Goal: Task Accomplishment & Management: Manage account settings

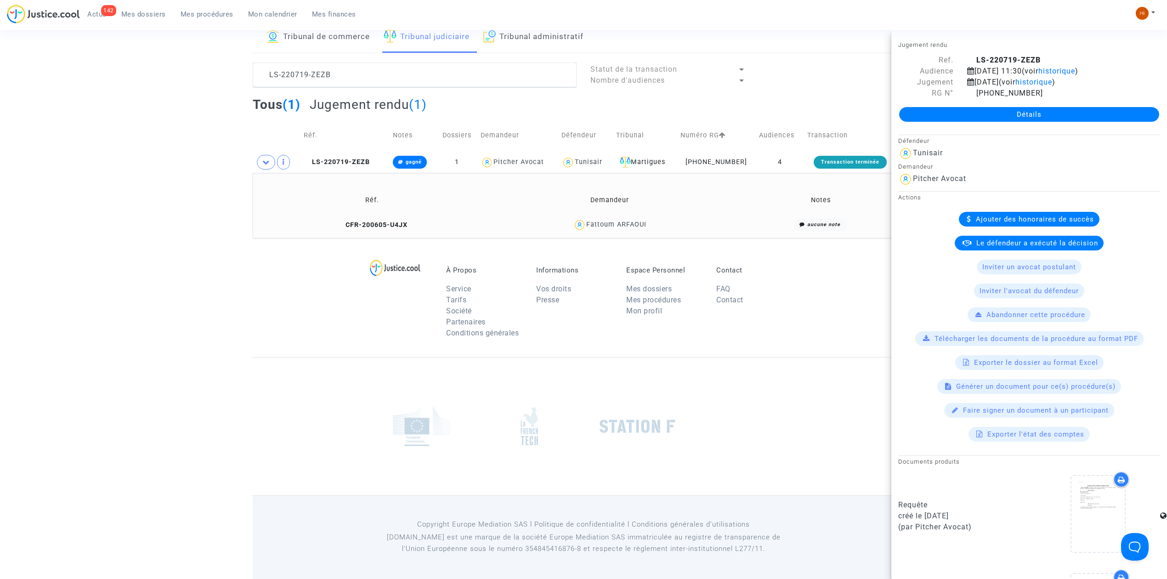
click at [282, 378] on div at bounding box center [584, 426] width 662 height 138
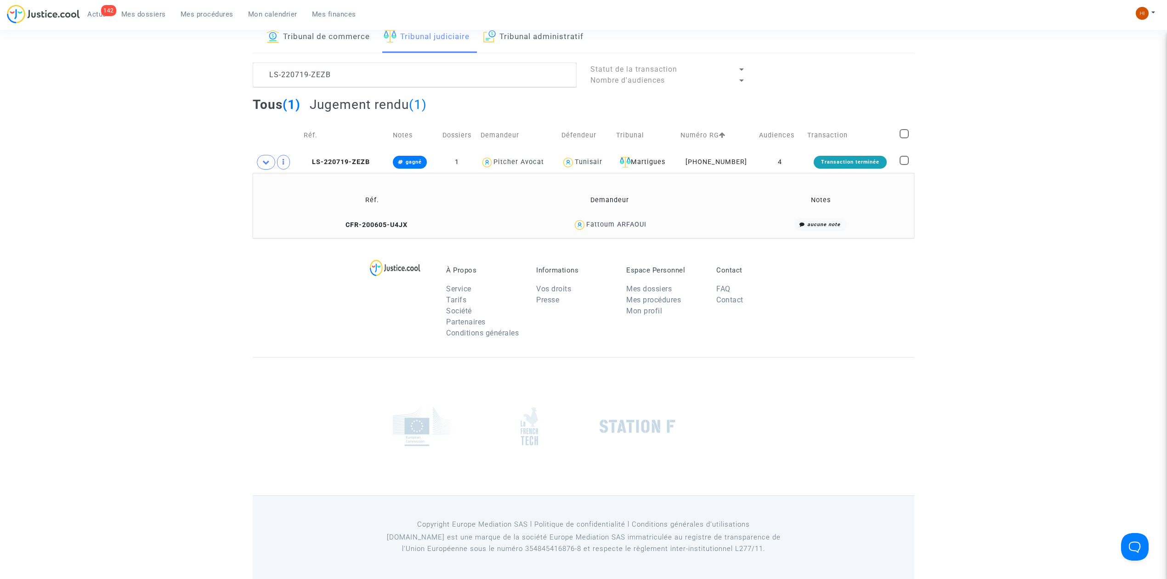
click at [534, 43] on link "Tribunal administratif" at bounding box center [534, 37] width 100 height 31
click at [515, 80] on textarea at bounding box center [415, 75] width 324 height 25
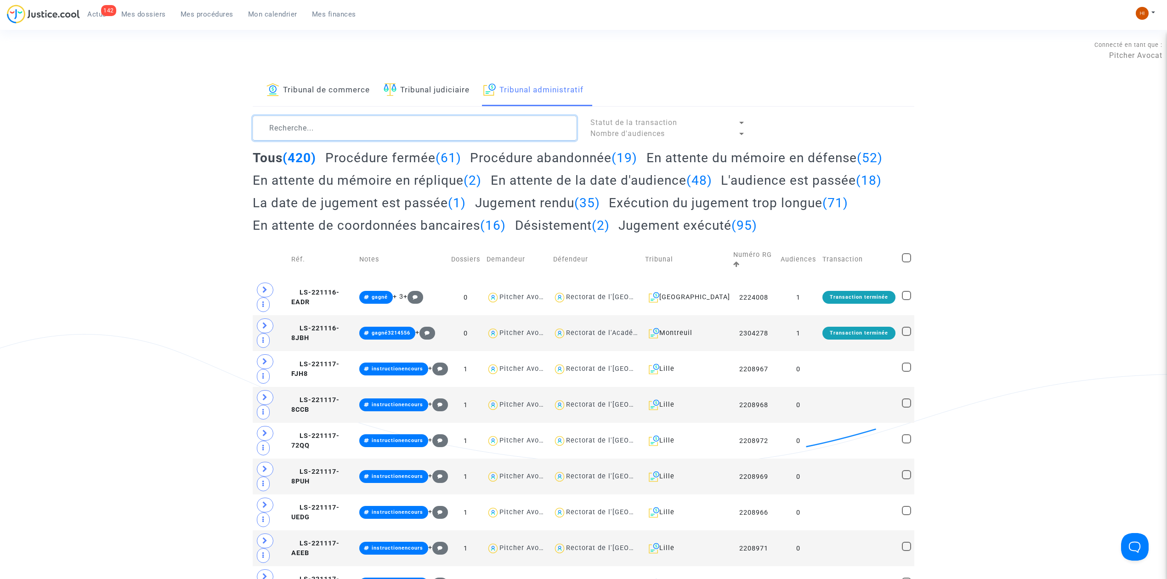
click at [359, 124] on textarea at bounding box center [415, 128] width 324 height 25
paste textarea "VIE Elodie"
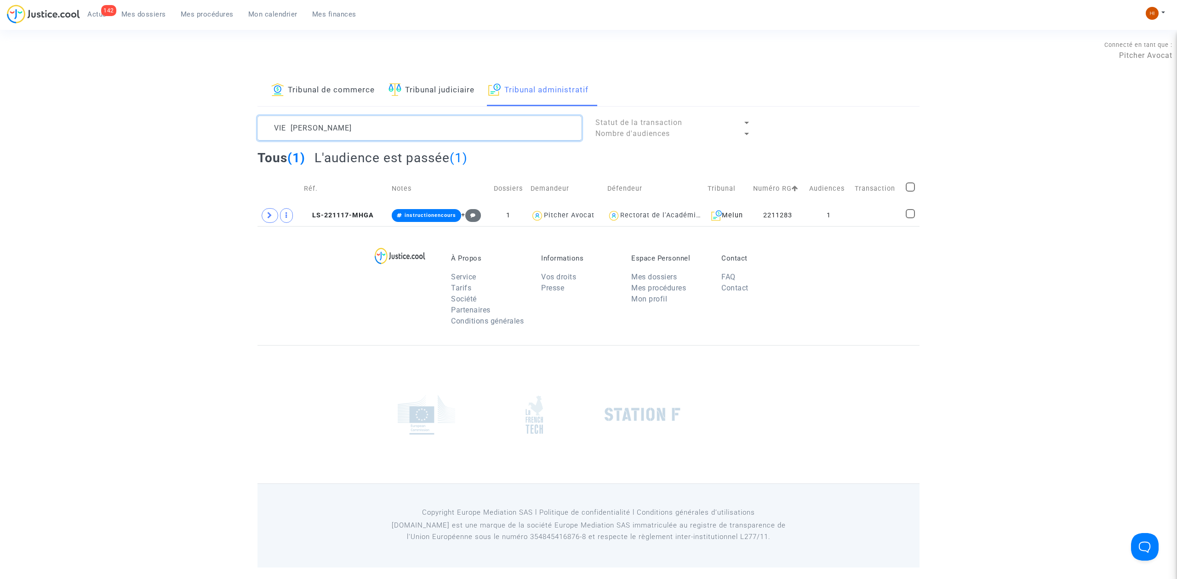
type textarea "VIE Elodie"
click at [359, 146] on lawsuits-list "VIE Elodie Statut de la transaction Nombre d'audiences Tous (1) L'audience est …" at bounding box center [588, 171] width 662 height 110
click at [362, 217] on span "LS-221117-MHGA" at bounding box center [339, 215] width 70 height 8
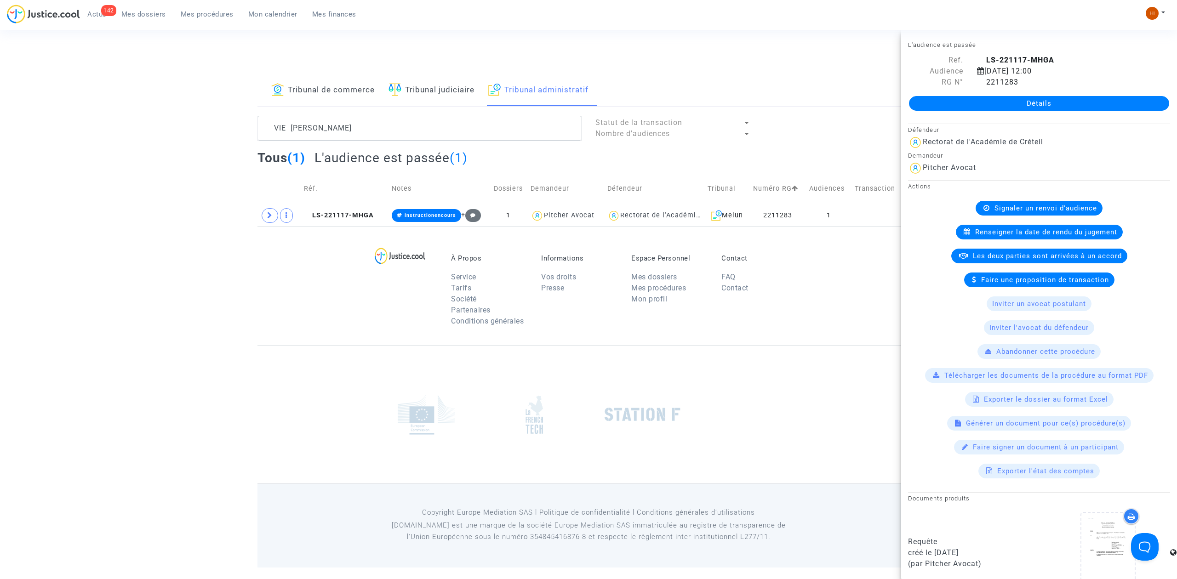
click at [1002, 102] on link "Détails" at bounding box center [1039, 103] width 260 height 15
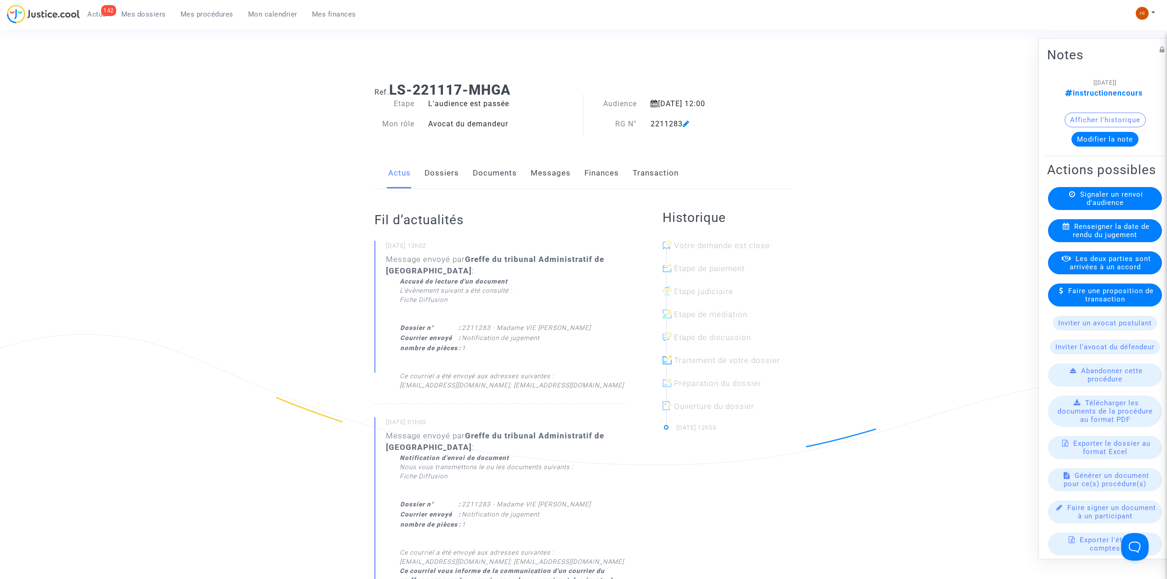
click at [440, 176] on link "Dossiers" at bounding box center [442, 173] width 34 height 30
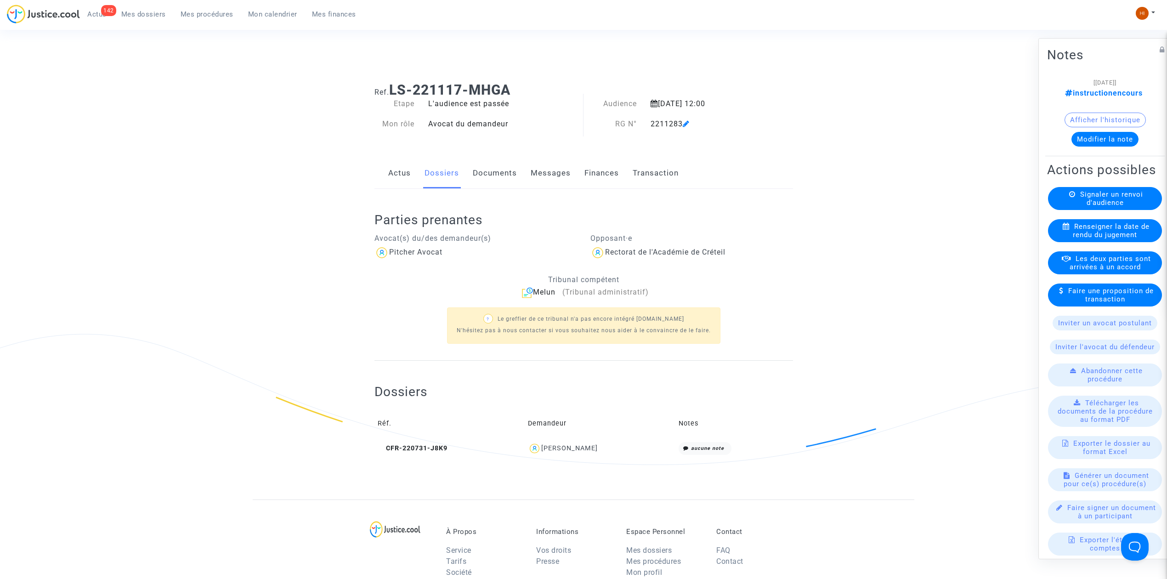
click at [497, 176] on link "Documents" at bounding box center [495, 173] width 44 height 30
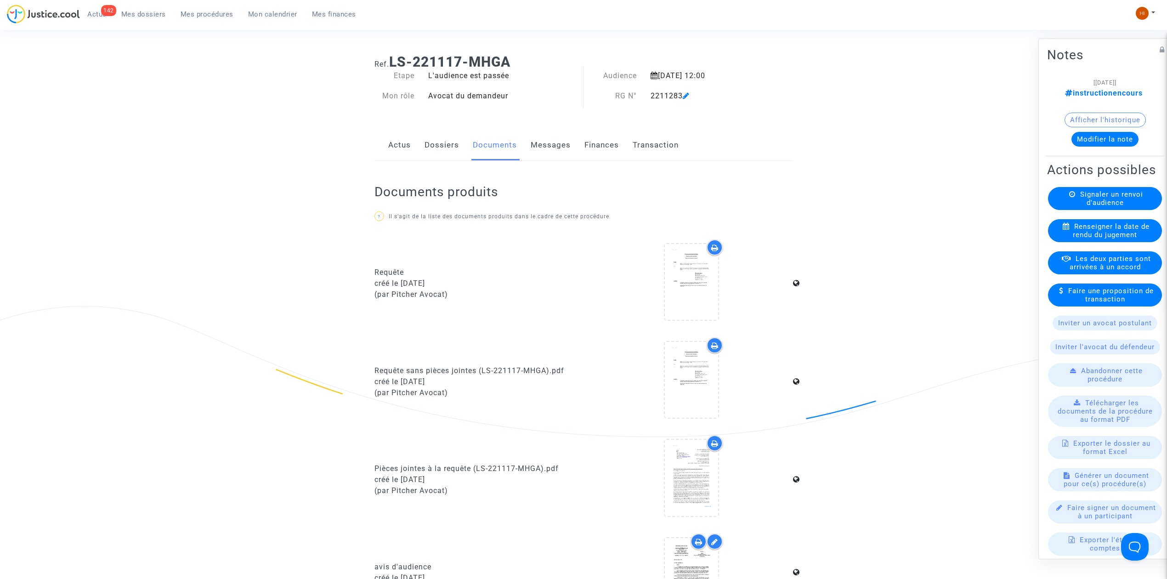
scroll to position [61, 0]
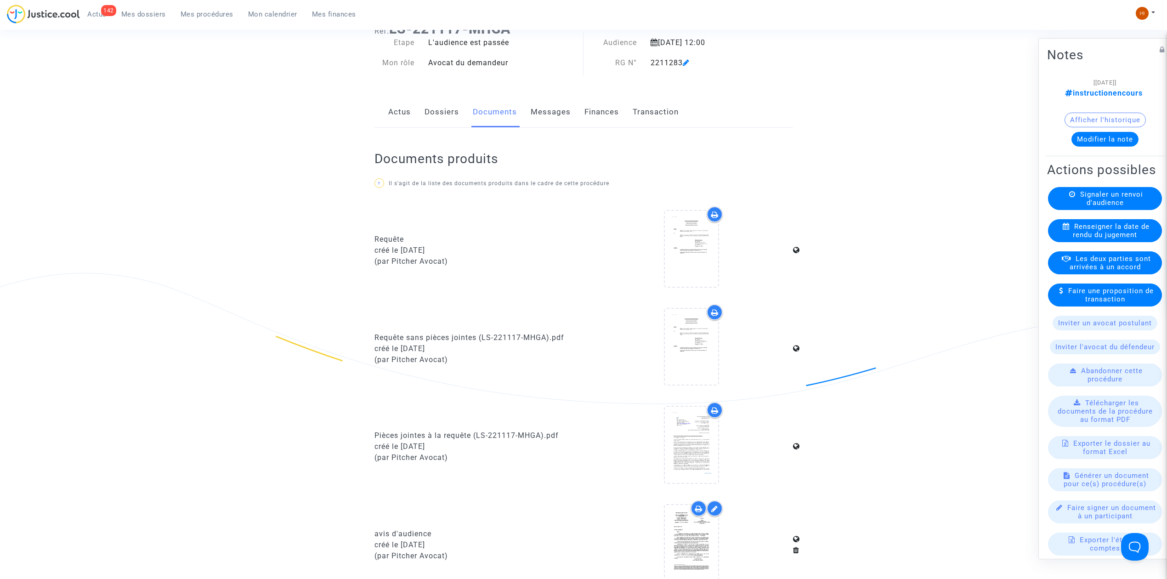
click at [1112, 238] on div "Renseigner la date de rendu du jugement" at bounding box center [1105, 230] width 114 height 23
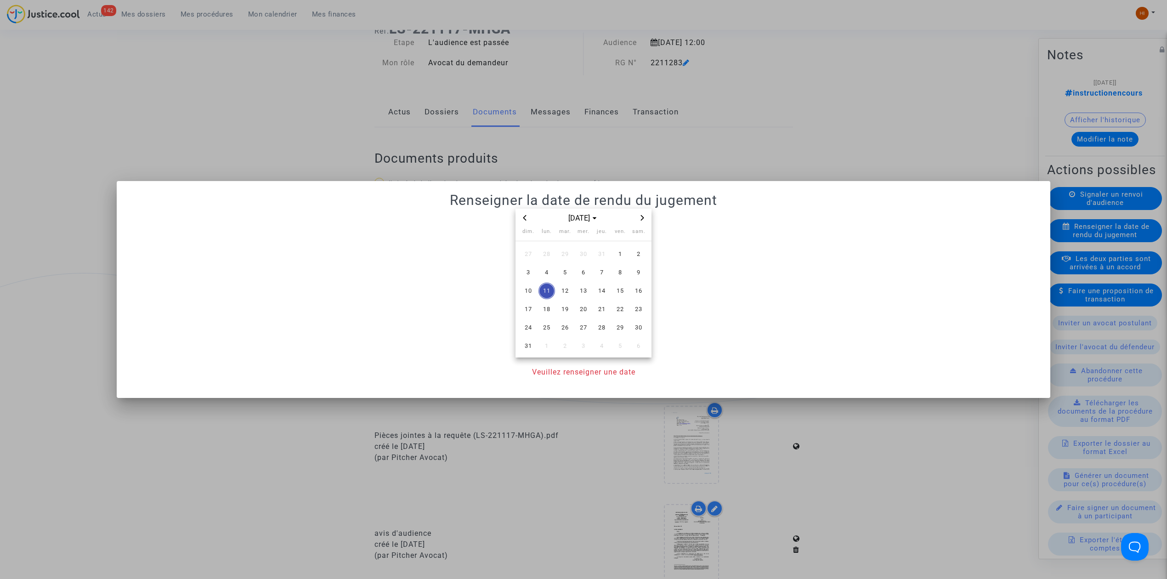
scroll to position [0, 0]
click at [528, 218] on span "Previous month" at bounding box center [524, 217] width 11 height 11
click at [597, 314] on span "24" at bounding box center [602, 309] width 17 height 17
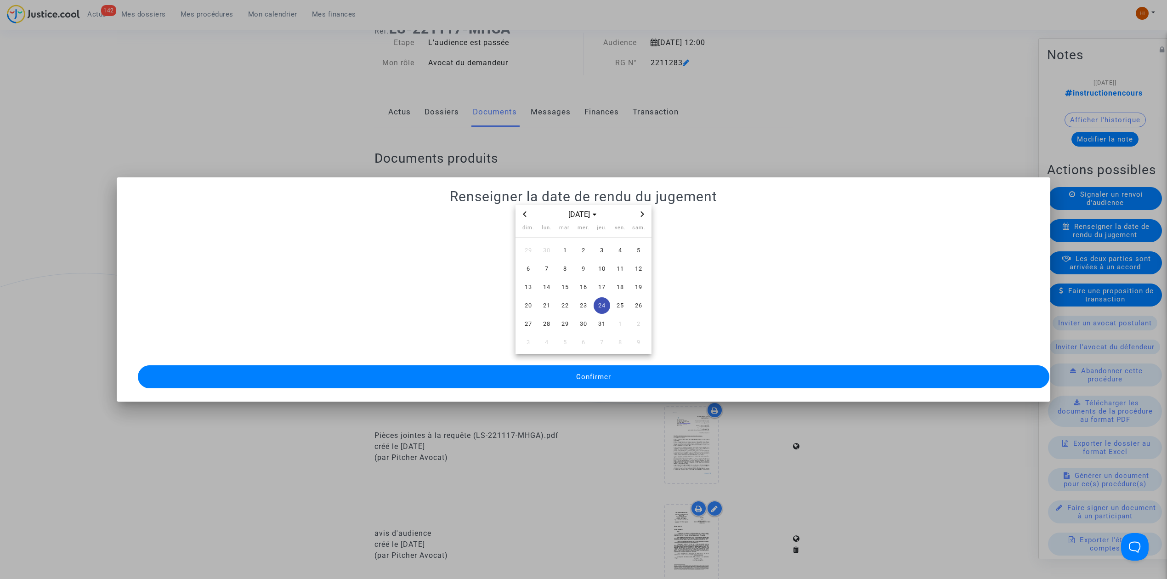
click at [558, 376] on button "Confirmer" at bounding box center [594, 376] width 912 height 23
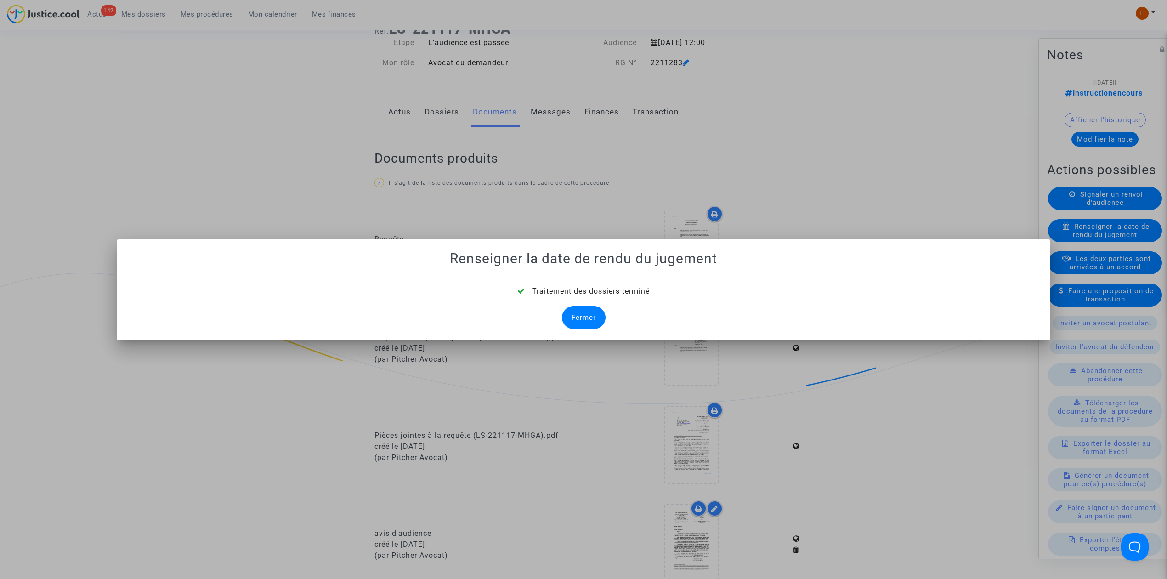
click at [598, 319] on div "Fermer" at bounding box center [584, 317] width 44 height 23
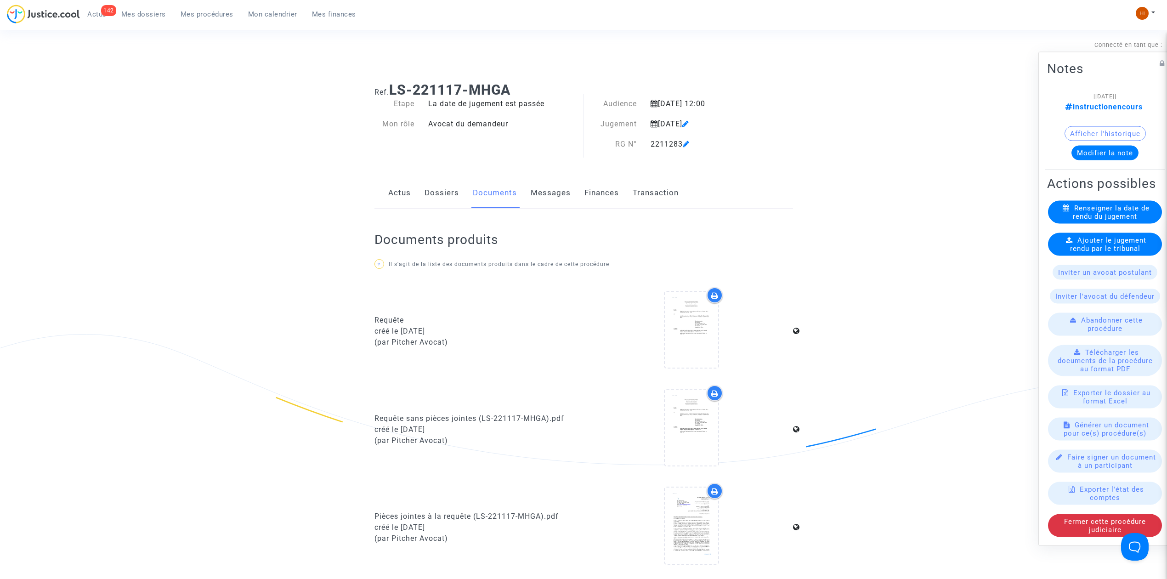
click at [1120, 247] on span "Ajouter le jugement rendu par le tribunal" at bounding box center [1108, 244] width 77 height 17
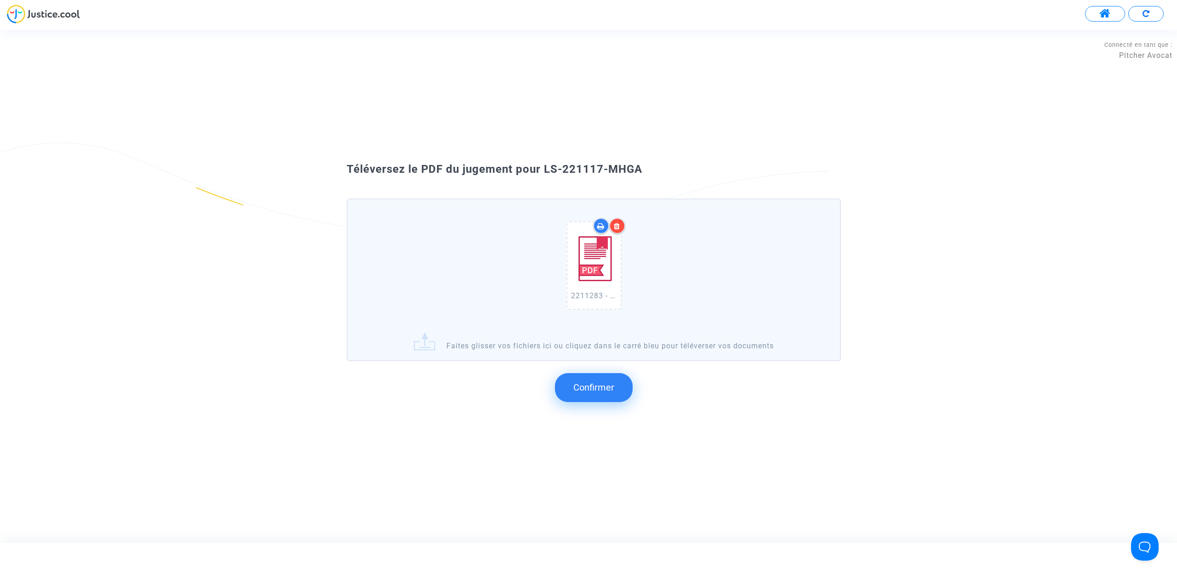
drag, startPoint x: 654, startPoint y: 188, endPoint x: 543, endPoint y: 171, distance: 112.8
click at [543, 171] on div "Téléversez le PDF du jugement pour LS-221117-MHGA" at bounding box center [588, 170] width 529 height 16
copy span "LS-221117-MHGA"
click at [596, 388] on span "Confirmer" at bounding box center [593, 387] width 41 height 11
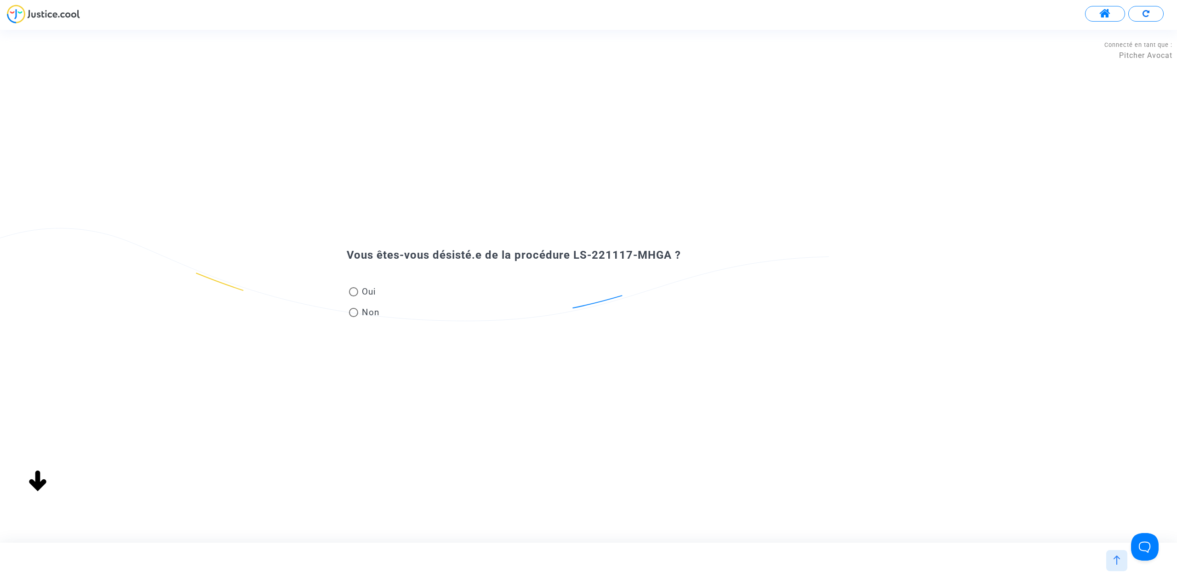
click at [358, 315] on span at bounding box center [353, 312] width 9 height 9
click at [353, 317] on input "Non" at bounding box center [353, 317] width 0 height 0
radio input "true"
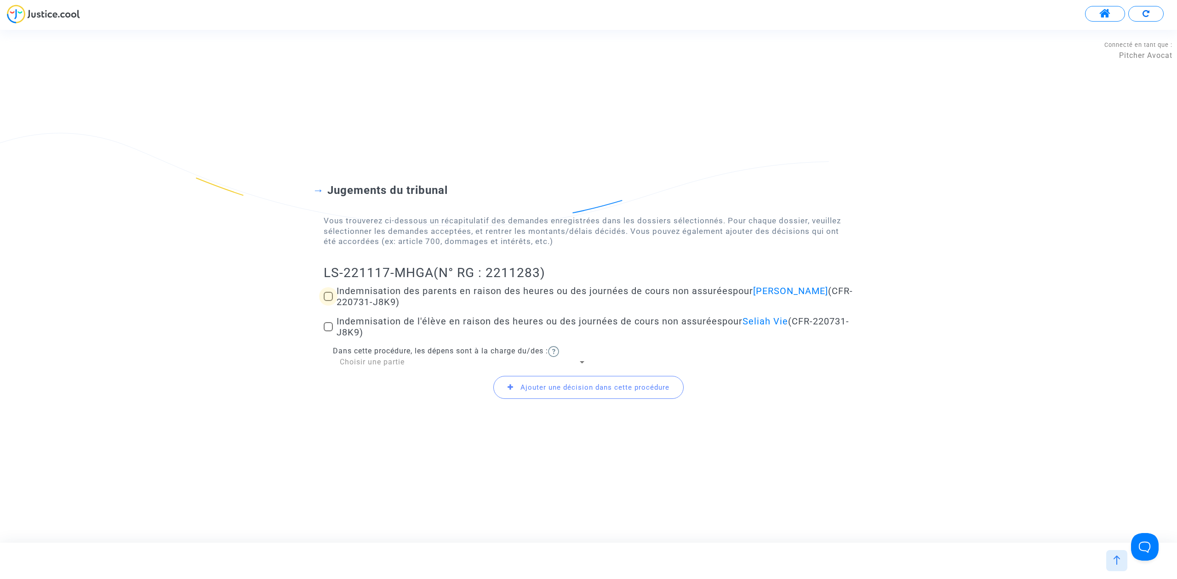
click at [330, 301] on span at bounding box center [328, 296] width 9 height 9
click at [328, 301] on input "Indemnisation des parents en raison des heures ou des journées de cours non ass…" at bounding box center [328, 301] width 0 height 0
checkbox input "true"
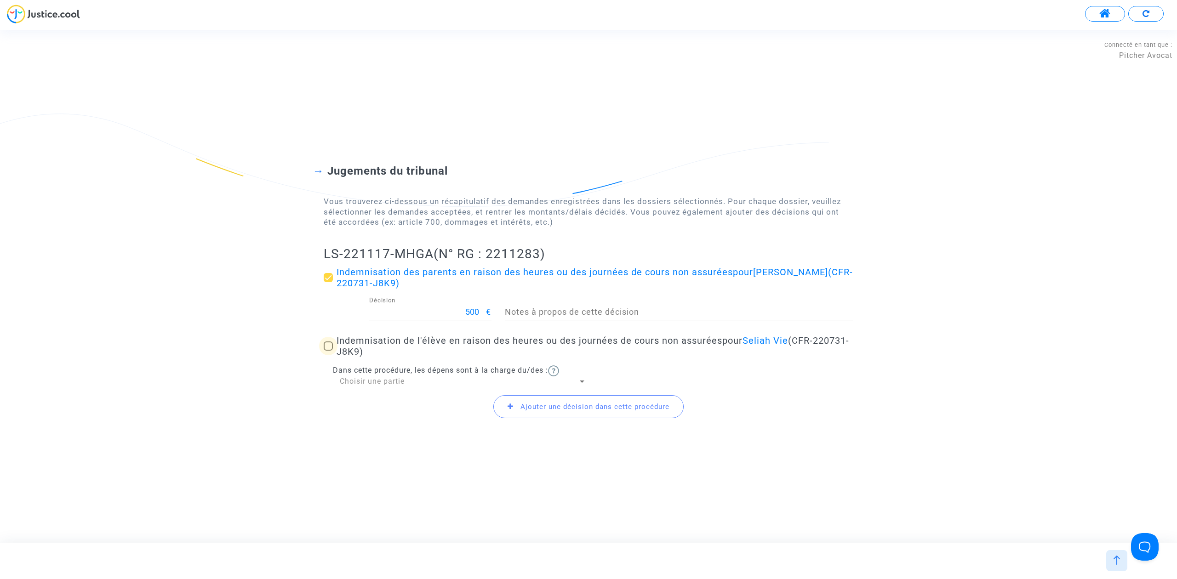
click at [329, 344] on span at bounding box center [328, 345] width 9 height 9
click at [328, 351] on input "Indemnisation de l'élève en raison des heures ou des journées de cours non assu…" at bounding box center [328, 351] width 0 height 0
checkbox input "true"
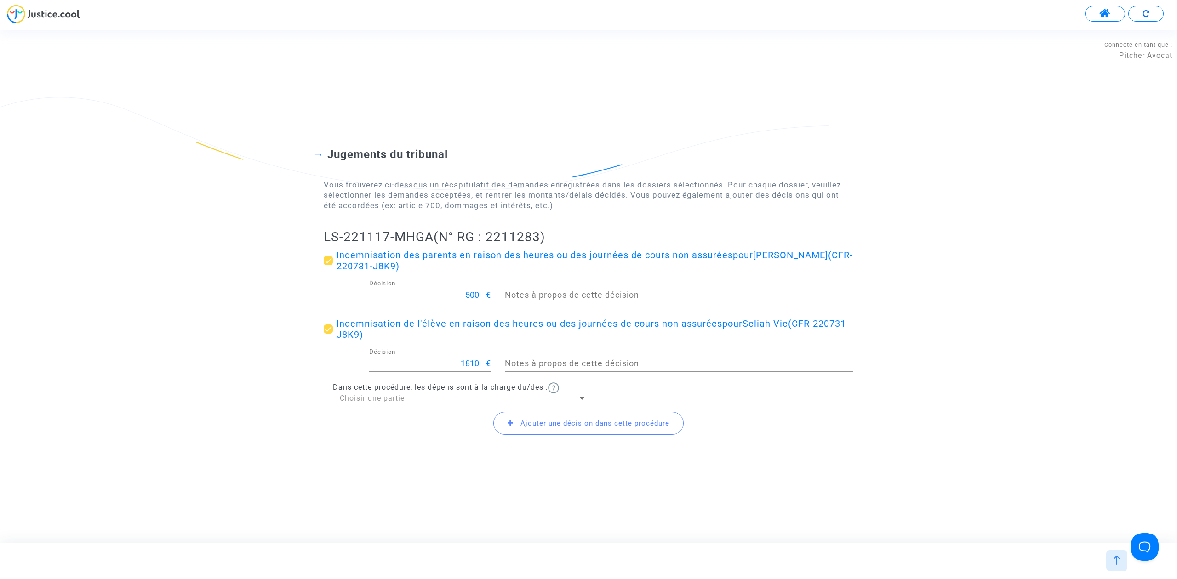
click at [333, 261] on label "Indemnisation des parents en raison des heures ou des journées de cours non ass…" at bounding box center [588, 261] width 529 height 22
click at [328, 265] on input "Indemnisation des parents en raison des heures ou des journées de cours non ass…" at bounding box center [328, 265] width 0 height 0
checkbox input "false"
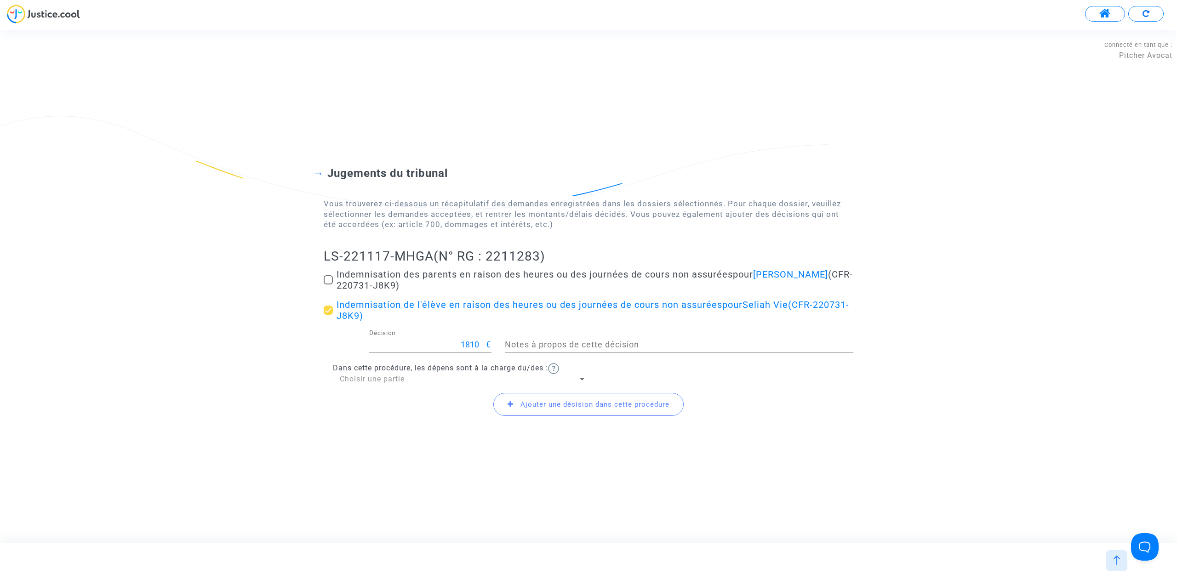
click at [537, 400] on span "Ajouter une décision dans cette procédure" at bounding box center [594, 404] width 149 height 8
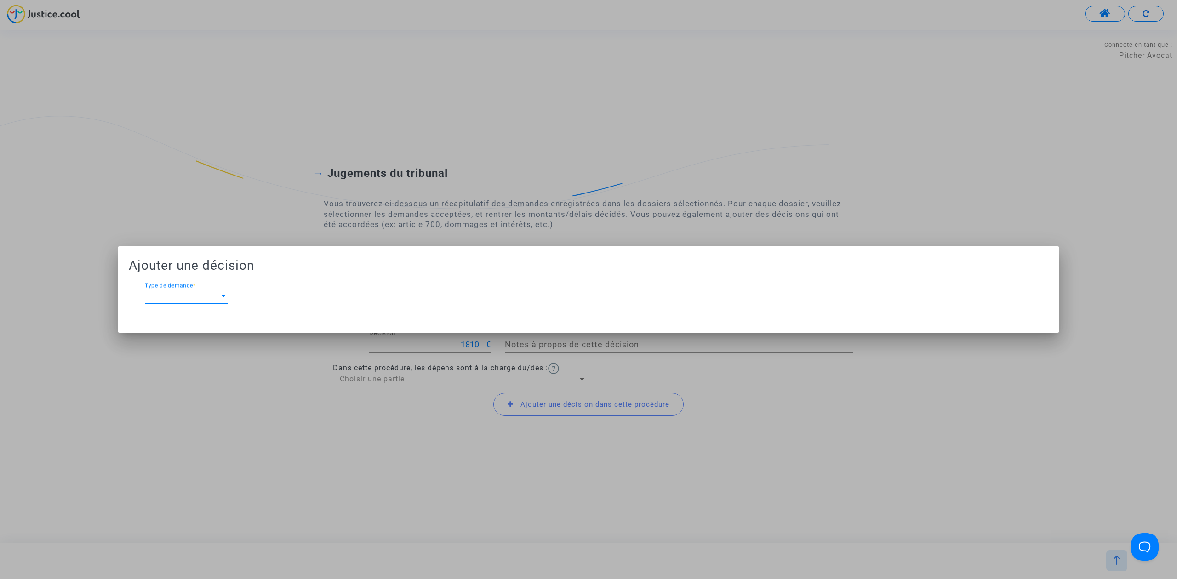
click at [165, 300] on div "Type de demande Type de demande *" at bounding box center [186, 293] width 83 height 21
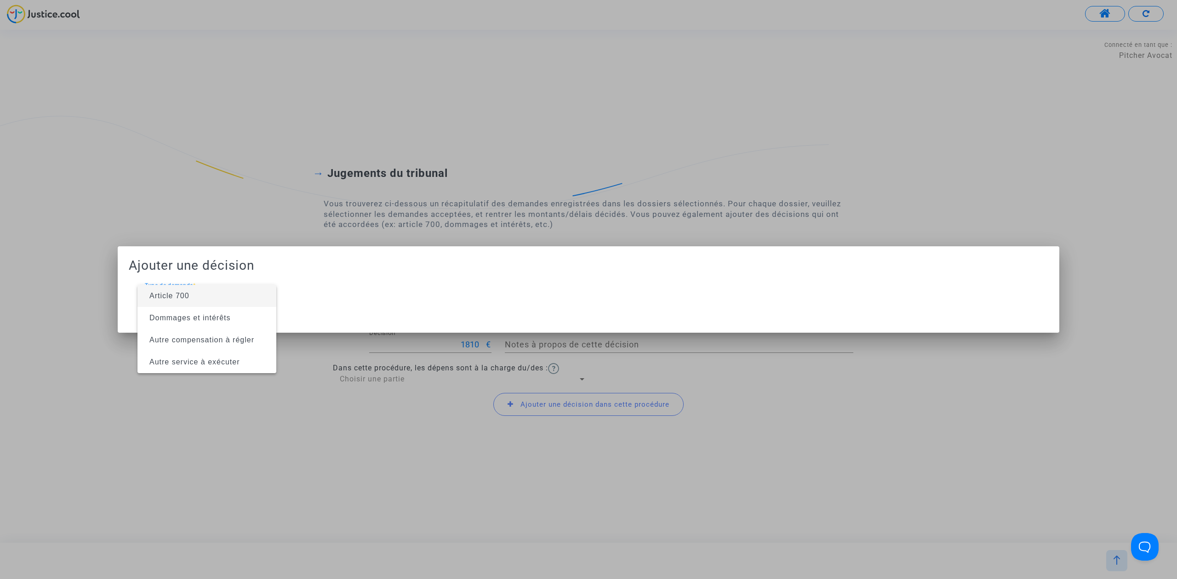
click at [181, 292] on span "Article 700" at bounding box center [169, 296] width 40 height 8
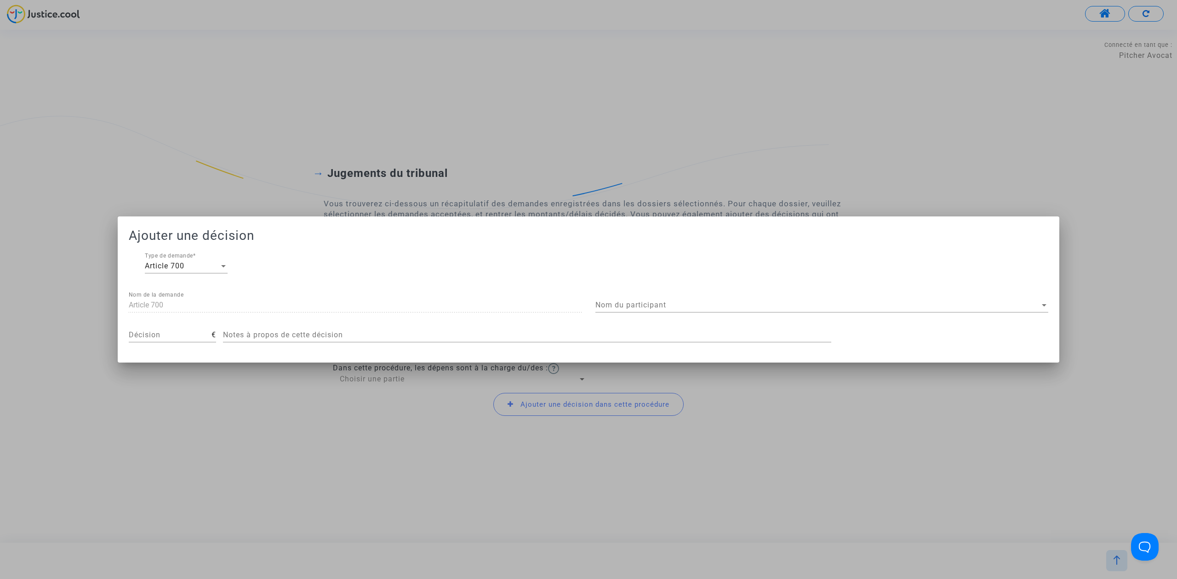
click at [900, 309] on div "Nom du participant Nom du participant" at bounding box center [821, 302] width 453 height 21
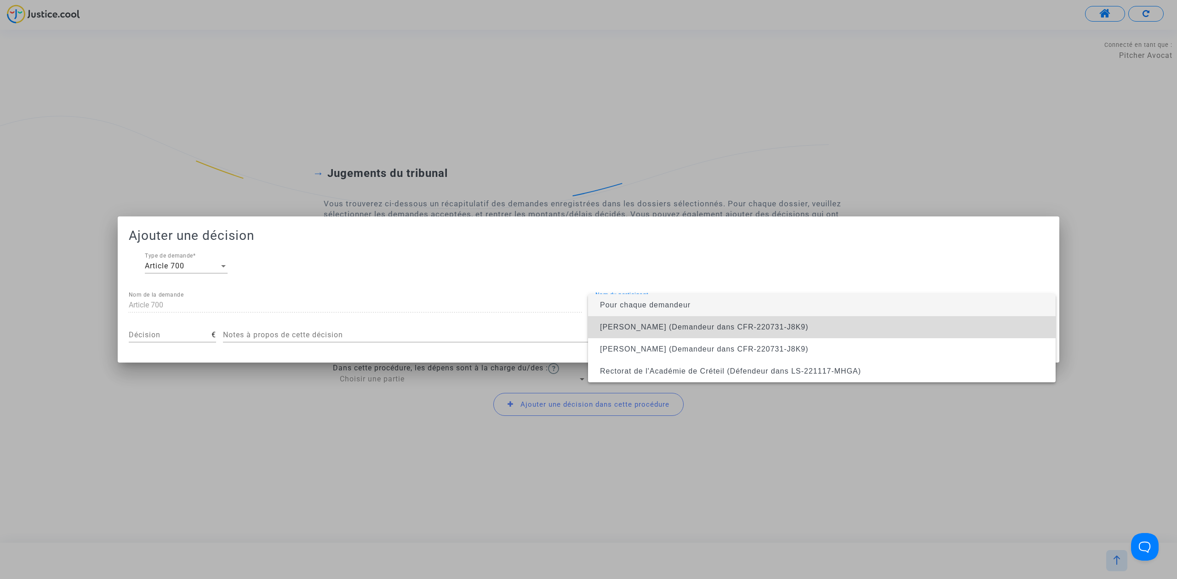
click at [898, 334] on span "Elodie Vie (Demandeur dans CFR-220731-J8K9)" at bounding box center [821, 327] width 453 height 22
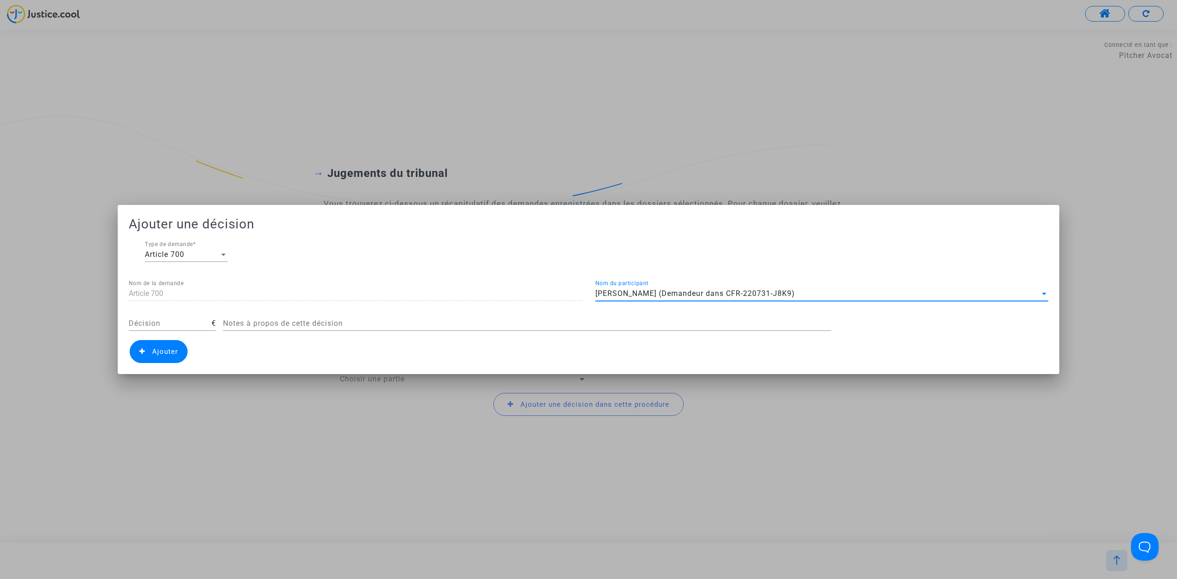
click at [171, 327] on input "Décision" at bounding box center [170, 323] width 83 height 8
type input "700"
click at [148, 361] on span "Ajouter" at bounding box center [159, 351] width 58 height 23
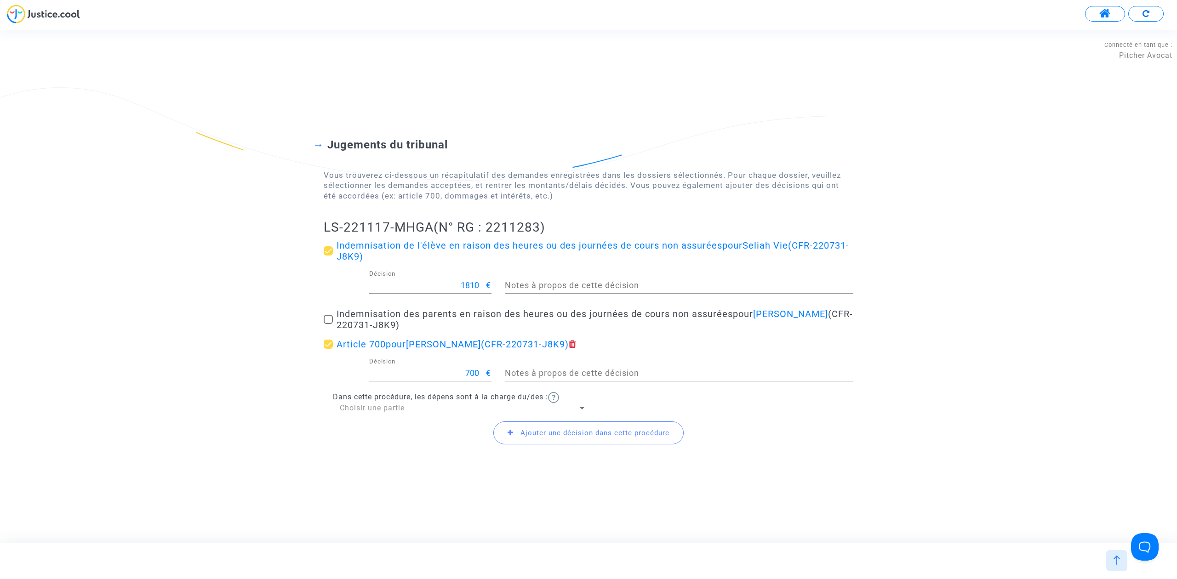
click at [429, 402] on div "Dans cette procédure, les dépens sont à la charge du/des : Choisir une partie" at bounding box center [588, 402] width 529 height 21
click at [425, 406] on div "Choisir une partie" at bounding box center [459, 408] width 238 height 10
click at [427, 426] on span "Défendeur(s)" at bounding box center [463, 430] width 246 height 22
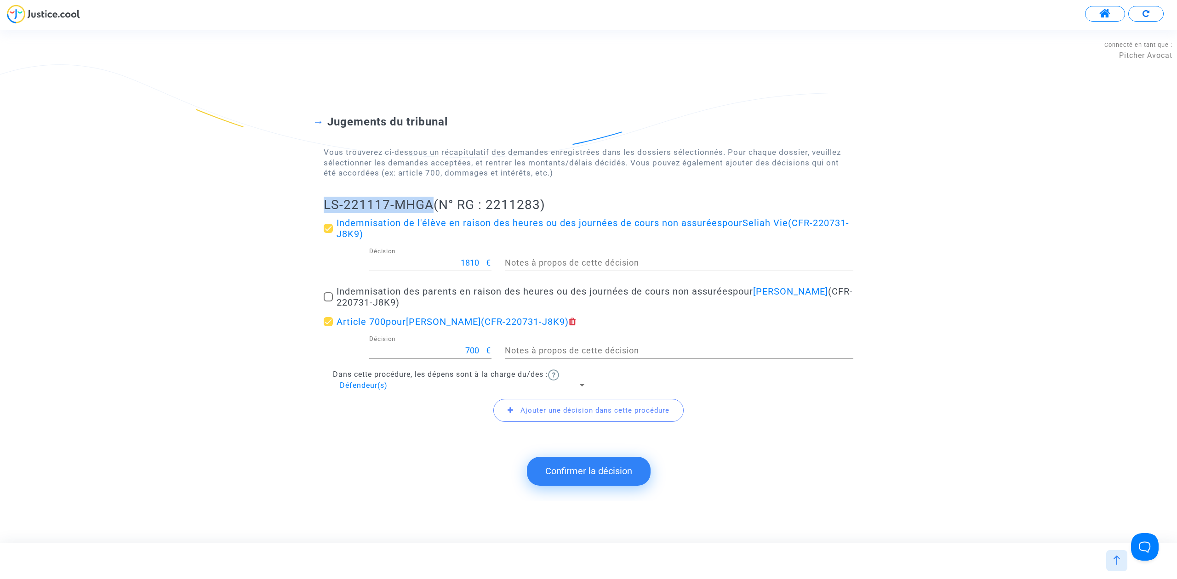
drag, startPoint x: 323, startPoint y: 202, endPoint x: 429, endPoint y: 204, distance: 106.6
click at [429, 204] on div "Jugements du tribunal Vous trouverez ci-dessous un récapitulatif des demandes e…" at bounding box center [588, 263] width 1177 height 370
copy h2 "LS-221117-MHGA"
click at [598, 481] on button "Confirmer la décision" at bounding box center [589, 471] width 124 height 28
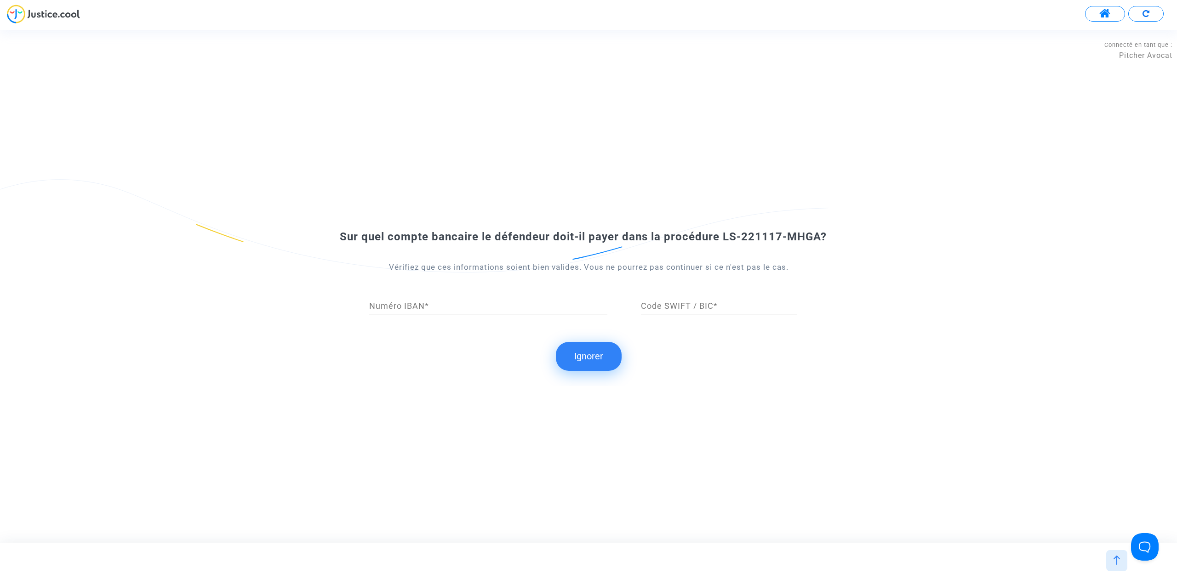
click at [602, 352] on button "Ignorer" at bounding box center [589, 356] width 66 height 28
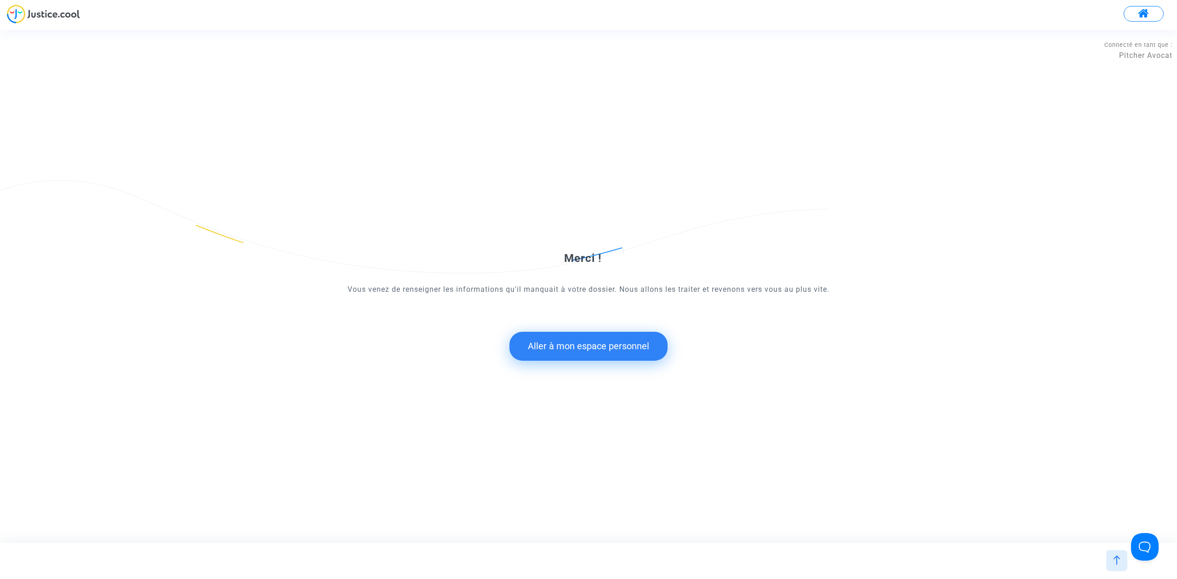
click at [587, 356] on button "Aller à mon espace personnel" at bounding box center [588, 346] width 158 height 28
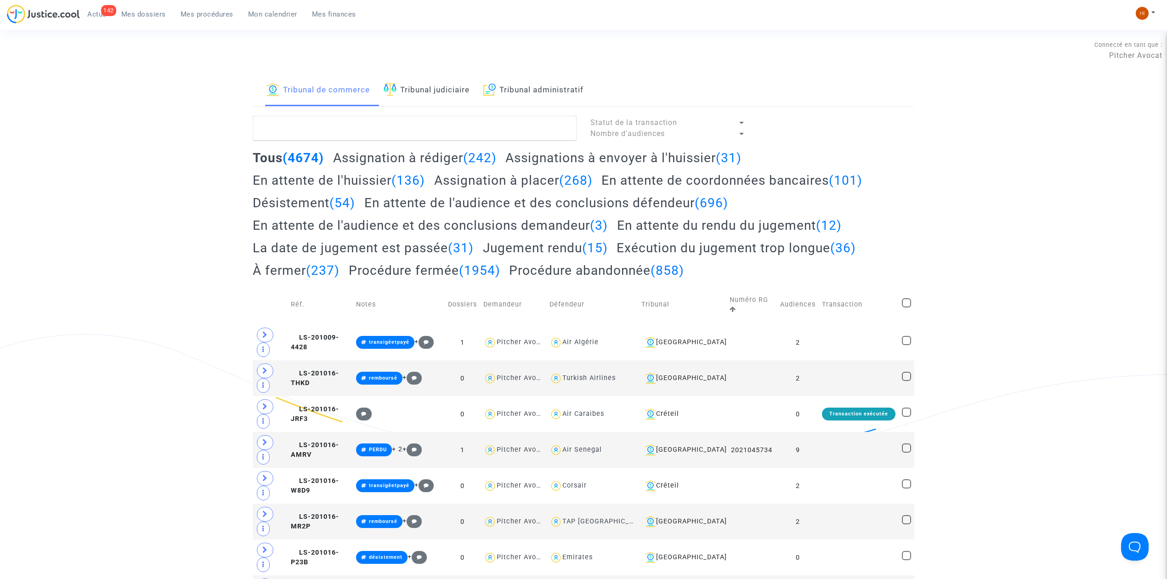
click at [560, 97] on link "Tribunal administratif" at bounding box center [534, 90] width 100 height 31
click at [545, 128] on textarea at bounding box center [415, 128] width 324 height 25
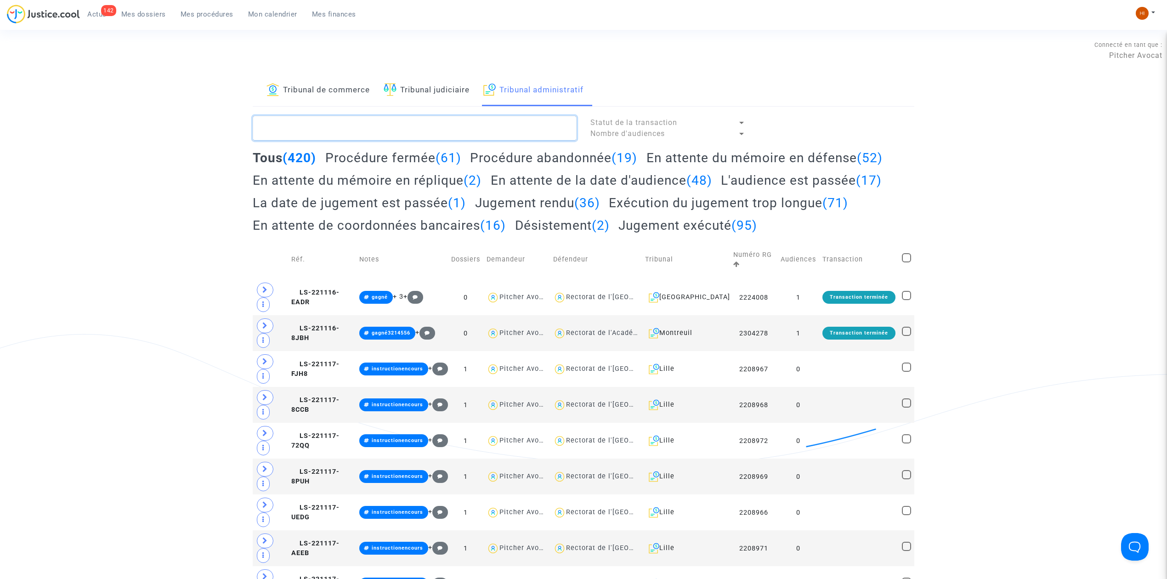
paste textarea "LS-221117-MHGA"
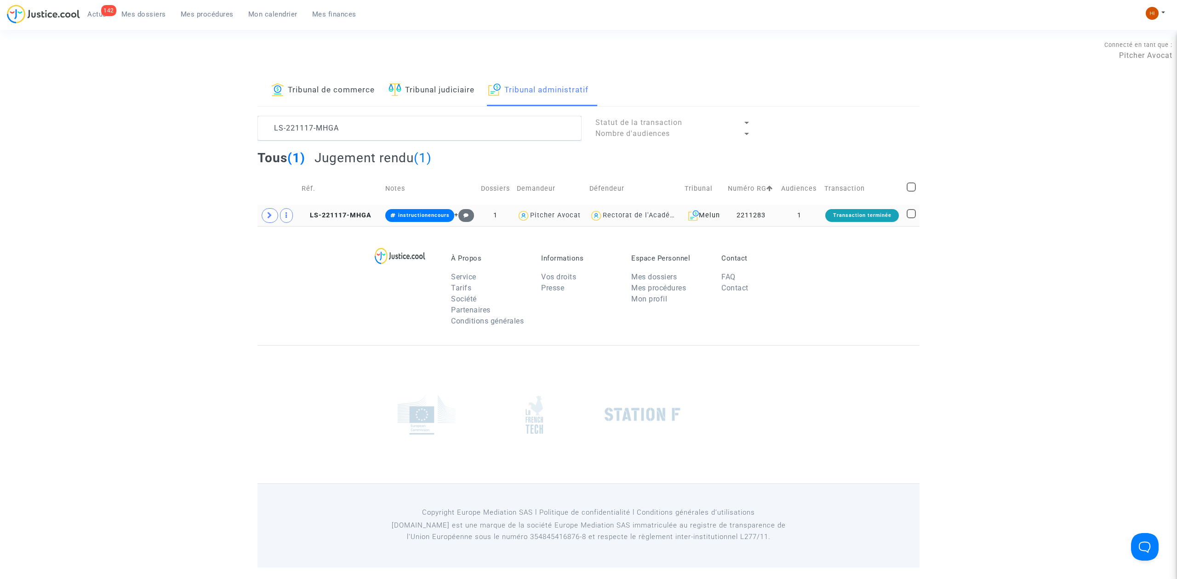
click at [638, 219] on div "Rectorat de l'Académie de Créteil" at bounding box center [661, 215] width 116 height 8
type textarea "LS-221117-MHGA @"Rectorat de l'[GEOGRAPHIC_DATA]""
click at [328, 223] on td "LS-221117-MHGA" at bounding box center [340, 215] width 84 height 21
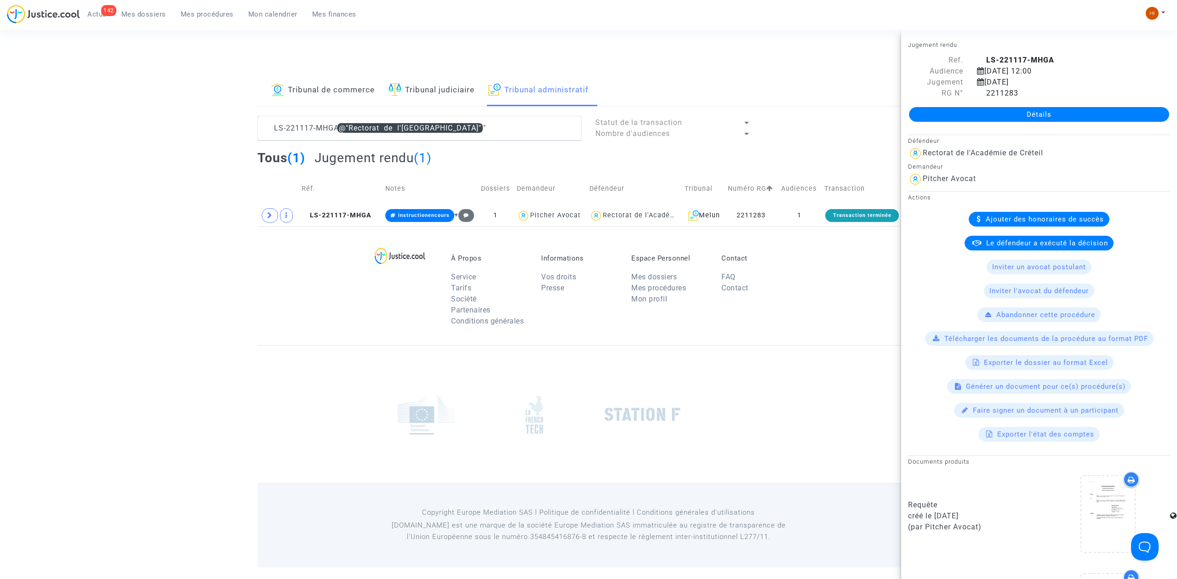
click at [280, 290] on div "À Propos Service Tarifs Société Partenaires Conditions générales Informations V…" at bounding box center [588, 285] width 662 height 119
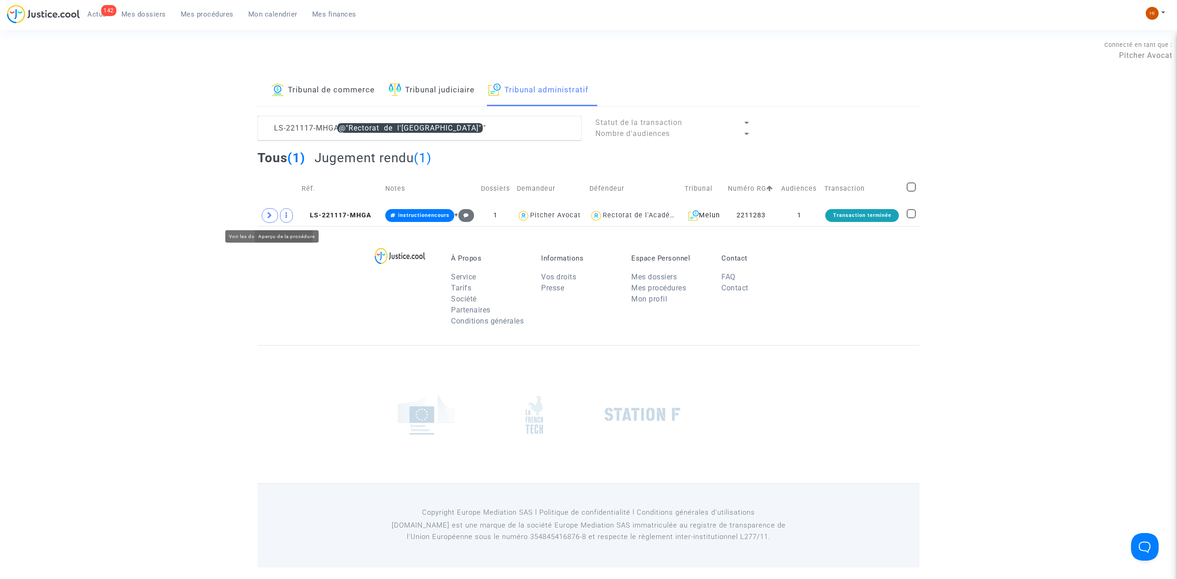
drag, startPoint x: 271, startPoint y: 212, endPoint x: 344, endPoint y: 243, distance: 79.5
click at [295, 219] on td at bounding box center [277, 215] width 41 height 21
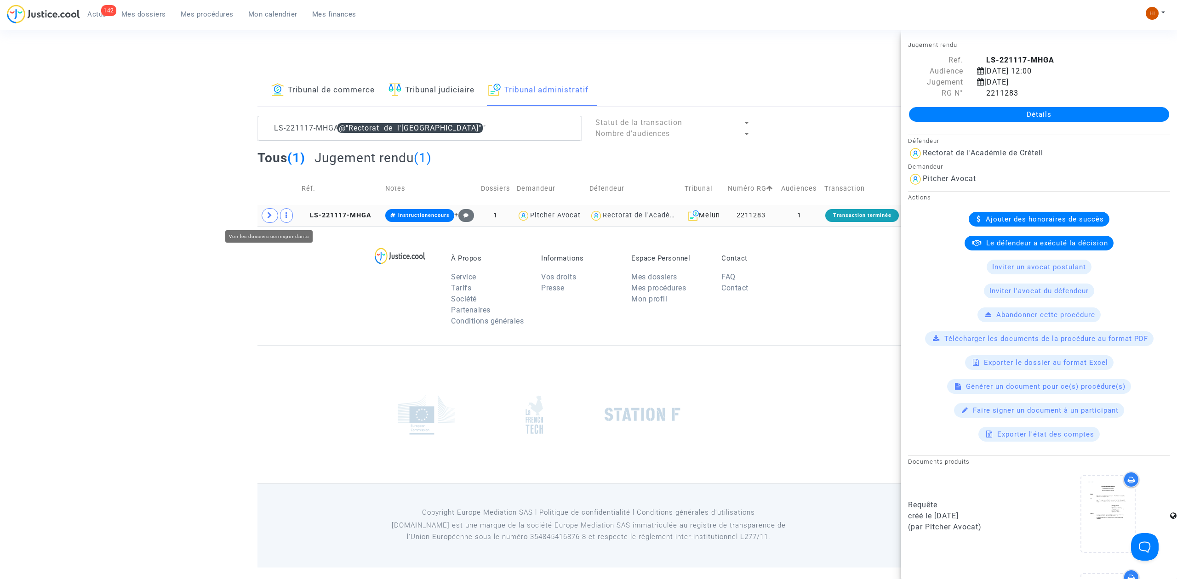
click at [266, 212] on span at bounding box center [270, 215] width 17 height 15
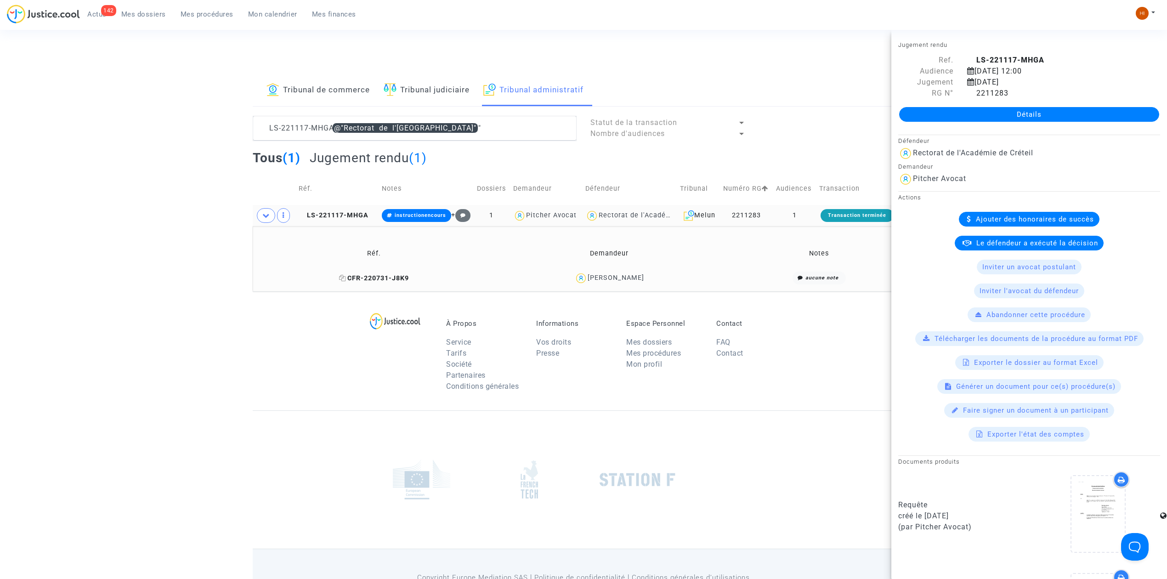
click at [346, 278] on icon at bounding box center [342, 278] width 7 height 6
click at [428, 217] on span "instructionencours" at bounding box center [420, 215] width 51 height 6
click at [495, 322] on button "Modifier la note" at bounding box center [496, 320] width 67 height 15
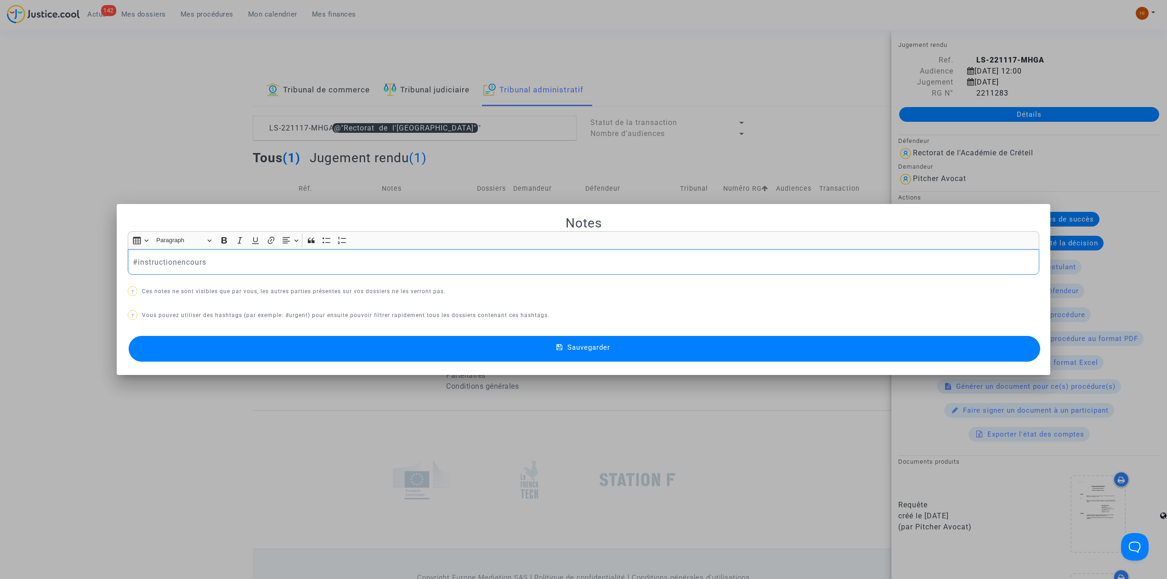
drag, startPoint x: 281, startPoint y: 269, endPoint x: -44, endPoint y: 267, distance: 325.0
click at [0, 267] on html "142 Actus Mes dossiers Mes procédures Mon calendrier Mes finances Mon profil Ch…" at bounding box center [583, 316] width 1167 height 632
click at [598, 343] on span "Sauvegarder" at bounding box center [589, 347] width 43 height 8
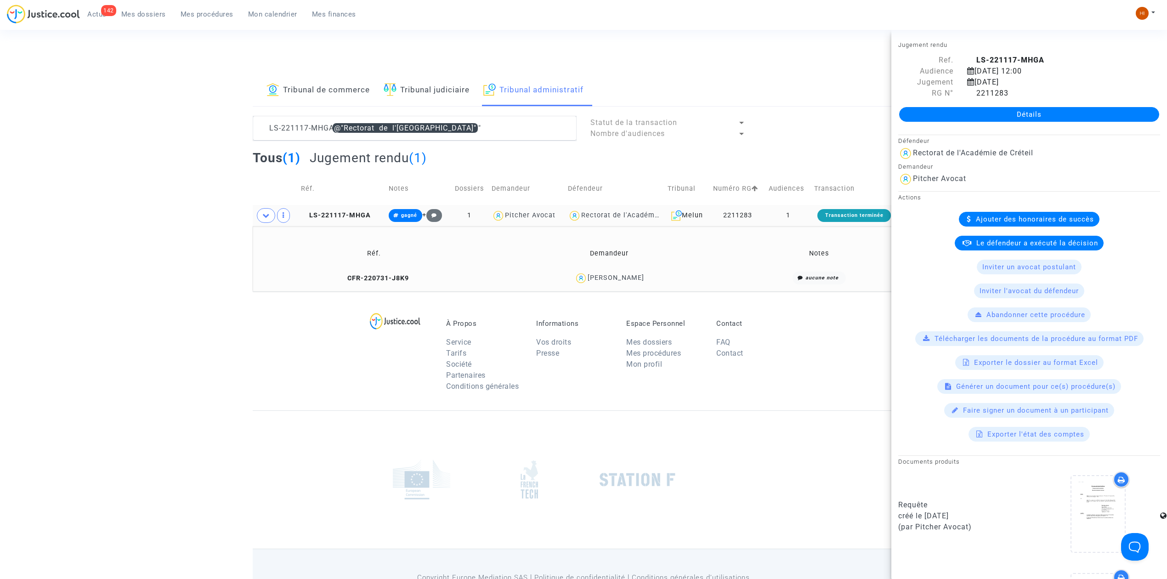
click at [282, 415] on div at bounding box center [584, 479] width 662 height 138
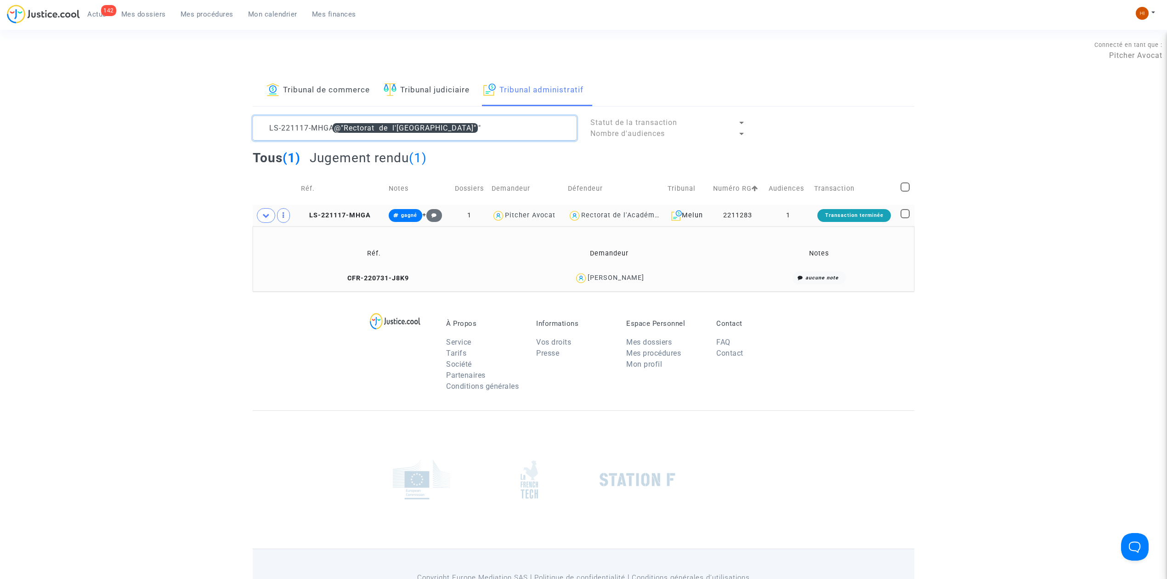
drag, startPoint x: 504, startPoint y: 125, endPoint x: 123, endPoint y: 134, distance: 381.1
click at [124, 134] on div "Tribunal de commerce Tribunal judiciaire Tribunal administratif LS-221117-MHGA …" at bounding box center [583, 183] width 1167 height 216
paste textarea "[PERSON_NAME]"
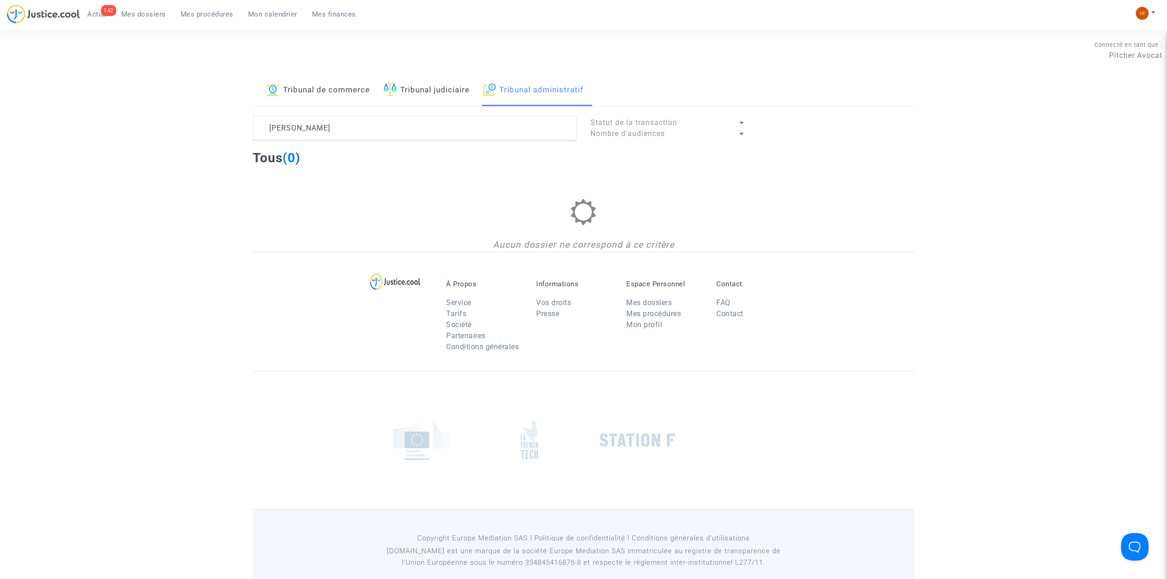
click at [390, 144] on lawsuits-list "CLEMENT Statut de la transaction Nombre d'audiences Tous (0) Aucun dossier ne c…" at bounding box center [584, 184] width 662 height 136
click at [327, 118] on textarea at bounding box center [415, 128] width 324 height 25
click at [348, 125] on textarea at bounding box center [415, 128] width 324 height 25
click at [568, 126] on textarea at bounding box center [415, 128] width 324 height 25
drag, startPoint x: 568, startPoint y: 126, endPoint x: -73, endPoint y: 125, distance: 640.7
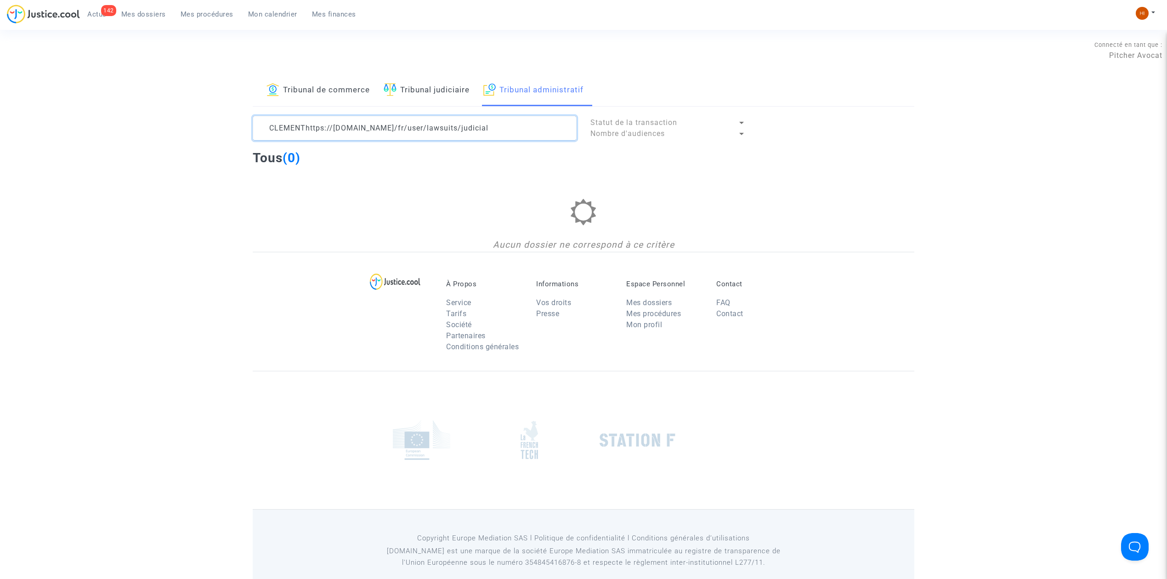
click at [0, 125] on html "142 Actus Mes dossiers Mes procédures Mon calendrier Mes finances Mon profil Ch…" at bounding box center [583, 296] width 1167 height 593
drag, startPoint x: 327, startPoint y: 131, endPoint x: 165, endPoint y: 127, distance: 161.8
click at [166, 127] on div "Tribunal de commerce Tribunal judiciaire Tribunal administratif 2211278 Statut …" at bounding box center [583, 163] width 1167 height 177
type textarea "C"
type textarea "[PERSON_NAME]"
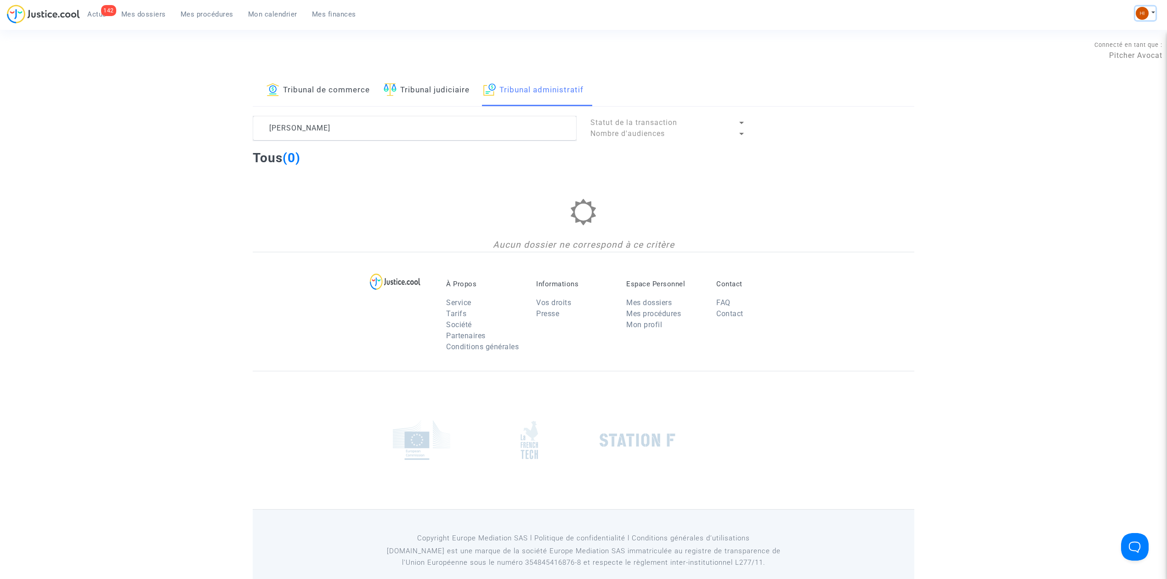
click at [1140, 13] on img at bounding box center [1142, 13] width 13 height 13
click at [1115, 46] on link "Changer de compte" at bounding box center [1109, 47] width 93 height 15
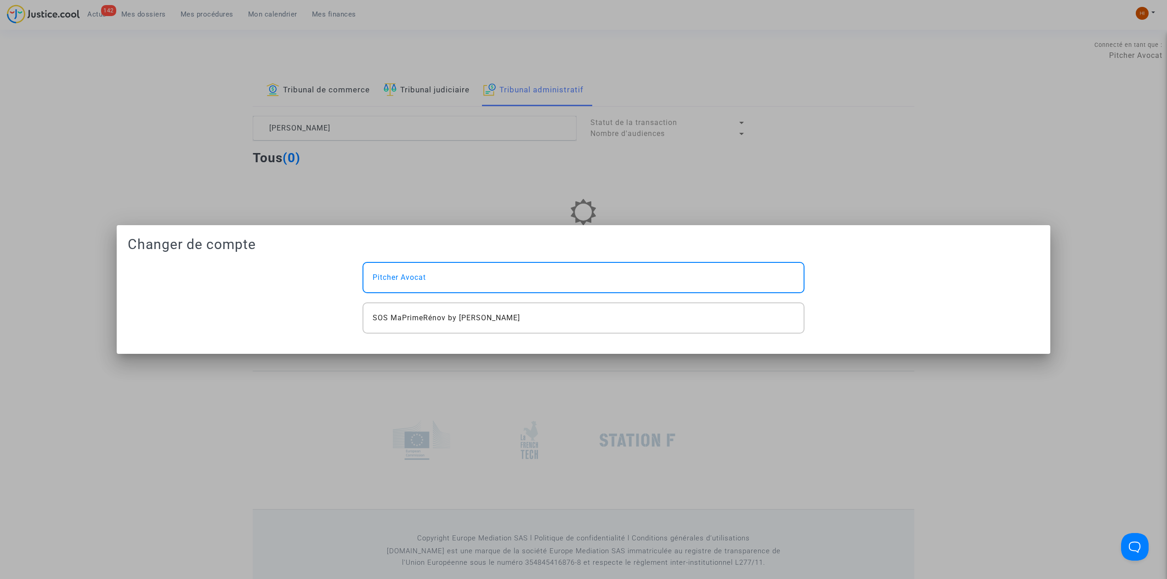
click at [757, 159] on div at bounding box center [583, 289] width 1167 height 579
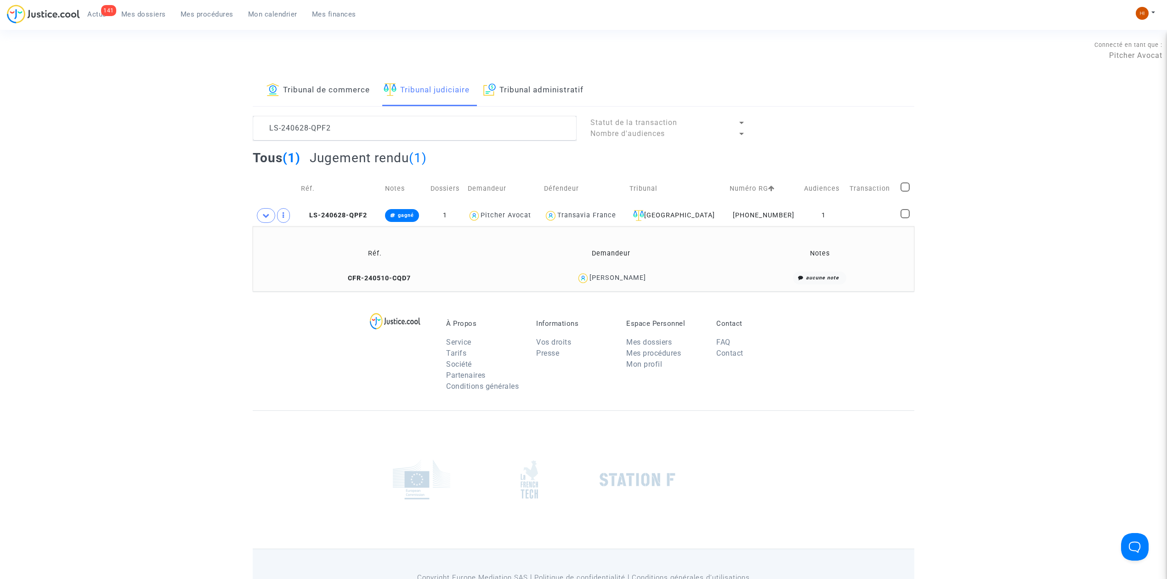
click at [539, 96] on link "Tribunal administratif" at bounding box center [534, 90] width 100 height 31
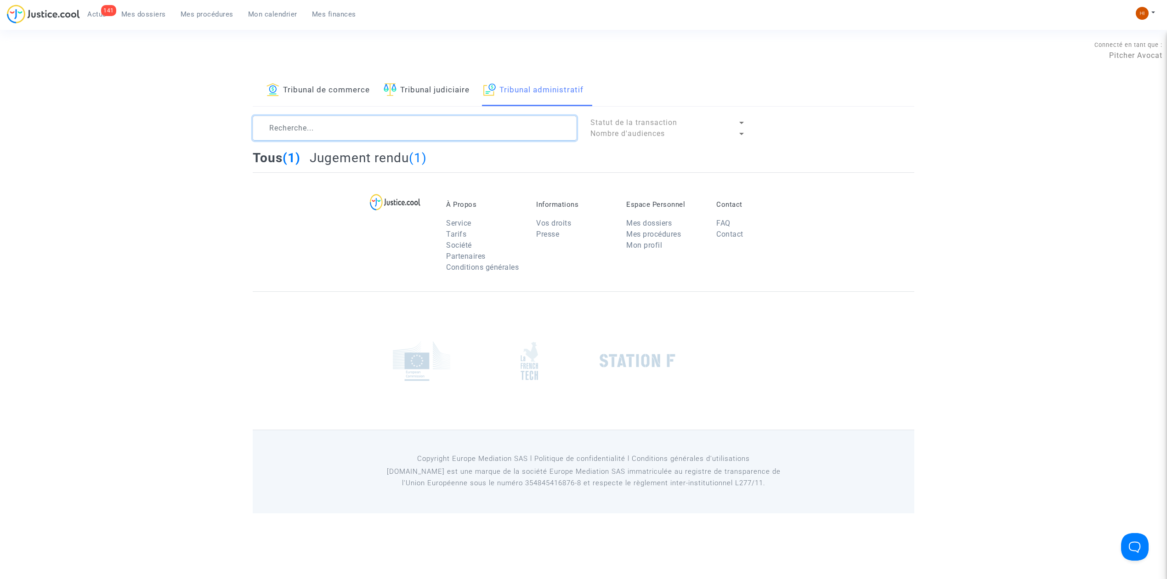
drag, startPoint x: 512, startPoint y: 129, endPoint x: 506, endPoint y: 129, distance: 5.1
click at [511, 129] on textarea at bounding box center [415, 128] width 324 height 25
type textarea "c"
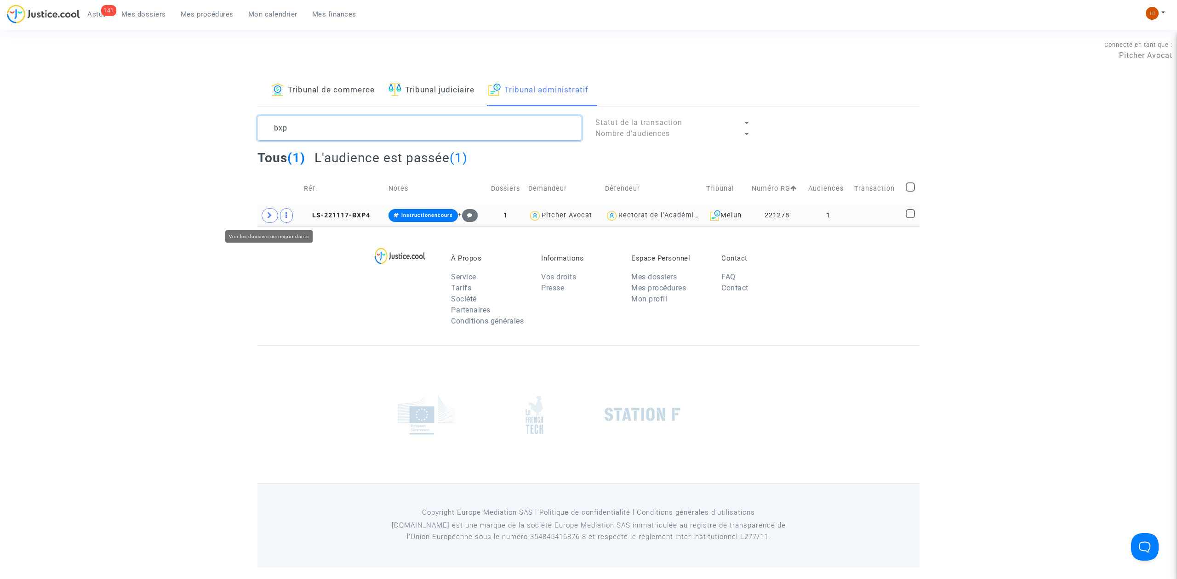
type textarea "bxp"
click at [262, 218] on span at bounding box center [270, 215] width 17 height 15
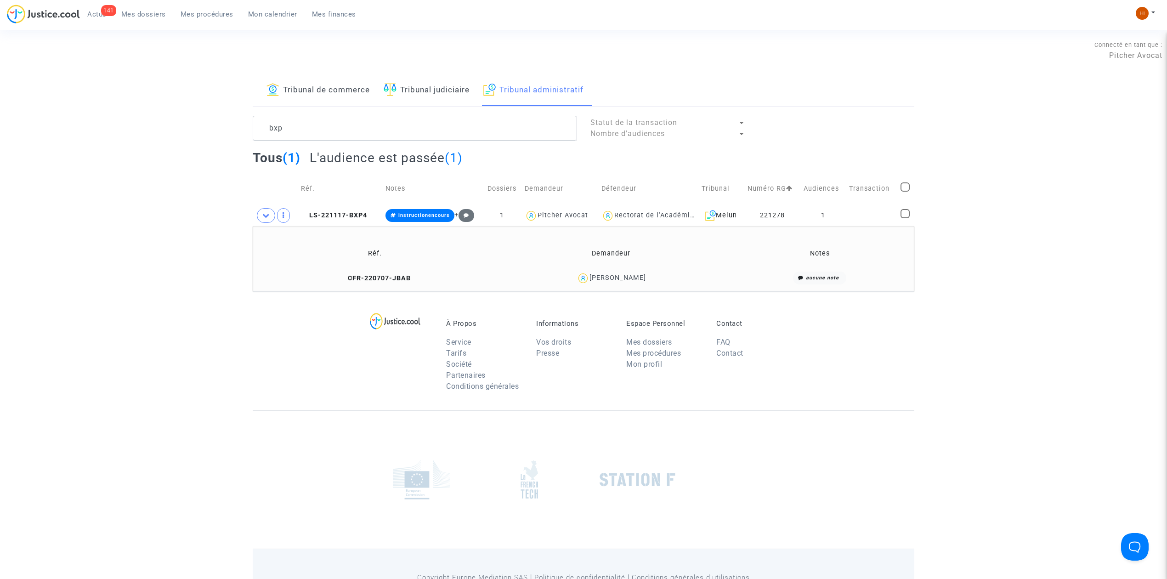
drag, startPoint x: 347, startPoint y: 212, endPoint x: 791, endPoint y: 188, distance: 444.6
click at [350, 212] on span "LS-221117-BXP4" at bounding box center [334, 215] width 66 height 8
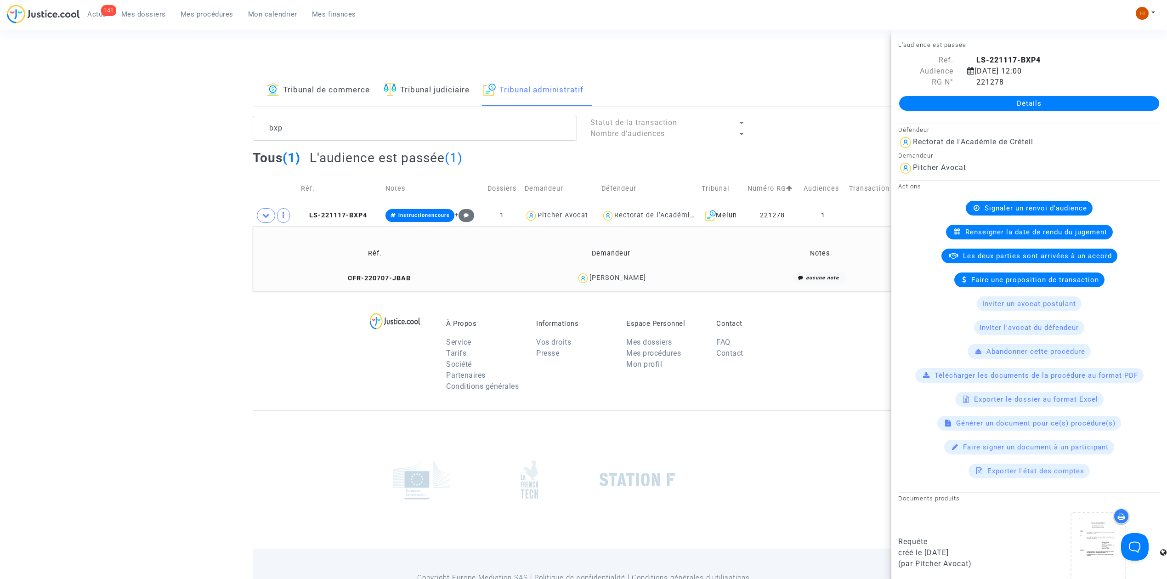
click at [983, 100] on link "Détails" at bounding box center [1029, 103] width 260 height 15
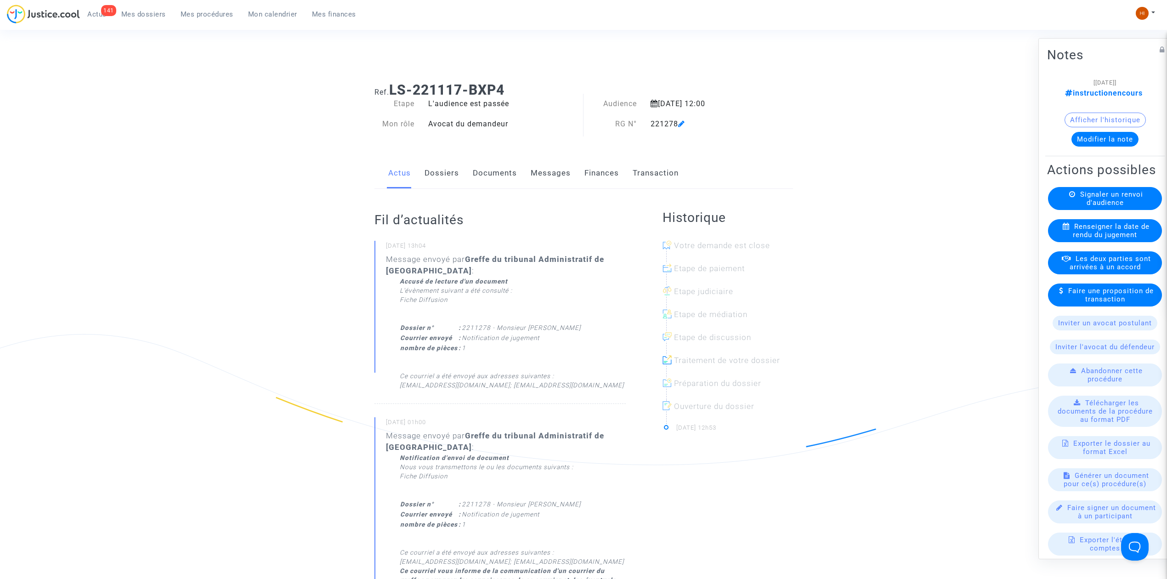
drag, startPoint x: 454, startPoint y: 179, endPoint x: 360, endPoint y: 70, distance: 143.4
click at [455, 179] on link "Dossiers" at bounding box center [442, 173] width 34 height 30
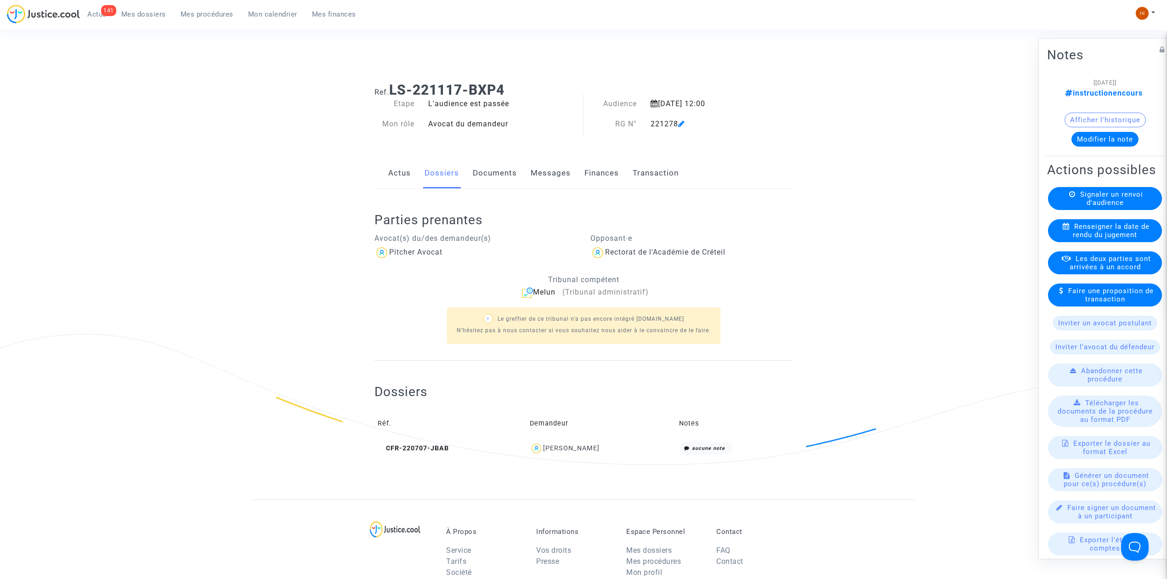
drag, startPoint x: 516, startPoint y: 89, endPoint x: 392, endPoint y: 81, distance: 123.9
click at [392, 82] on h1 "Ref. LS-221117-BXP4" at bounding box center [584, 90] width 419 height 17
copy b "LS-221117-BXP4"
click at [1107, 239] on span "Renseigner la date de rendu du jugement" at bounding box center [1111, 230] width 77 height 17
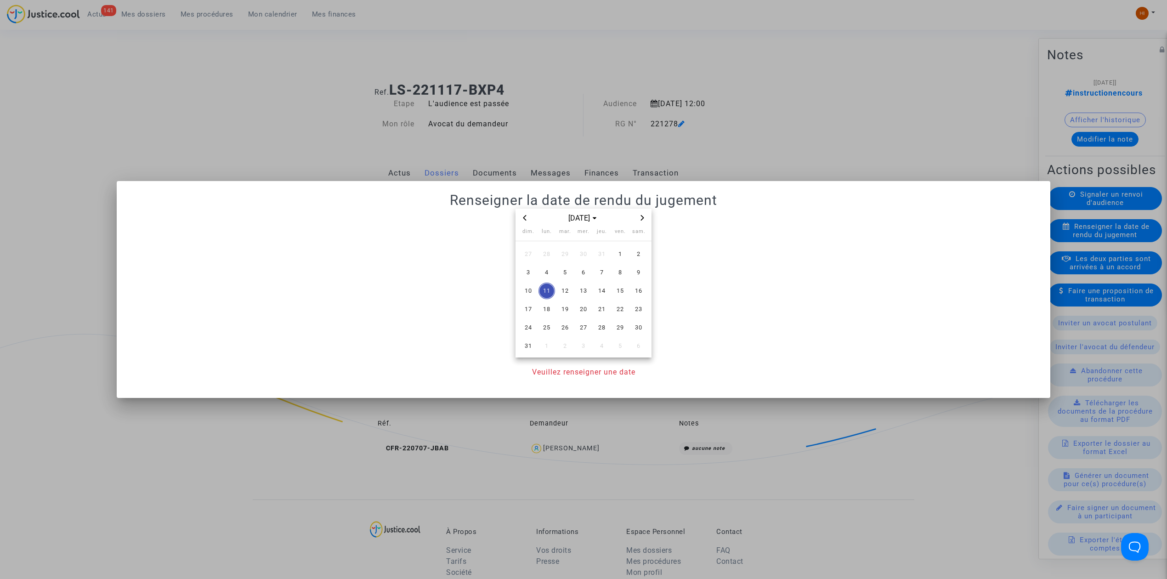
click at [526, 221] on span "Previous month" at bounding box center [524, 217] width 11 height 11
drag, startPoint x: 601, startPoint y: 313, endPoint x: 600, endPoint y: 321, distance: 7.9
click at [600, 313] on span "24" at bounding box center [602, 309] width 17 height 17
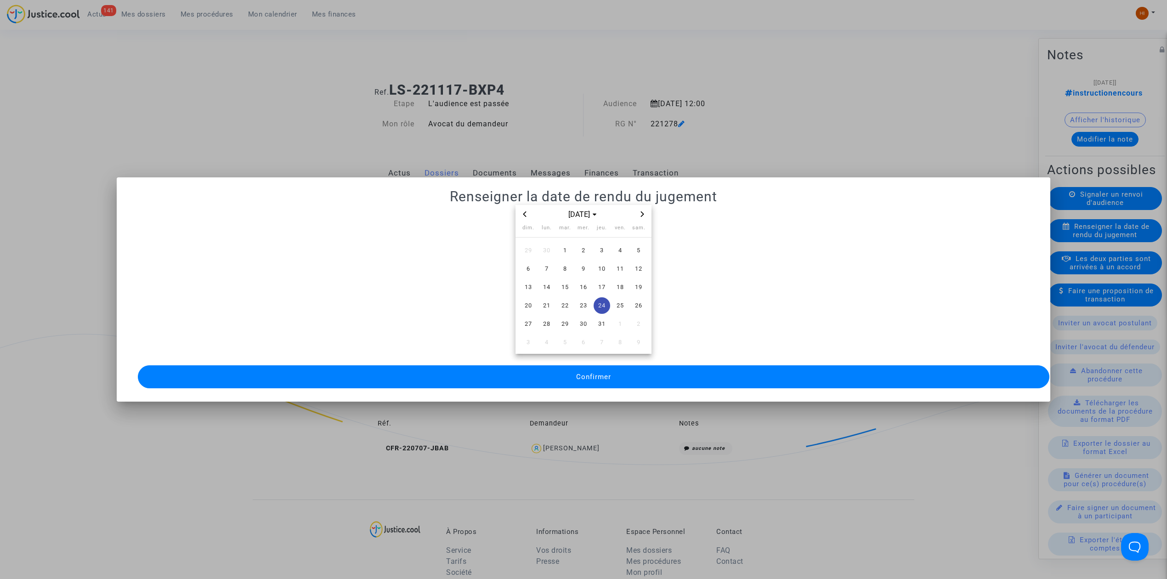
click at [616, 370] on button "Confirmer" at bounding box center [594, 376] width 912 height 23
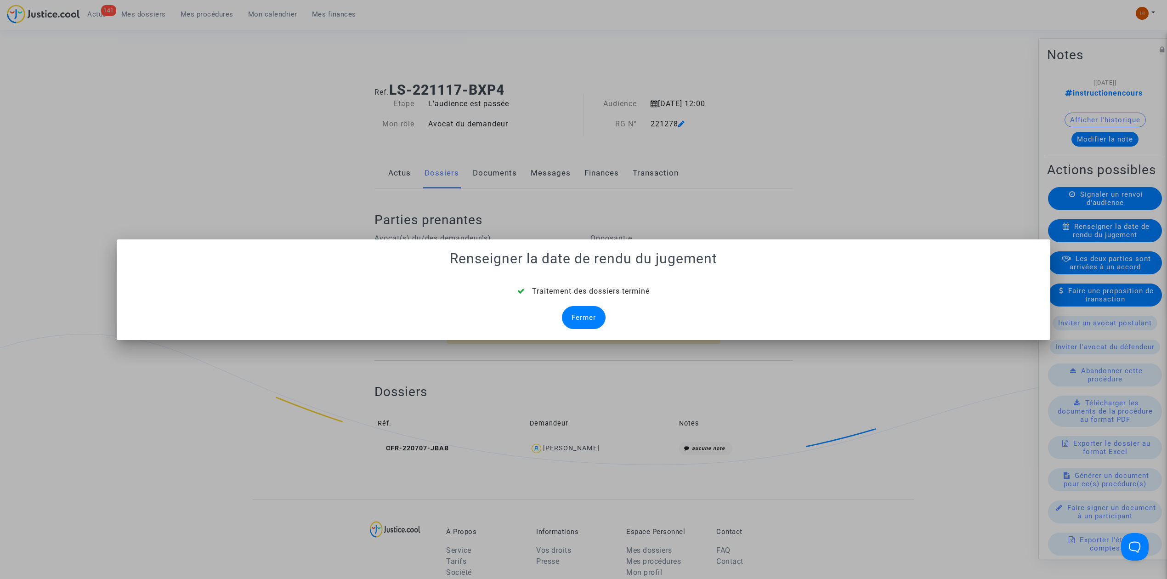
drag, startPoint x: 581, startPoint y: 322, endPoint x: 1060, endPoint y: 252, distance: 484.1
click at [581, 322] on div "Fermer" at bounding box center [584, 317] width 44 height 23
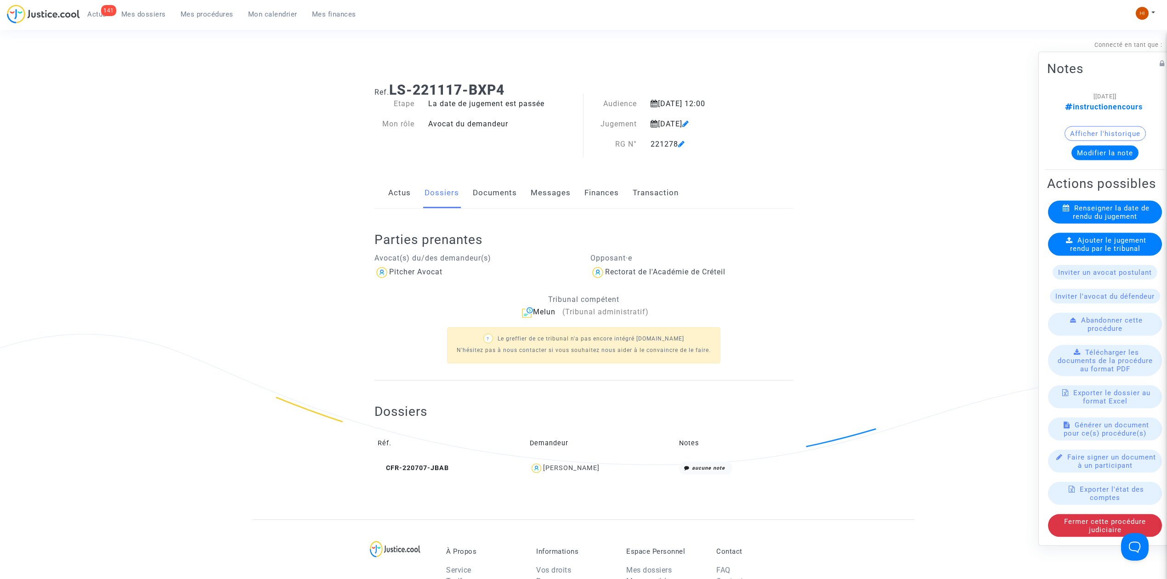
click at [1074, 243] on span "Ajouter le jugement rendu par le tribunal" at bounding box center [1108, 244] width 77 height 17
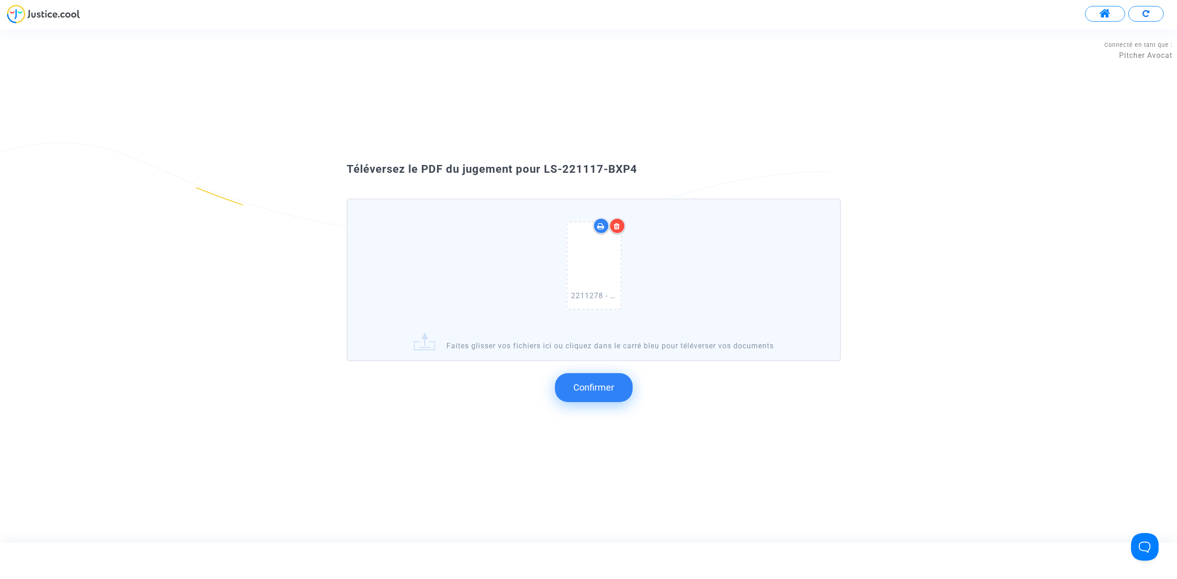
drag, startPoint x: 594, startPoint y: 172, endPoint x: 629, endPoint y: 177, distance: 35.3
click at [594, 172] on span "Téléversez le PDF du jugement pour LS-221117-BXP4" at bounding box center [492, 169] width 290 height 13
click at [602, 384] on span "Confirmer" at bounding box center [593, 387] width 41 height 11
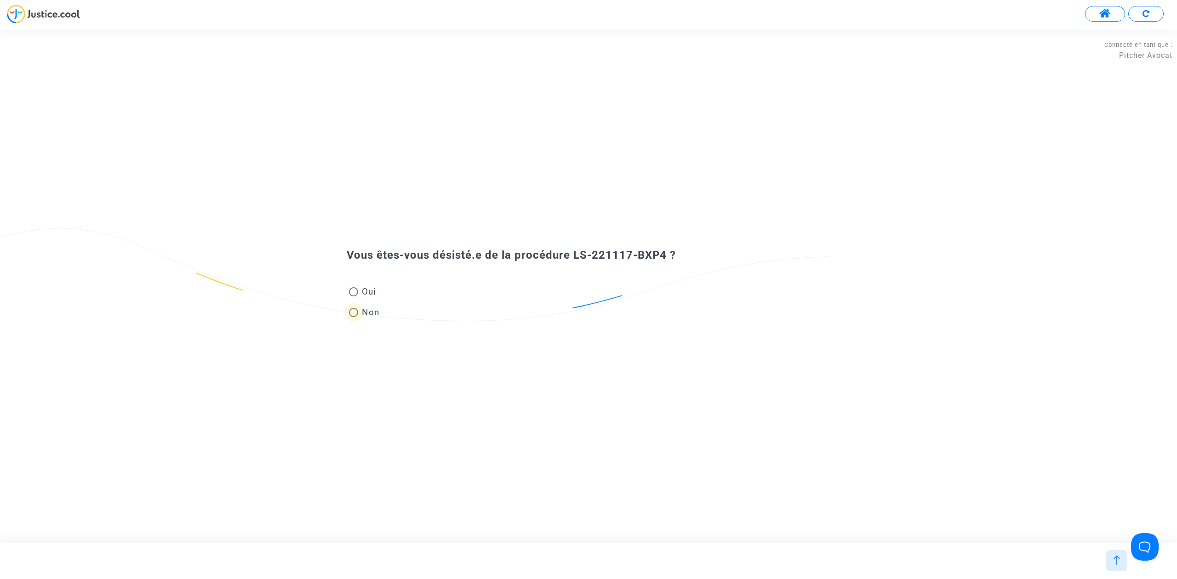
drag, startPoint x: 368, startPoint y: 310, endPoint x: 259, endPoint y: 366, distance: 122.5
click at [368, 311] on span "Non" at bounding box center [369, 312] width 22 height 12
click at [353, 317] on input "Non" at bounding box center [353, 317] width 0 height 0
radio input "true"
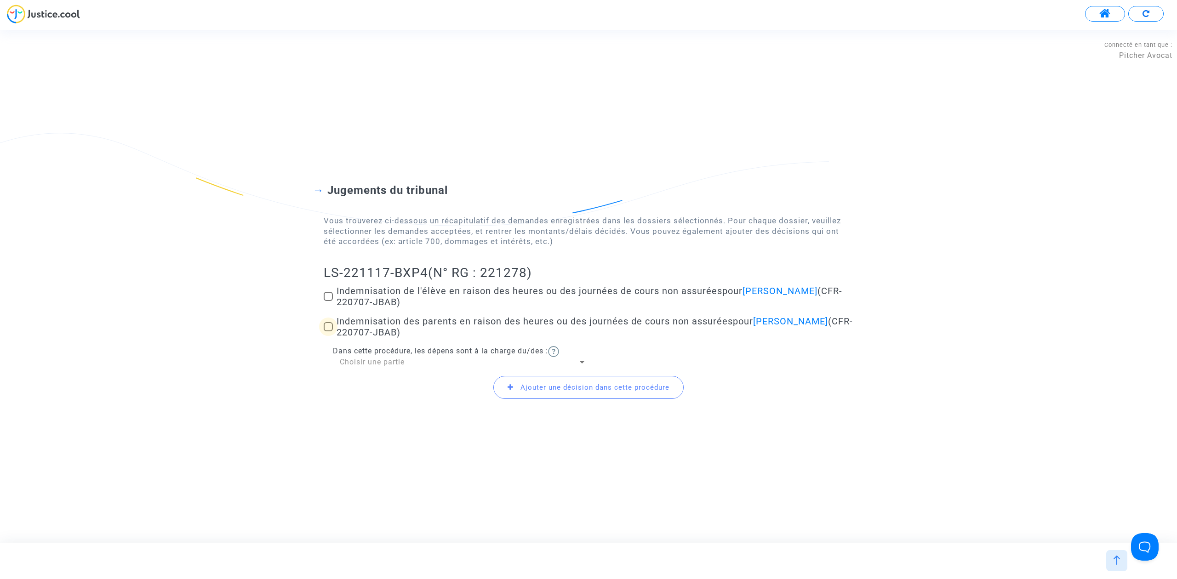
click at [331, 333] on label "Indemnisation des parents en raison des heures ou des journées de cours non ass…" at bounding box center [588, 327] width 529 height 22
click at [328, 332] on input "Indemnisation des parents en raison des heures ou des journées de cours non ass…" at bounding box center [328, 331] width 0 height 0
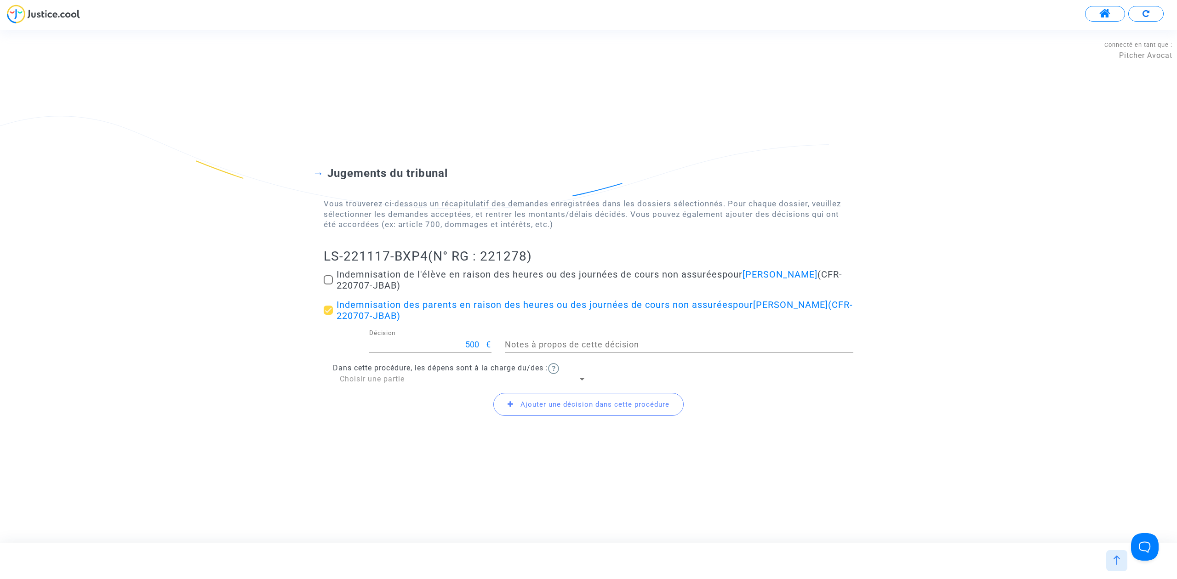
click at [331, 312] on span at bounding box center [328, 310] width 9 height 9
click at [328, 315] on input "Indemnisation des parents en raison des heures ou des journées de cours non ass…" at bounding box center [328, 315] width 0 height 0
checkbox input "false"
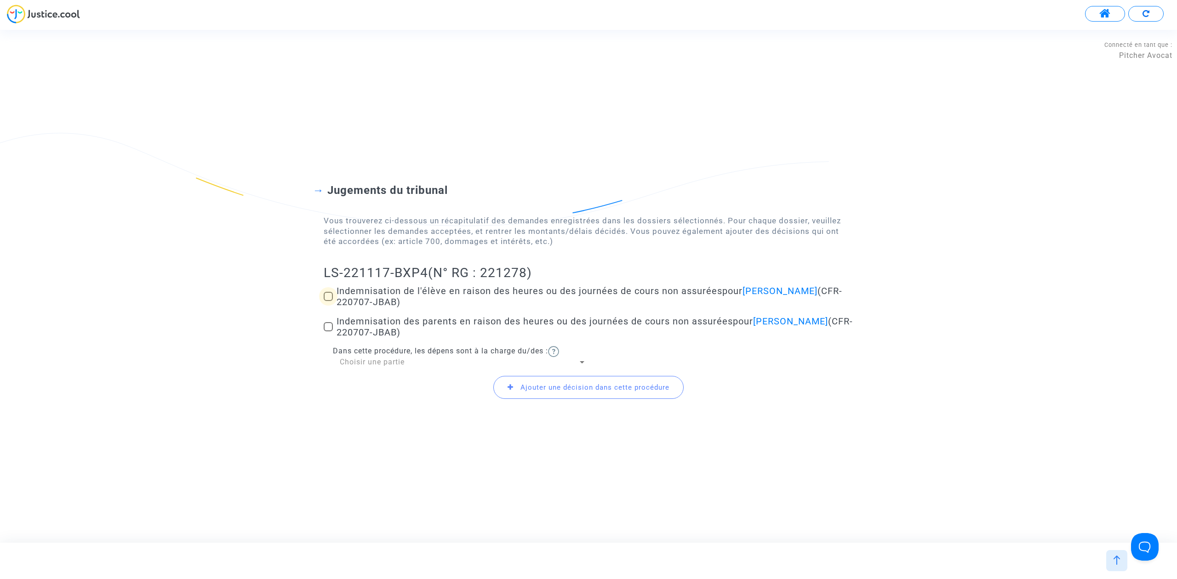
click at [331, 297] on span at bounding box center [328, 296] width 9 height 9
click at [328, 301] on input "Indemnisation de l'élève en raison des heures ou des journées de cours non assu…" at bounding box center [328, 301] width 0 height 0
checkbox input "true"
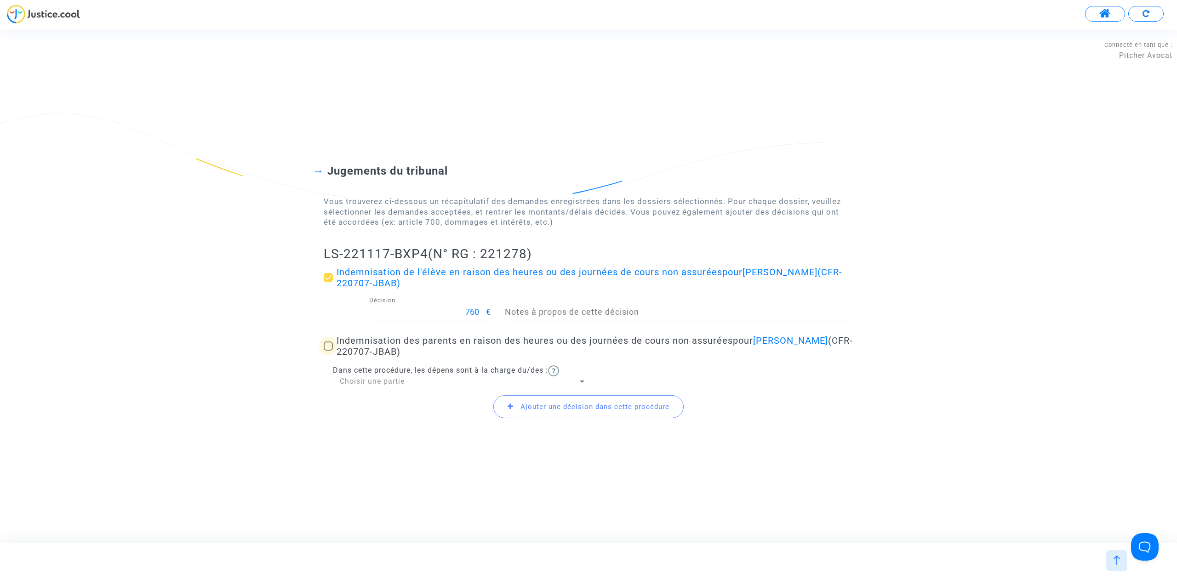
click at [324, 345] on span at bounding box center [328, 345] width 9 height 9
click at [328, 351] on input "Indemnisation des parents en raison des heures ou des journées de cours non ass…" at bounding box center [328, 351] width 0 height 0
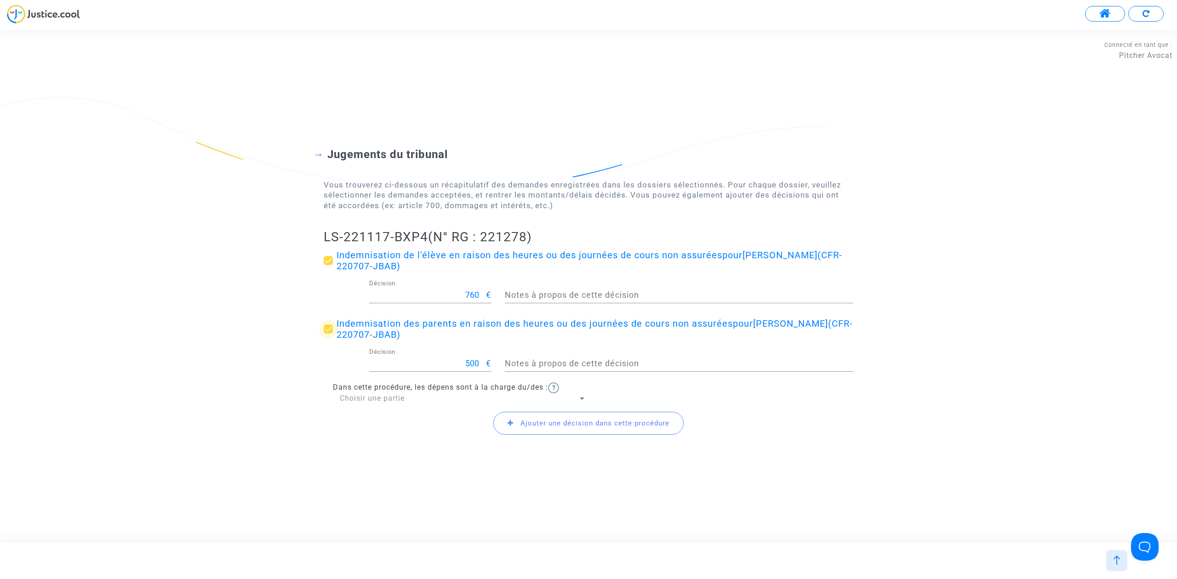
drag, startPoint x: 333, startPoint y: 332, endPoint x: 403, endPoint y: 307, distance: 74.6
click at [333, 331] on label "Indemnisation des parents en raison des heures ou des journées de cours non ass…" at bounding box center [588, 329] width 529 height 22
click at [328, 334] on input "Indemnisation des parents en raison des heures ou des journées de cours non ass…" at bounding box center [328, 334] width 0 height 0
checkbox input "false"
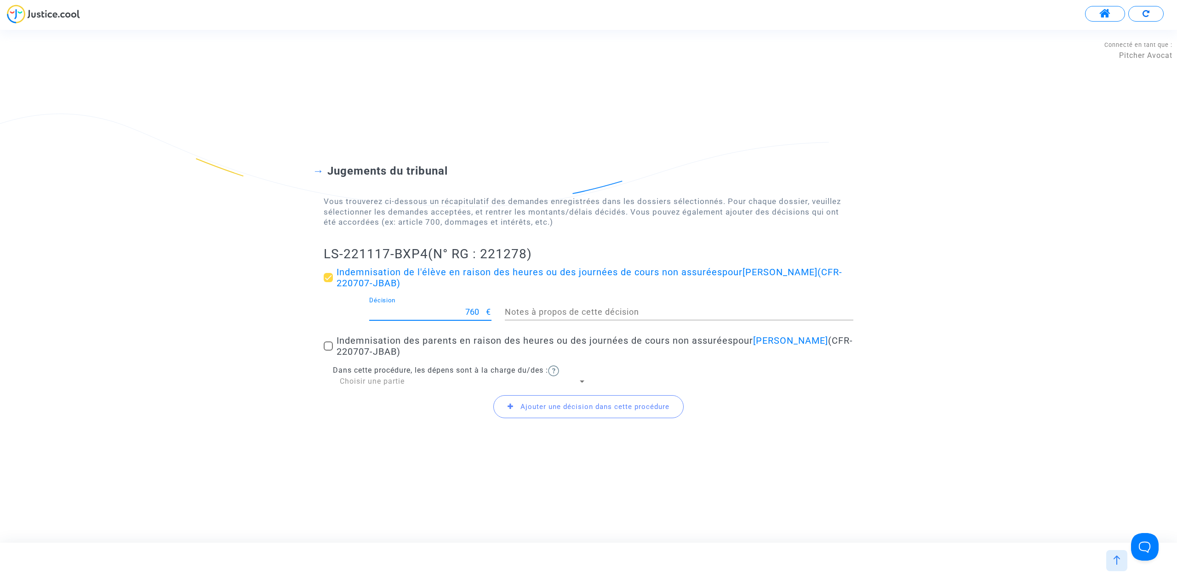
drag, startPoint x: 446, startPoint y: 309, endPoint x: 513, endPoint y: 292, distance: 69.6
click at [498, 309] on div "760 Décision € Notes à propos de cette décision" at bounding box center [588, 314] width 543 height 34
type input "550"
click at [552, 405] on span "Ajouter une décision dans cette procédure" at bounding box center [594, 407] width 149 height 8
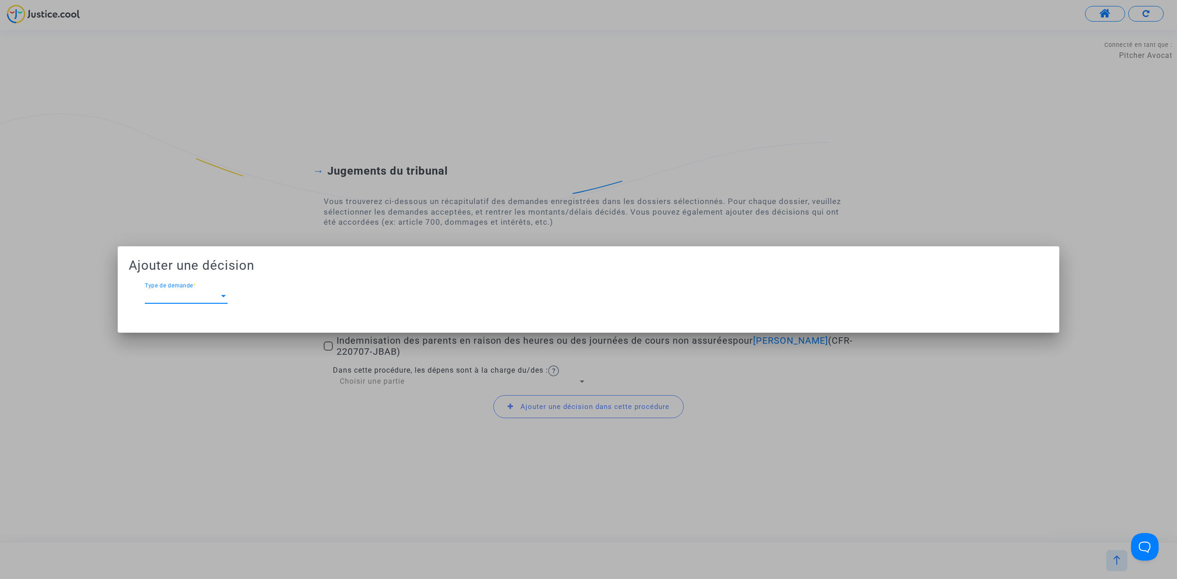
click at [148, 304] on div "Type de demande Type de demande *" at bounding box center [186, 298] width 83 height 30
click at [168, 298] on span "Type de demande" at bounding box center [182, 296] width 74 height 8
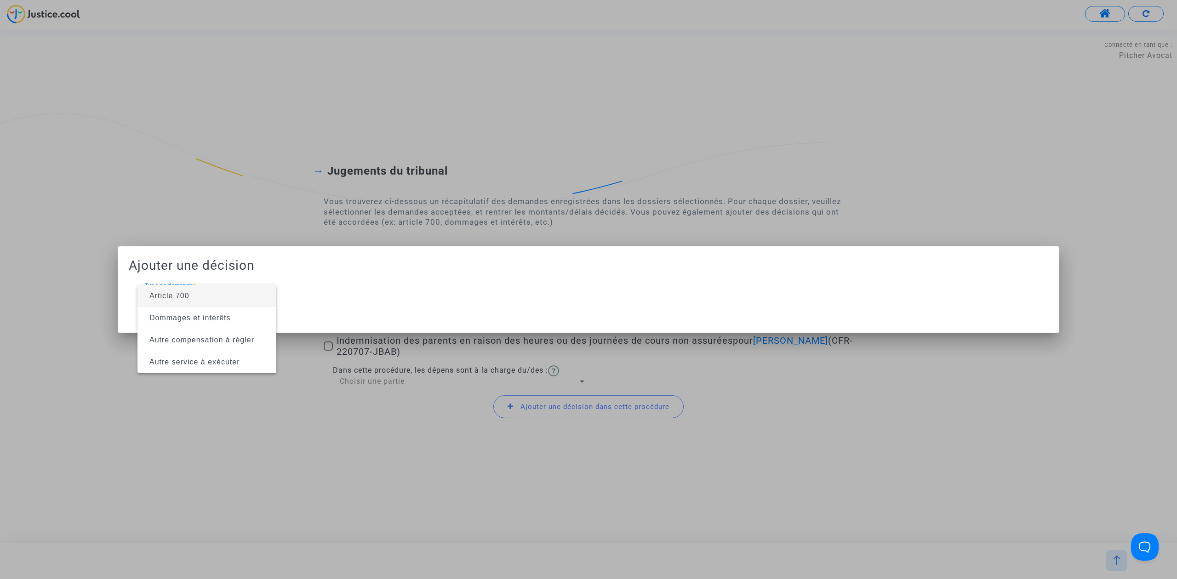
click at [308, 302] on div at bounding box center [588, 289] width 1177 height 579
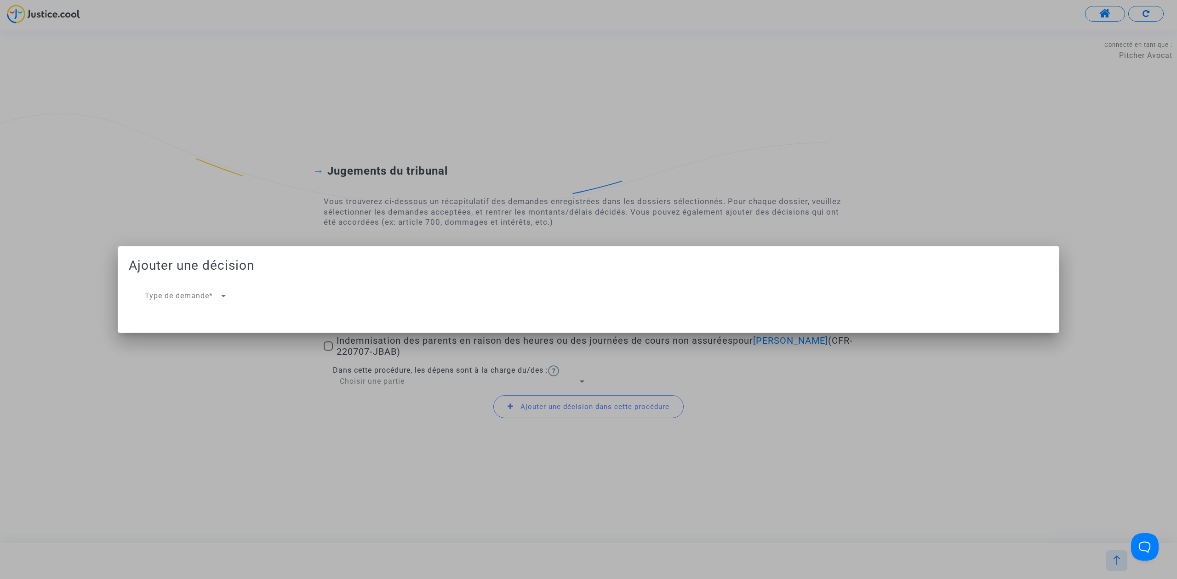
click at [205, 292] on span "Type de demande" at bounding box center [182, 296] width 74 height 8
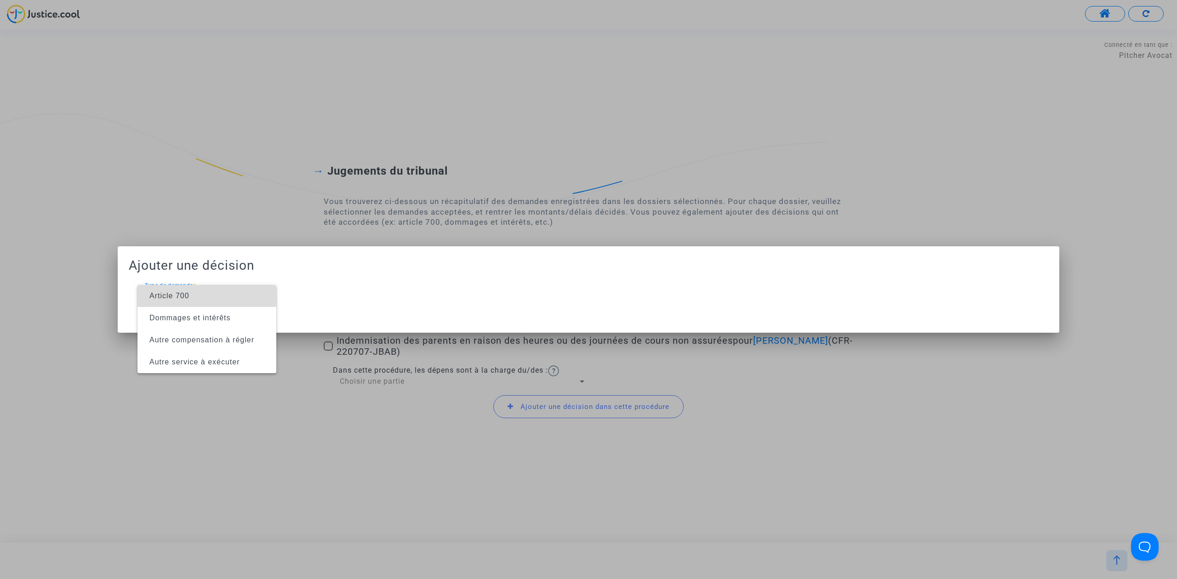
click at [205, 291] on span "Article 700" at bounding box center [207, 296] width 124 height 22
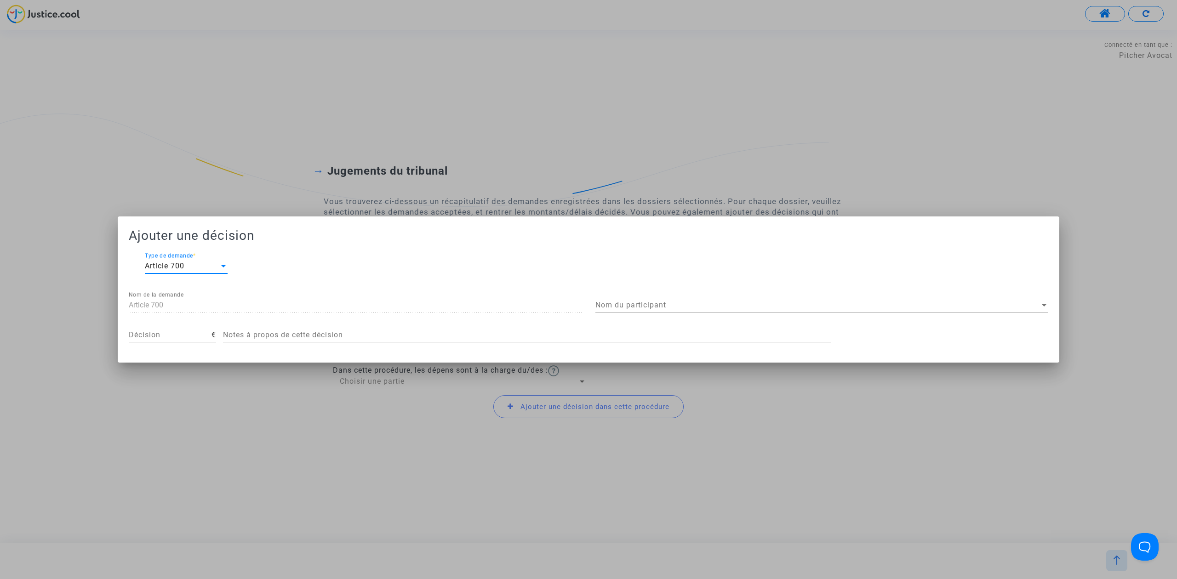
click at [634, 303] on span "Nom du participant" at bounding box center [817, 305] width 444 height 8
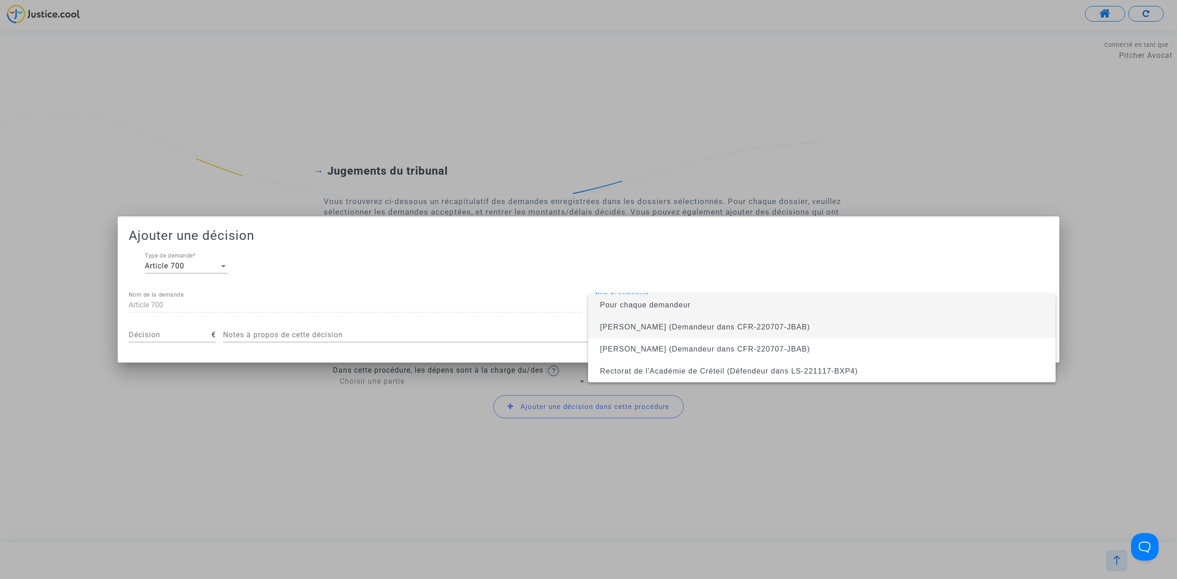
click at [636, 324] on span "Stéphane Clément (Demandeur dans CFR-220707-JBAB)" at bounding box center [705, 327] width 210 height 8
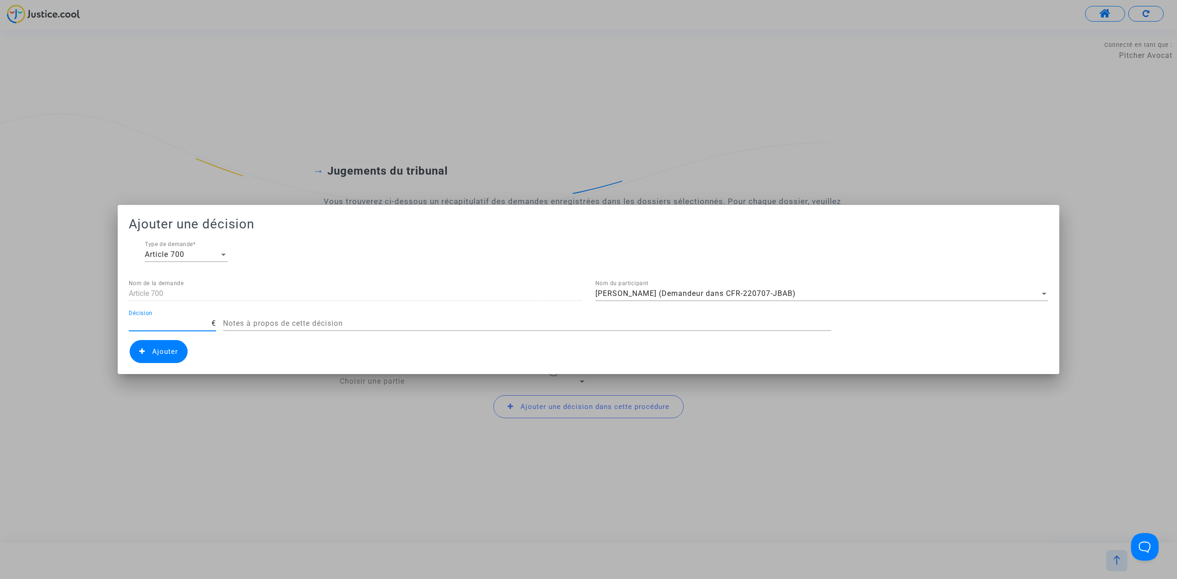
click at [159, 321] on input "Décision" at bounding box center [170, 323] width 83 height 8
type input "6"
type input "700"
click at [148, 348] on span "Ajouter" at bounding box center [159, 351] width 58 height 23
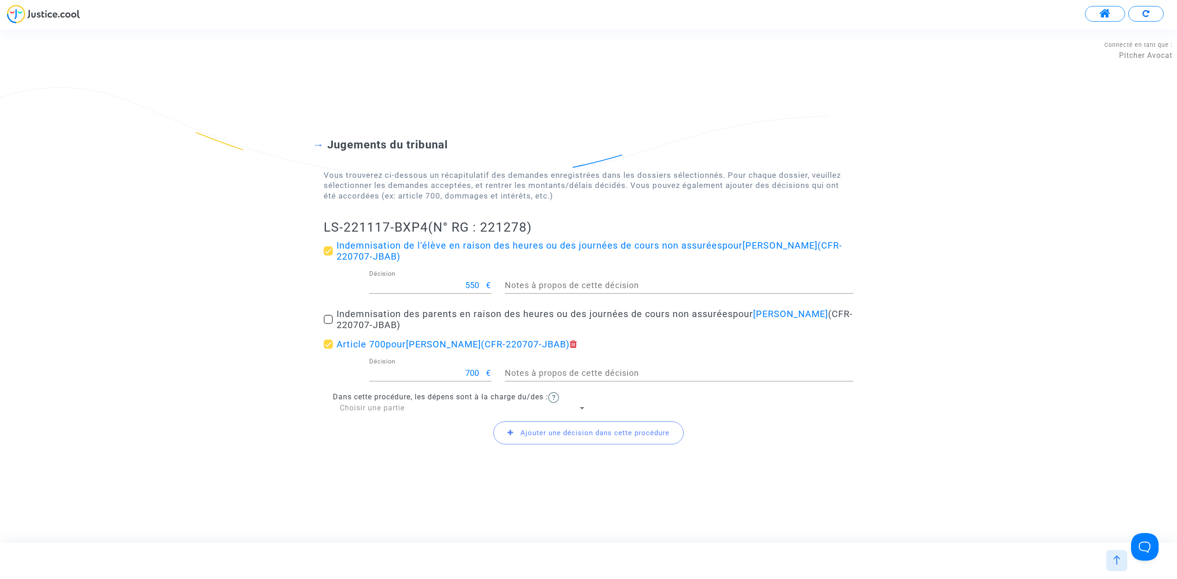
click at [389, 414] on div "Ajouter une décision dans cette procédure" at bounding box center [588, 433] width 529 height 40
click at [394, 409] on span "Choisir une partie" at bounding box center [372, 408] width 65 height 9
click at [392, 425] on span "Défendeur(s)" at bounding box center [463, 430] width 246 height 22
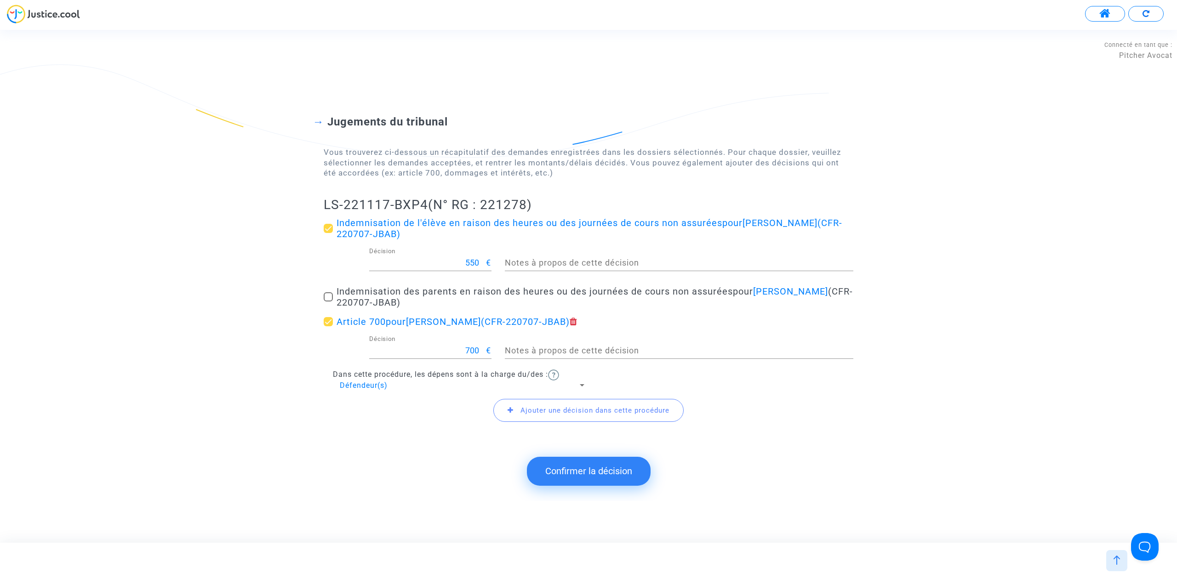
drag, startPoint x: 323, startPoint y: 199, endPoint x: 425, endPoint y: 205, distance: 102.2
click at [425, 205] on div "Jugements du tribunal Vous trouverez ci-dessous un récapitulatif des demandes e…" at bounding box center [588, 263] width 1177 height 370
copy h2 "LS-221117-BXP4"
click at [585, 472] on button "Confirmer la décision" at bounding box center [589, 471] width 124 height 28
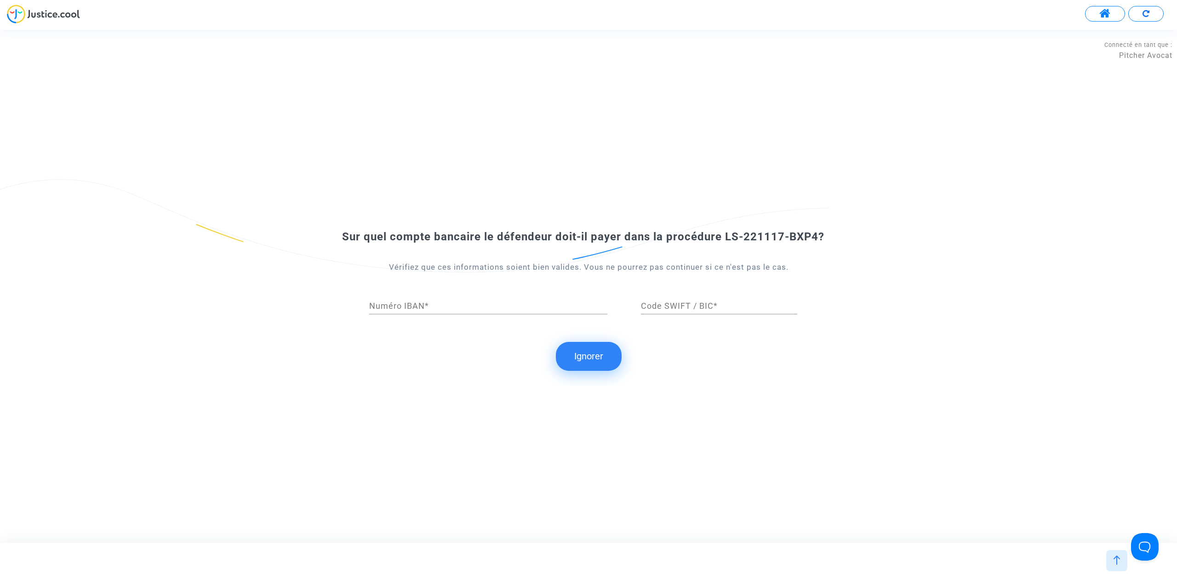
click at [598, 352] on button "Ignorer" at bounding box center [589, 356] width 66 height 28
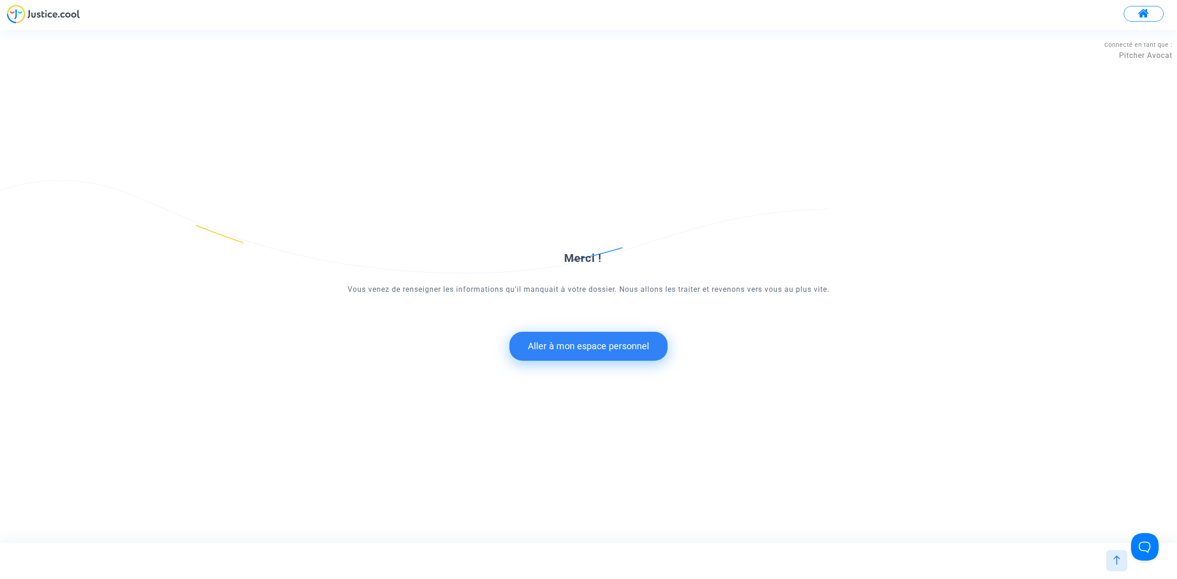
click at [596, 353] on button "Aller à mon espace personnel" at bounding box center [588, 346] width 158 height 28
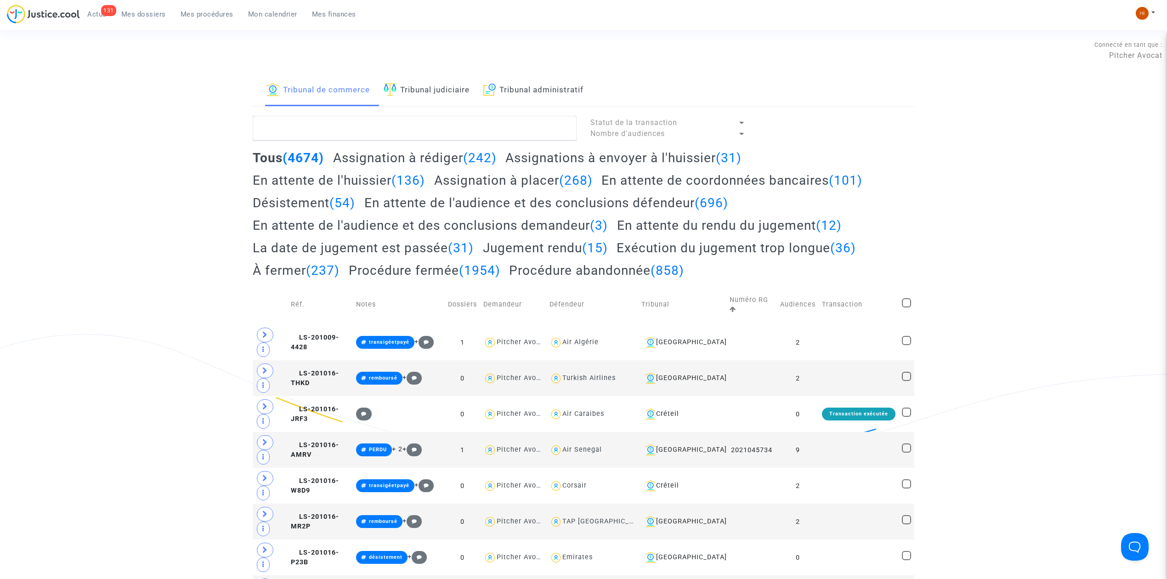
click at [529, 94] on link "Tribunal administratif" at bounding box center [534, 90] width 100 height 31
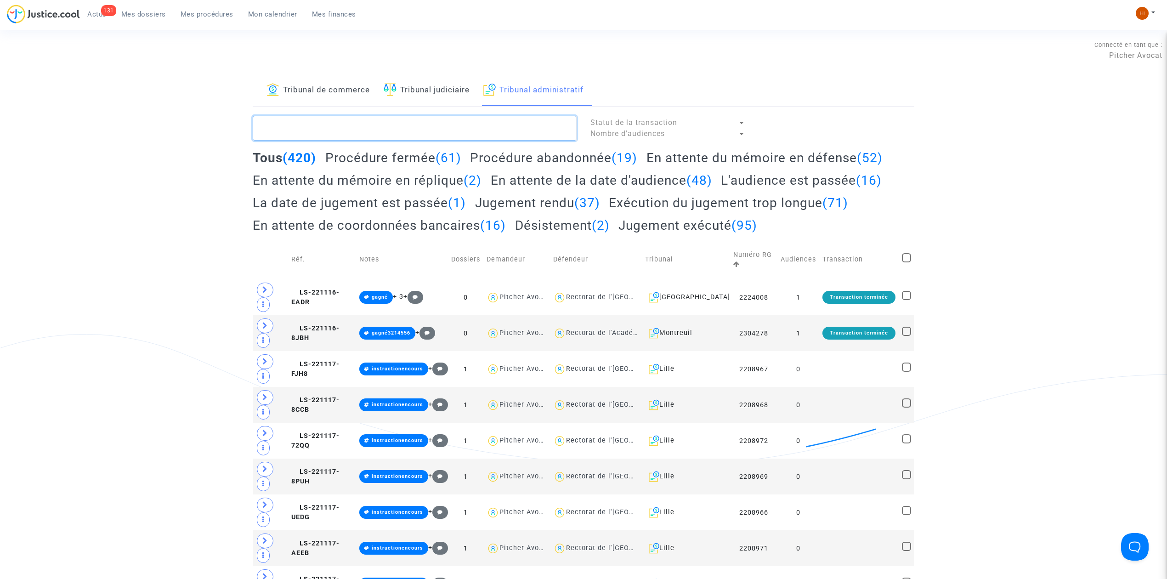
click at [470, 133] on textarea at bounding box center [415, 128] width 324 height 25
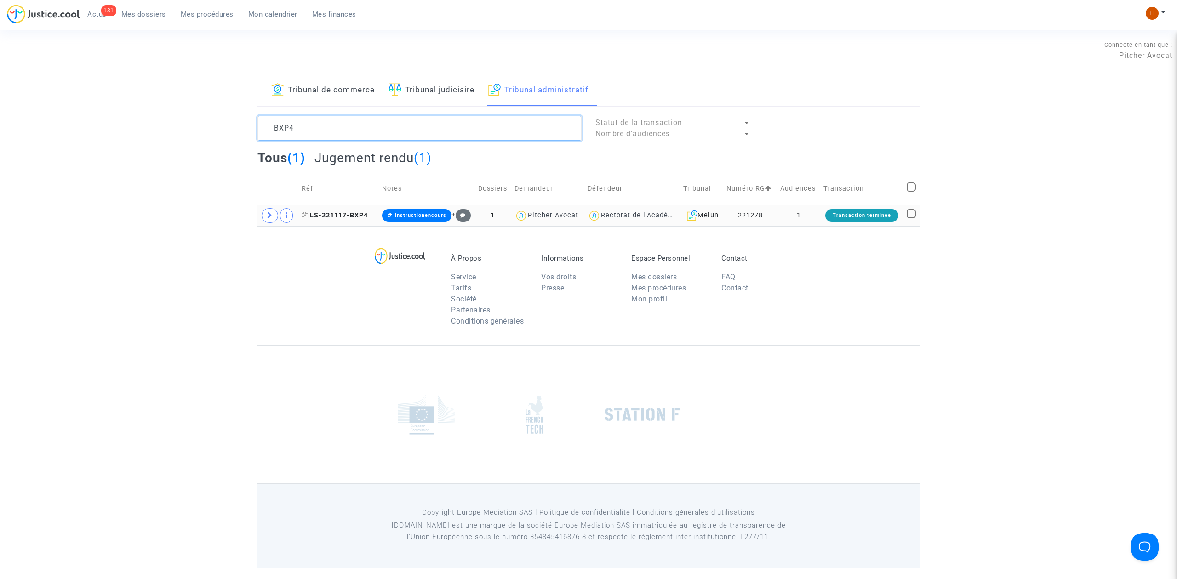
type textarea "BXP4"
click at [368, 215] on span "LS-221117-BXP4" at bounding box center [335, 215] width 66 height 8
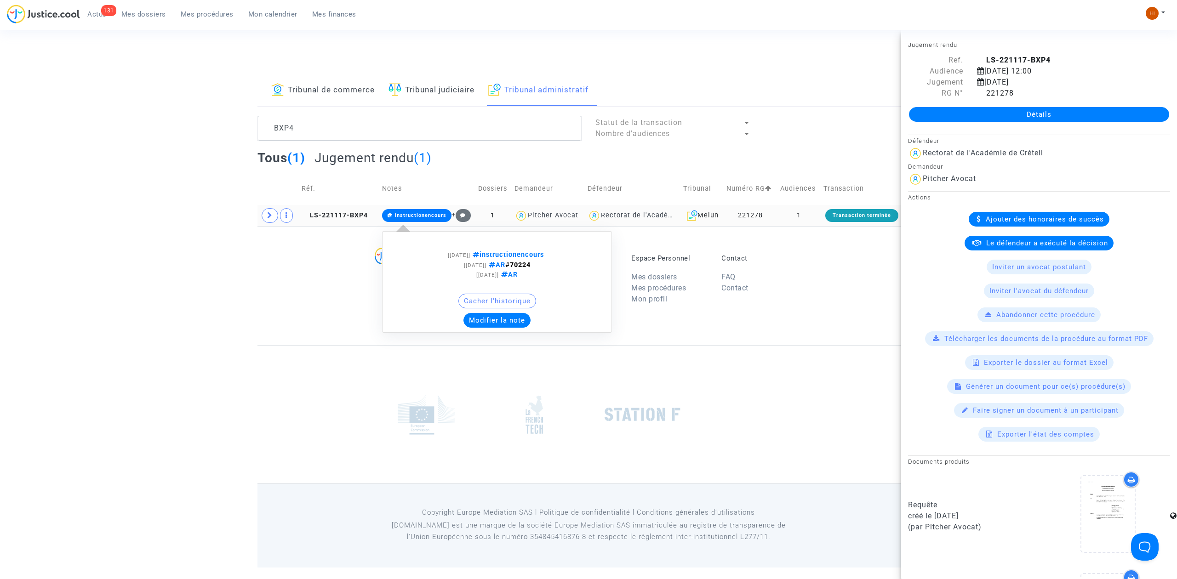
click at [414, 211] on span "instructionencours" at bounding box center [416, 215] width 69 height 13
click at [502, 324] on button "Modifier la note" at bounding box center [496, 320] width 67 height 15
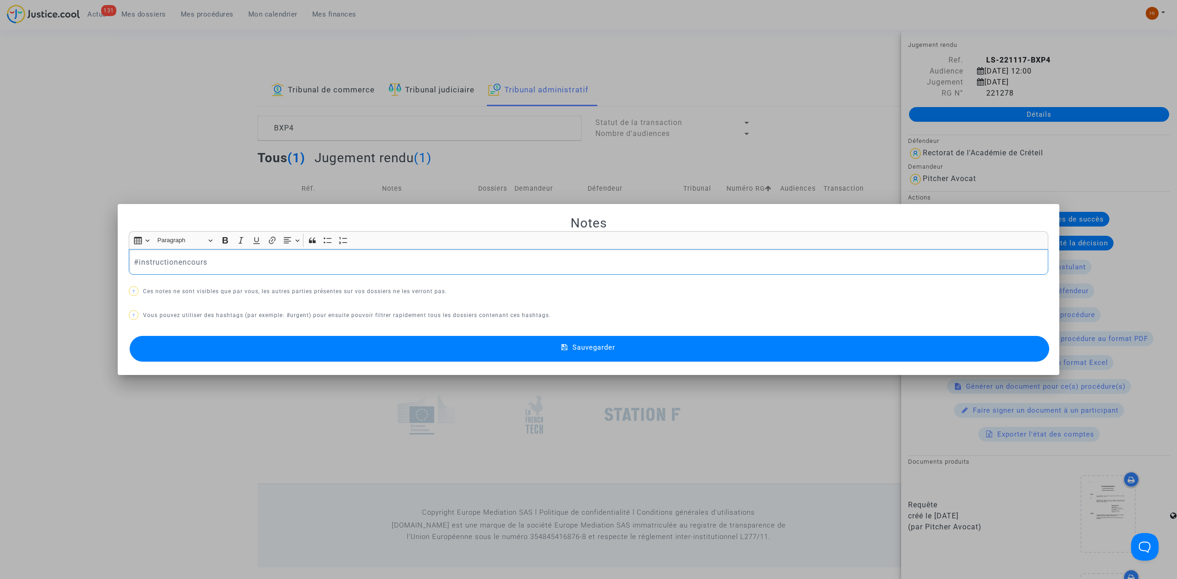
drag, startPoint x: 298, startPoint y: 263, endPoint x: 37, endPoint y: 265, distance: 261.5
click at [37, 265] on div "Notes Rich Text Editor Insert table Insert table Heading Paragraph Paragraph He…" at bounding box center [588, 289] width 1177 height 579
click at [374, 347] on button "Sauvegarder" at bounding box center [589, 349] width 919 height 26
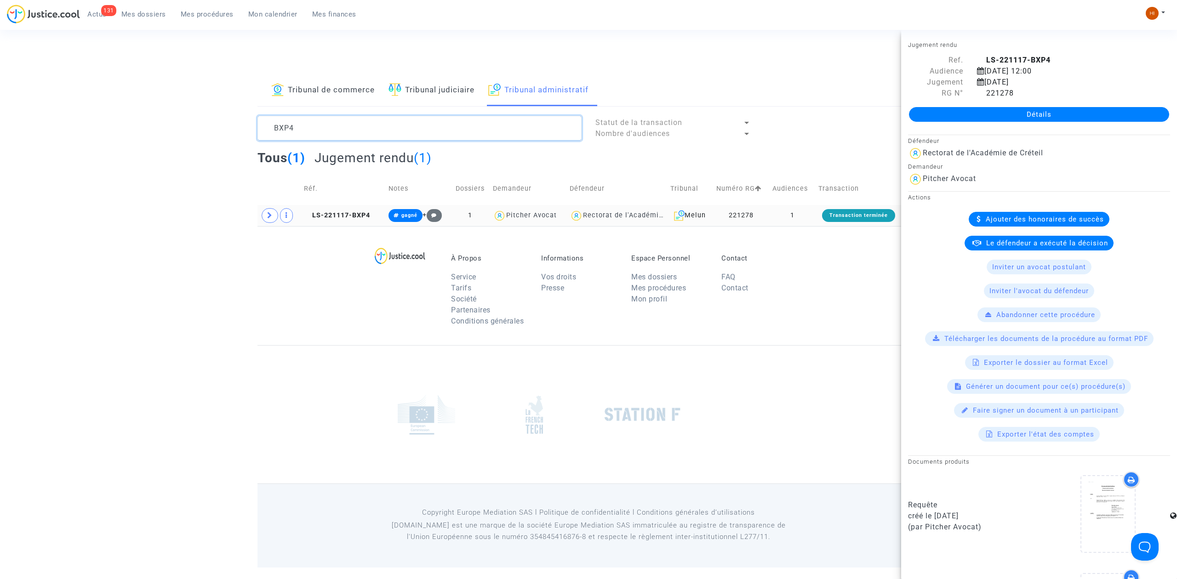
drag, startPoint x: 359, startPoint y: 131, endPoint x: -306, endPoint y: 140, distance: 665.6
click at [0, 140] on html "131 Actus Mes dossiers Mes procédures Mon calendrier Mes finances Mon profil Ch…" at bounding box center [588, 284] width 1177 height 568
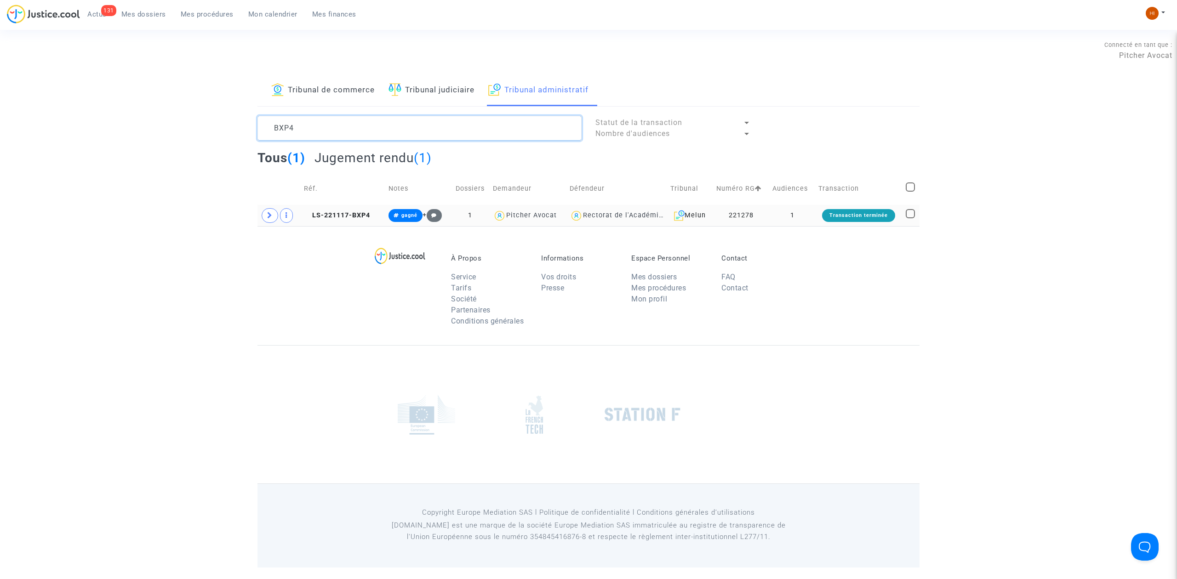
paste textarea "IBAROUDENE Djamila"
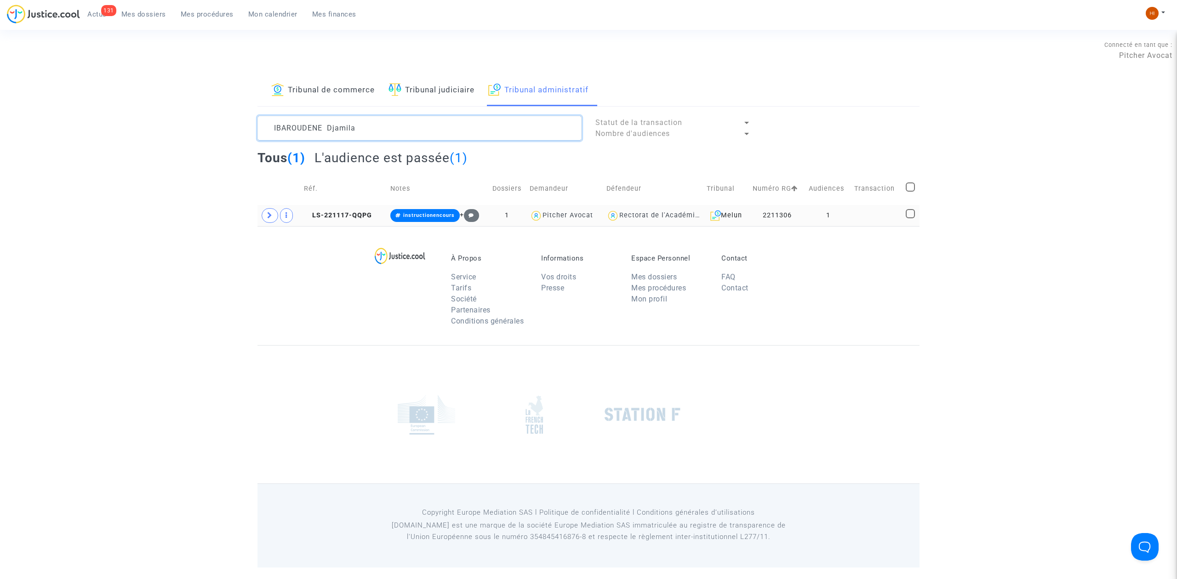
type textarea "IBAROUDENE Djamila"
click at [819, 214] on td "1" at bounding box center [828, 215] width 46 height 21
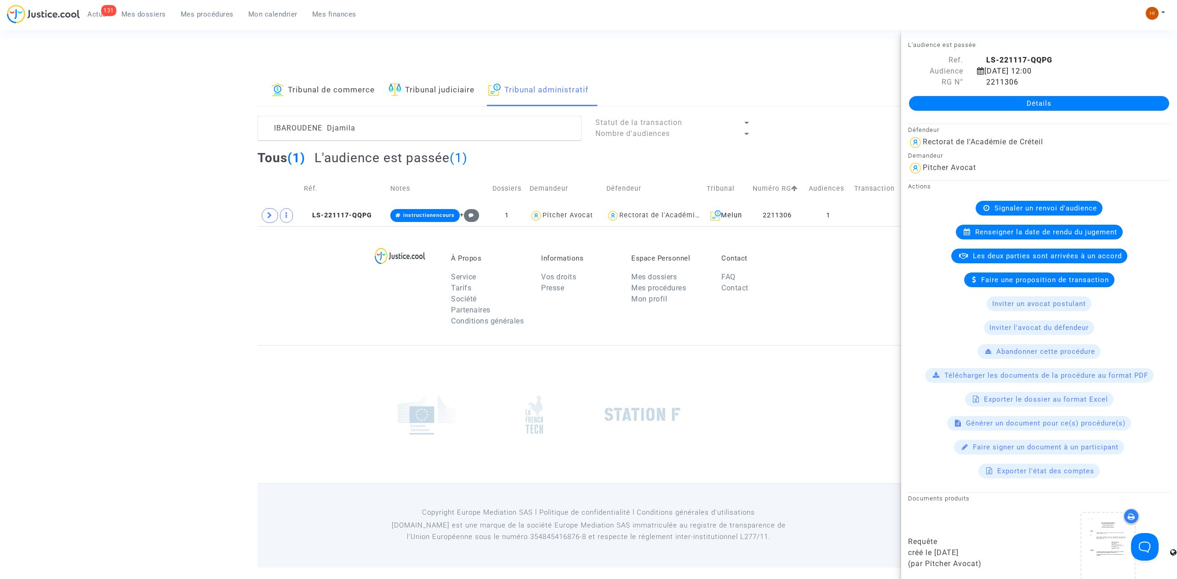
drag, startPoint x: 1056, startPoint y: 103, endPoint x: 1050, endPoint y: 108, distance: 7.3
click at [1056, 104] on link "Détails" at bounding box center [1039, 103] width 260 height 15
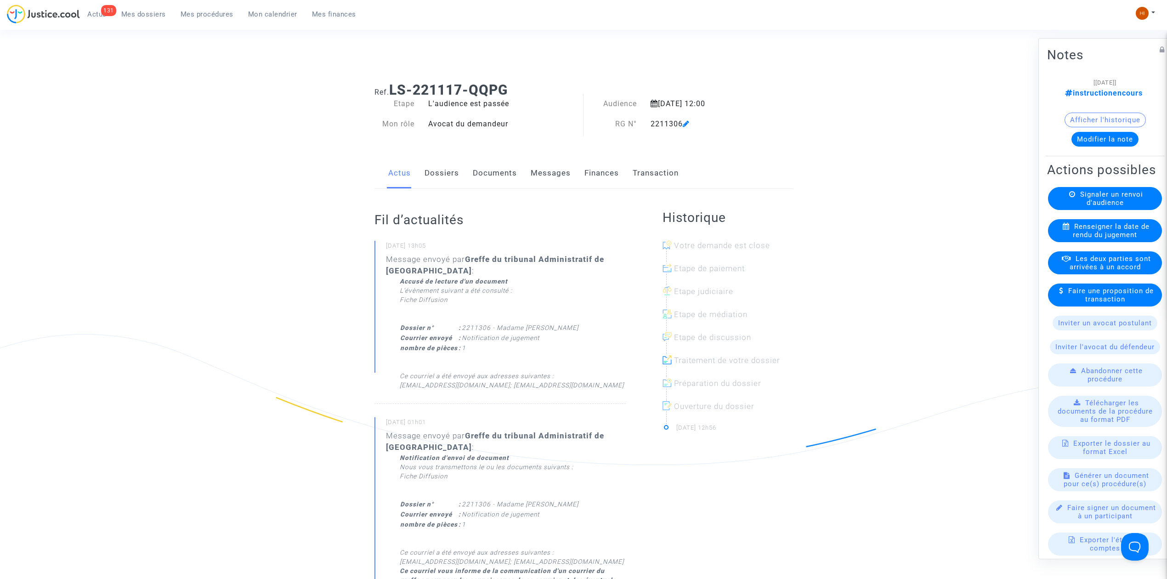
click at [1076, 239] on span "Renseigner la date de rendu du jugement" at bounding box center [1111, 230] width 77 height 17
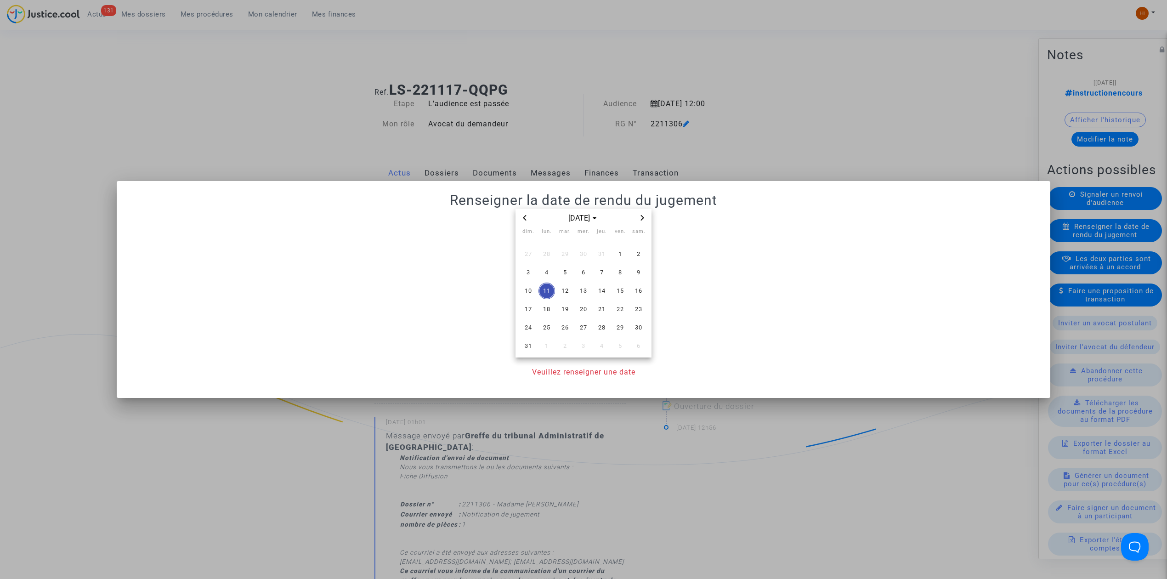
click at [524, 216] on icon "Previous month" at bounding box center [525, 218] width 6 height 6
drag, startPoint x: 606, startPoint y: 313, endPoint x: 598, endPoint y: 357, distance: 43.8
click at [605, 314] on span "24" at bounding box center [602, 309] width 17 height 17
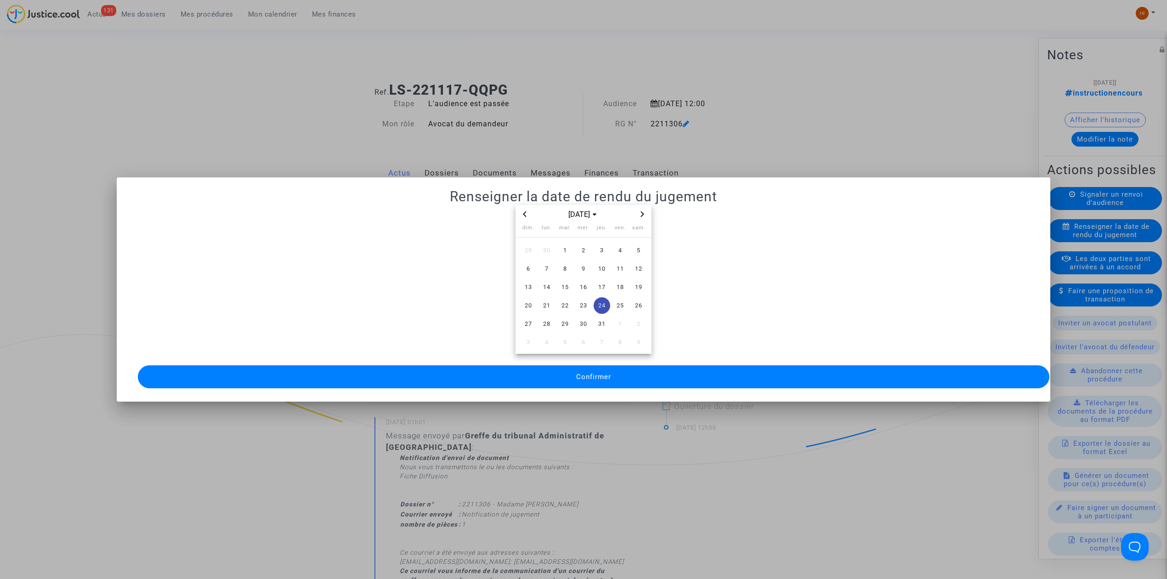
click at [598, 373] on span "Confirmer" at bounding box center [593, 377] width 35 height 8
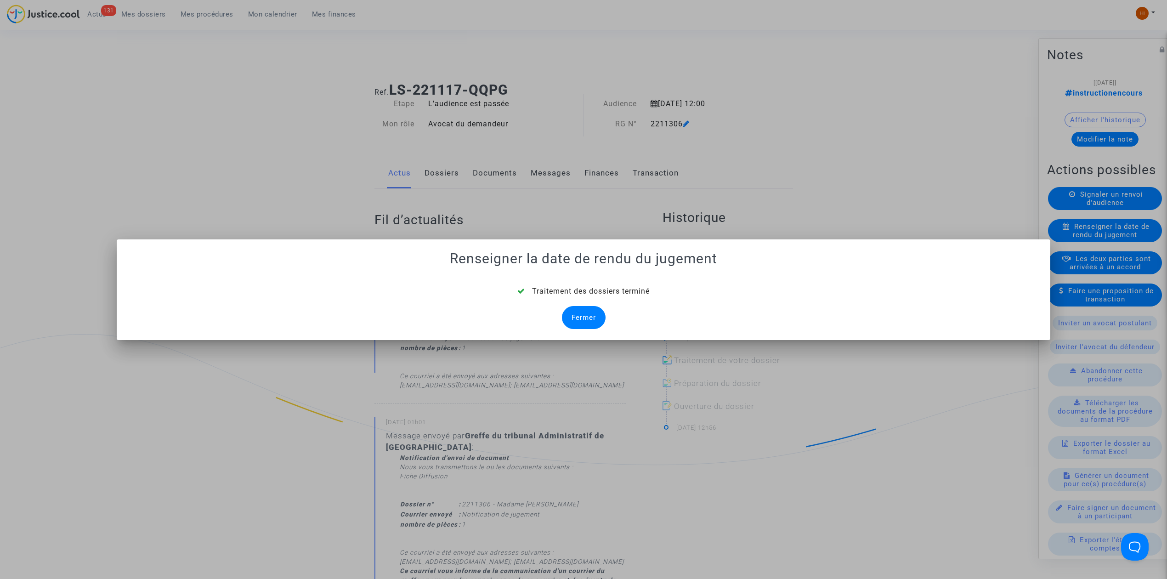
drag, startPoint x: 585, startPoint y: 313, endPoint x: 399, endPoint y: 423, distance: 215.7
click at [585, 313] on div "Fermer" at bounding box center [584, 317] width 44 height 23
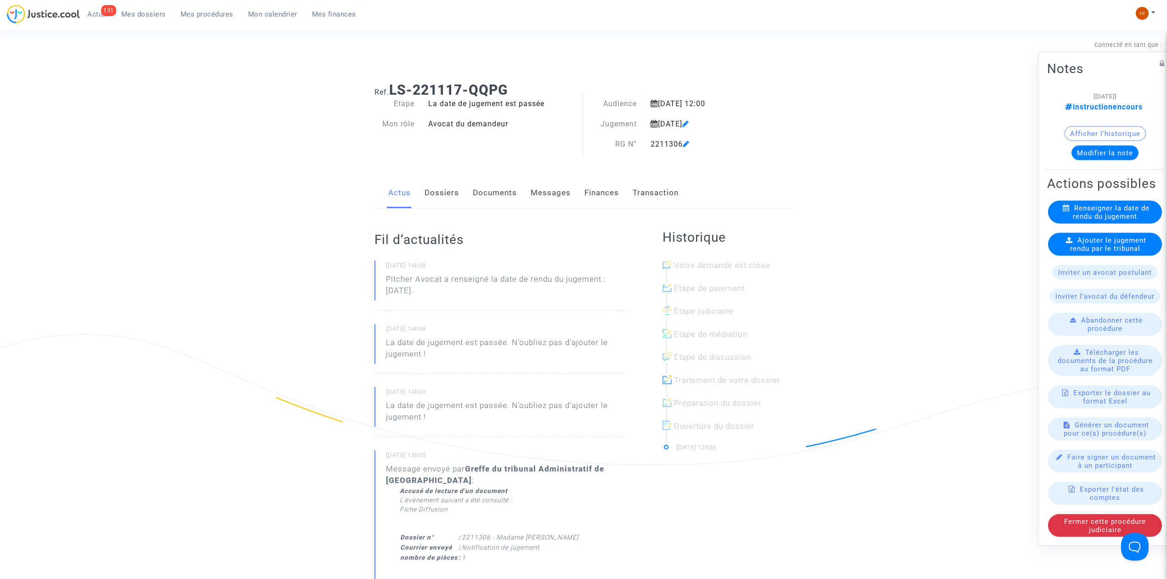
click at [1070, 243] on div "Ajouter le jugement rendu par le tribunal" at bounding box center [1105, 244] width 114 height 23
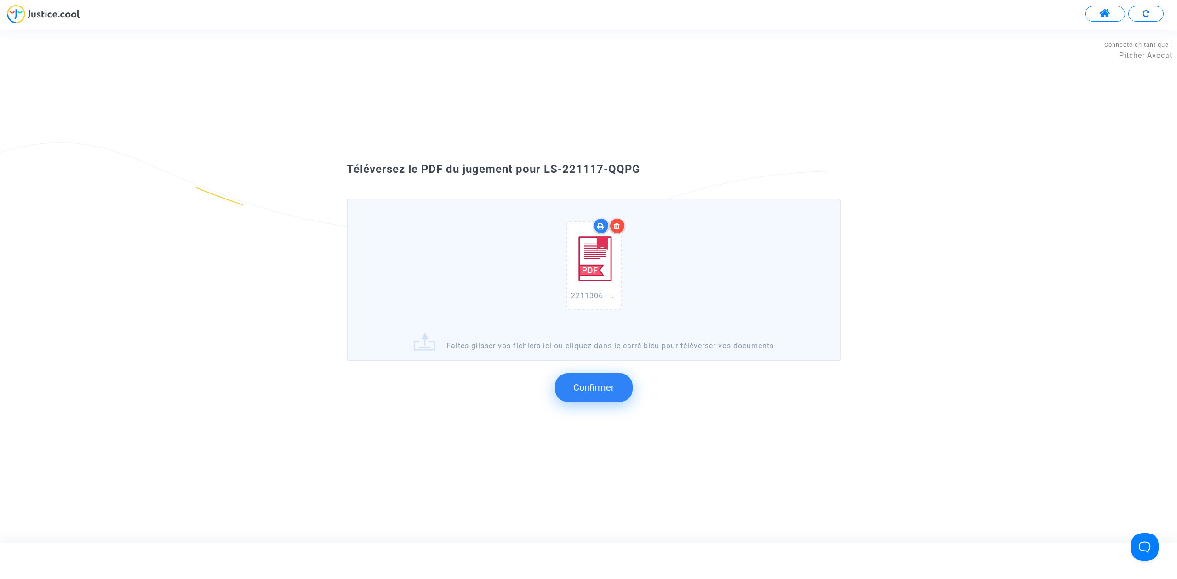
drag, startPoint x: 654, startPoint y: 201, endPoint x: 543, endPoint y: 168, distance: 115.2
click at [543, 168] on div "Téléversez le PDF du jugement pour LS-221117-QQPG 2211306 - Madame IBAROUDENE D…" at bounding box center [588, 286] width 529 height 248
click at [595, 383] on span "Confirmer" at bounding box center [593, 387] width 41 height 11
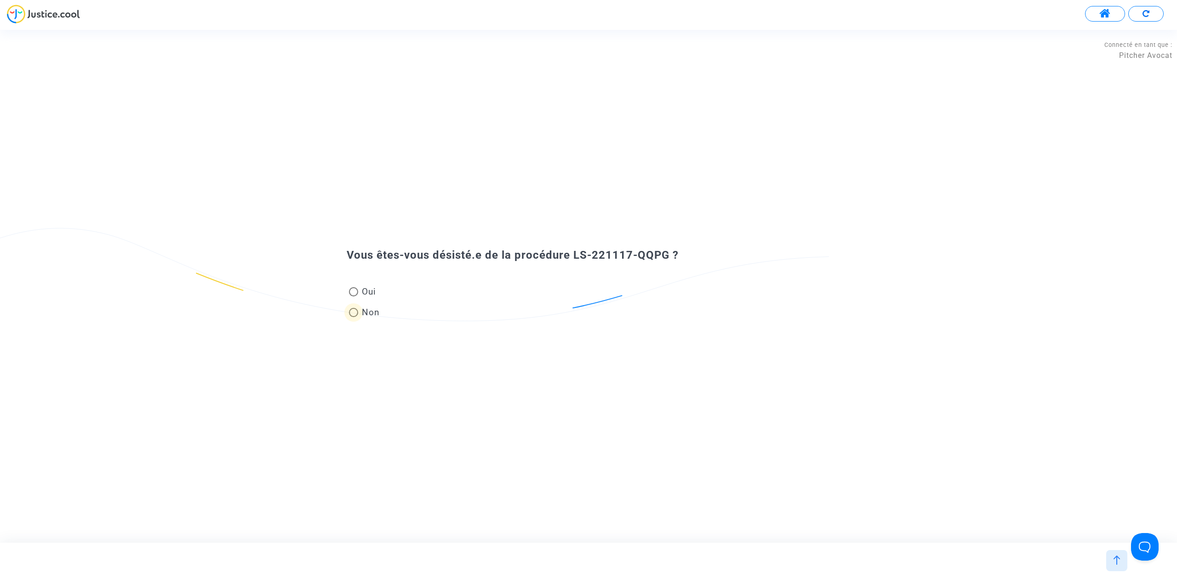
click at [355, 313] on span at bounding box center [353, 312] width 9 height 9
click at [353, 317] on input "Non" at bounding box center [353, 317] width 0 height 0
radio input "true"
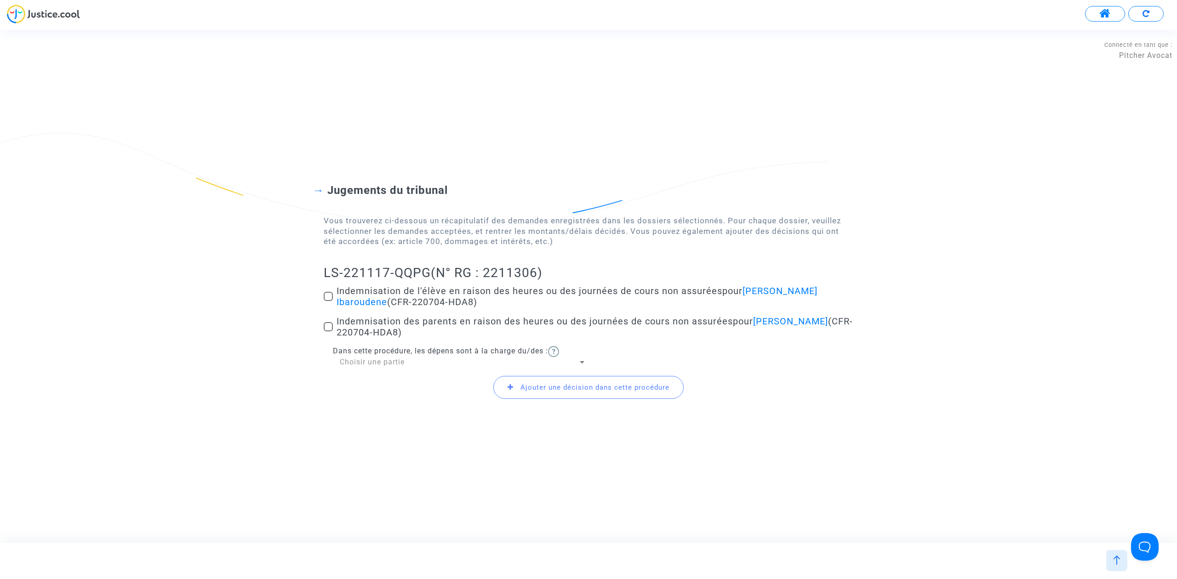
click at [323, 296] on div "Jugements du tribunal Vous trouverez ci-dessous un récapitulatif des demandes e…" at bounding box center [588, 286] width 1177 height 279
click at [326, 296] on span at bounding box center [328, 296] width 9 height 9
click at [328, 301] on input "Indemnisation de l'élève en raison des heures ou des journées de cours non assu…" at bounding box center [328, 301] width 0 height 0
checkbox input "true"
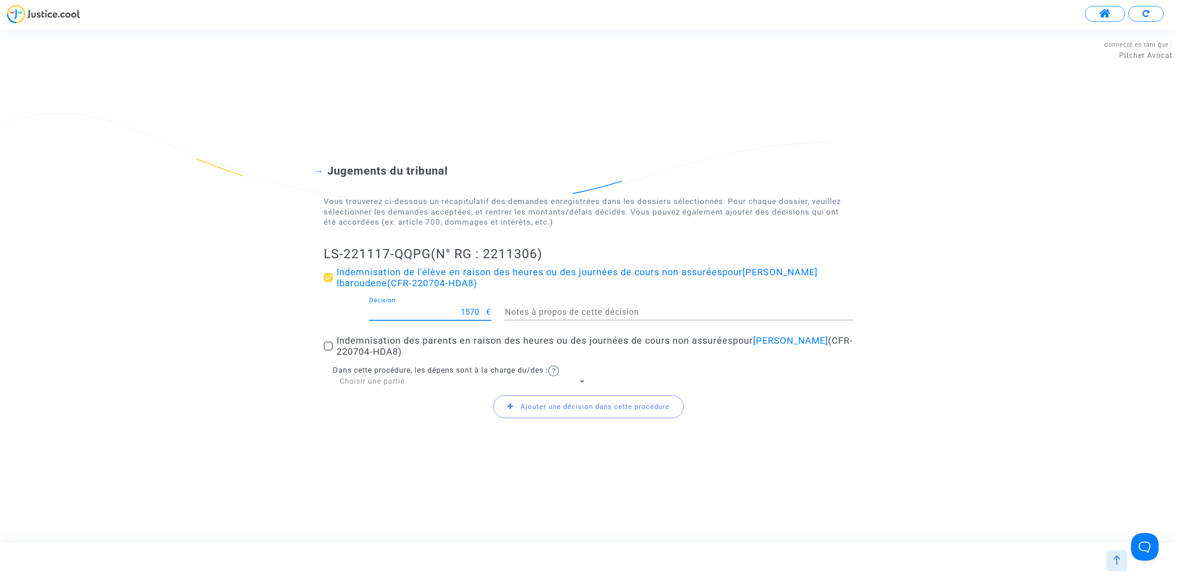
click at [469, 313] on input "1570" at bounding box center [427, 311] width 117 height 9
type input "1280"
click at [517, 414] on span "Ajouter une décision dans cette procédure" at bounding box center [588, 406] width 190 height 23
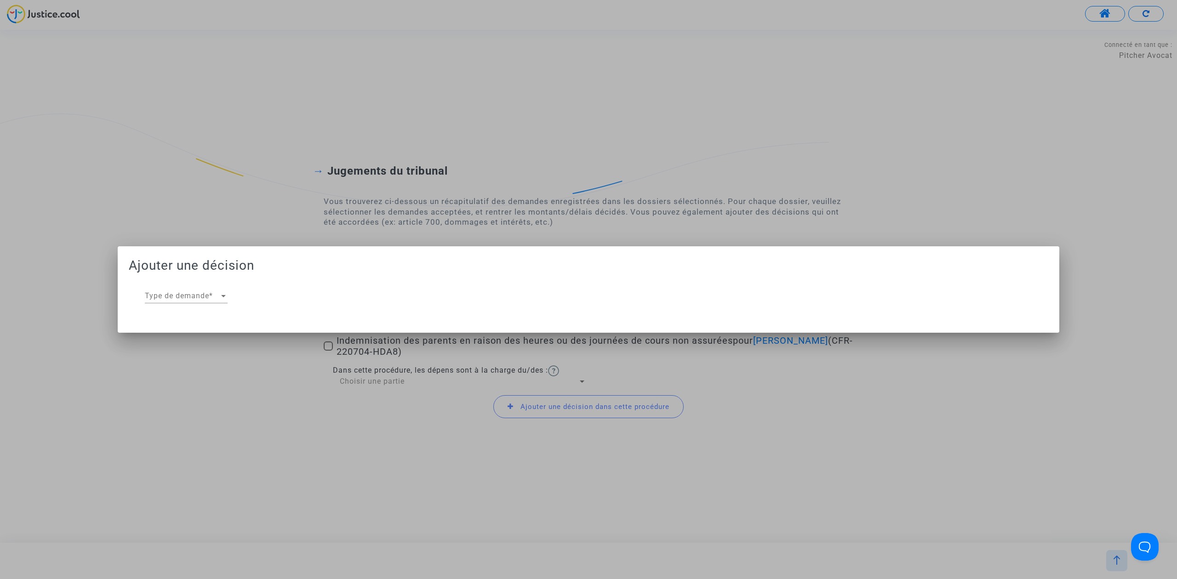
click at [207, 289] on div "Type de demande Type de demande *" at bounding box center [186, 293] width 83 height 21
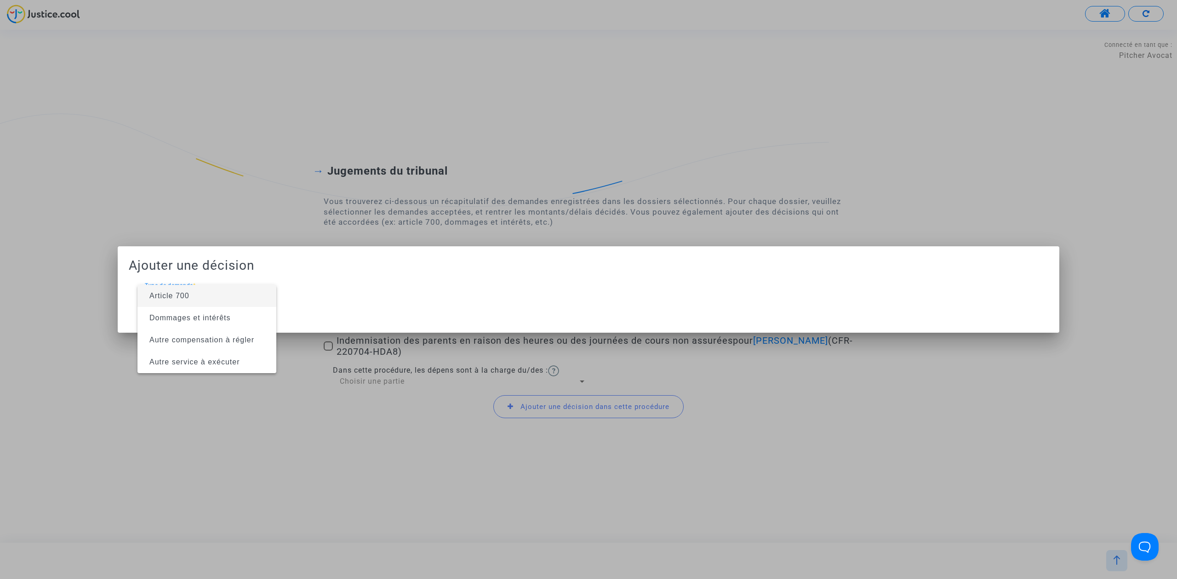
click at [208, 291] on span "Article 700" at bounding box center [207, 296] width 124 height 22
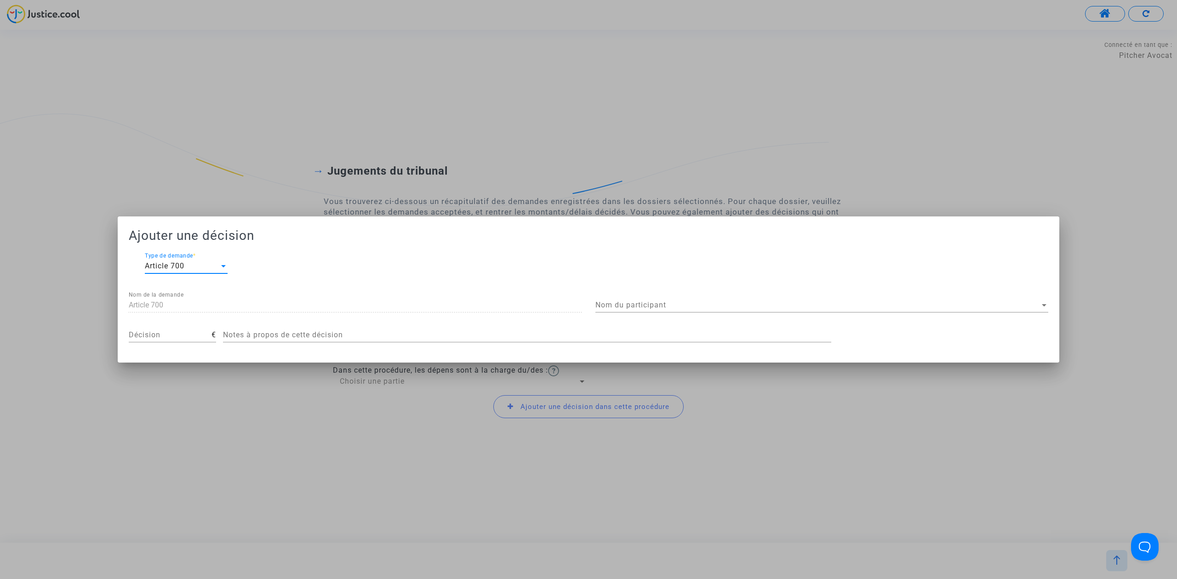
click at [734, 300] on div "Nom du participant Nom du participant" at bounding box center [821, 302] width 453 height 21
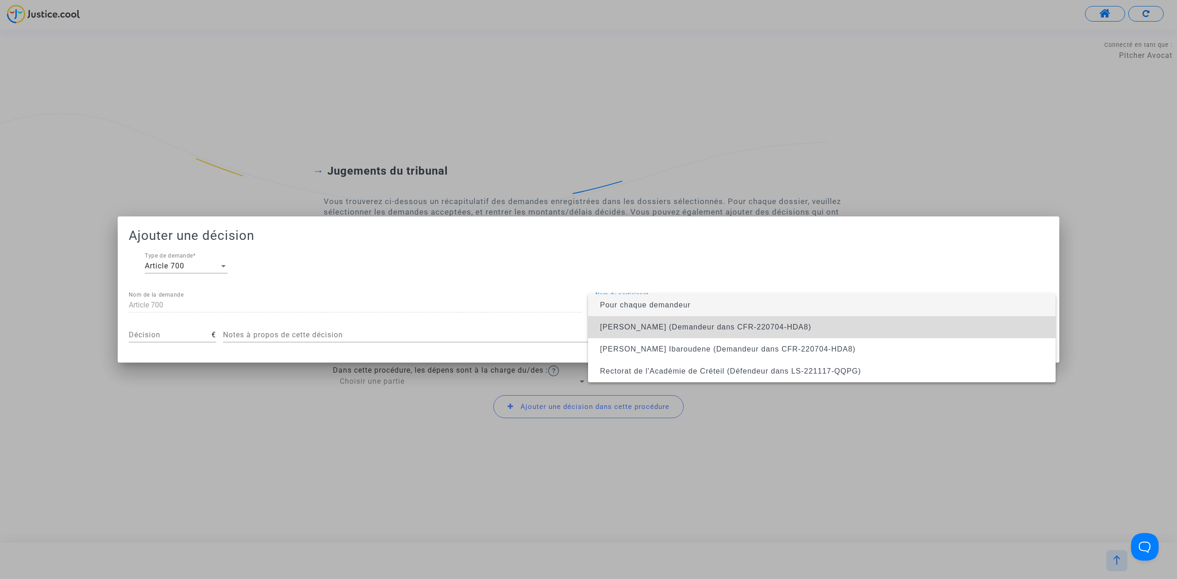
click at [730, 320] on span "Djamila Ibaroudene (Demandeur dans CFR-220704-HDA8)" at bounding box center [821, 327] width 453 height 22
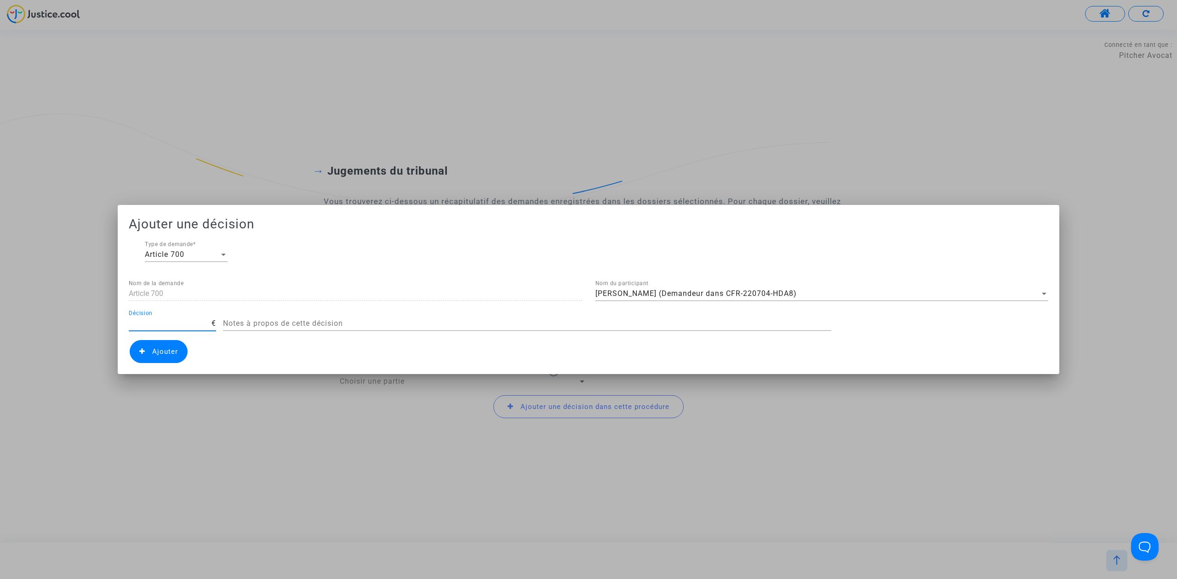
click at [146, 320] on input "Décision" at bounding box center [170, 323] width 83 height 8
type input "700"
click at [162, 353] on span "Ajouter" at bounding box center [165, 351] width 26 height 8
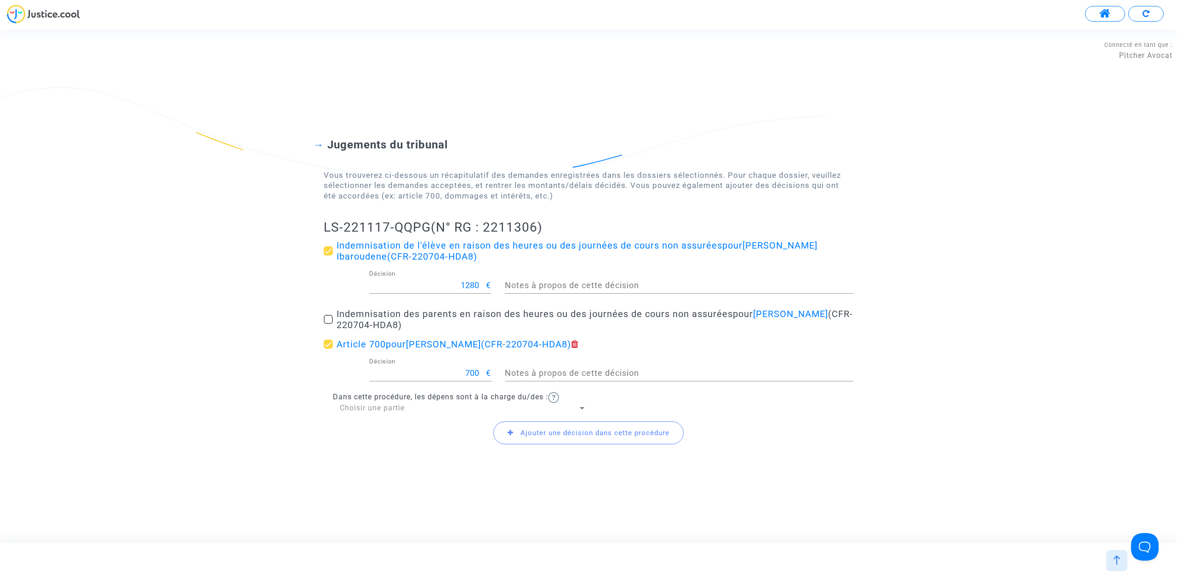
click at [431, 412] on div "Choisir une partie" at bounding box center [459, 408] width 238 height 10
click at [425, 429] on span "Défendeur(s)" at bounding box center [463, 430] width 246 height 22
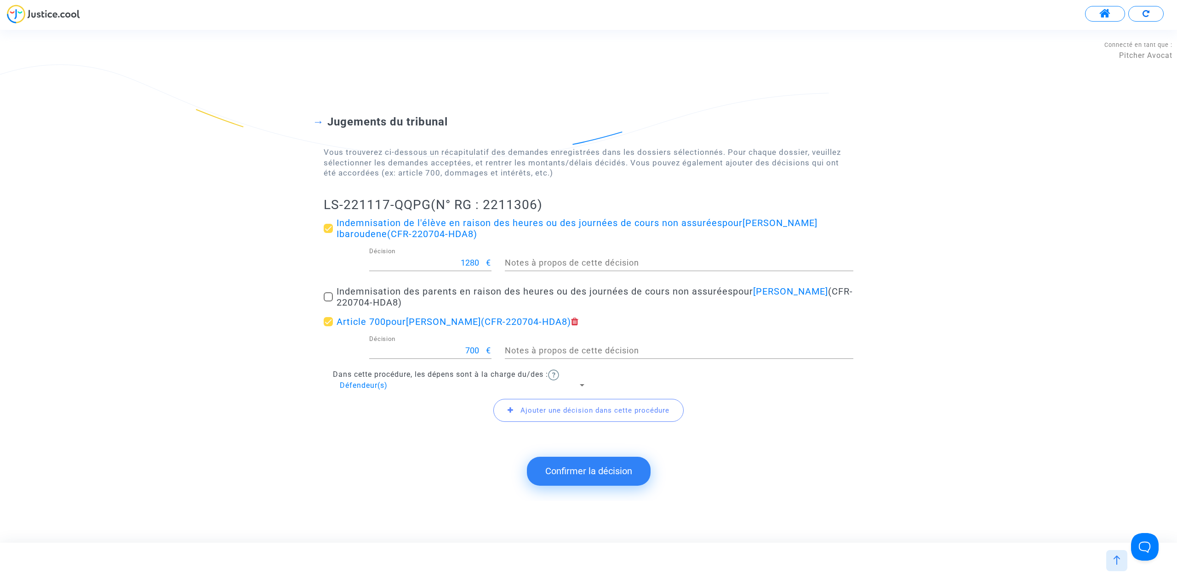
drag, startPoint x: 289, startPoint y: 188, endPoint x: 429, endPoint y: 205, distance: 141.2
click at [429, 205] on div "Jugements du tribunal Vous trouverez ci-dessous un récapitulatif des demandes e…" at bounding box center [588, 263] width 1177 height 370
copy h2 "LS-221117-QQPG"
click at [575, 468] on button "Confirmer la décision" at bounding box center [589, 471] width 124 height 28
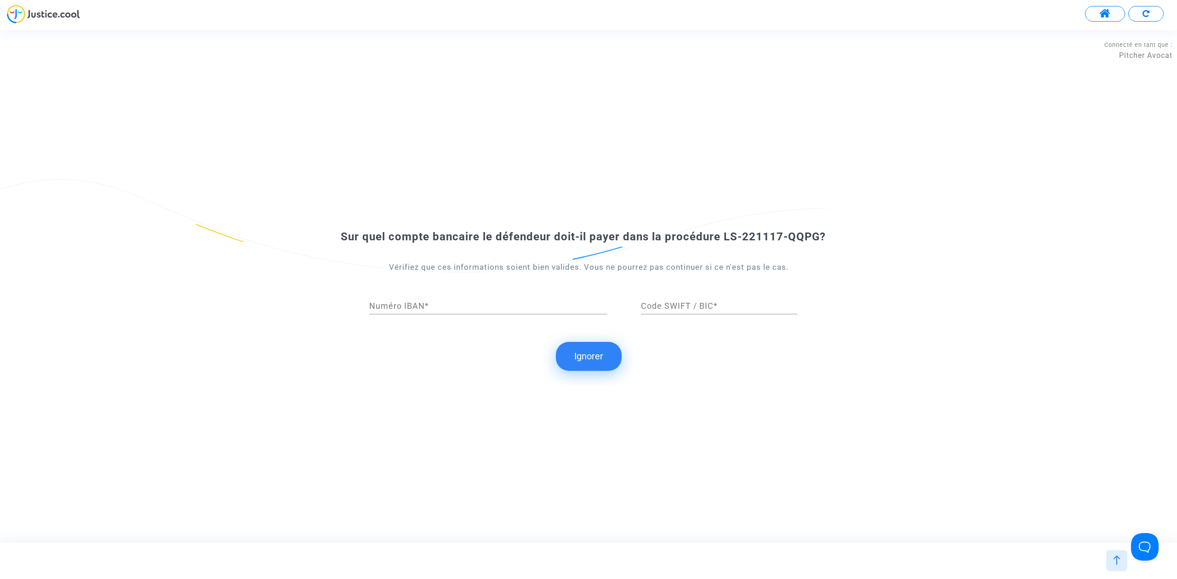
click at [572, 352] on button "Ignorer" at bounding box center [589, 356] width 66 height 28
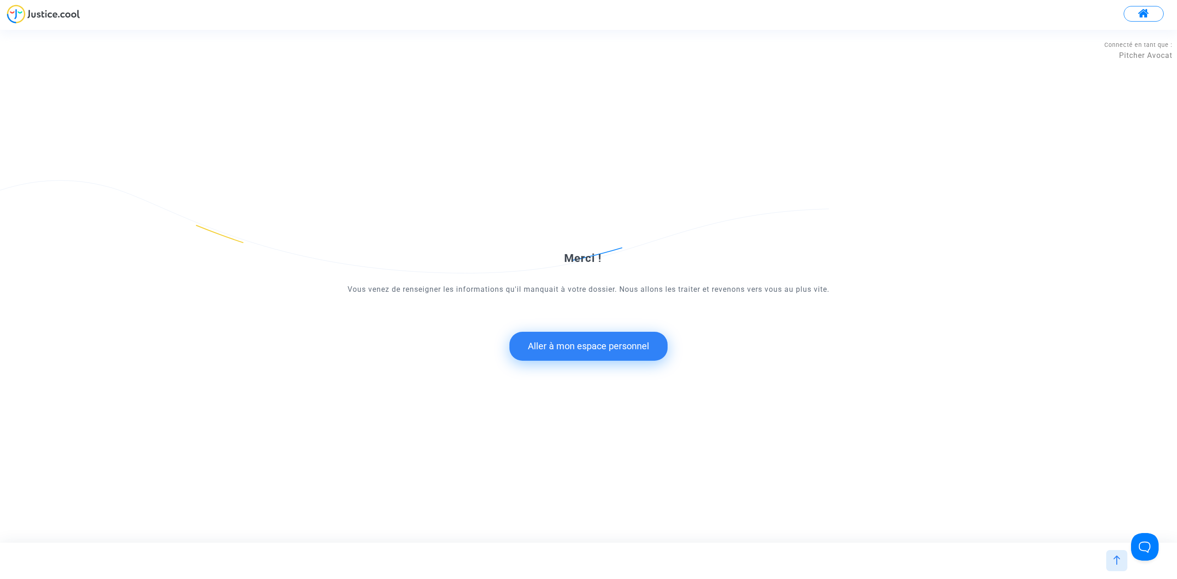
click at [567, 352] on button "Aller à mon espace personnel" at bounding box center [588, 346] width 158 height 28
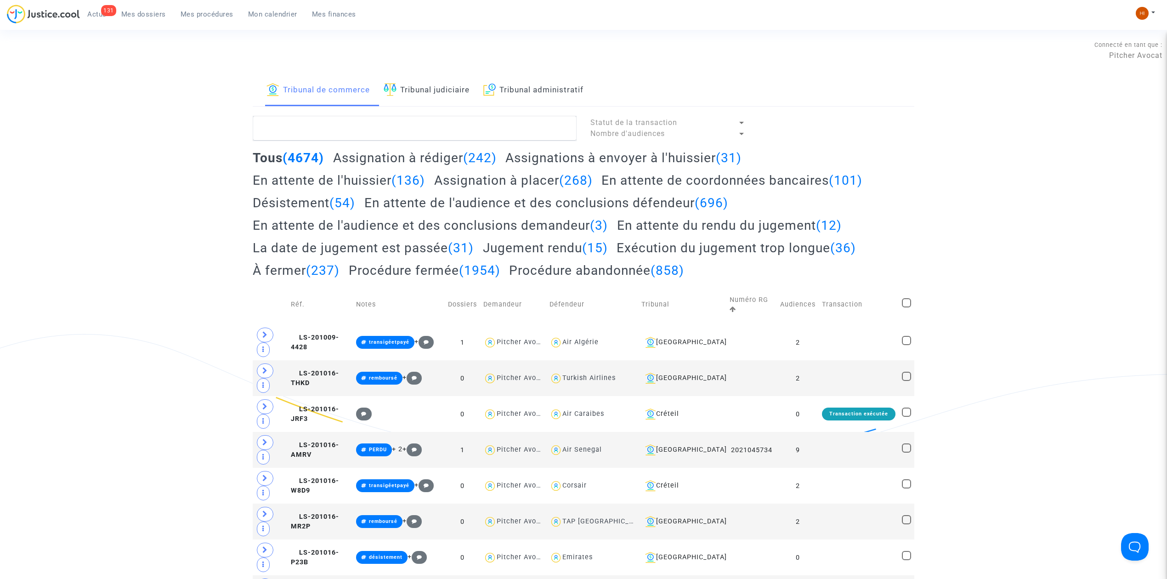
click at [514, 97] on link "Tribunal administratif" at bounding box center [534, 90] width 100 height 31
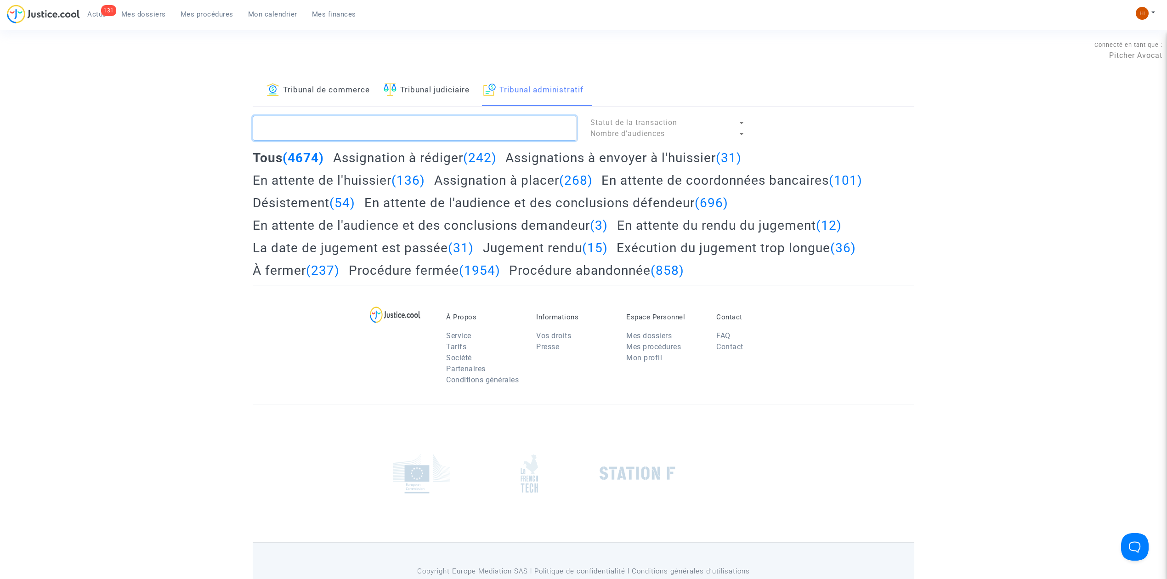
click at [455, 132] on textarea at bounding box center [415, 128] width 324 height 25
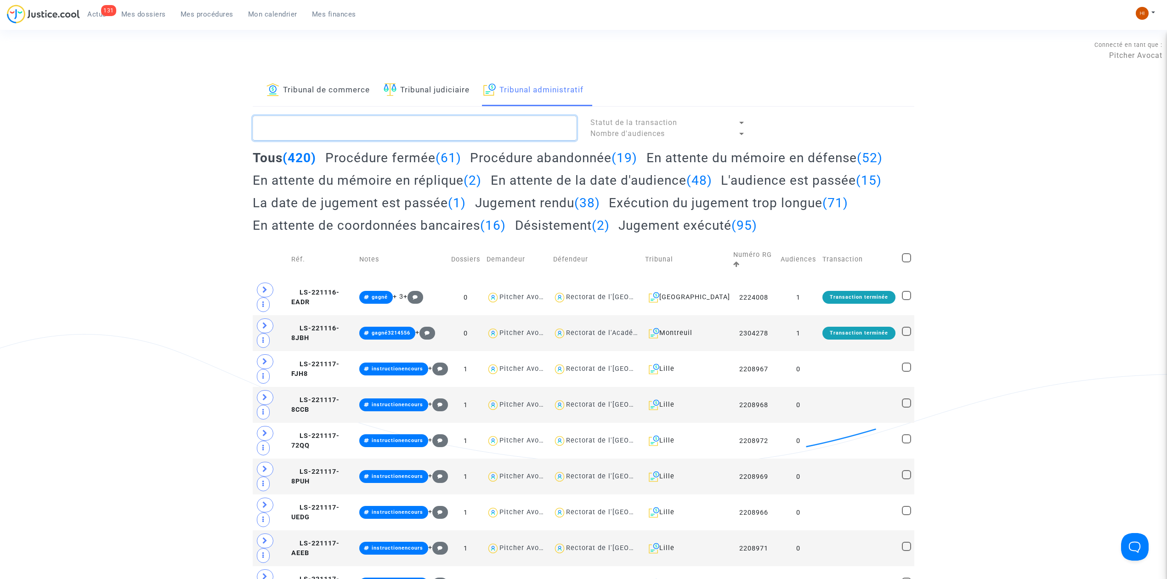
paste textarea "LS-221117-QQPG"
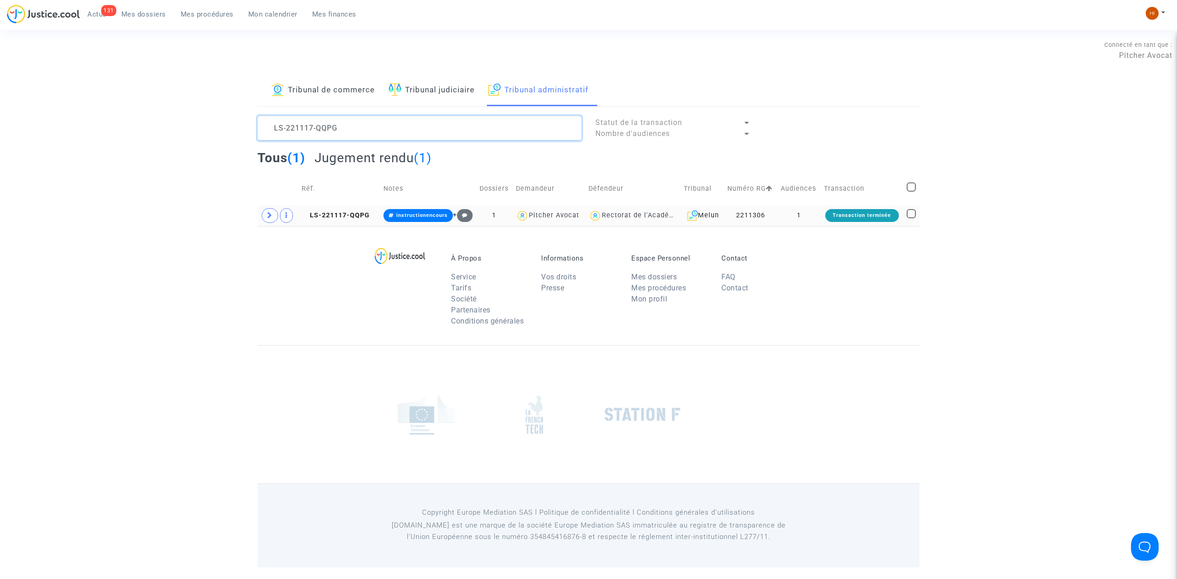
type textarea "LS-221117-QQPG"
click at [358, 224] on td "LS-221117-QQPG" at bounding box center [339, 215] width 82 height 21
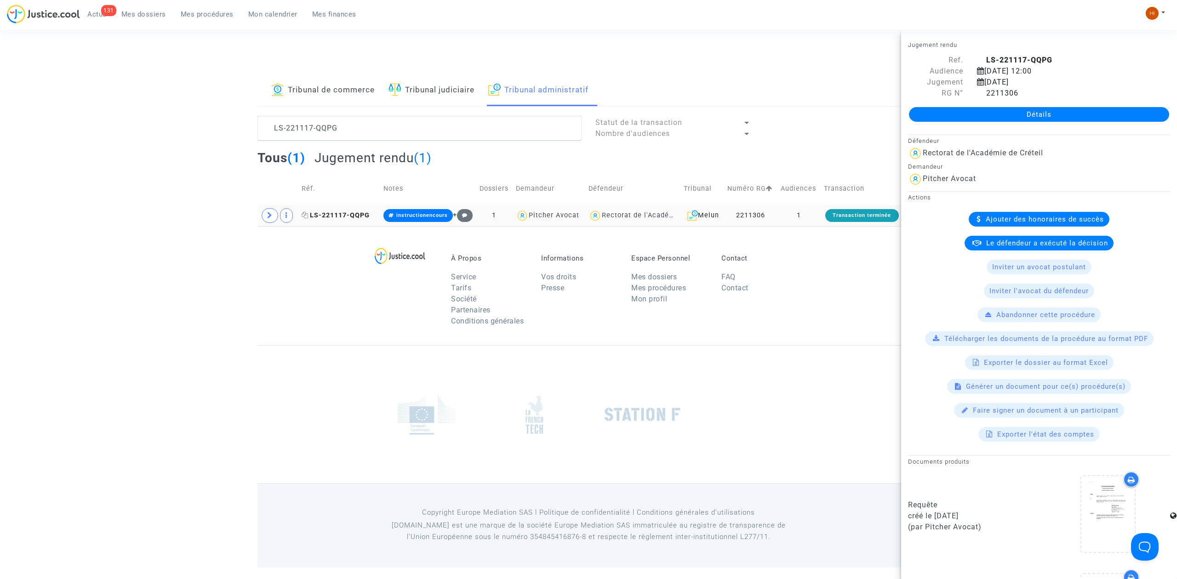
click at [359, 212] on span "LS-221117-QQPG" at bounding box center [336, 215] width 68 height 8
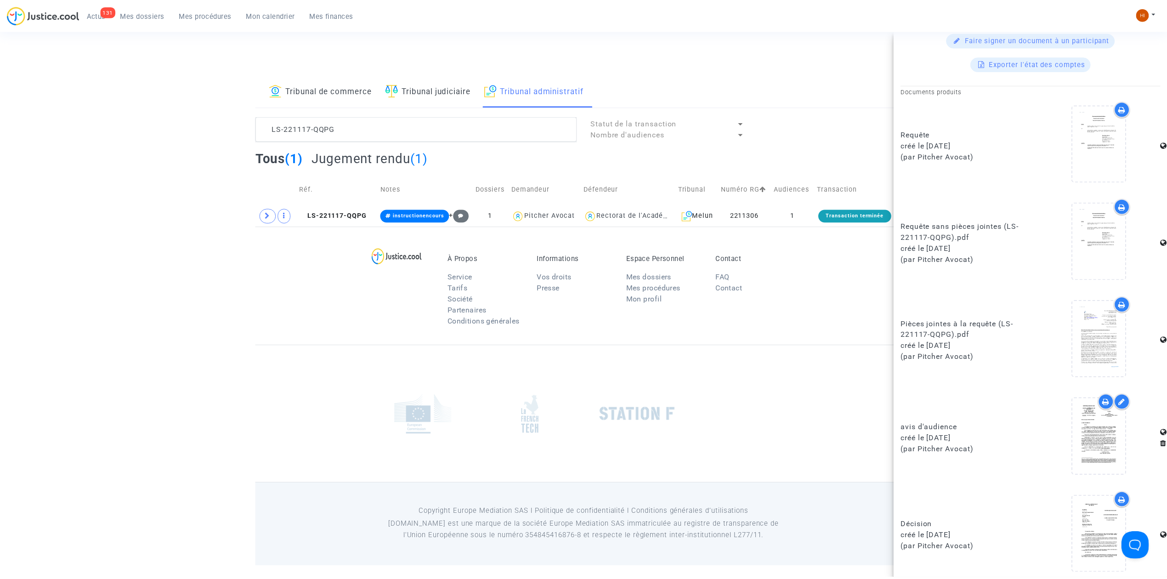
scroll to position [379, 0]
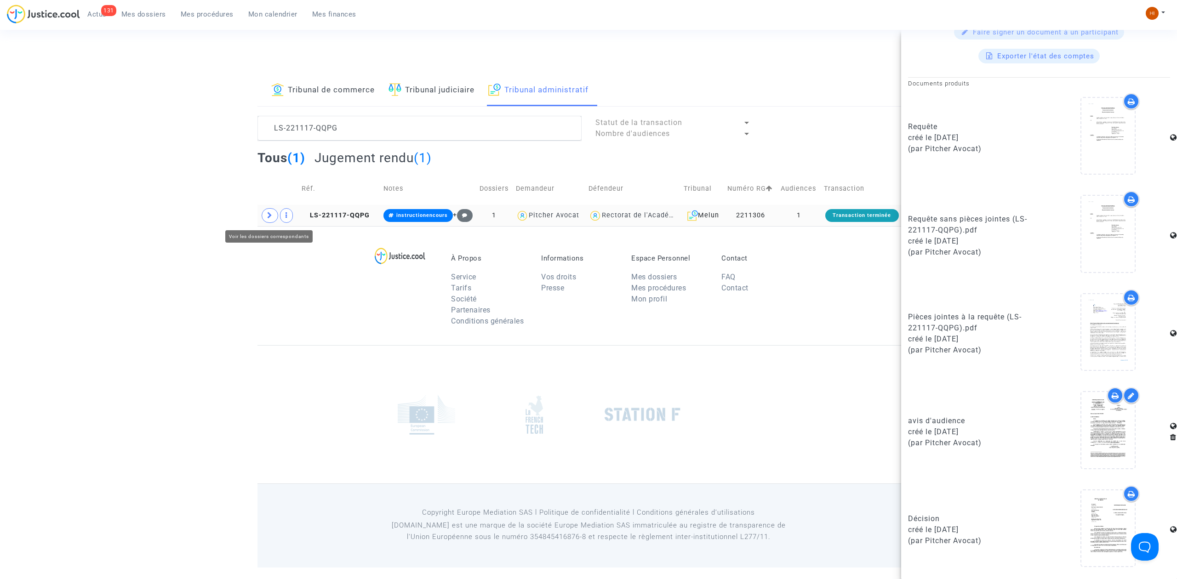
click at [272, 212] on icon at bounding box center [270, 215] width 6 height 7
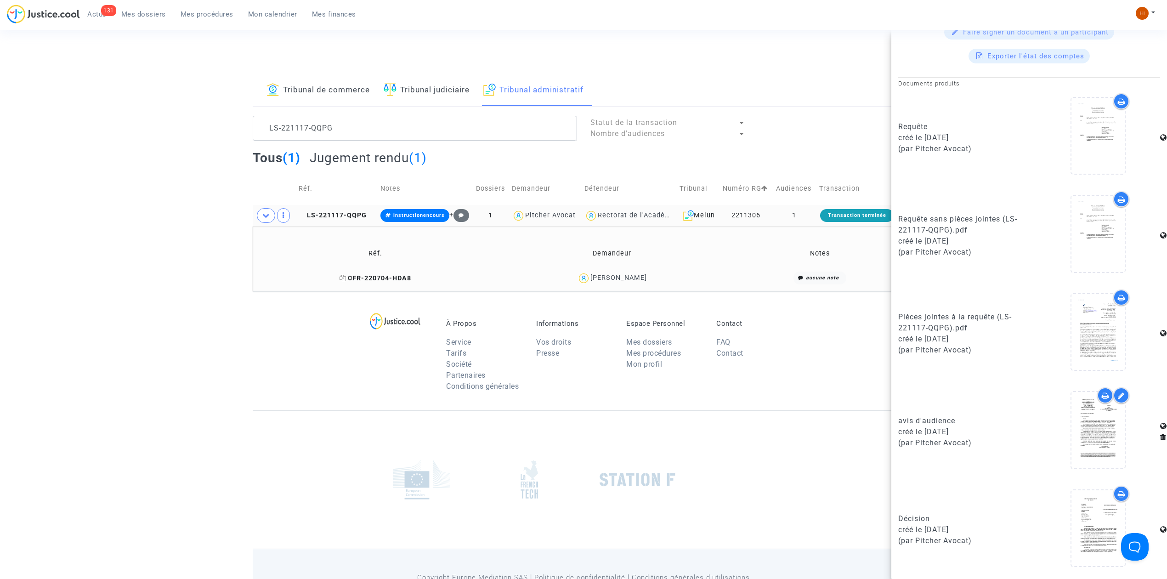
click at [340, 279] on icon at bounding box center [343, 278] width 7 height 6
click at [422, 216] on span "instructionencours" at bounding box center [418, 215] width 51 height 6
click at [522, 316] on button "Modifier la note" at bounding box center [495, 320] width 67 height 15
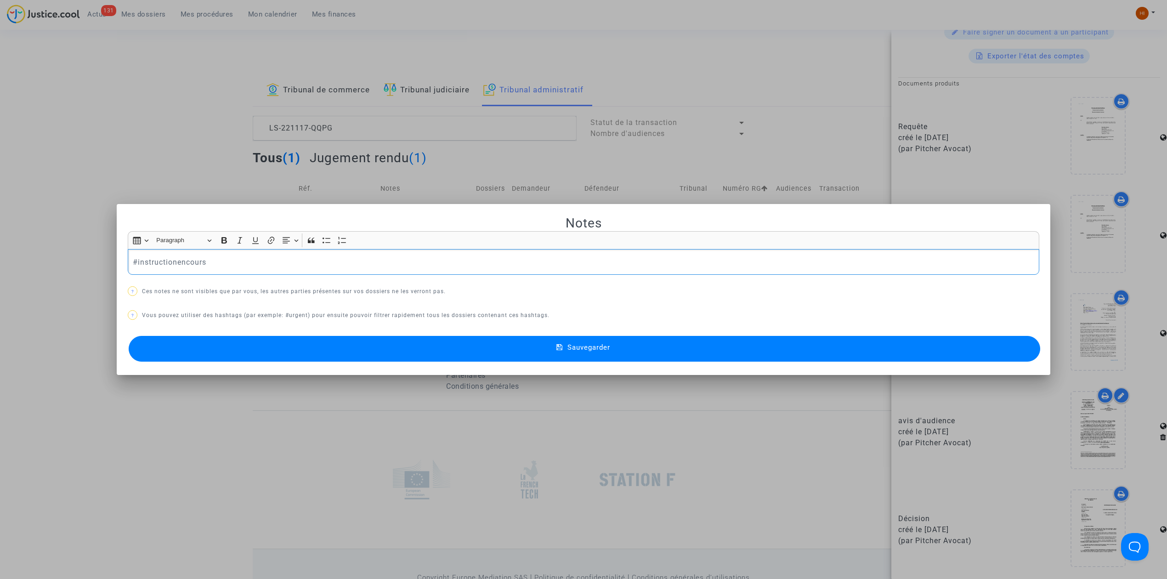
drag, startPoint x: 290, startPoint y: 271, endPoint x: 137, endPoint y: 250, distance: 154.4
click at [137, 250] on div "#instructionencours" at bounding box center [584, 262] width 912 height 26
click at [281, 250] on div "#gagné" at bounding box center [584, 262] width 912 height 26
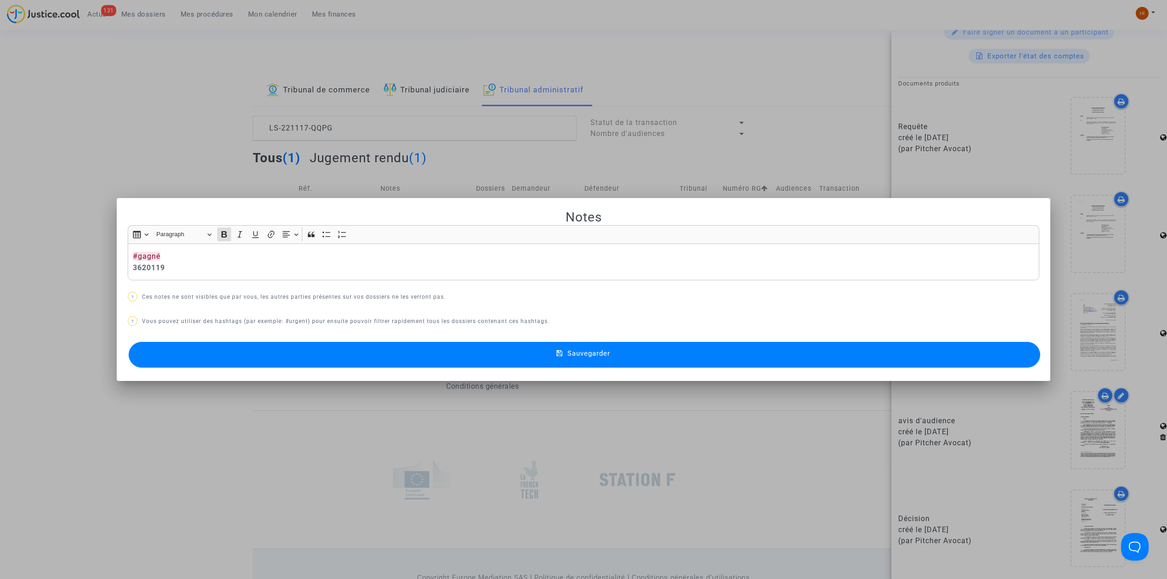
click at [123, 270] on mat-dialog-container "Notes Rich Text Editor Insert table Insert table Heading Paragraph Paragraph He…" at bounding box center [584, 289] width 934 height 183
click at [128, 267] on div "#gagné 3620119" at bounding box center [584, 262] width 912 height 37
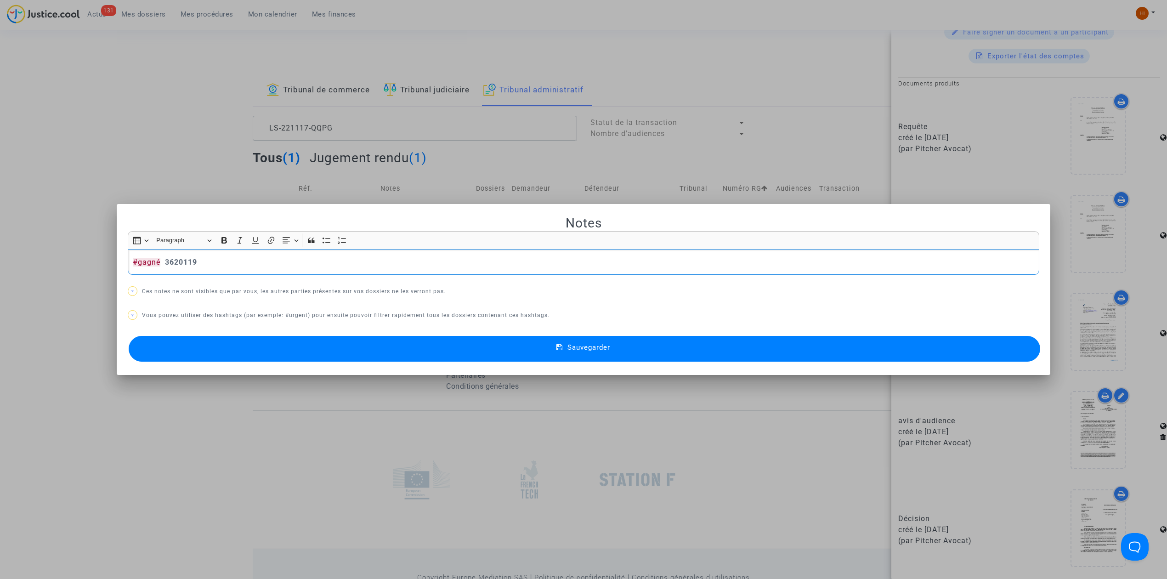
click at [620, 352] on button "Sauvegarder" at bounding box center [585, 349] width 912 height 26
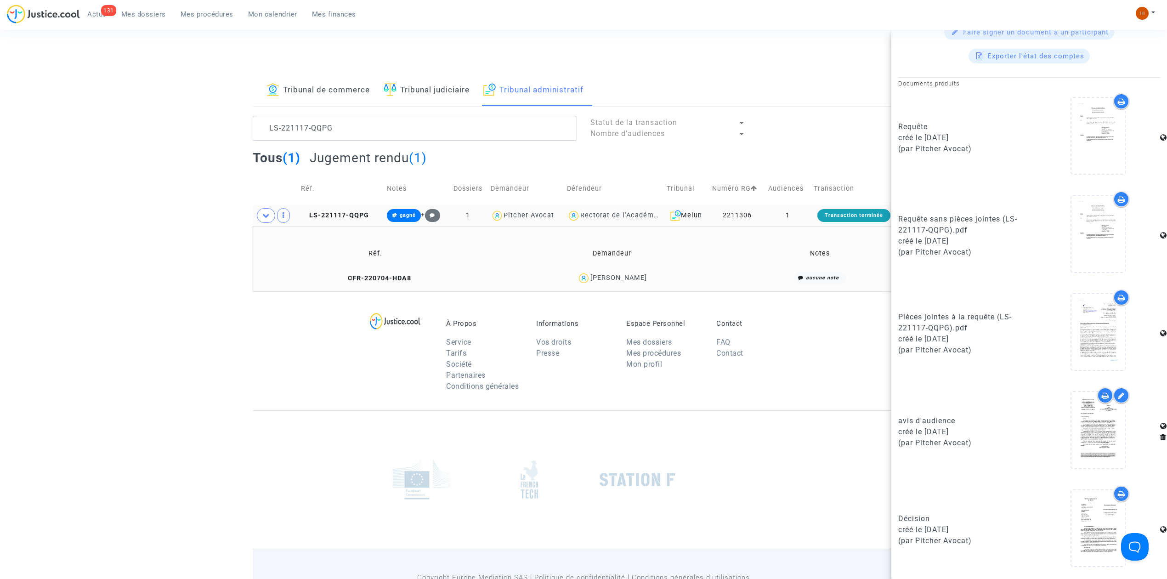
drag, startPoint x: 196, startPoint y: 246, endPoint x: 202, endPoint y: 232, distance: 15.6
click at [196, 246] on div "Tribunal de commerce Tribunal judiciaire Tribunal administratif LS-221117-QQPG …" at bounding box center [583, 183] width 1167 height 216
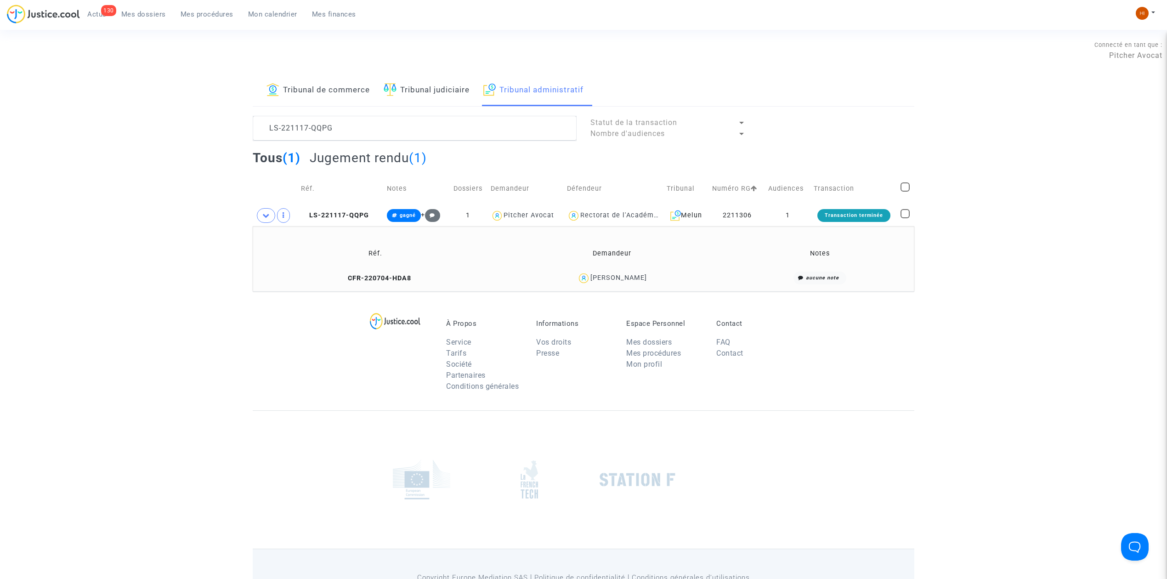
drag, startPoint x: 305, startPoint y: 216, endPoint x: 5, endPoint y: 336, distance: 323.8
click at [304, 216] on icon at bounding box center [304, 215] width 7 height 6
drag, startPoint x: 425, startPoint y: 131, endPoint x: 1, endPoint y: 92, distance: 425.9
click at [6, 92] on div "Tribunal de commerce Tribunal judiciaire Tribunal administratif LS-221117-QQPG …" at bounding box center [583, 183] width 1167 height 216
paste textarea "BORGNA Delphine"
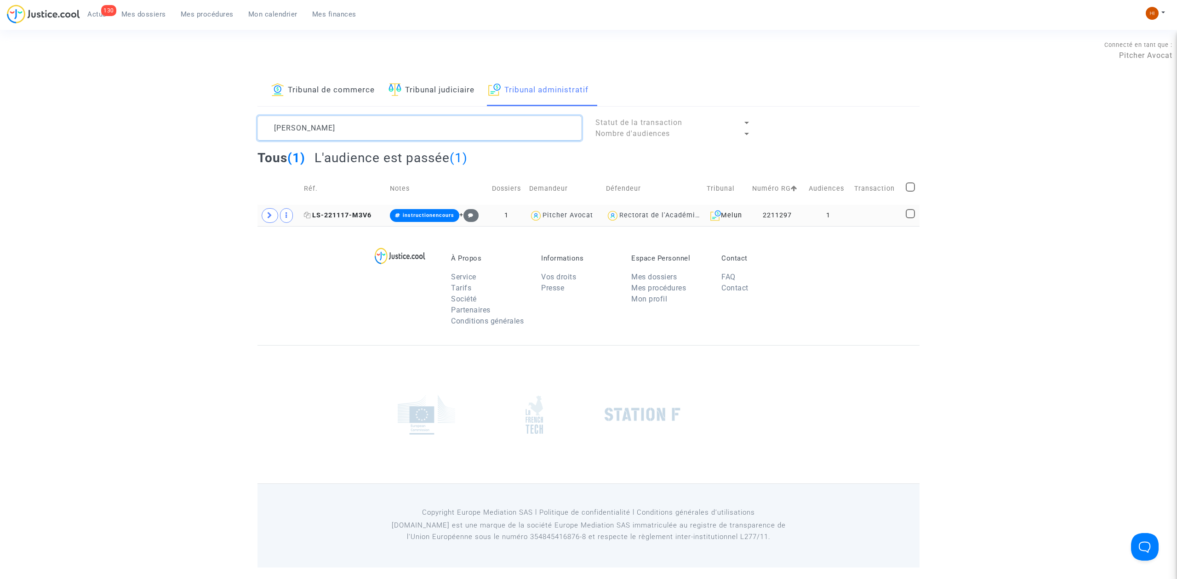
type textarea "BORGNA Delphine"
click at [312, 216] on span "LS-221117-M3V6" at bounding box center [338, 215] width 68 height 8
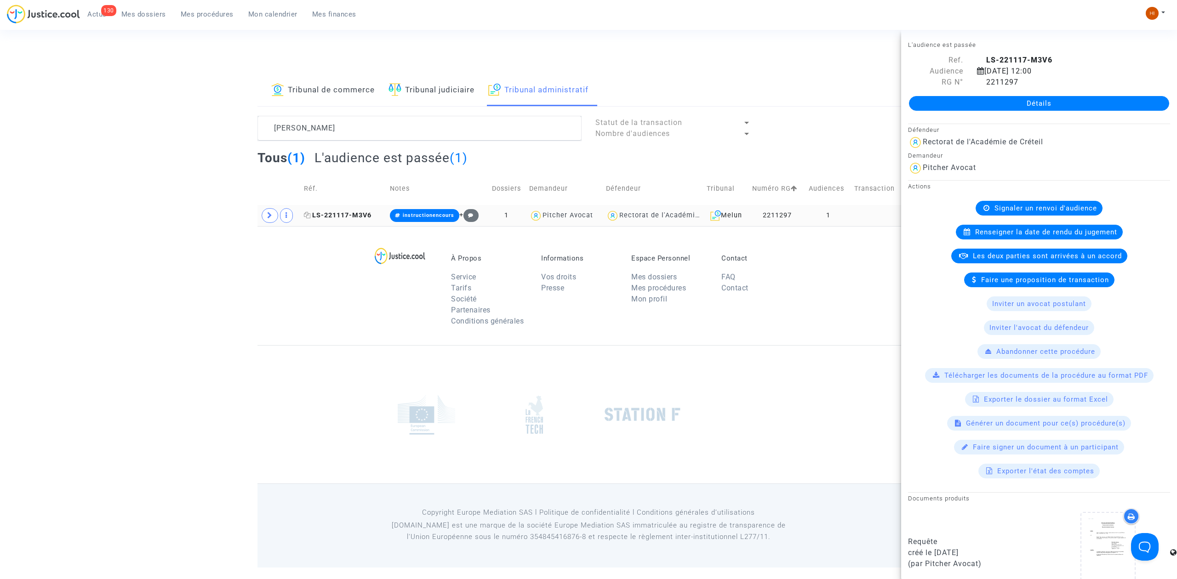
click at [308, 217] on icon at bounding box center [307, 215] width 7 height 6
click at [1151, 99] on link "Détails" at bounding box center [1039, 103] width 260 height 15
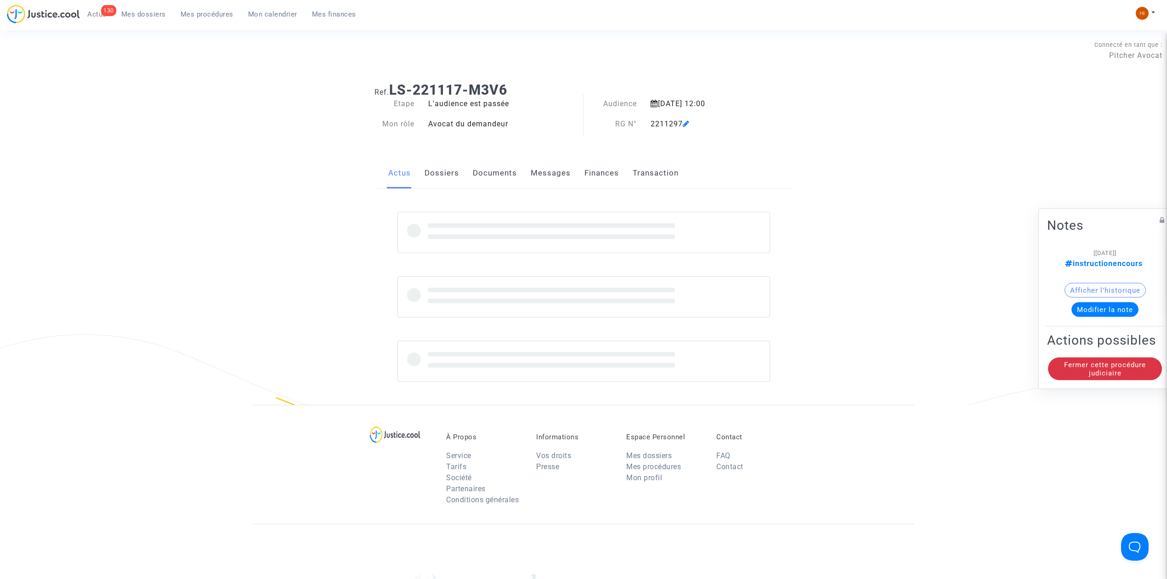
click at [1150, 247] on note-viewer "[01/03/2024] instructionencours Afficher l'historique Modifier la note" at bounding box center [1105, 282] width 116 height 70
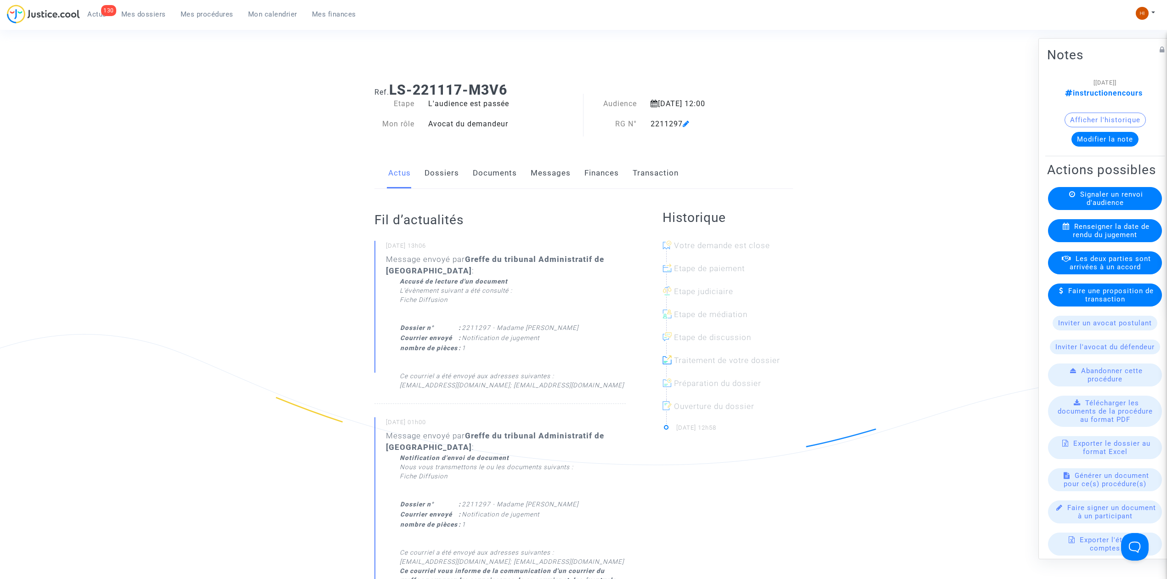
click at [1089, 239] on span "Renseigner la date de rendu du jugement" at bounding box center [1111, 230] width 77 height 17
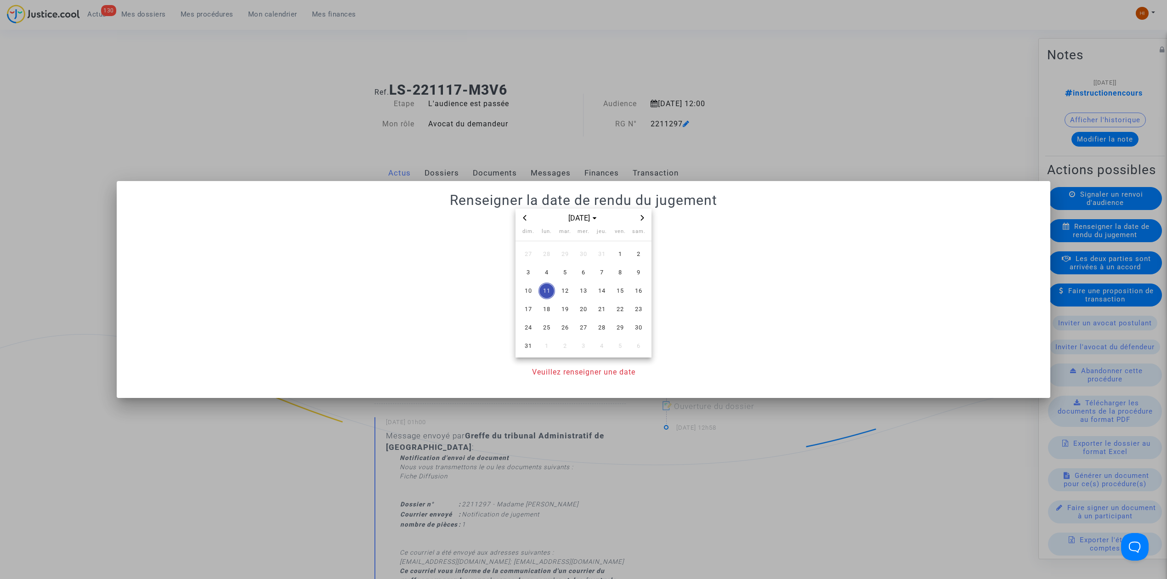
click at [524, 220] on icon "Previous month" at bounding box center [525, 218] width 6 height 6
drag, startPoint x: 609, startPoint y: 311, endPoint x: 580, endPoint y: 347, distance: 46.8
click at [608, 311] on span "24" at bounding box center [602, 309] width 17 height 17
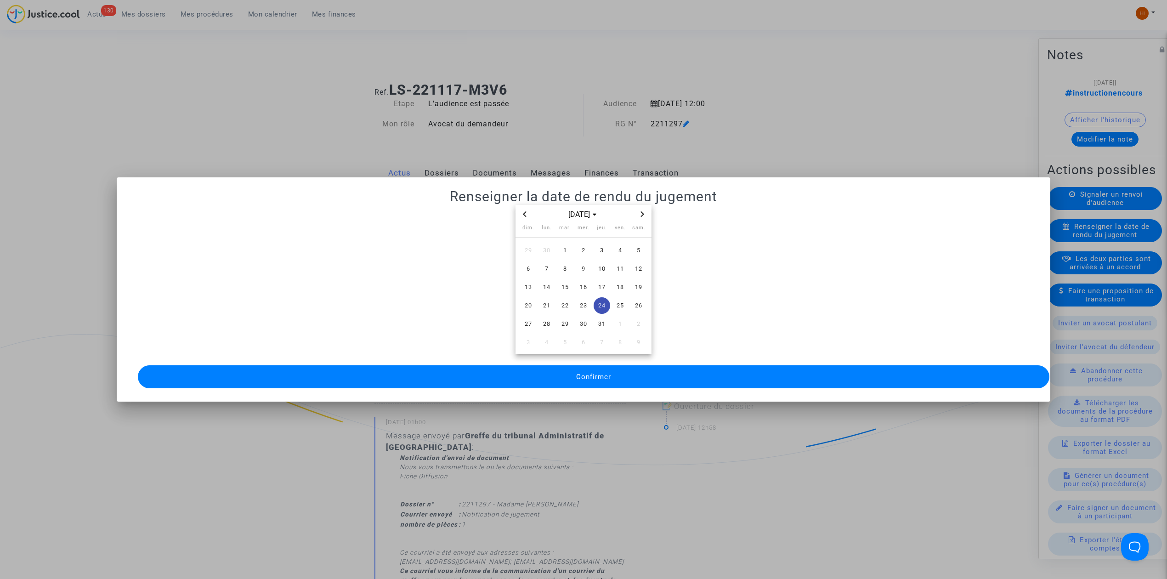
click at [583, 365] on button "Confirmer" at bounding box center [594, 376] width 912 height 23
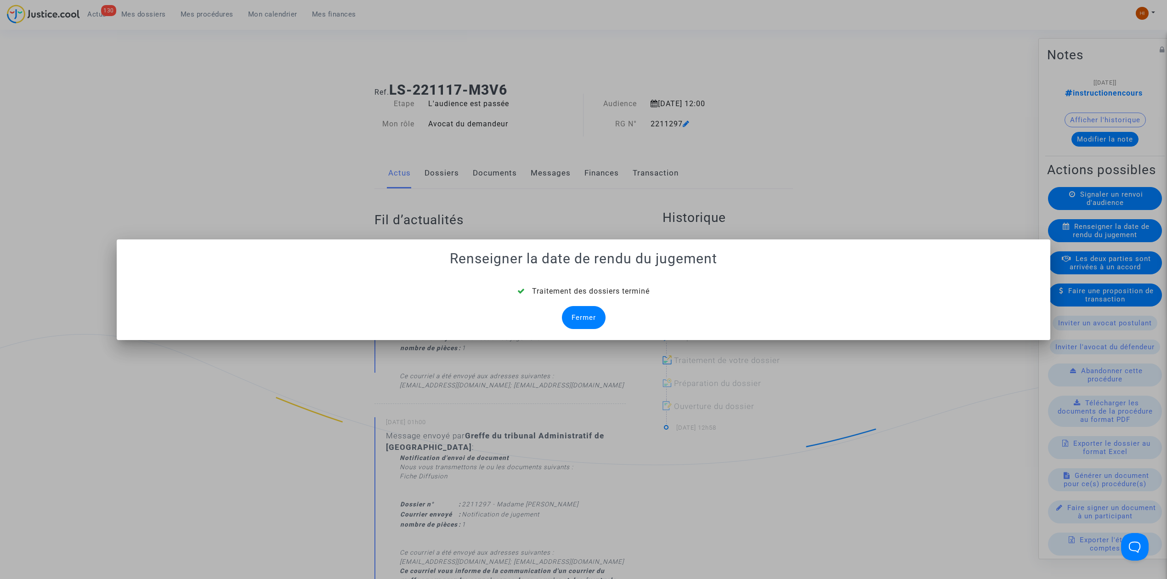
click at [598, 313] on div "Fermer" at bounding box center [584, 317] width 44 height 23
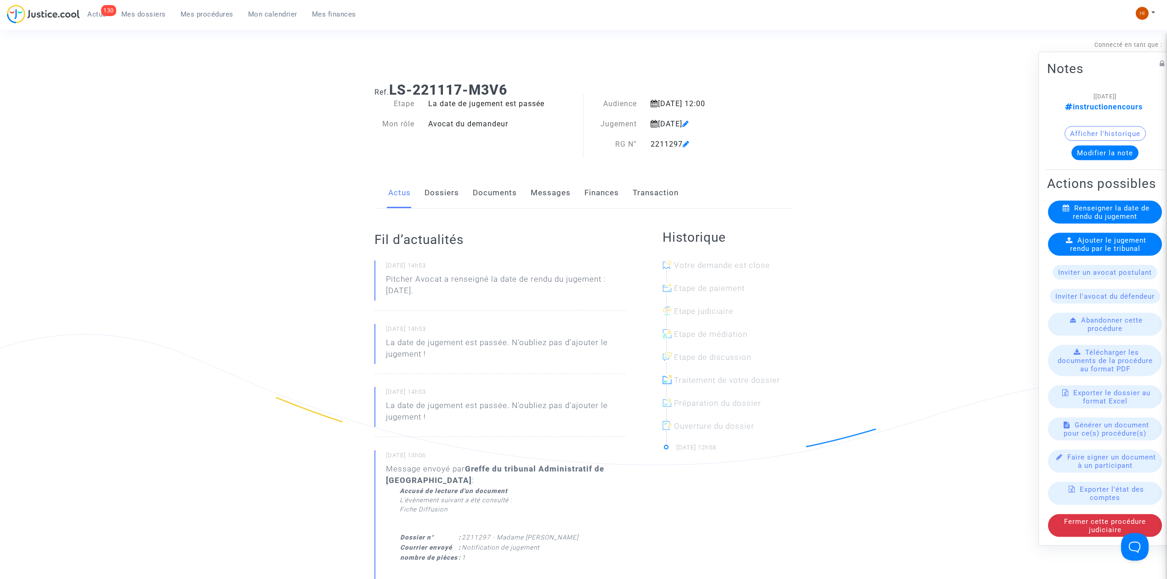
click at [1110, 246] on span "Ajouter le jugement rendu par le tribunal" at bounding box center [1108, 244] width 77 height 17
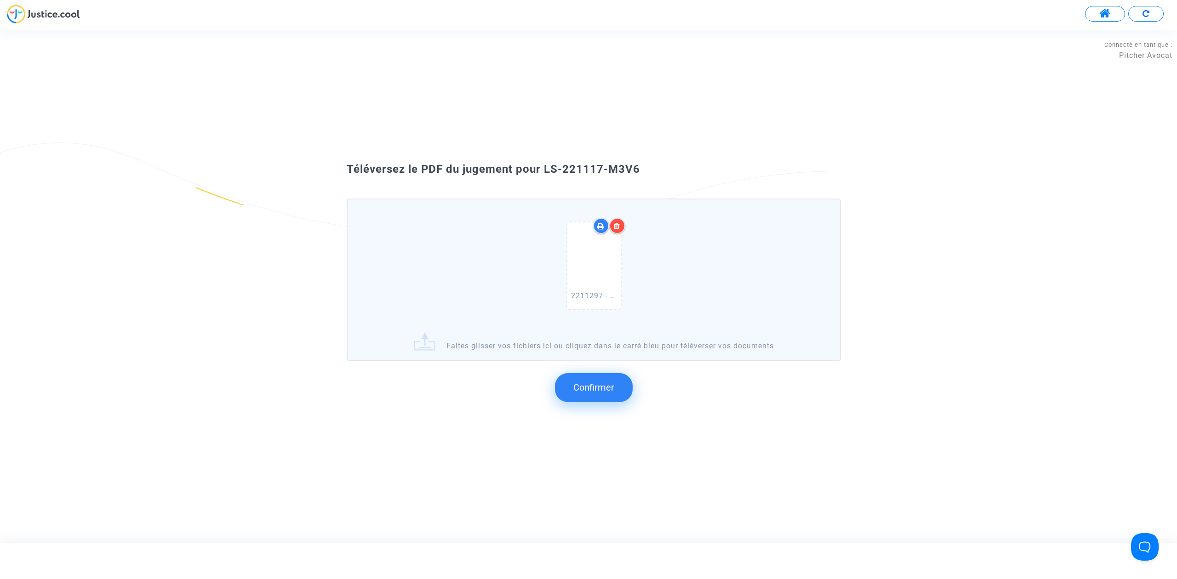
drag, startPoint x: 685, startPoint y: 182, endPoint x: 545, endPoint y: 168, distance: 140.9
click at [545, 168] on div "Téléversez le PDF du jugement pour LS-221117-M3V6 2211297 - Madame BORGNA Delph…" at bounding box center [588, 286] width 529 height 248
copy div "LS-221117-M3V6"
click at [598, 388] on span "Confirmer" at bounding box center [593, 387] width 41 height 11
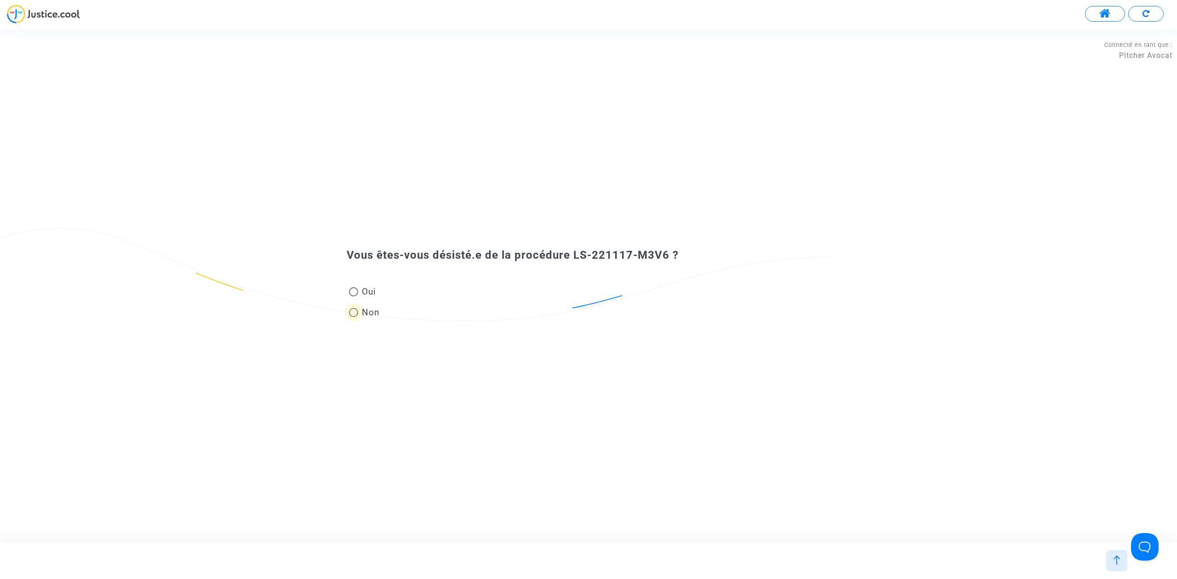
click at [359, 316] on span "Non" at bounding box center [369, 312] width 22 height 12
click at [353, 317] on input "Non" at bounding box center [353, 317] width 0 height 0
radio input "true"
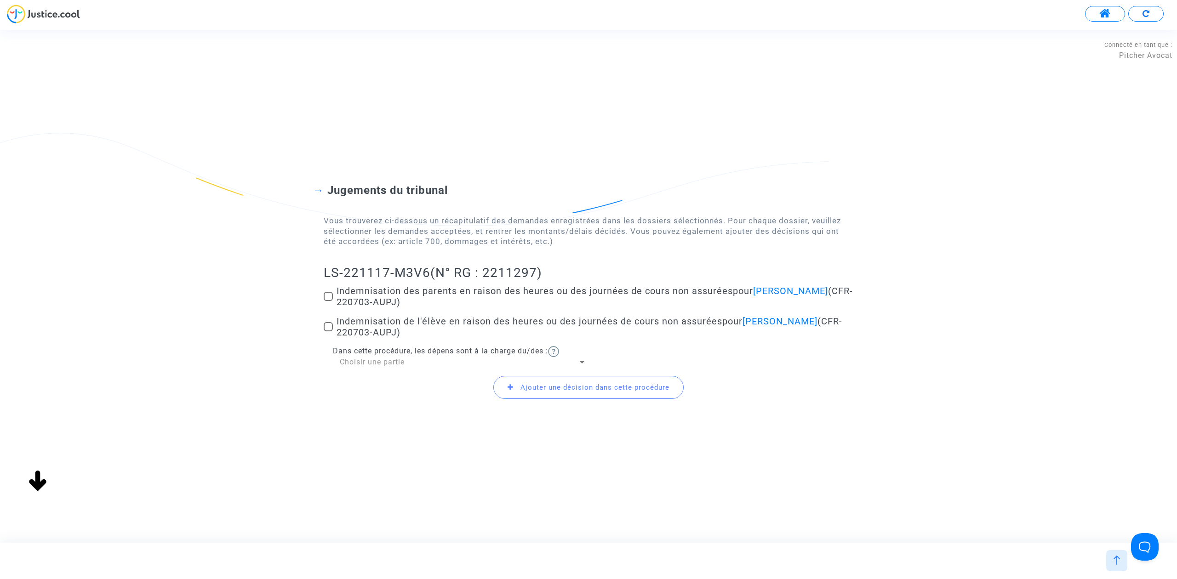
click at [331, 292] on span at bounding box center [328, 296] width 9 height 9
click at [328, 301] on input "Indemnisation des parents en raison des heures ou des journées de cours non ass…" at bounding box center [328, 301] width 0 height 0
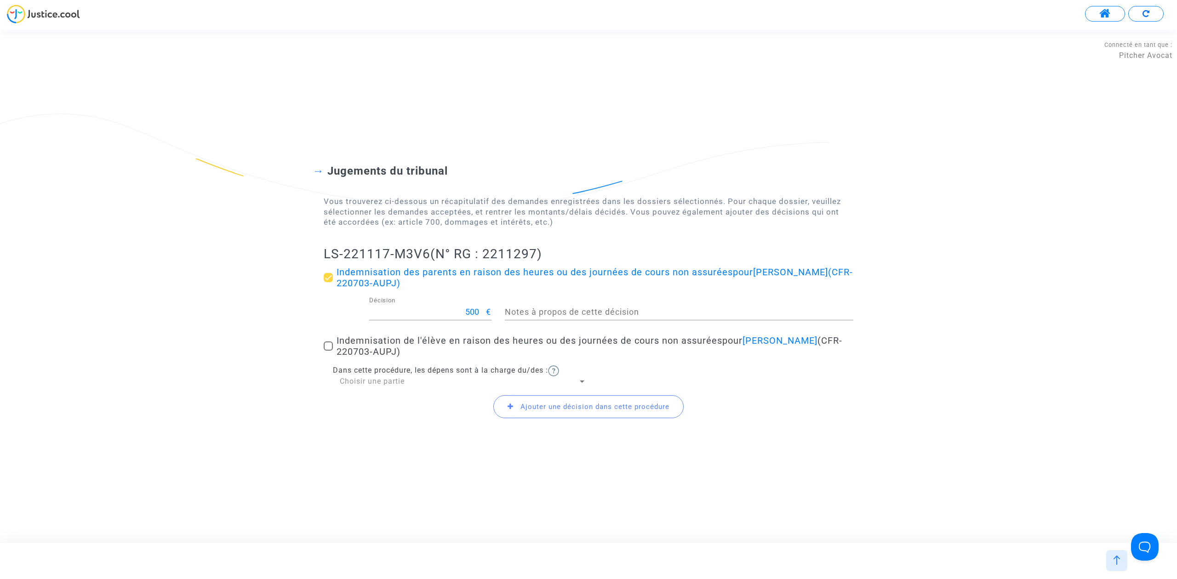
click at [330, 278] on span at bounding box center [328, 277] width 9 height 9
click at [328, 282] on input "Indemnisation des parents en raison des heures ou des journées de cours non ass…" at bounding box center [328, 282] width 0 height 0
checkbox input "false"
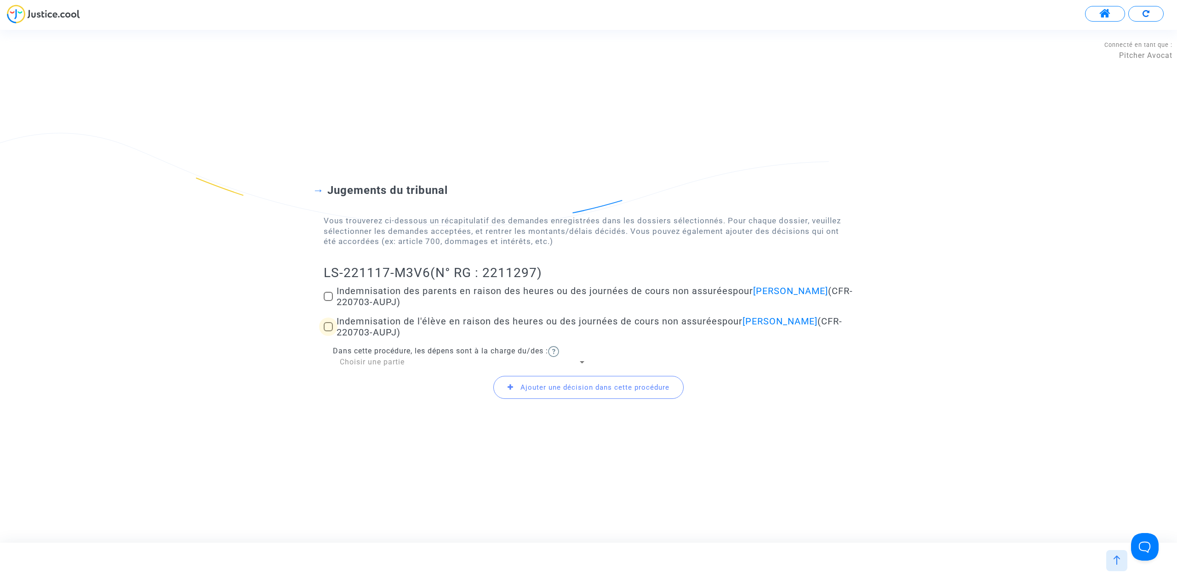
click at [324, 328] on span at bounding box center [328, 326] width 9 height 9
click at [328, 331] on input "Indemnisation de l'élève en raison des heures ou des journées de cours non assu…" at bounding box center [328, 331] width 0 height 0
checkbox input "true"
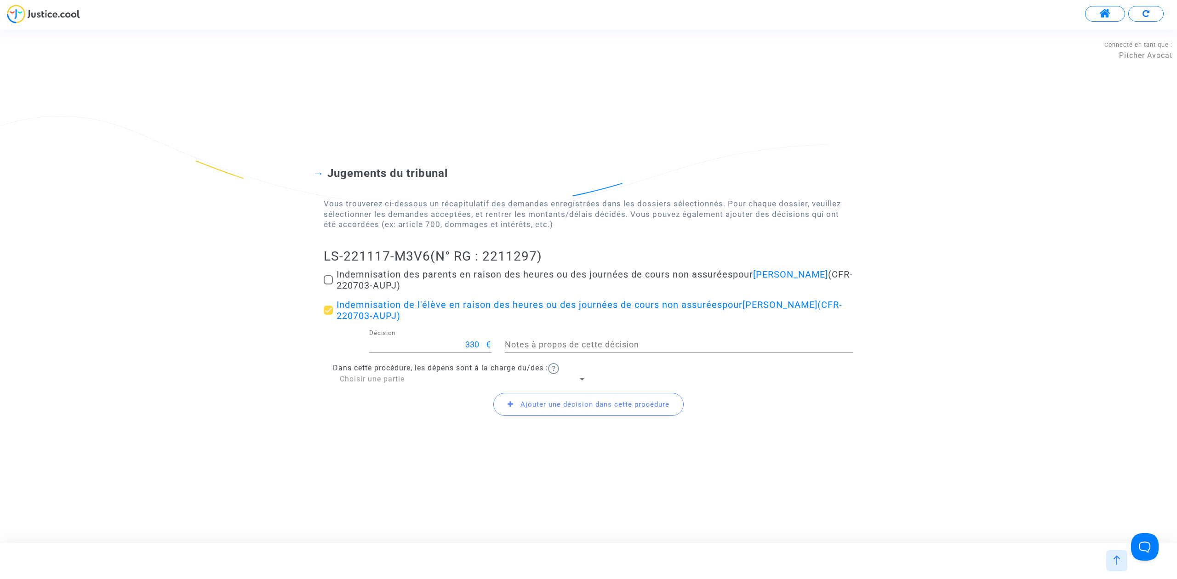
click at [585, 404] on span "Ajouter une décision dans cette procédure" at bounding box center [594, 404] width 149 height 8
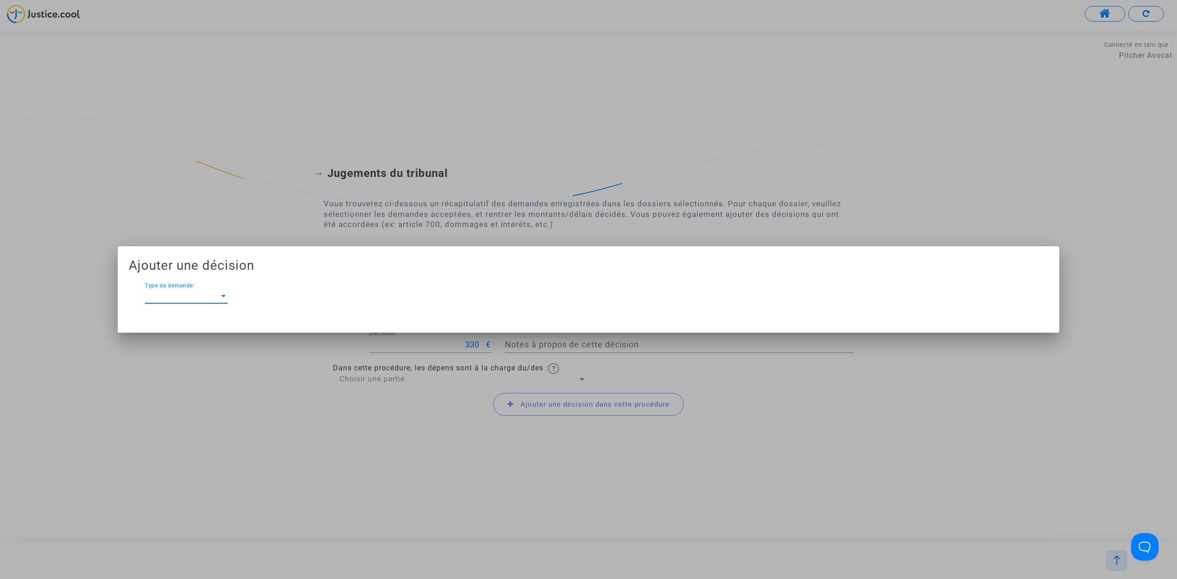
click at [211, 300] on span "Type de demande" at bounding box center [182, 296] width 74 height 8
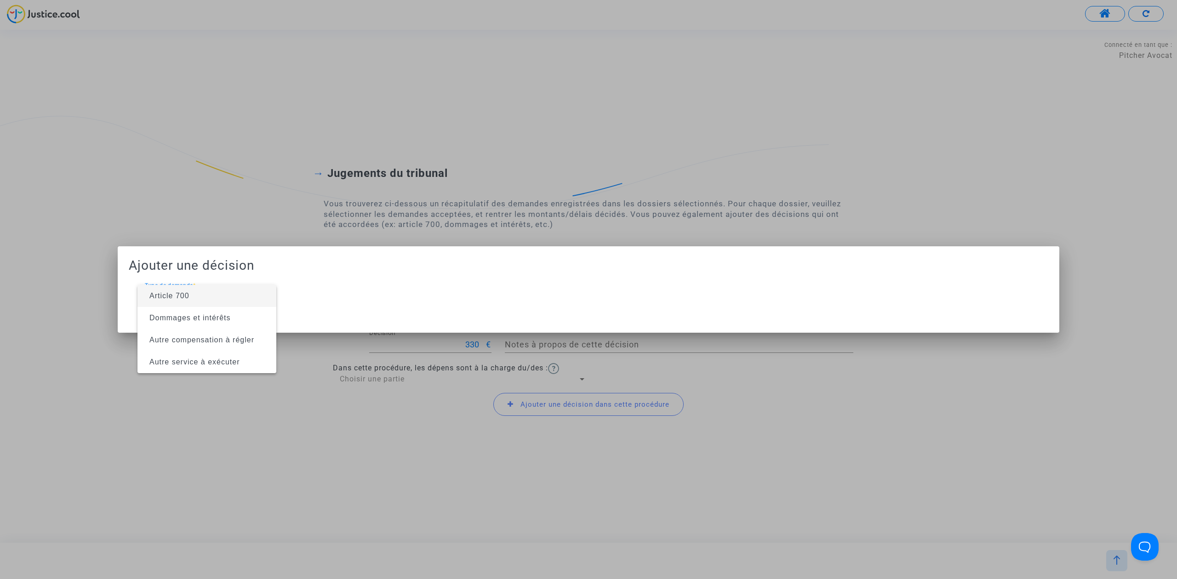
drag, startPoint x: 211, startPoint y: 300, endPoint x: 605, endPoint y: 278, distance: 394.5
click at [257, 291] on span "Article 700" at bounding box center [207, 296] width 124 height 22
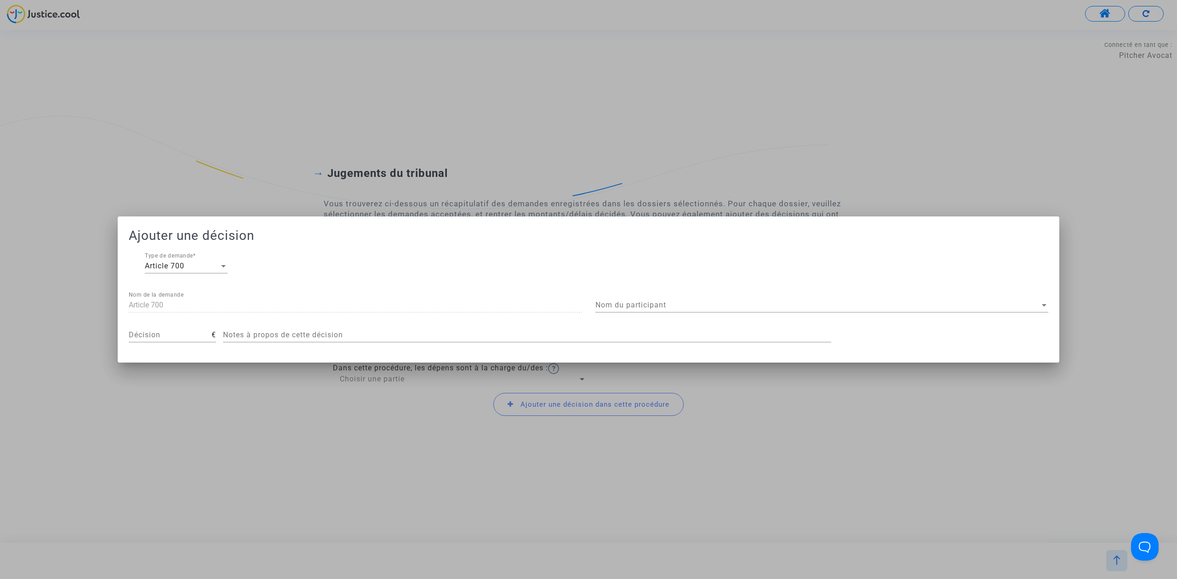
click at [675, 300] on div "Nom du participant Nom du participant" at bounding box center [821, 302] width 453 height 21
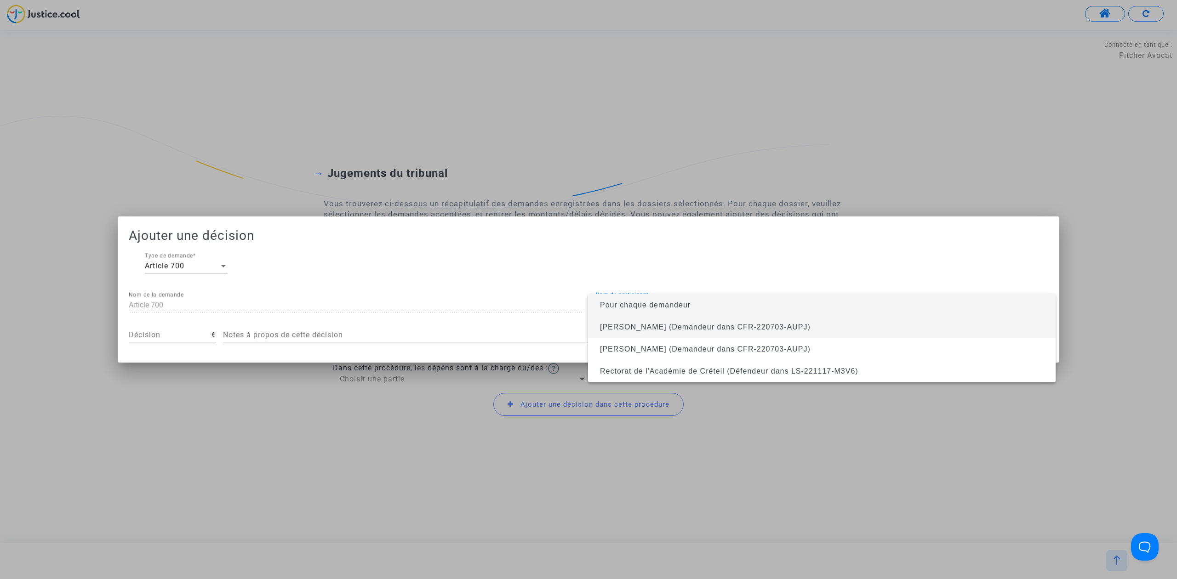
click at [675, 330] on span "Delphine Borgna (Demandeur dans CFR-220703-AUPJ)" at bounding box center [705, 327] width 211 height 8
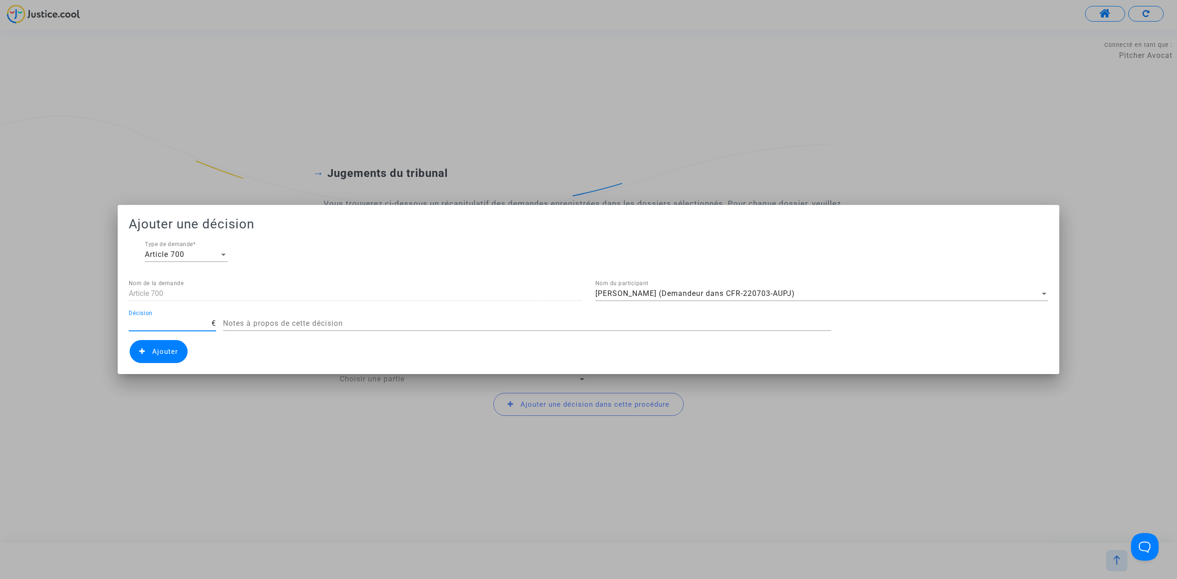
click at [146, 326] on input "Décision" at bounding box center [170, 323] width 83 height 8
type input "700"
click at [146, 353] on span "Ajouter" at bounding box center [159, 351] width 58 height 23
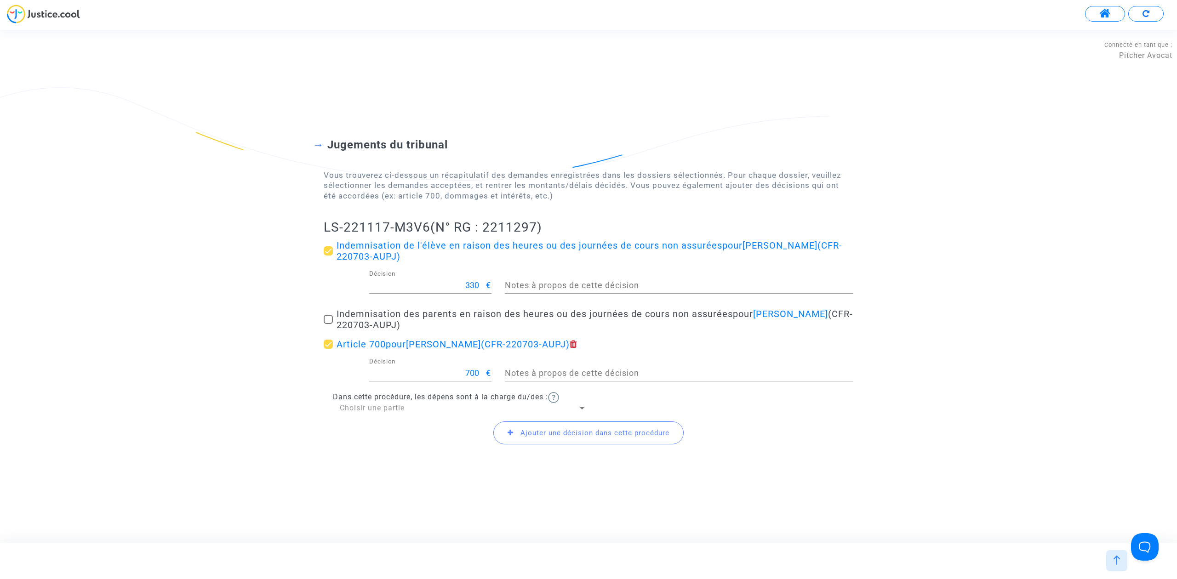
click at [365, 409] on span "Choisir une partie" at bounding box center [372, 408] width 65 height 9
drag, startPoint x: 378, startPoint y: 424, endPoint x: 490, endPoint y: 449, distance: 115.0
click at [378, 426] on span "Défendeur(s)" at bounding box center [463, 430] width 246 height 22
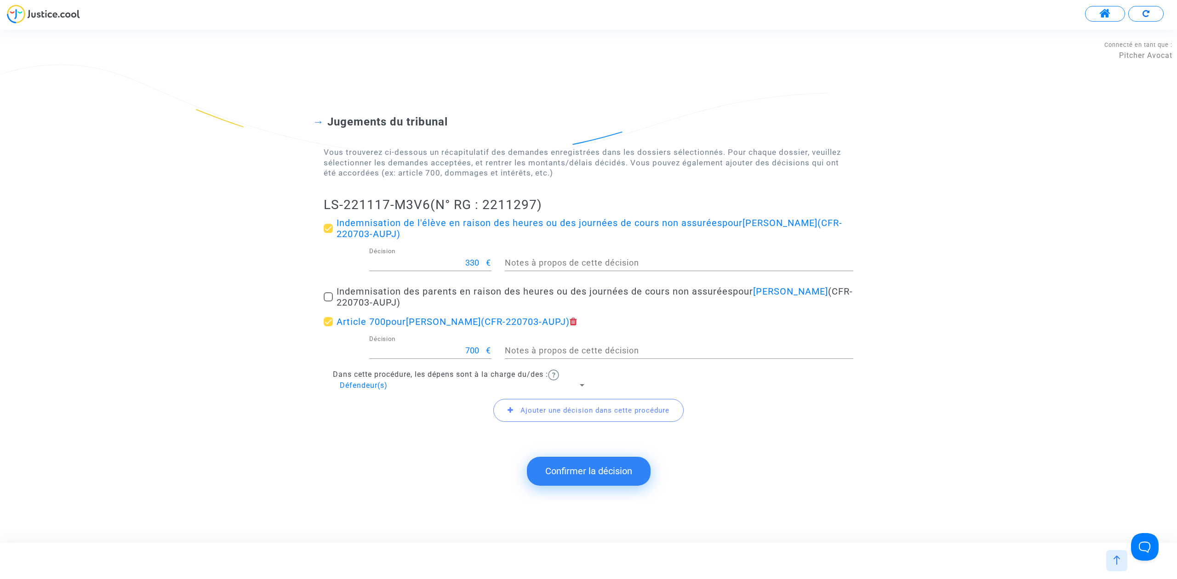
click at [600, 477] on button "Confirmer la décision" at bounding box center [589, 471] width 124 height 28
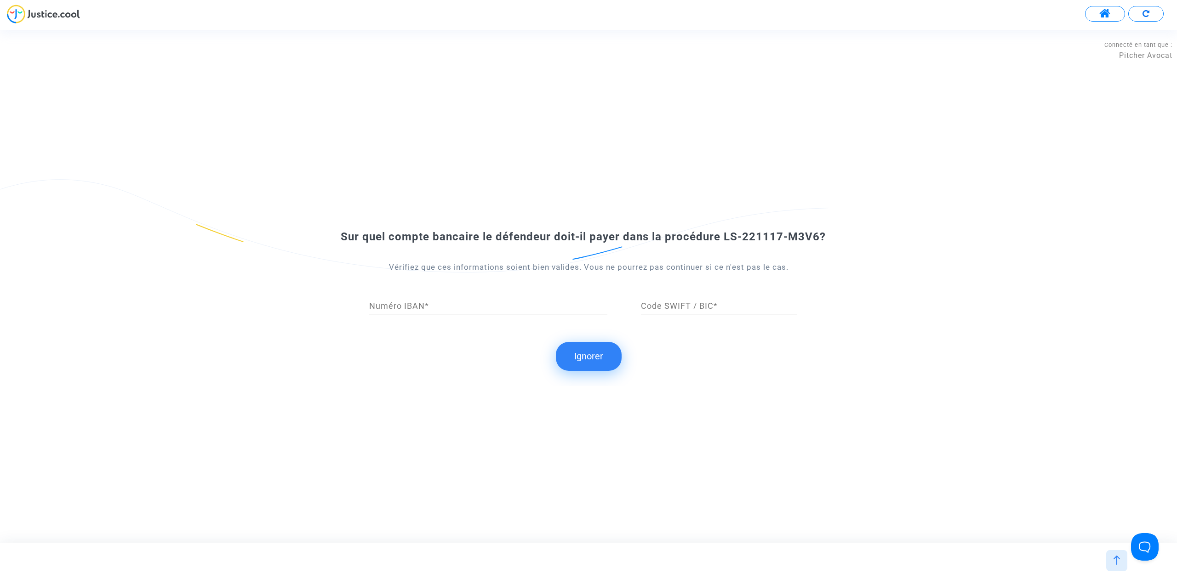
click at [565, 350] on button "Ignorer" at bounding box center [589, 356] width 66 height 28
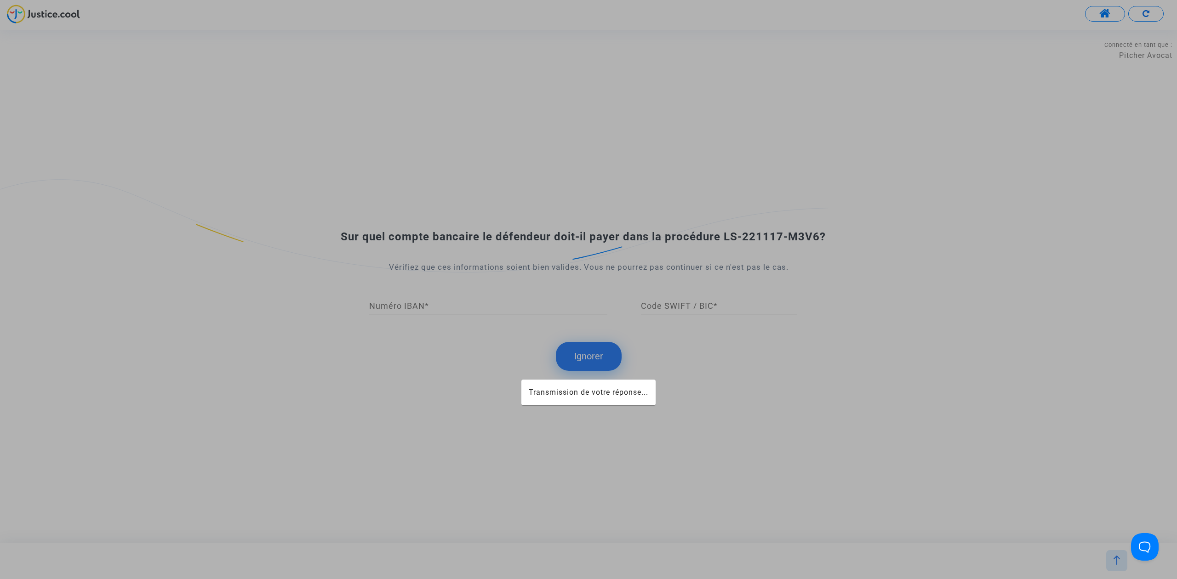
click at [589, 359] on div at bounding box center [588, 289] width 1177 height 579
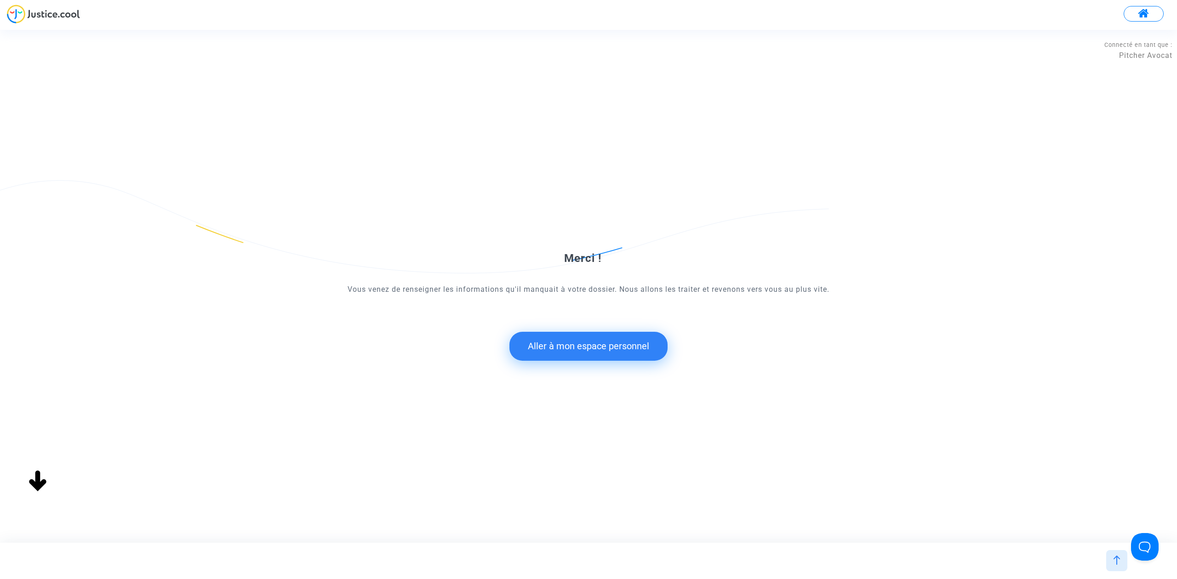
click at [592, 357] on button "Aller à mon espace personnel" at bounding box center [588, 346] width 158 height 28
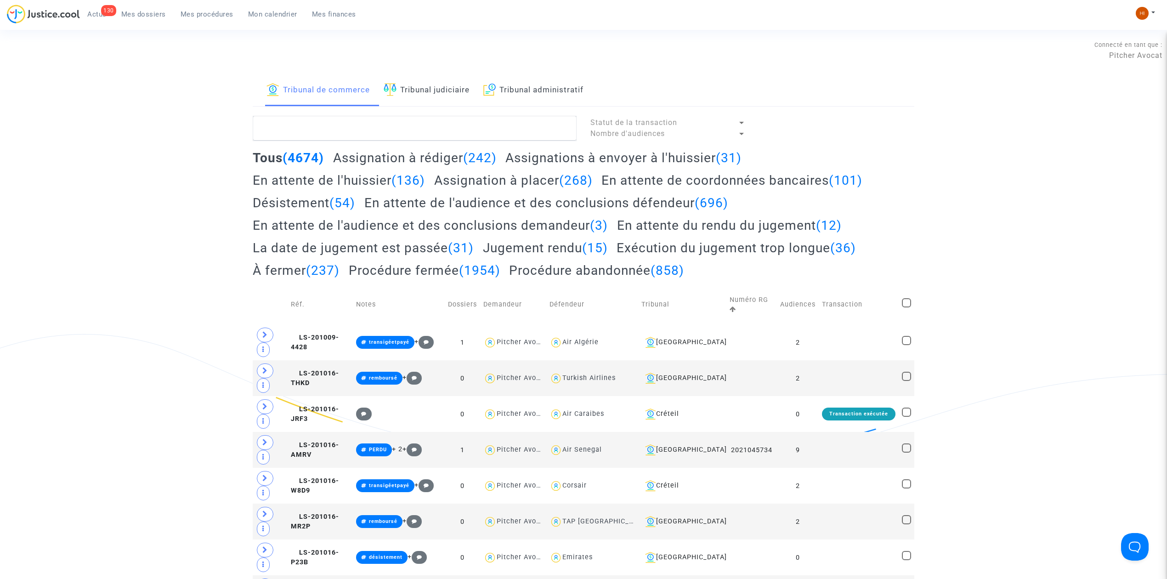
click at [584, 95] on link "Tribunal administratif" at bounding box center [534, 90] width 100 height 31
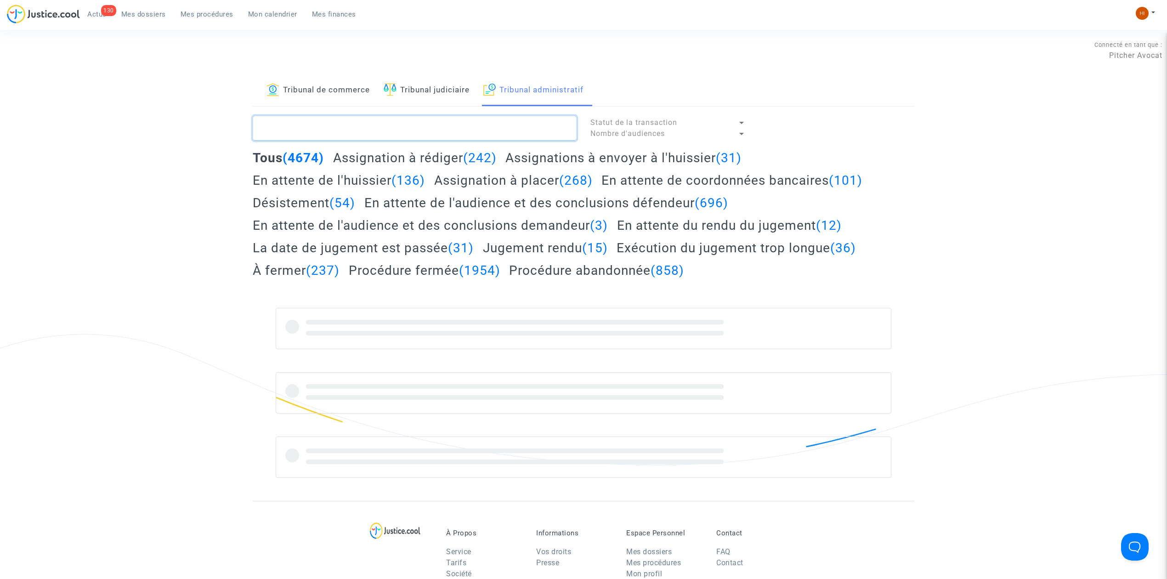
click at [556, 130] on textarea at bounding box center [415, 128] width 324 height 25
paste textarea "LS-221117-M3V6"
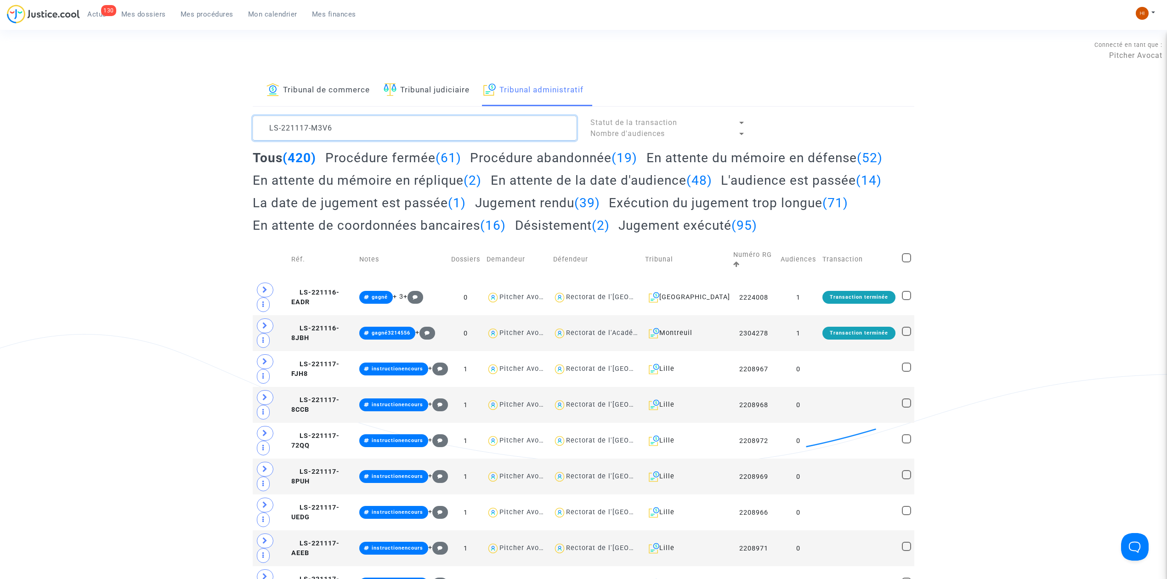
scroll to position [11, 0]
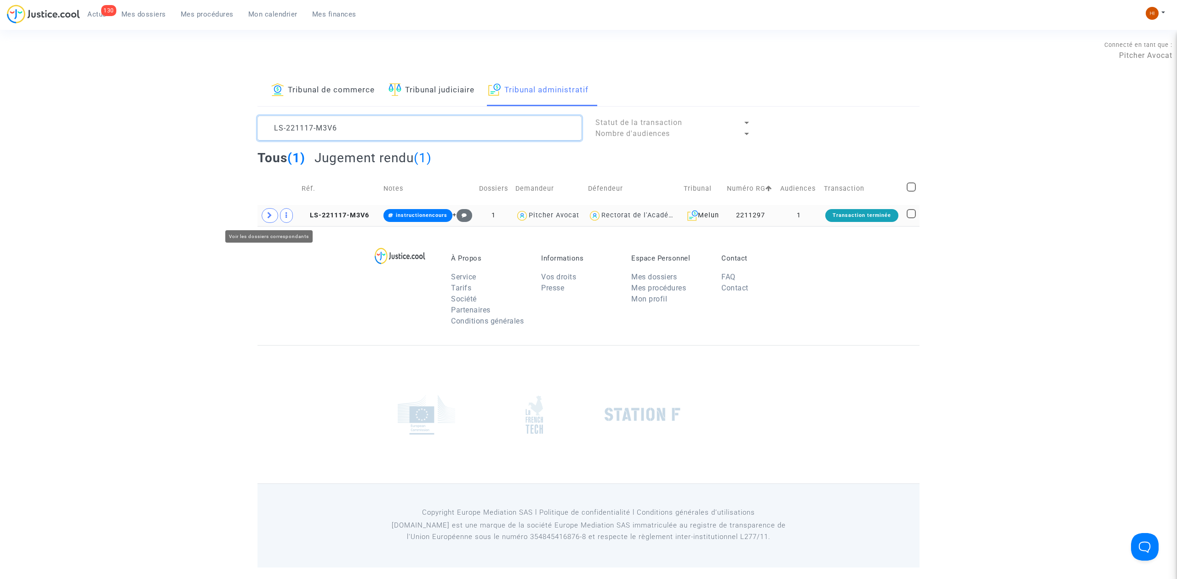
type textarea "LS-221117-M3V6"
click at [268, 223] on span at bounding box center [270, 215] width 17 height 15
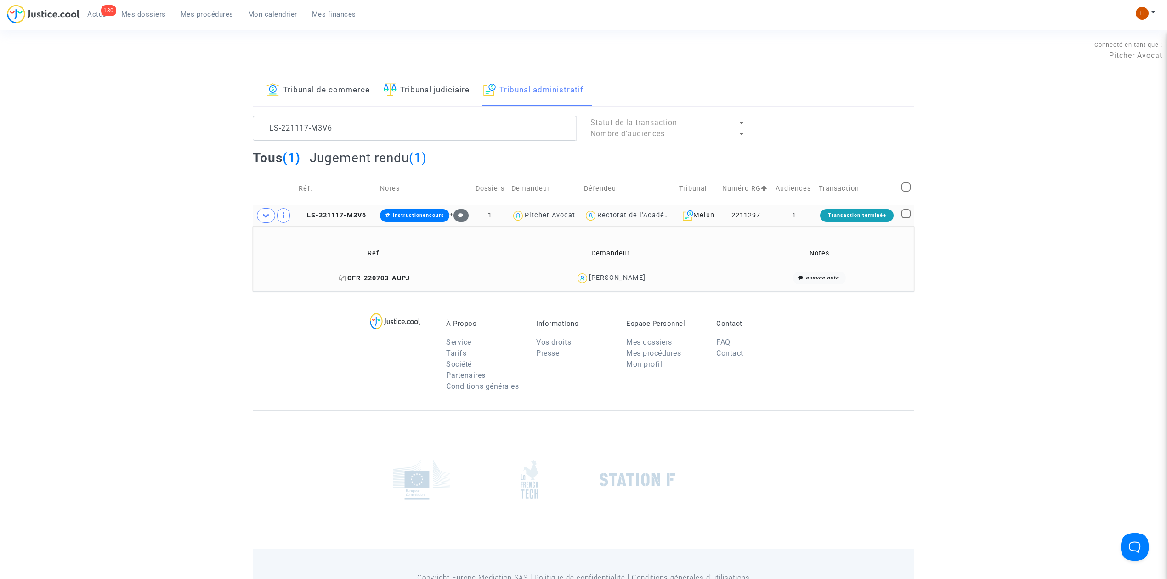
click at [341, 280] on icon at bounding box center [342, 278] width 7 height 6
click at [404, 214] on span "instructionencours" at bounding box center [418, 215] width 51 height 6
click at [525, 324] on button "Modifier la note" at bounding box center [494, 320] width 67 height 15
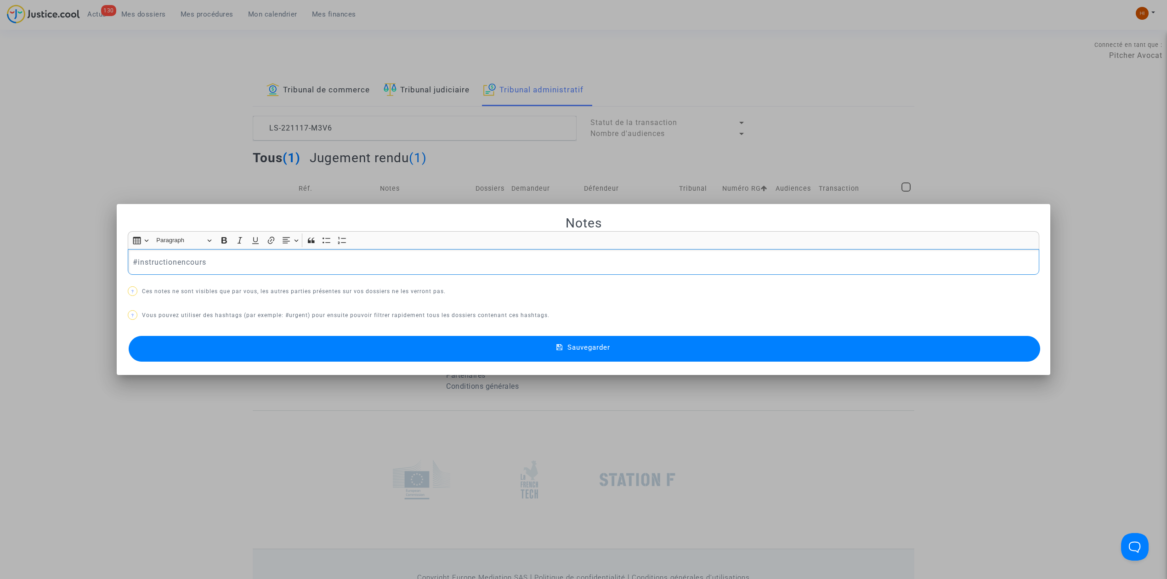
drag, startPoint x: 238, startPoint y: 256, endPoint x: -334, endPoint y: 229, distance: 572.4
click at [0, 229] on html "130 Actus Mes dossiers Mes procédures Mon calendrier Mes finances Mon profil Ch…" at bounding box center [583, 316] width 1167 height 632
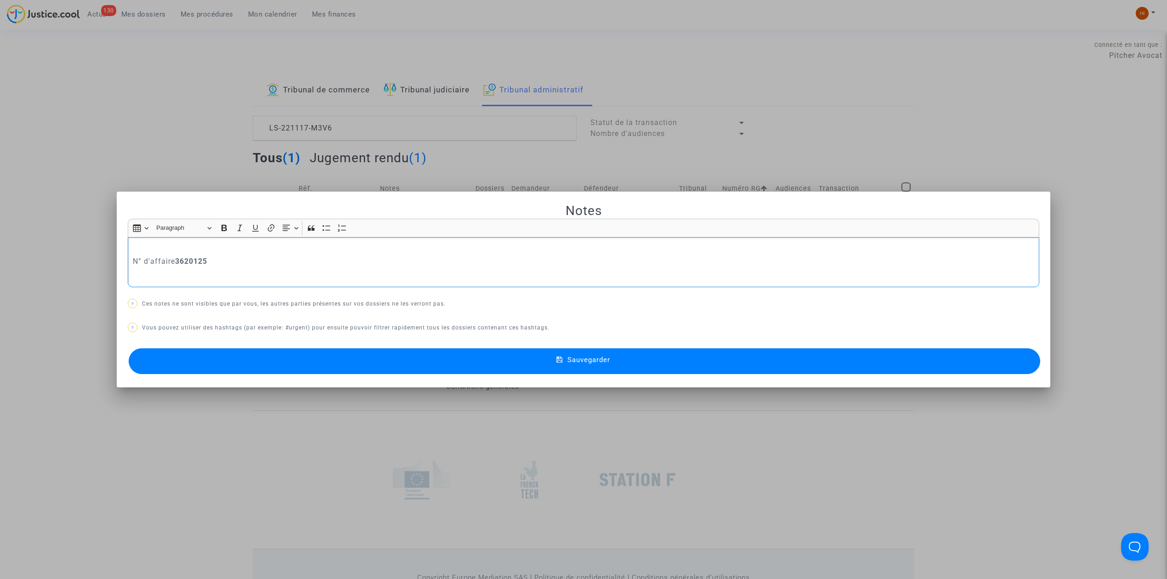
drag, startPoint x: 170, startPoint y: 262, endPoint x: -467, endPoint y: 211, distance: 638.5
click at [0, 211] on html "130 Actus Mes dossiers Mes procédures Mon calendrier Mes finances Mon profil Ch…" at bounding box center [583, 316] width 1167 height 632
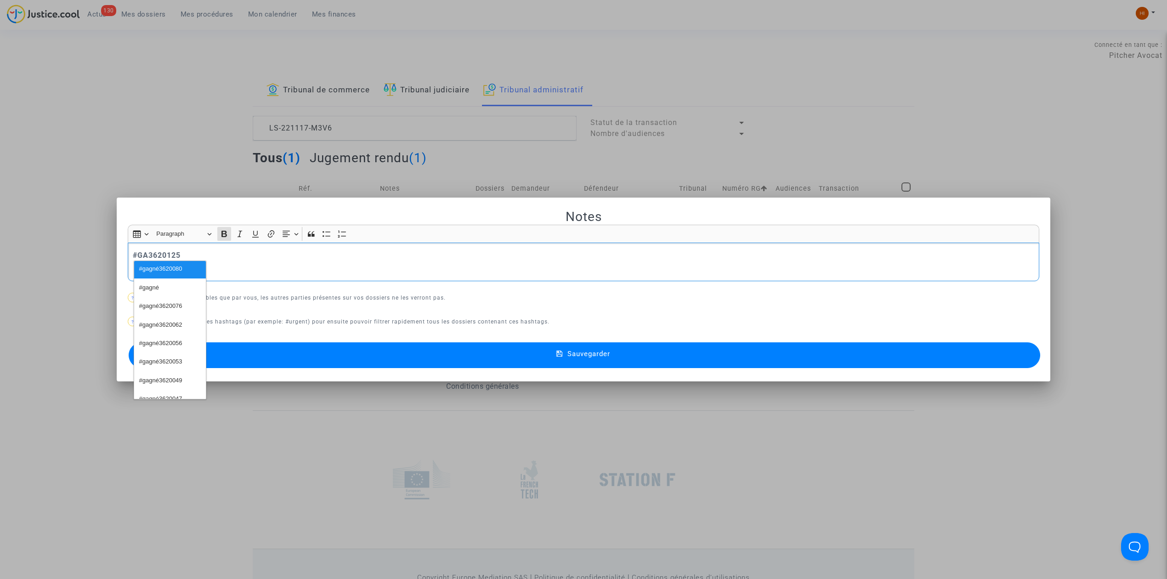
scroll to position [56, 0]
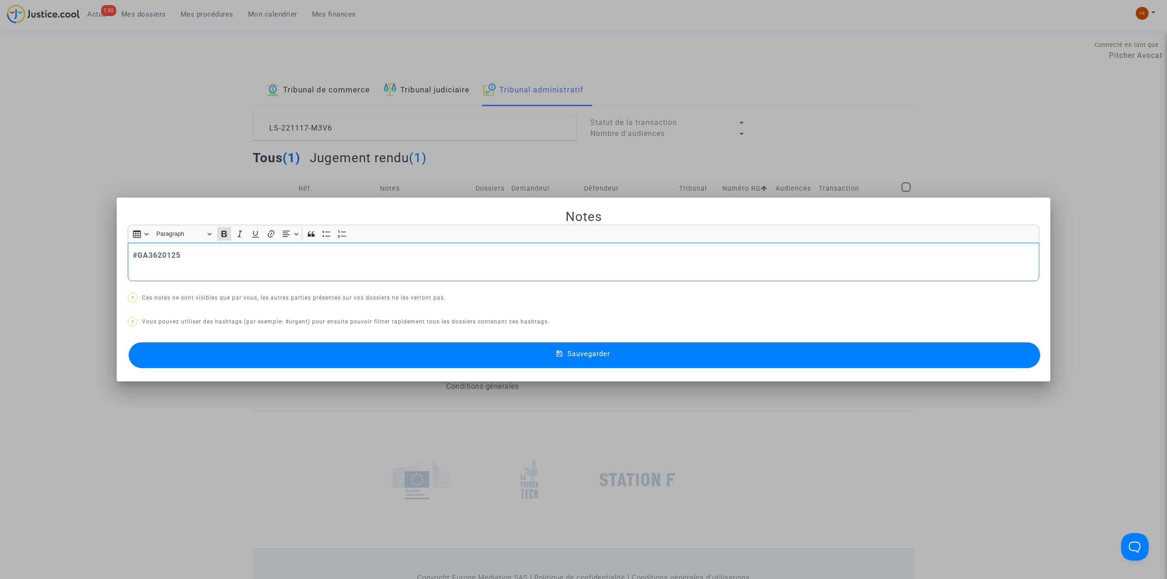
click at [146, 251] on strong "#GA3620125" at bounding box center [157, 255] width 48 height 9
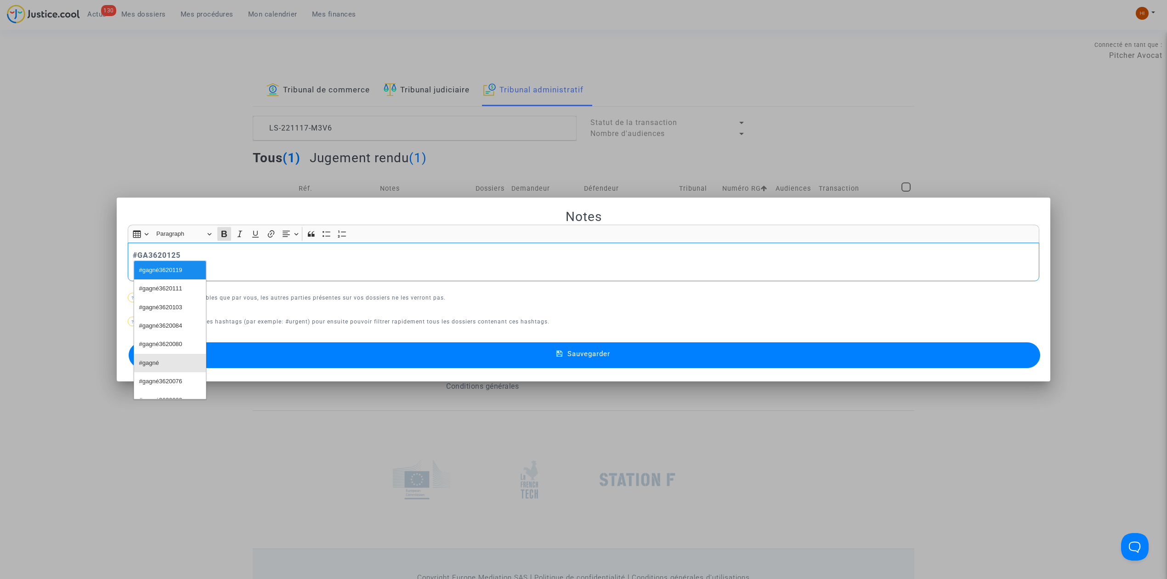
click at [150, 364] on span "#gagné" at bounding box center [149, 363] width 20 height 13
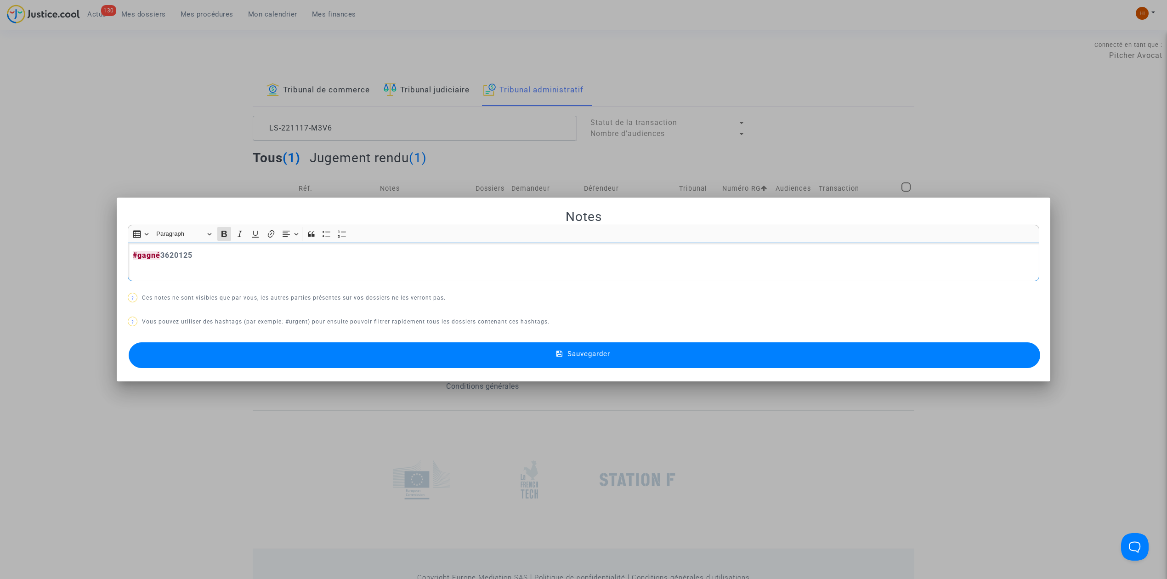
click at [264, 360] on button "Sauvegarder" at bounding box center [585, 355] width 912 height 26
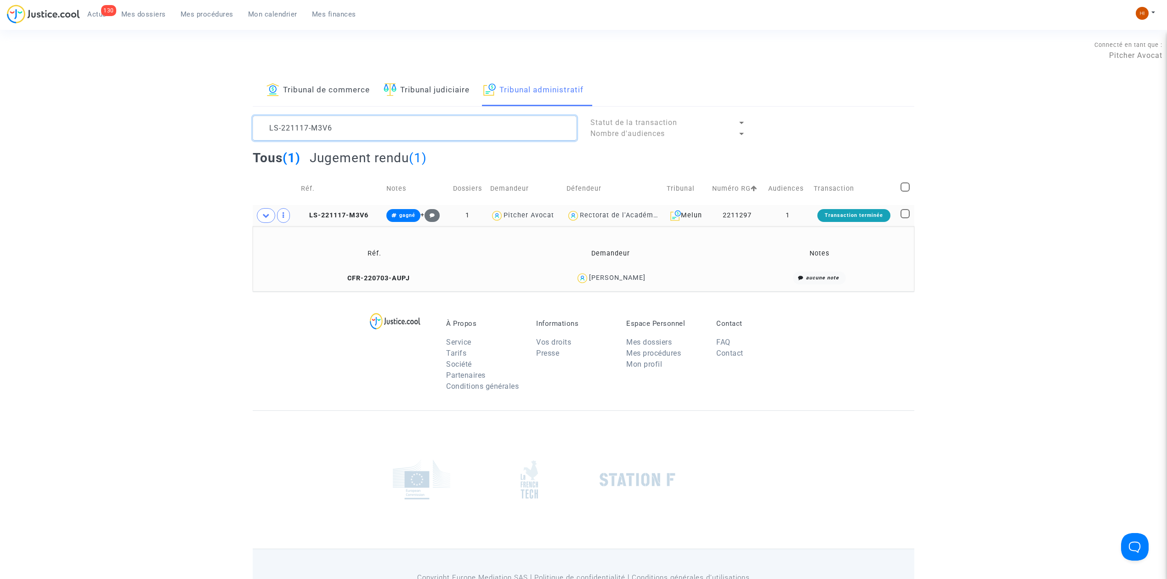
drag, startPoint x: 357, startPoint y: 128, endPoint x: -142, endPoint y: 131, distance: 498.7
click at [0, 131] on html "130 Actus Mes dossiers Mes procédures Mon calendrier Mes finances Mon profil Ch…" at bounding box center [583, 316] width 1167 height 632
paste textarea "GIRARD Vanessa"
type textarea "LS-221117-M3V6 GIRARD Vanessa"
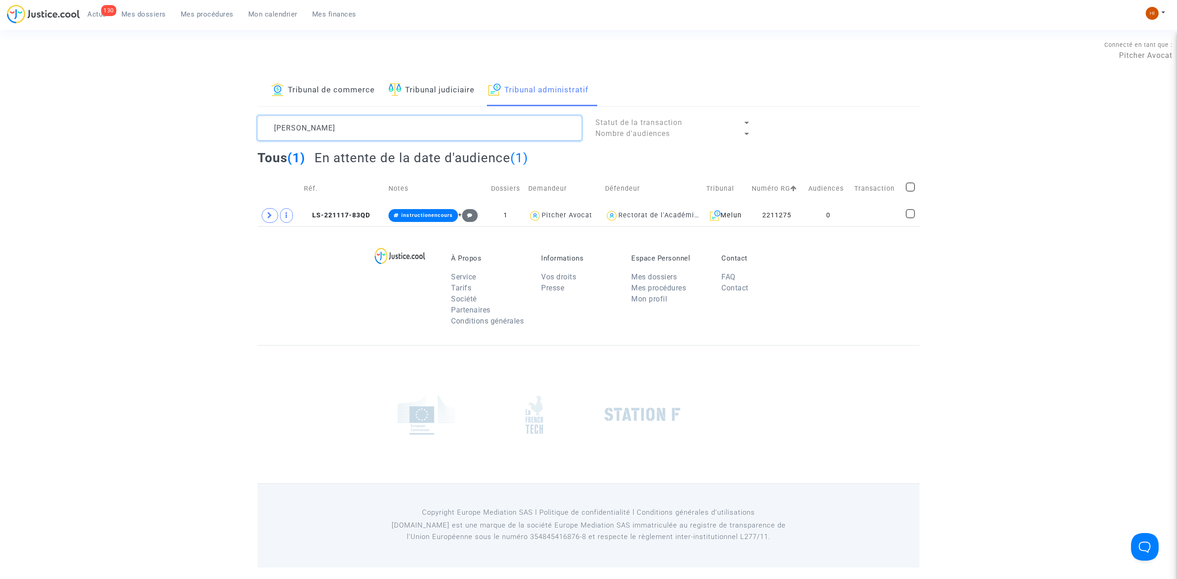
type textarea "GIRARD Vanessa"
drag, startPoint x: 879, startPoint y: 212, endPoint x: 955, endPoint y: 211, distance: 75.4
click at [879, 212] on td at bounding box center [876, 215] width 51 height 21
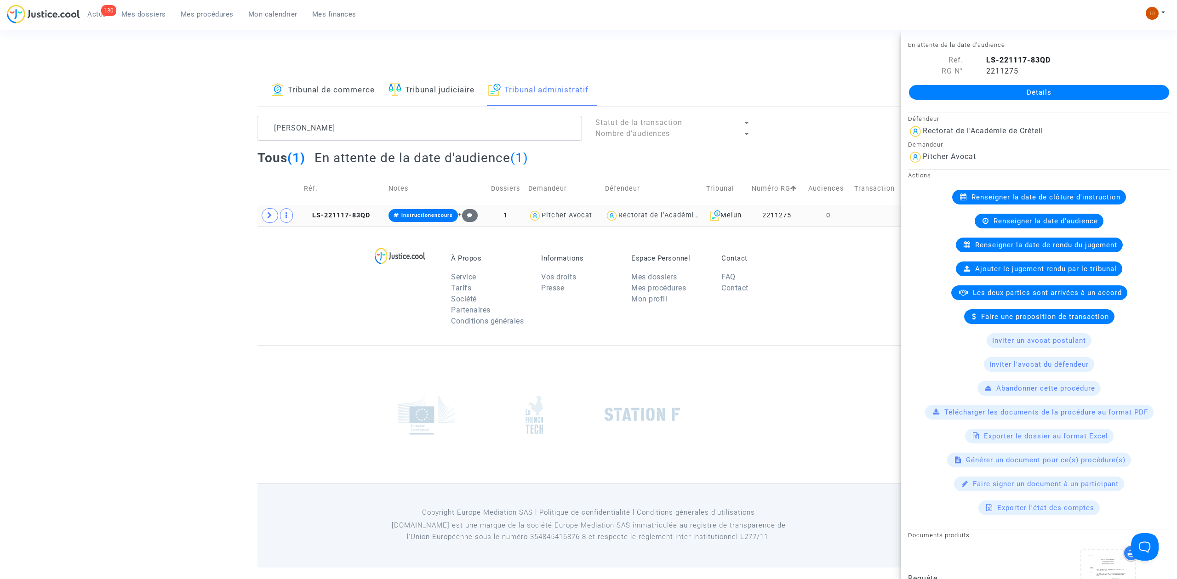
click at [270, 216] on icon at bounding box center [270, 215] width 6 height 7
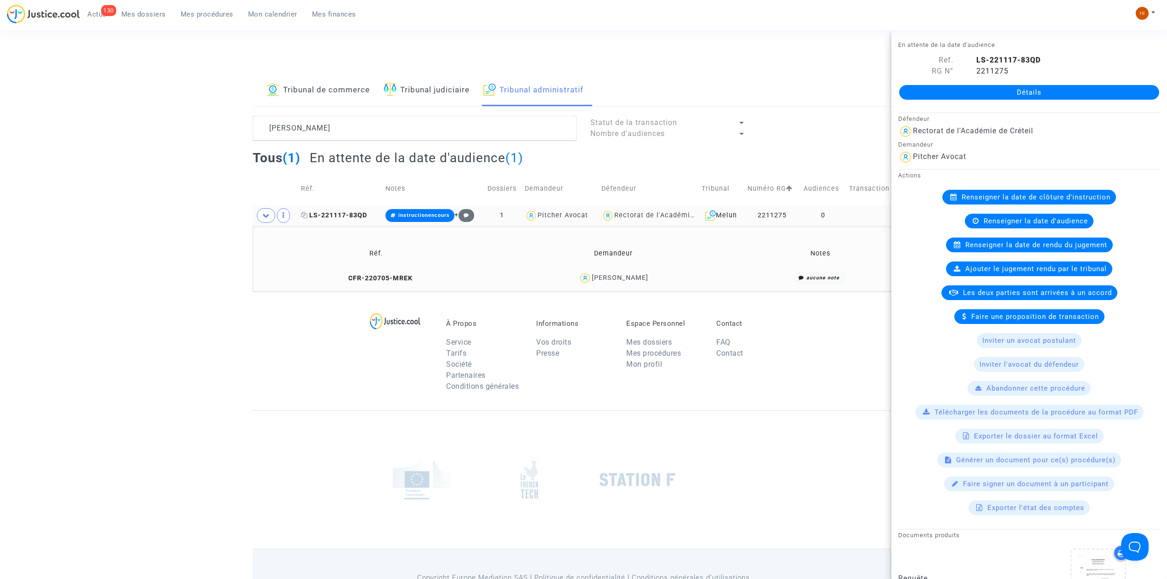
click at [355, 212] on span "LS-221117-83QD" at bounding box center [334, 215] width 66 height 8
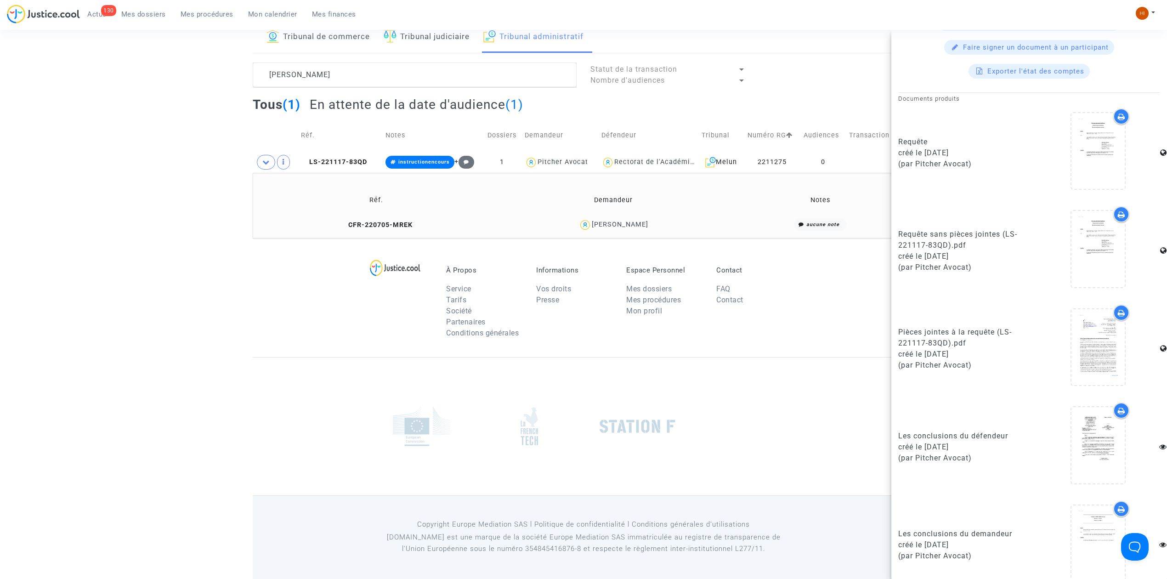
scroll to position [453, 0]
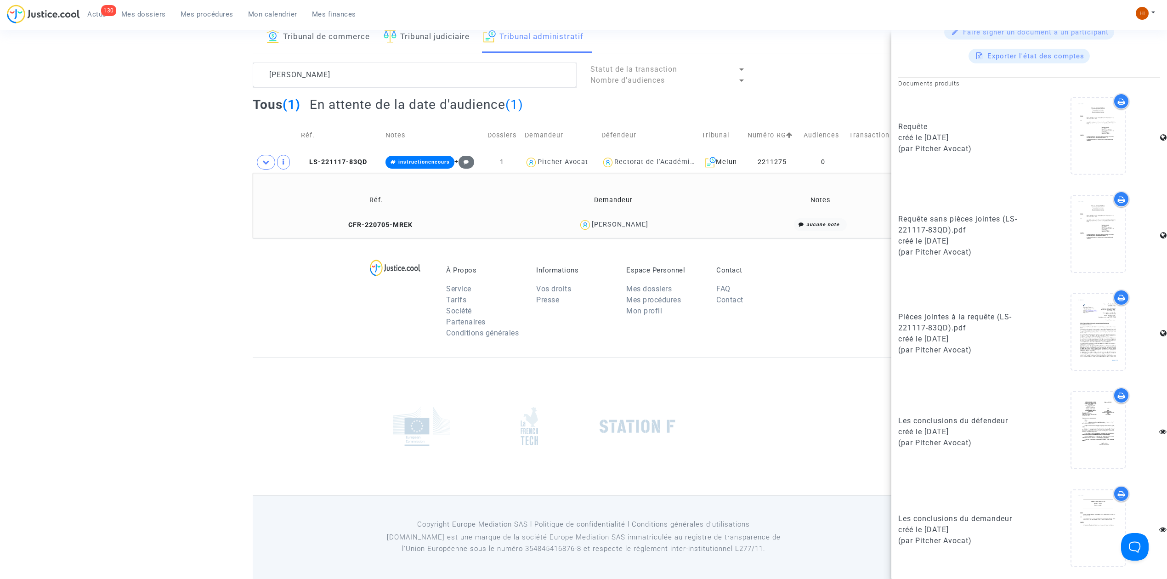
click at [197, 375] on footerbar "À Propos Service Tarifs Société Partenaires Conditions générales Informations V…" at bounding box center [583, 408] width 1167 height 341
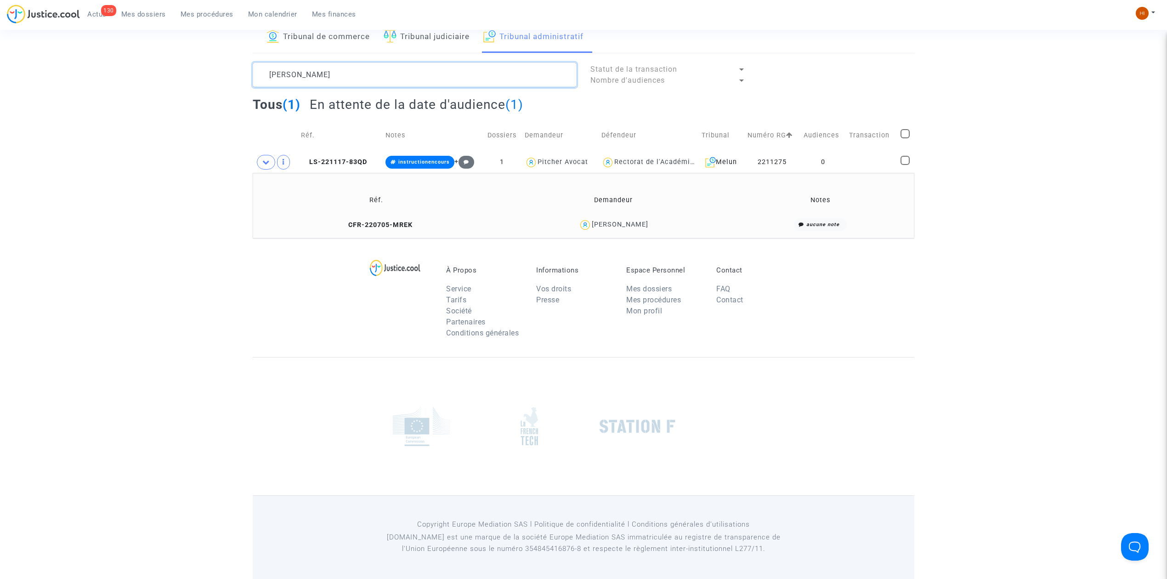
drag, startPoint x: 359, startPoint y: 74, endPoint x: 166, endPoint y: 65, distance: 192.3
click at [167, 65] on div "Tribunal de commerce Tribunal judiciaire Tribunal administratif GIRARD Vanessa …" at bounding box center [583, 130] width 1167 height 216
click at [327, 158] on copy "LS-221117-83QD" at bounding box center [334, 162] width 66 height 8
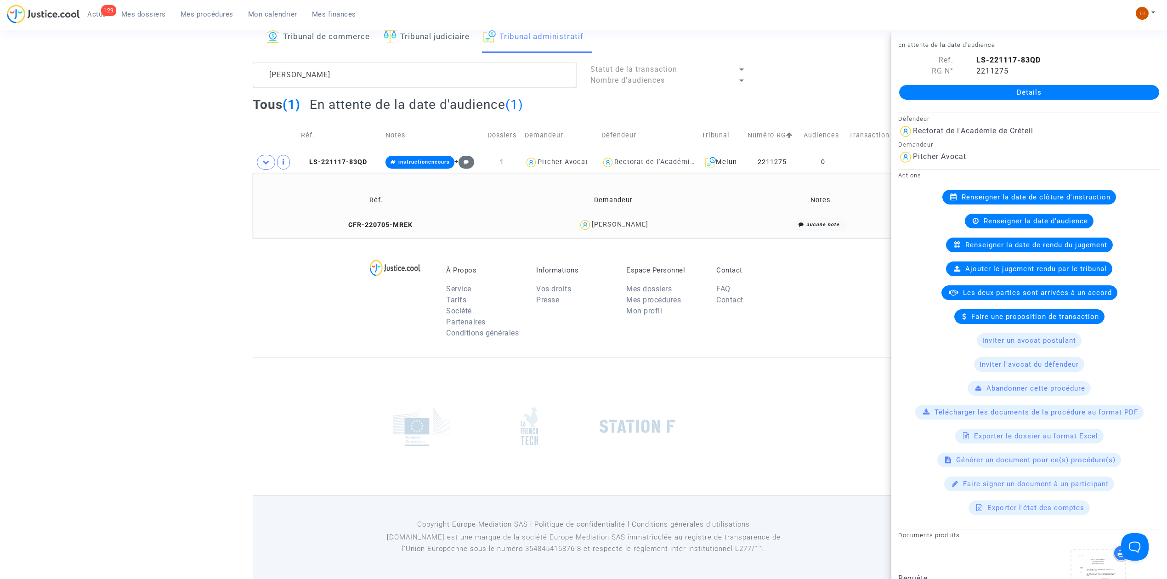
click at [1126, 92] on link "Détails" at bounding box center [1029, 92] width 260 height 15
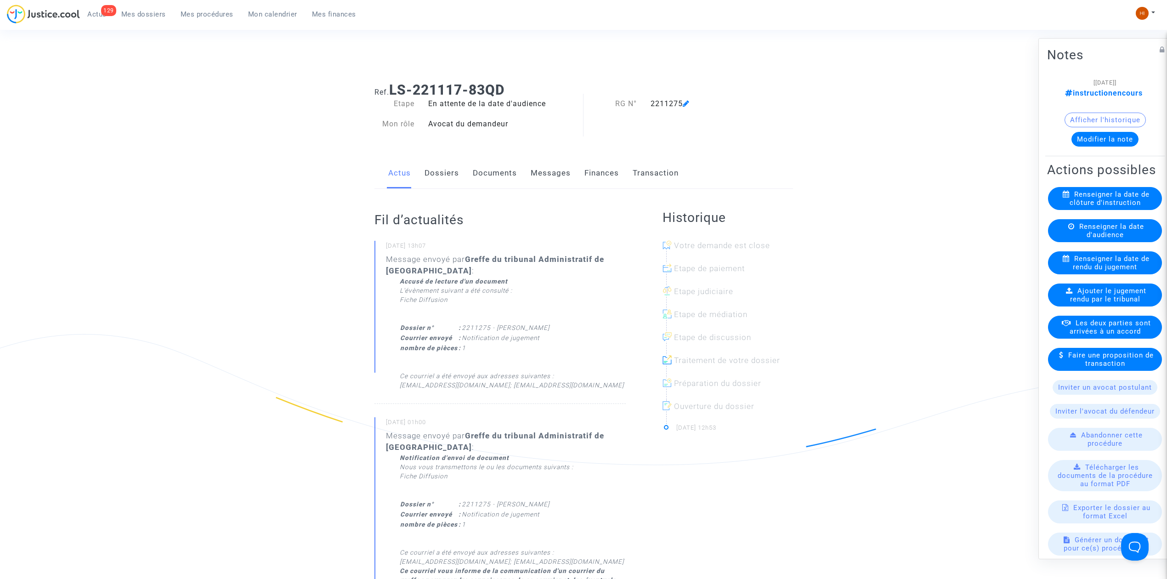
click at [1067, 242] on div "Renseigner la date d'audience" at bounding box center [1105, 230] width 114 height 23
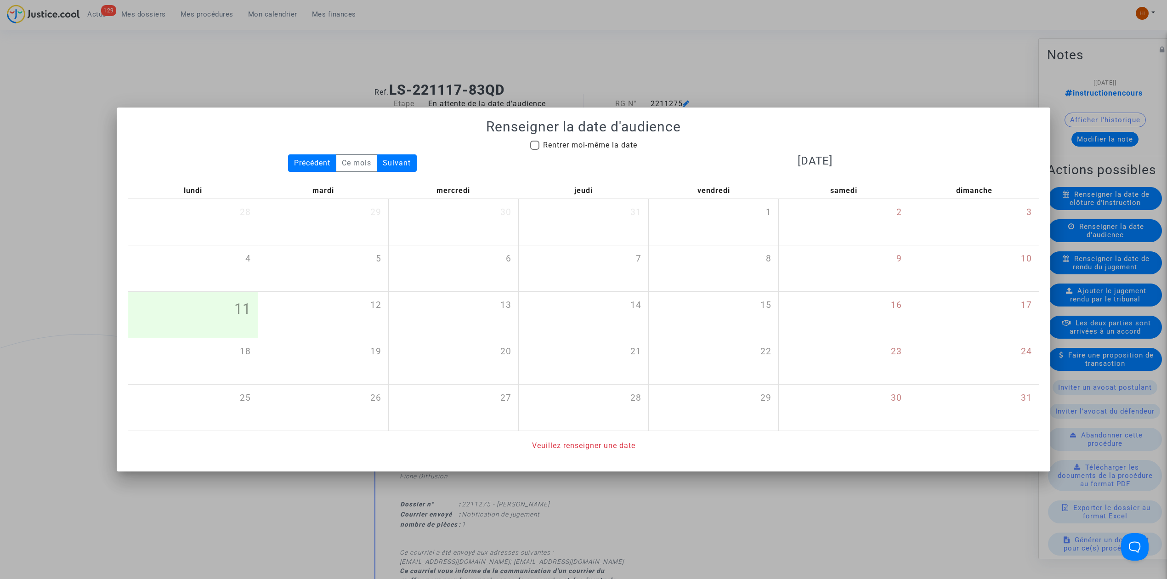
click at [871, 87] on div at bounding box center [583, 289] width 1167 height 579
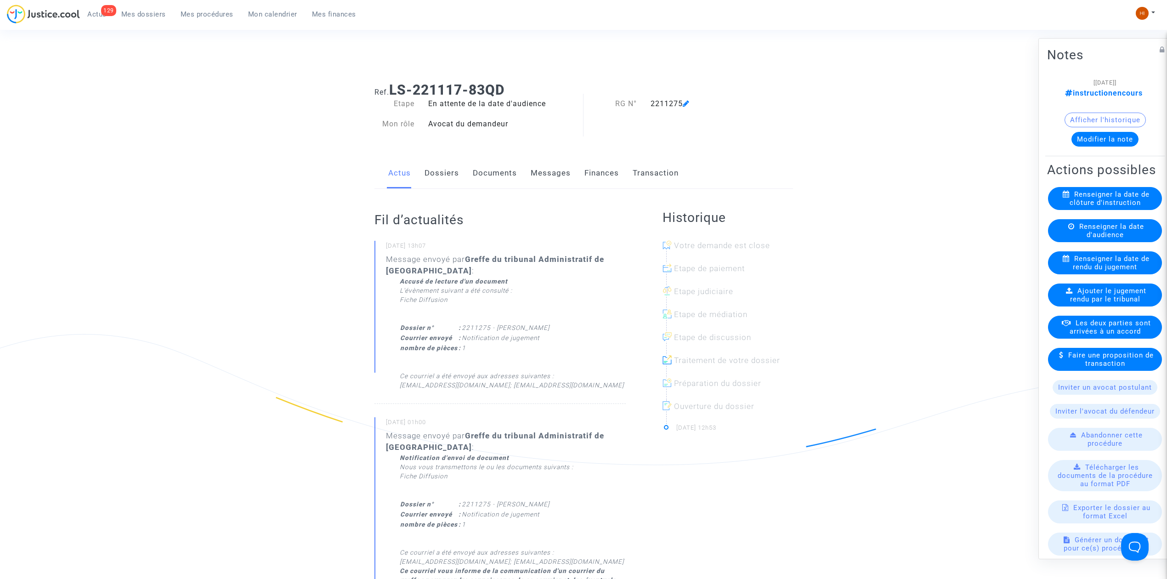
click at [1105, 271] on span "Renseigner la date de rendu du jugement" at bounding box center [1111, 263] width 77 height 17
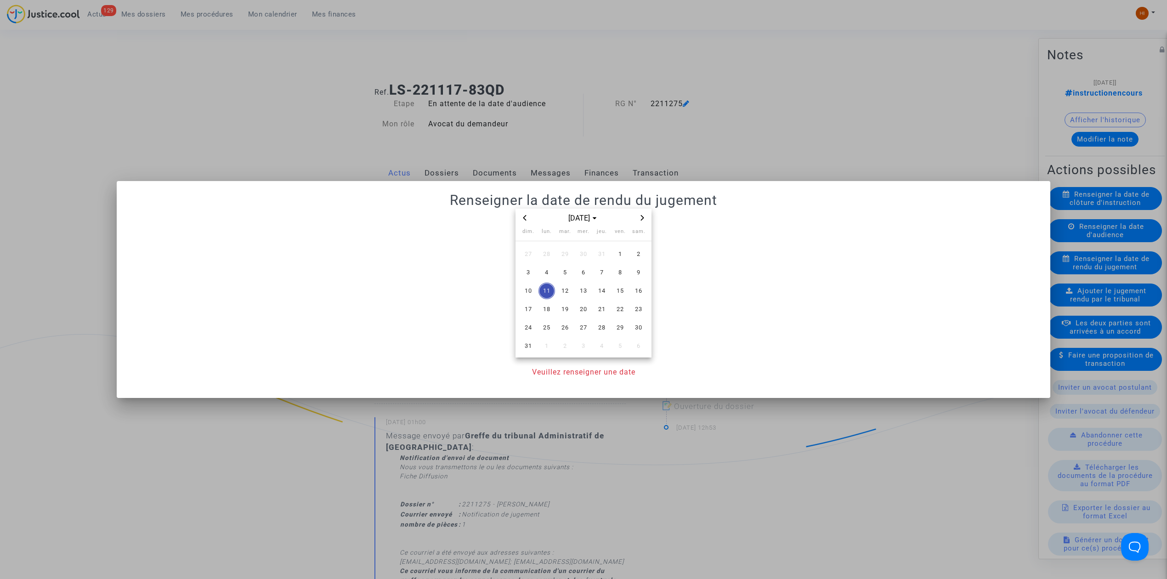
drag, startPoint x: 527, startPoint y: 212, endPoint x: 546, endPoint y: 226, distance: 24.4
click at [526, 212] on button "Previous month" at bounding box center [524, 217] width 11 height 11
click at [595, 312] on span "24" at bounding box center [602, 309] width 17 height 17
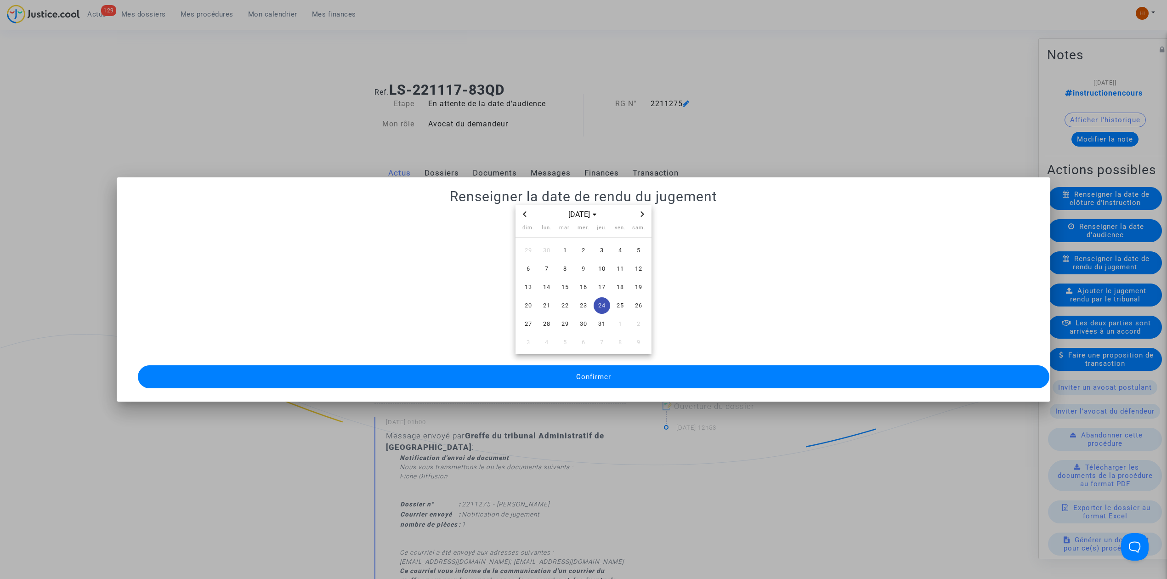
click at [541, 374] on button "Confirmer" at bounding box center [594, 376] width 912 height 23
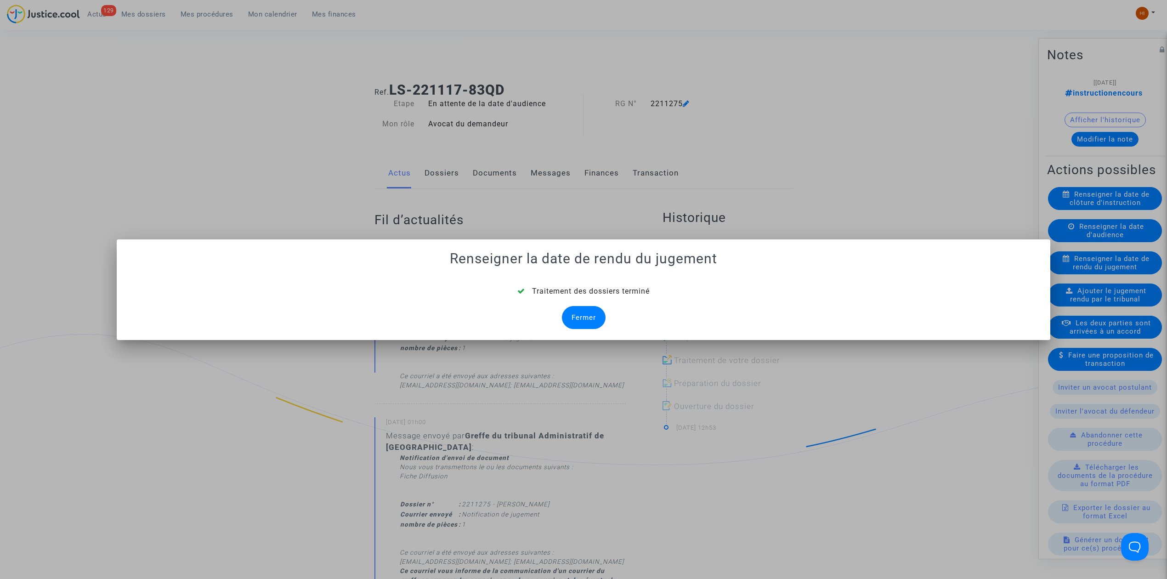
click at [598, 313] on div "Fermer" at bounding box center [584, 317] width 44 height 23
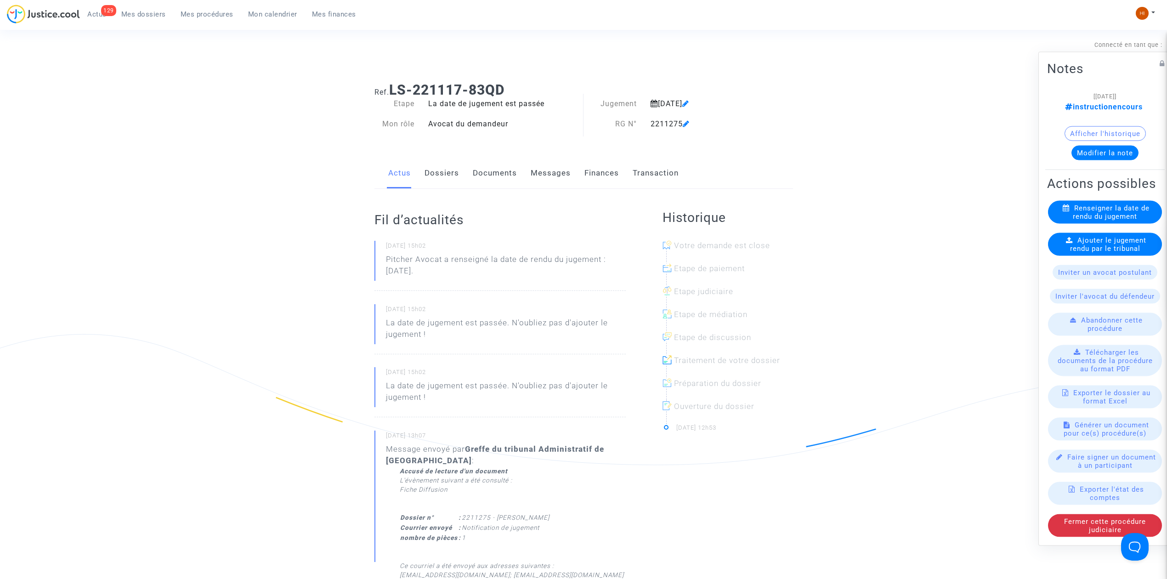
click at [427, 170] on link "Dossiers" at bounding box center [442, 173] width 34 height 30
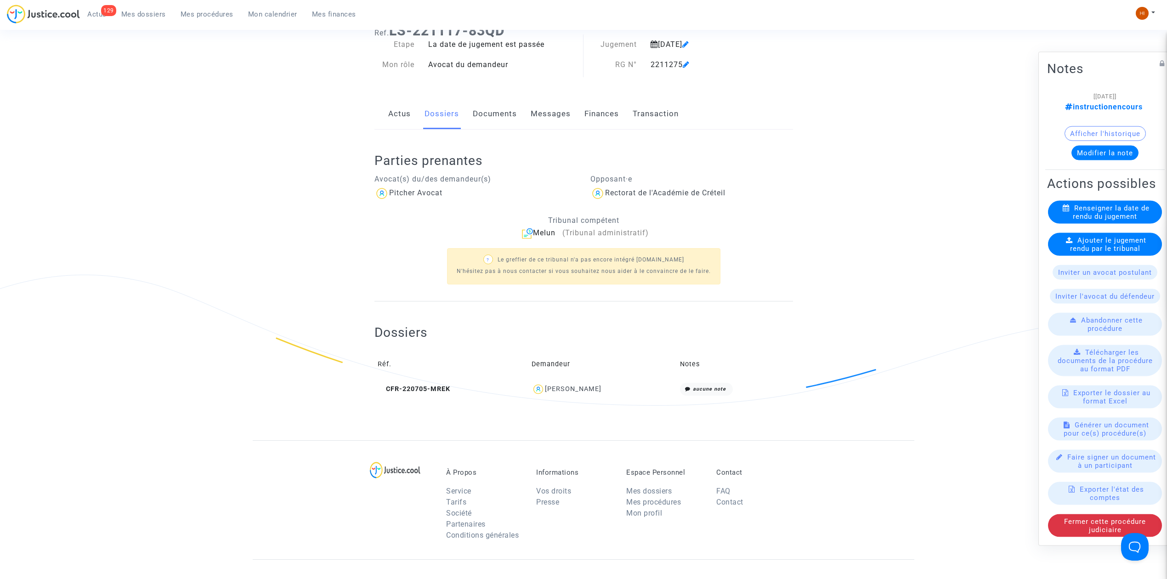
scroll to position [61, 0]
click at [1059, 247] on div "Ajouter le jugement rendu par le tribunal" at bounding box center [1105, 244] width 114 height 23
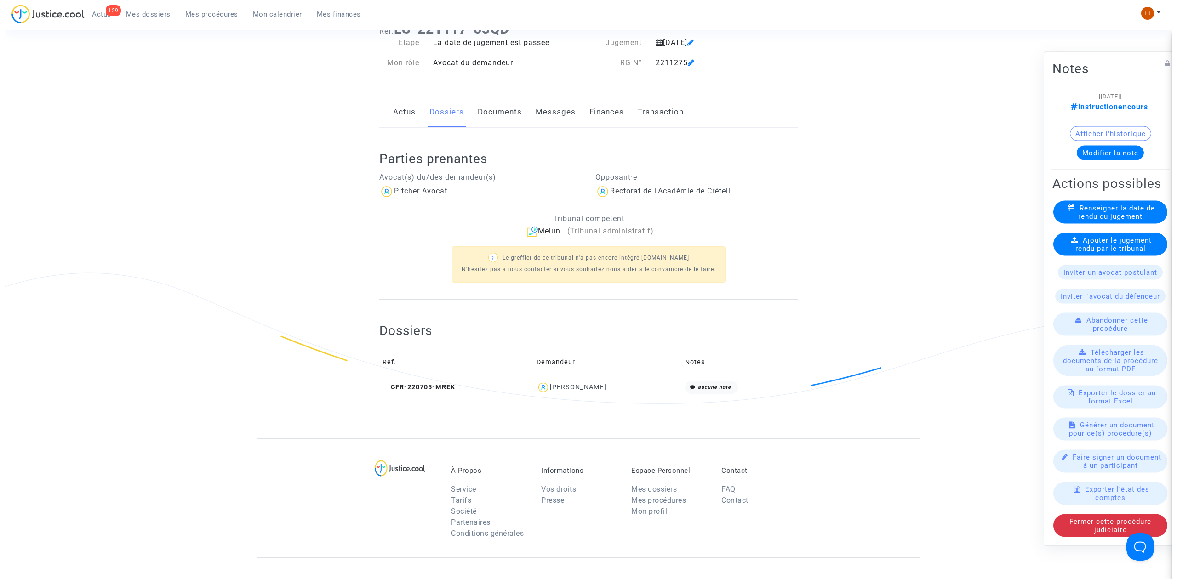
scroll to position [0, 0]
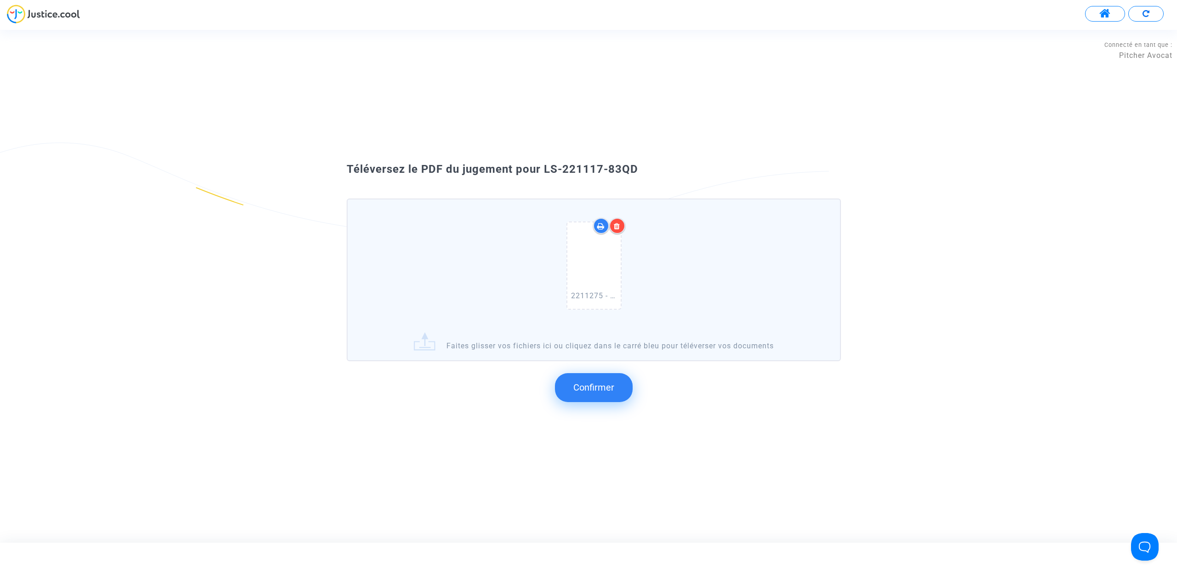
click at [624, 389] on button "Confirmer" at bounding box center [594, 387] width 78 height 28
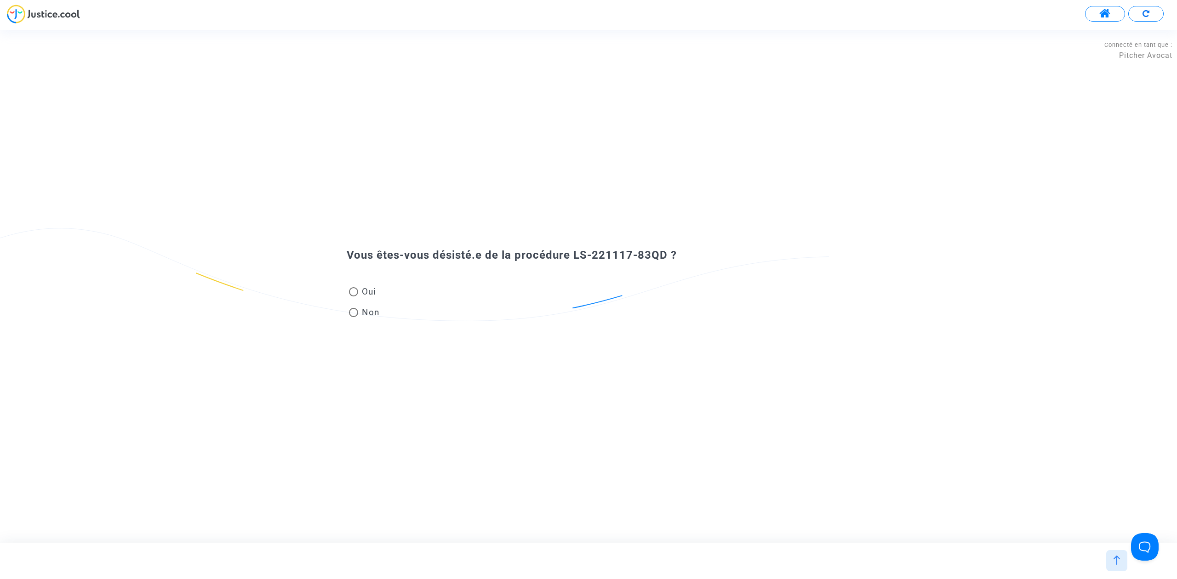
drag, startPoint x: 575, startPoint y: 250, endPoint x: 663, endPoint y: 250, distance: 87.3
click at [663, 250] on span "Vous êtes-vous désisté.e de la procédure LS-221117-83QD ?" at bounding box center [512, 255] width 330 height 13
copy span "LS-221117-83QD"
click at [363, 313] on span "Non" at bounding box center [369, 312] width 22 height 12
click at [353, 317] on input "Non" at bounding box center [353, 317] width 0 height 0
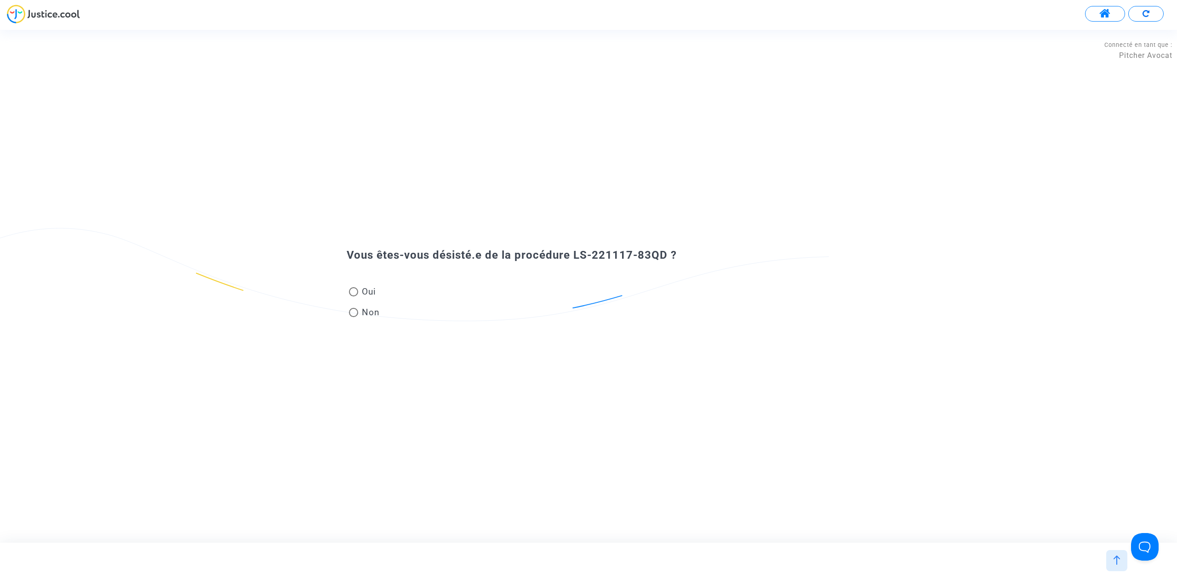
radio input "true"
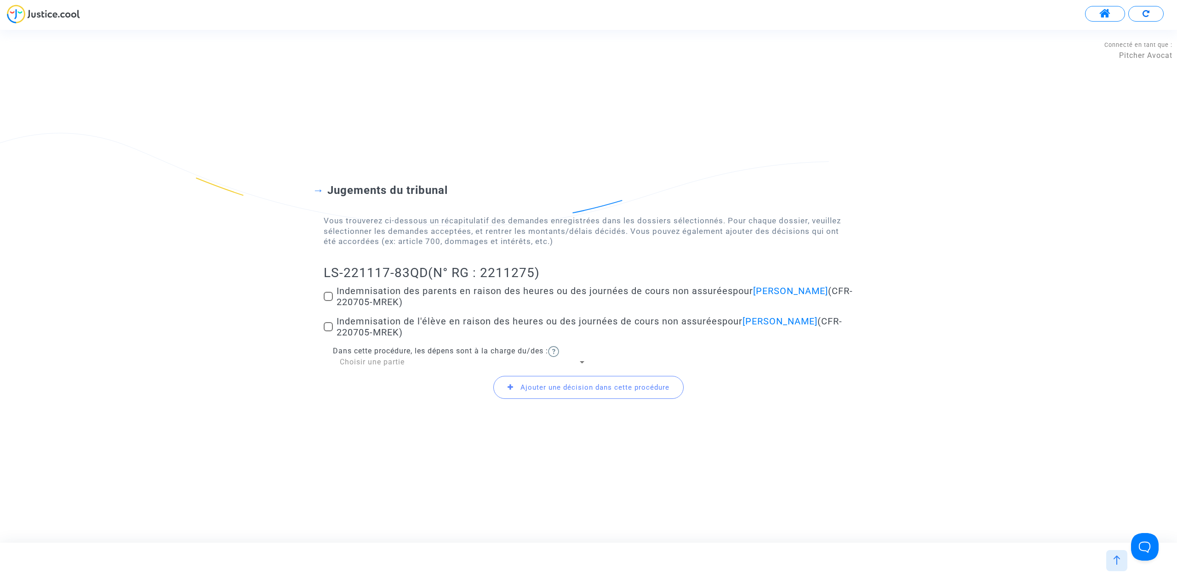
drag, startPoint x: 328, startPoint y: 328, endPoint x: 522, endPoint y: 317, distance: 194.2
click at [328, 328] on span at bounding box center [328, 326] width 9 height 9
click at [328, 331] on input "Indemnisation de l'élève en raison des heures ou des journées de cours non assu…" at bounding box center [328, 331] width 0 height 0
checkbox input "true"
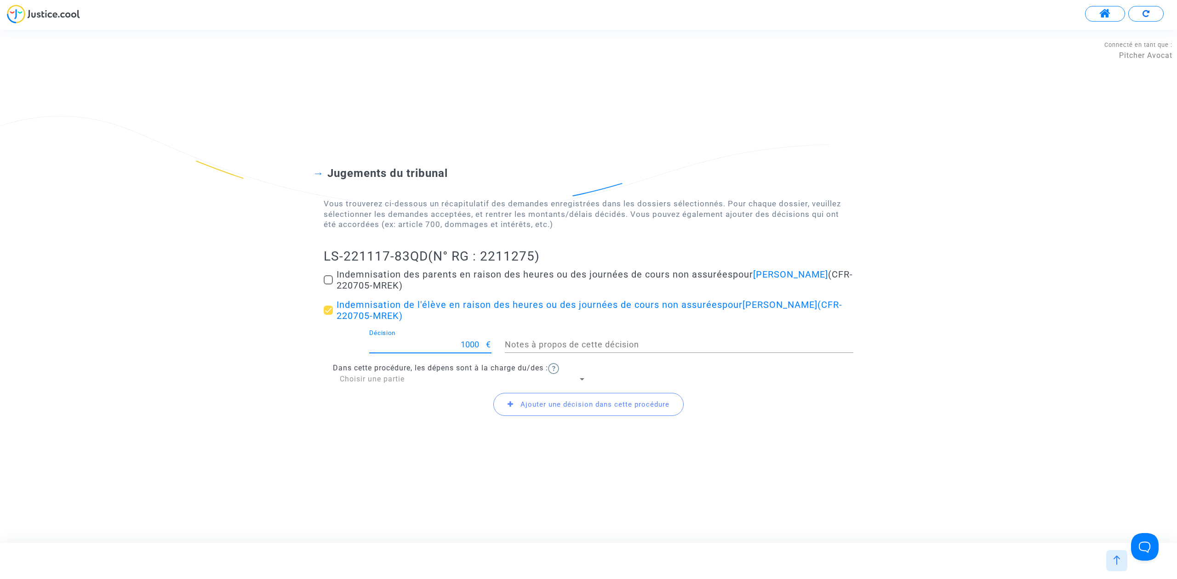
drag, startPoint x: 462, startPoint y: 344, endPoint x: 614, endPoint y: 352, distance: 151.9
click at [614, 352] on div "1000 Décision € Notes à propos de cette décision" at bounding box center [588, 347] width 543 height 34
type input "160"
click at [594, 406] on span "Ajouter une décision dans cette procédure" at bounding box center [594, 404] width 149 height 8
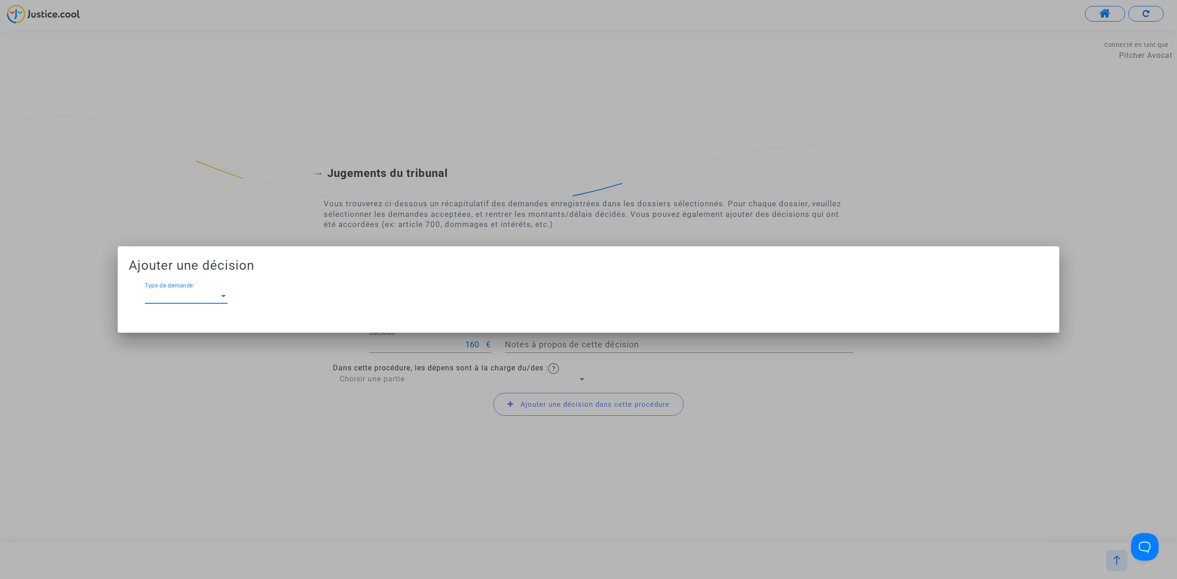
click at [175, 296] on span "Type de demande" at bounding box center [182, 296] width 74 height 8
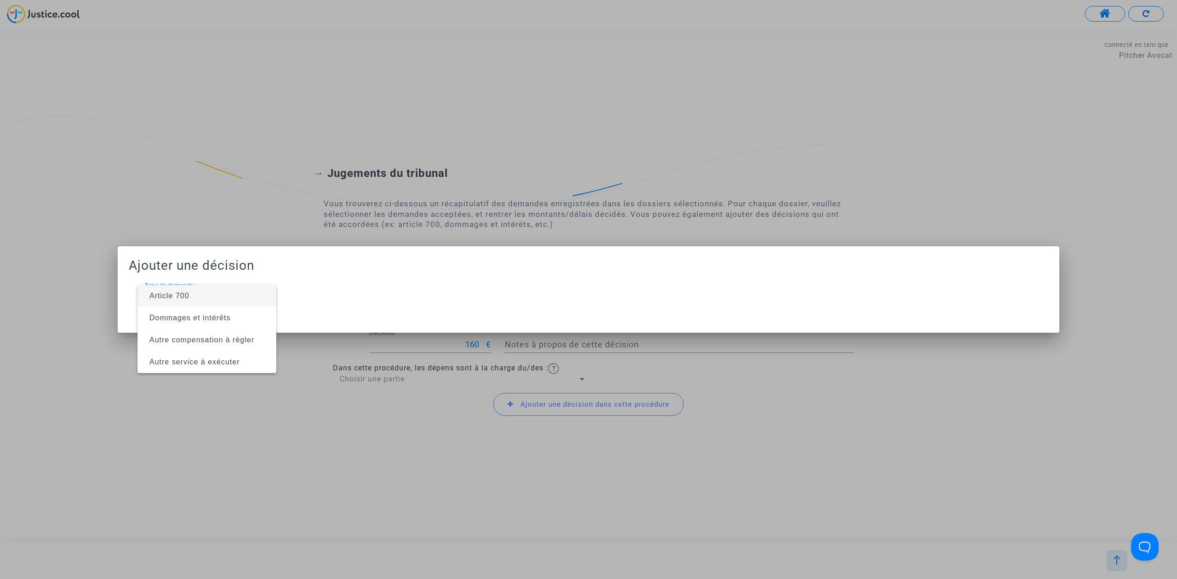
click at [177, 300] on span "Article 700" at bounding box center [169, 296] width 40 height 8
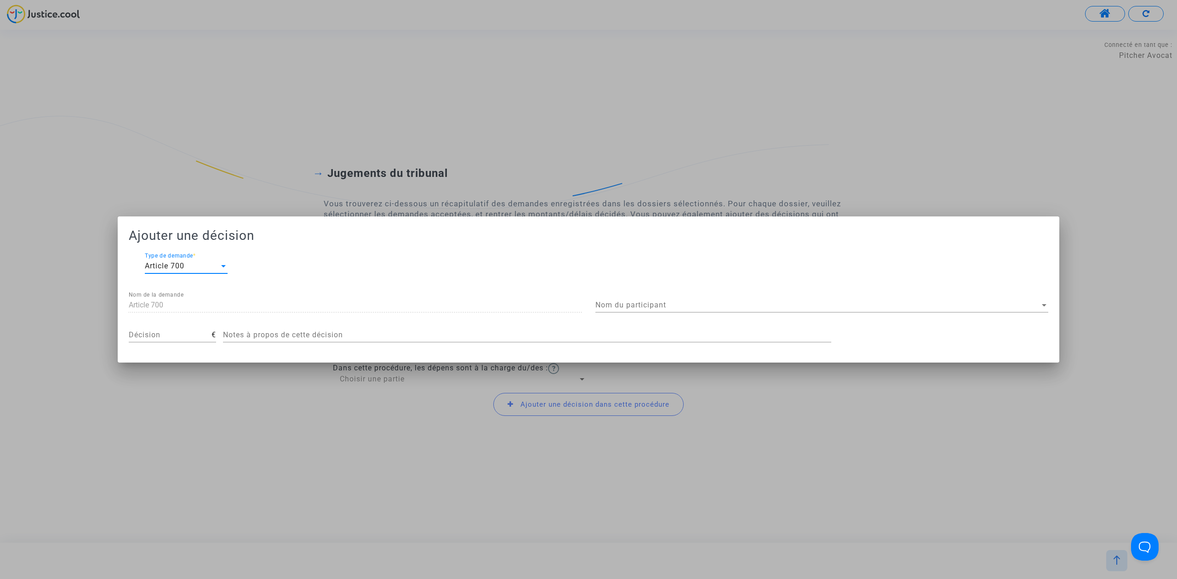
click at [780, 299] on div "Nom du participant Nom du participant" at bounding box center [821, 302] width 453 height 21
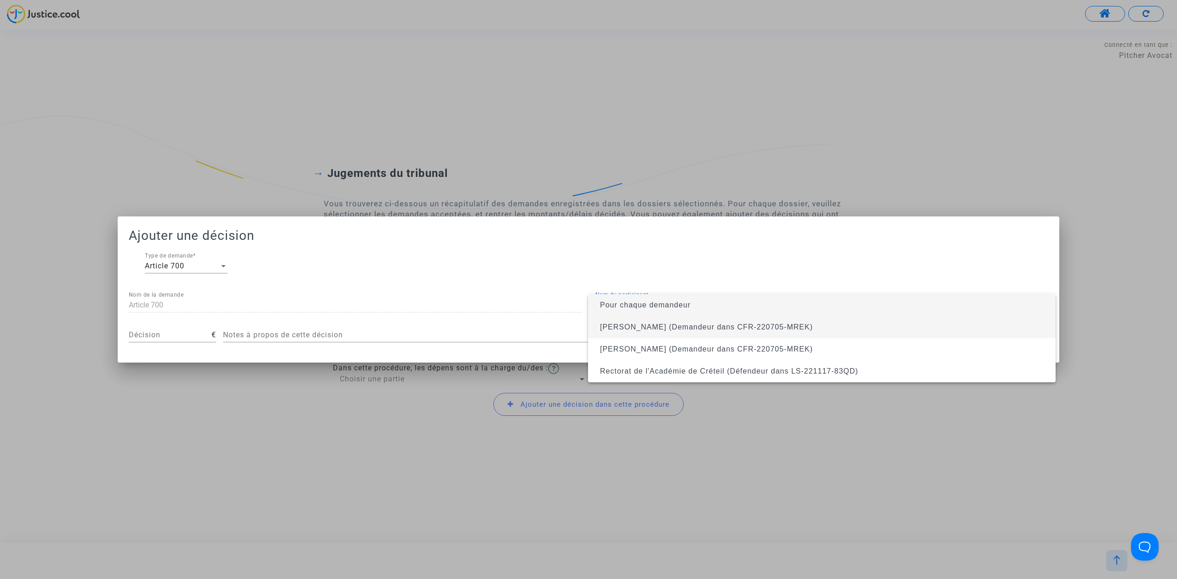
click at [778, 330] on span "Vanessa Girard (Demandeur dans CFR-220705-MREK)" at bounding box center [706, 327] width 213 height 8
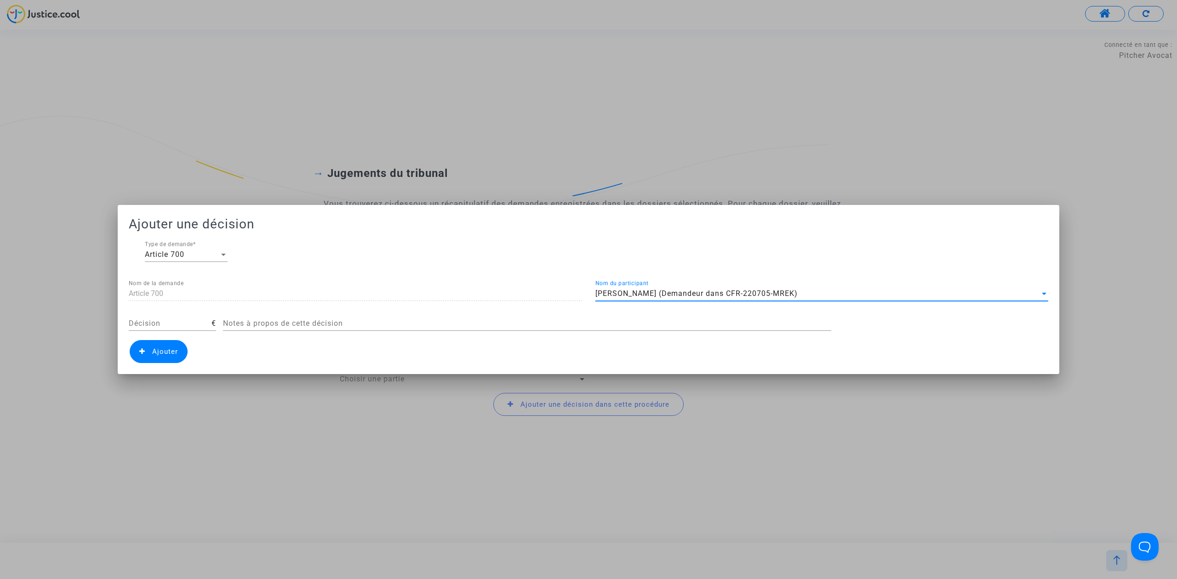
click at [158, 326] on input "Décision" at bounding box center [170, 323] width 83 height 8
type input "700"
click at [158, 368] on mat-dialog-container "Ajouter une décision Article 700 Type de demande * Article 700 Nom de la demand…" at bounding box center [588, 289] width 941 height 169
click at [152, 348] on span "Ajouter" at bounding box center [165, 351] width 26 height 8
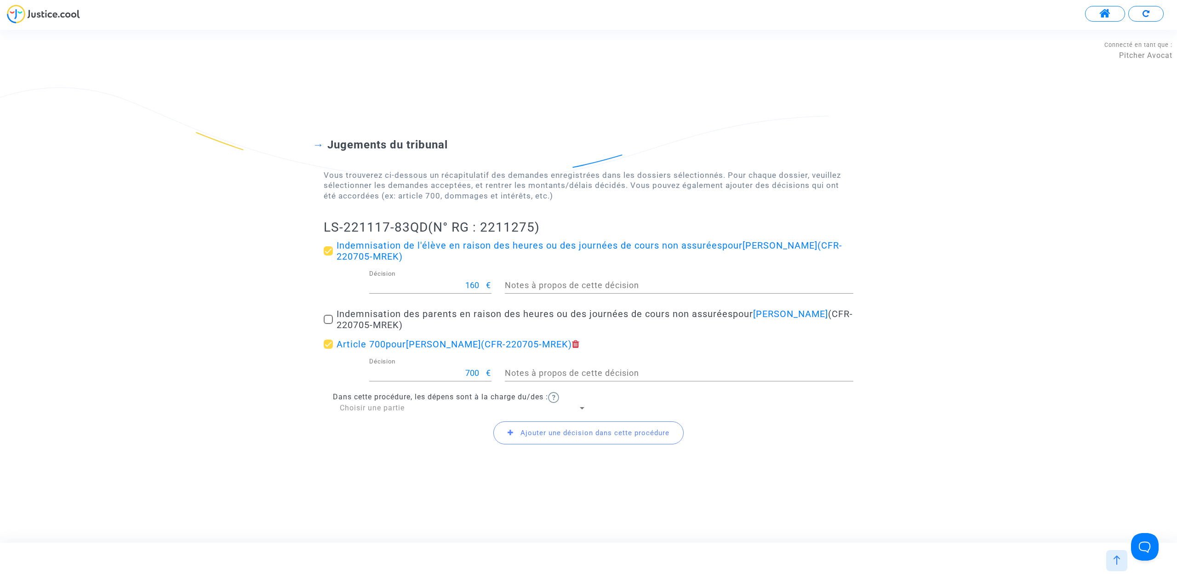
click at [381, 404] on span "Choisir une partie" at bounding box center [372, 408] width 65 height 9
click at [388, 433] on span "Défendeur(s)" at bounding box center [463, 430] width 246 height 22
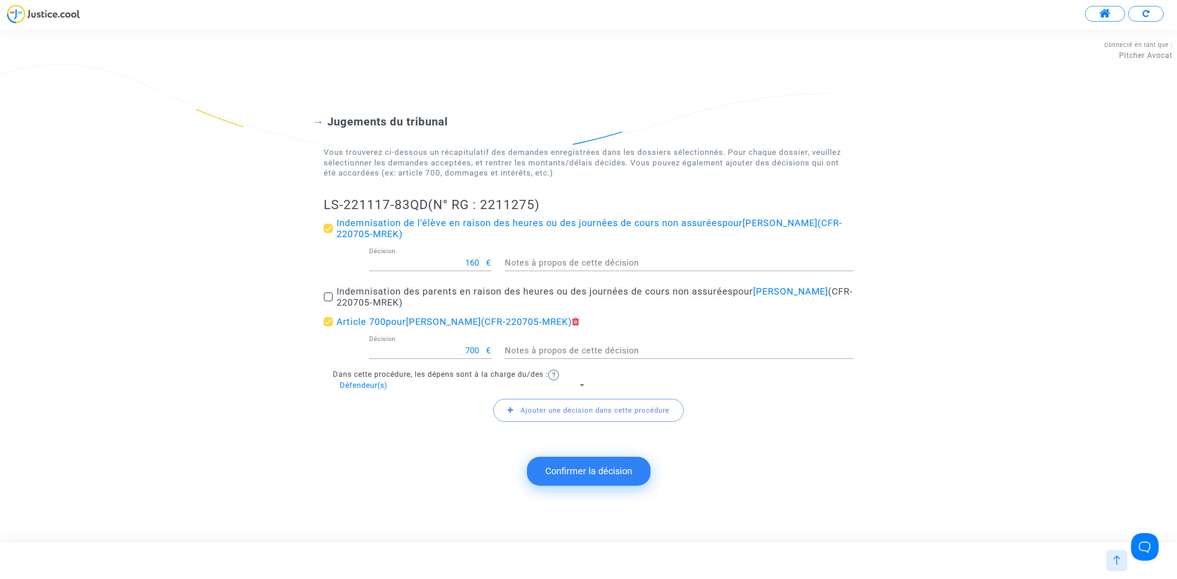
click at [313, 200] on div "Jugements du tribunal Vous trouverez ci-dessous un récapitulatif des demandes e…" at bounding box center [588, 263] width 1177 height 370
click at [629, 477] on button "Confirmer la décision" at bounding box center [589, 471] width 124 height 28
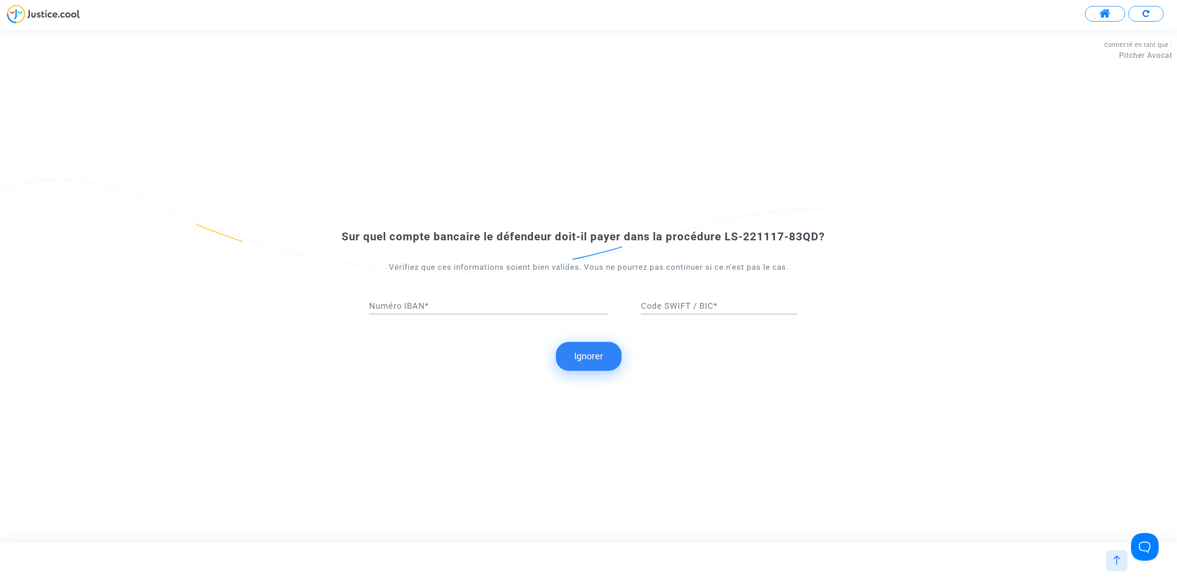
click at [599, 355] on button "Ignorer" at bounding box center [589, 356] width 66 height 28
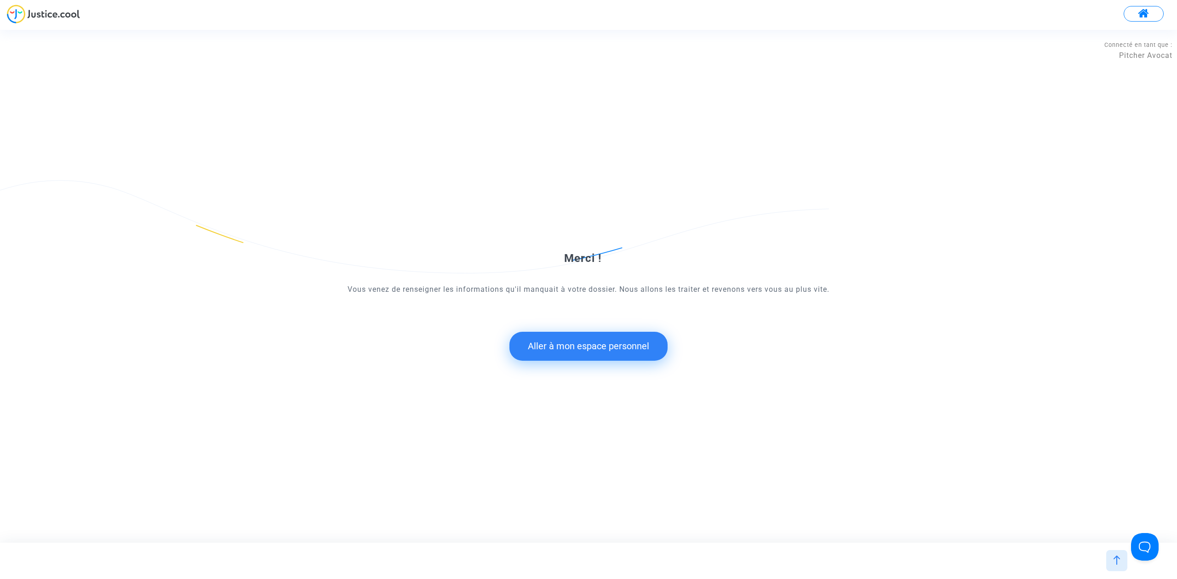
click at [583, 347] on button "Aller à mon espace personnel" at bounding box center [588, 346] width 158 height 28
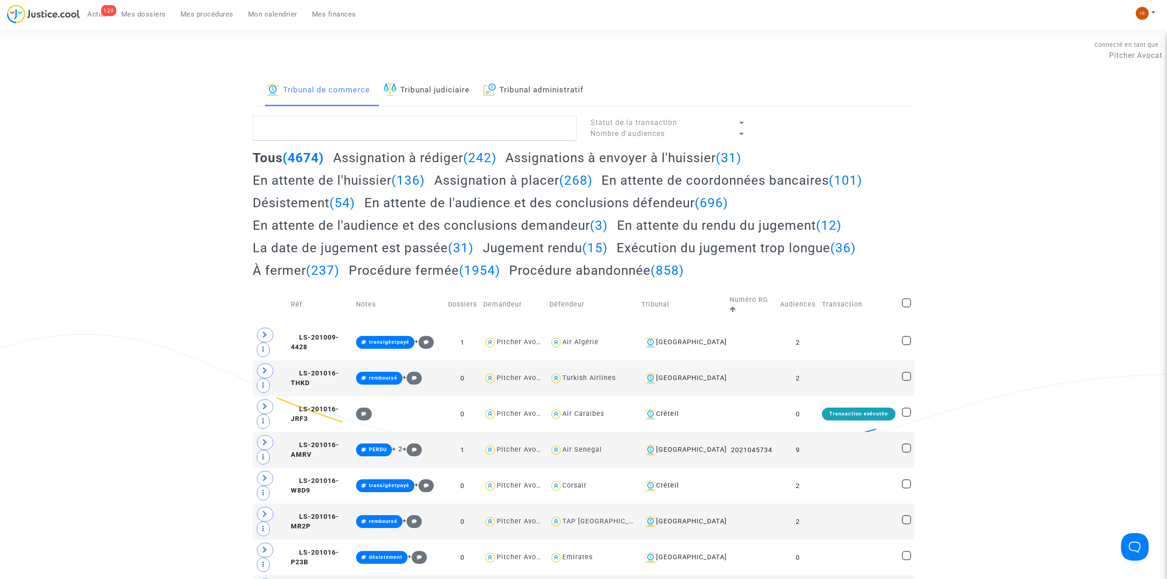
click at [515, 96] on link "Tribunal administratif" at bounding box center [534, 90] width 100 height 31
click at [479, 136] on textarea at bounding box center [415, 128] width 324 height 25
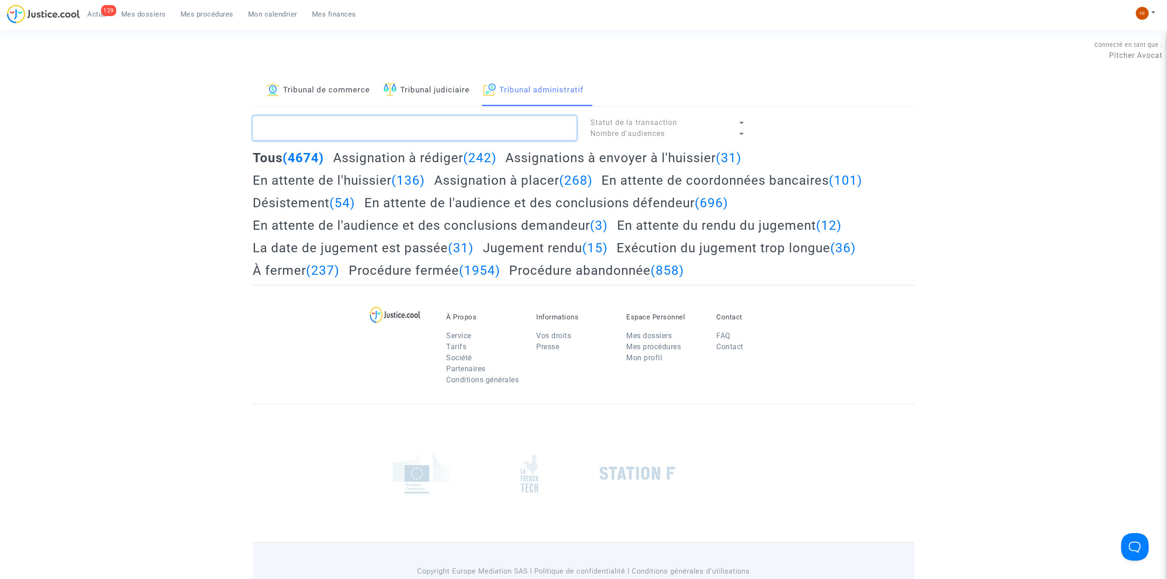
paste textarea "LS-221117-83QD"
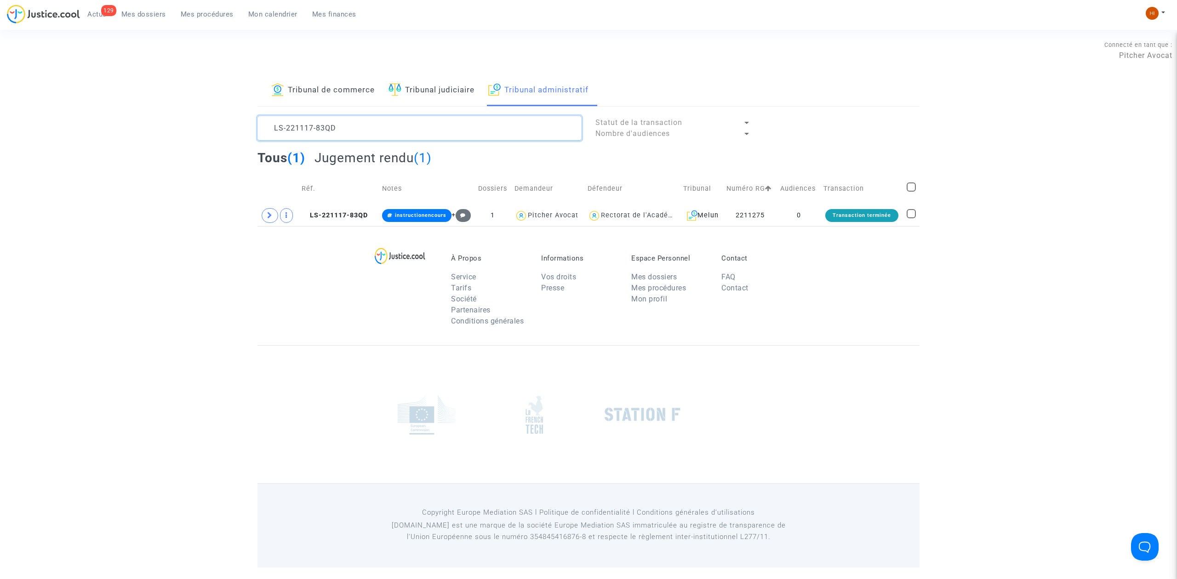
type textarea "LS-221117-83QD"
click at [352, 222] on td "LS-221117-83QD" at bounding box center [338, 215] width 80 height 21
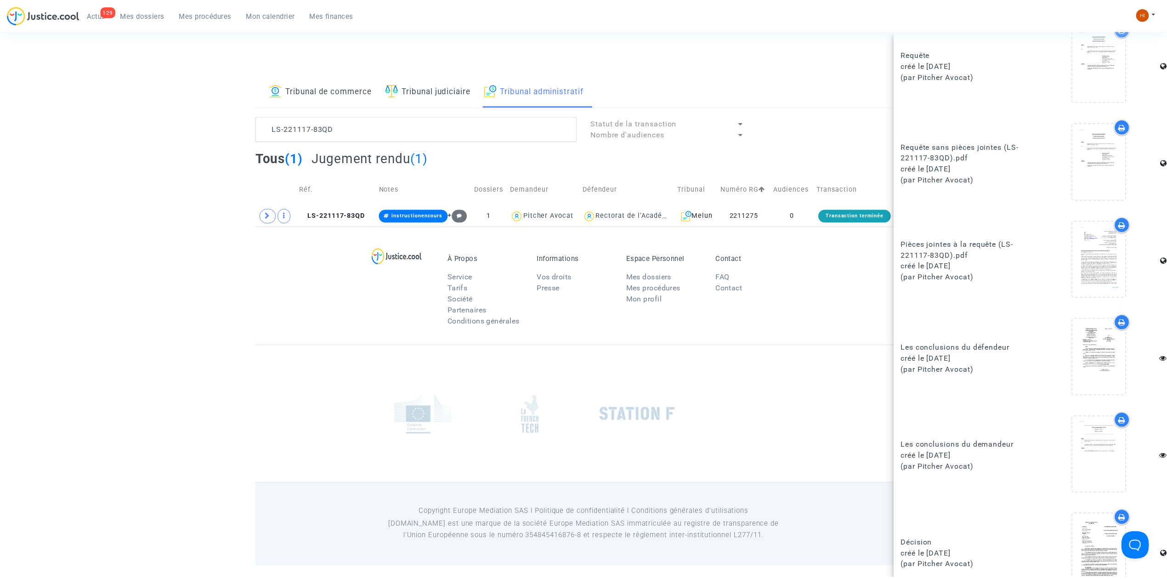
scroll to position [466, 0]
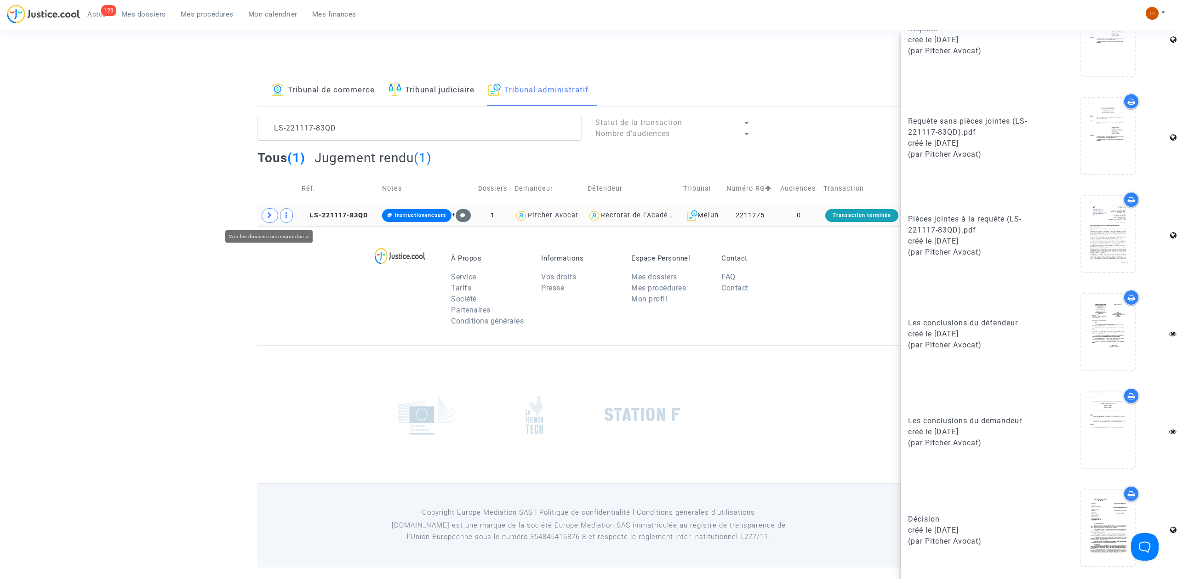
click at [263, 218] on span at bounding box center [270, 215] width 17 height 15
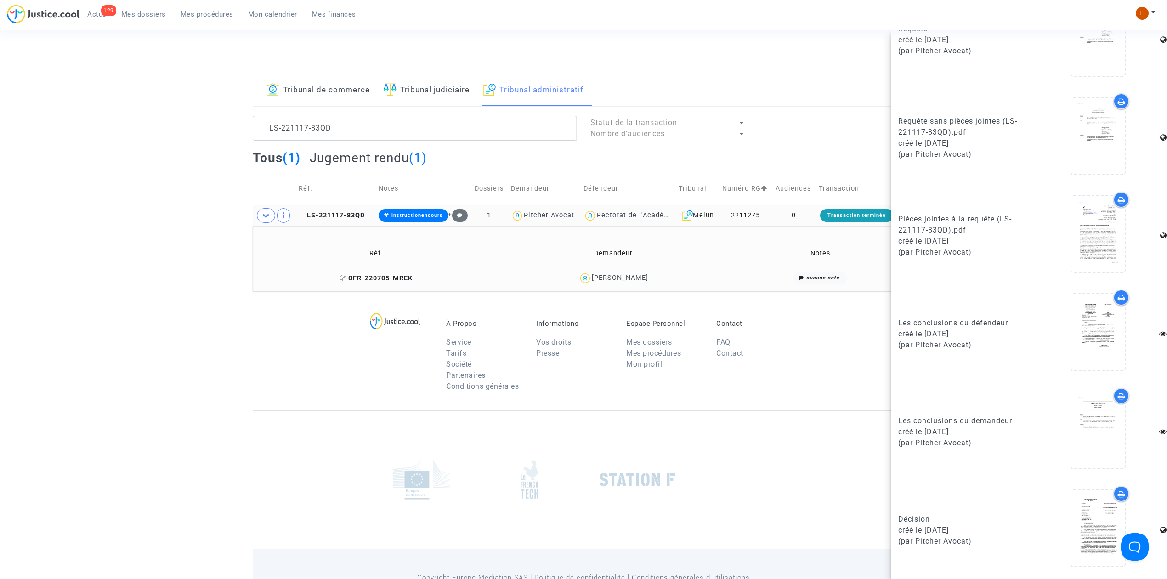
click at [347, 277] on icon at bounding box center [343, 278] width 7 height 6
click at [1085, 533] on icon at bounding box center [1099, 528] width 30 height 29
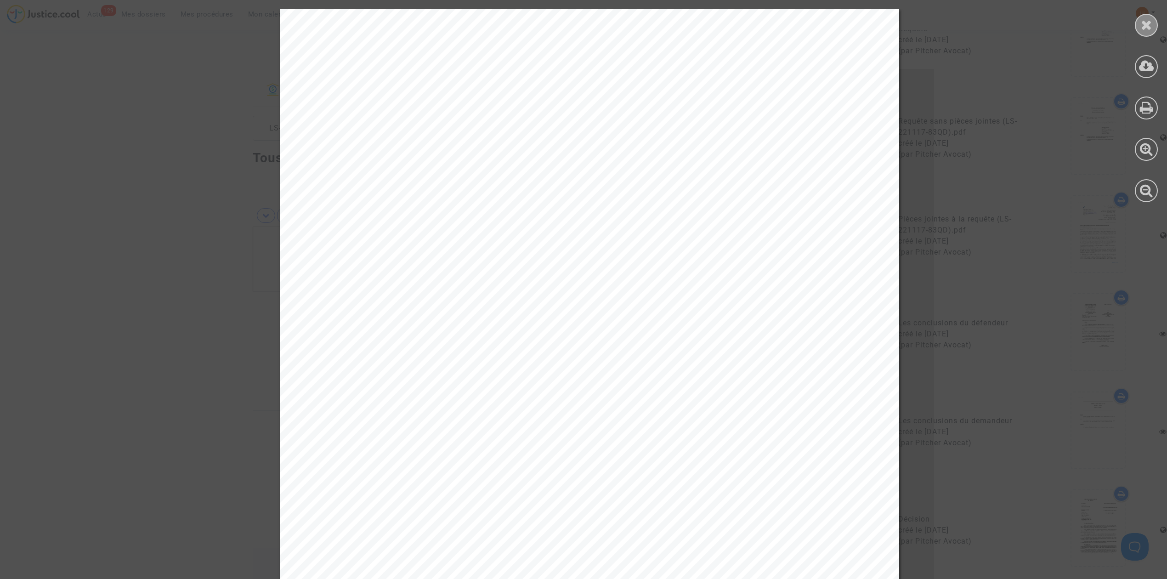
click at [1152, 21] on icon at bounding box center [1146, 25] width 11 height 14
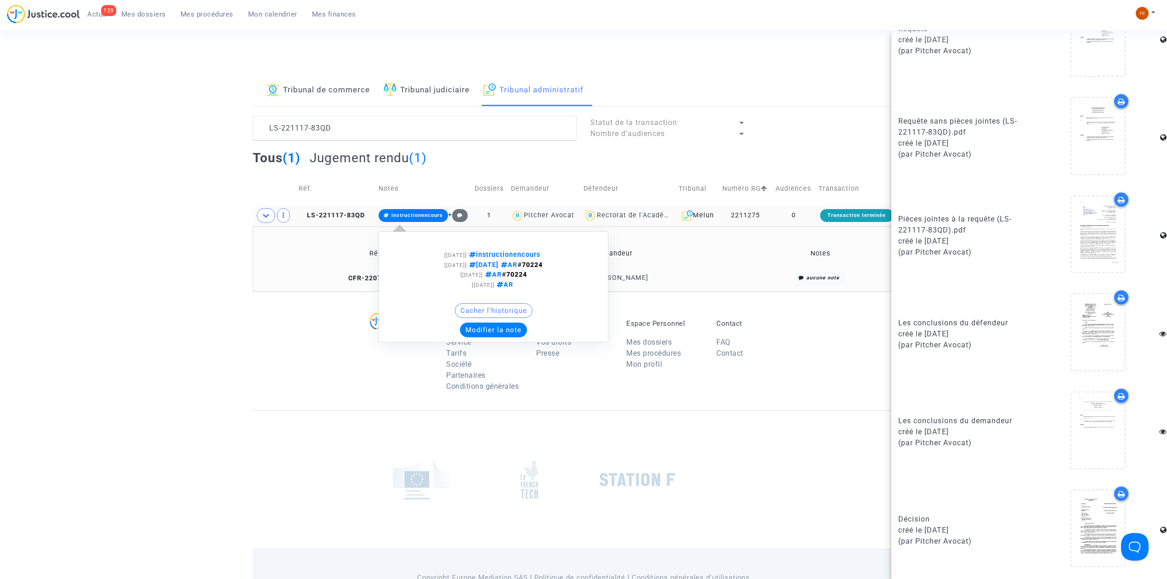
drag, startPoint x: 418, startPoint y: 215, endPoint x: 541, endPoint y: 348, distance: 181.8
click at [418, 218] on span "instructionencours" at bounding box center [417, 215] width 51 height 6
drag, startPoint x: 404, startPoint y: 216, endPoint x: 451, endPoint y: 291, distance: 89.2
click at [404, 219] on span "instructionencours + [01/03/2024] instructionencours [19/10/2023] 12novembre AR…" at bounding box center [423, 215] width 89 height 8
click at [484, 328] on button "Modifier la note" at bounding box center [493, 330] width 67 height 15
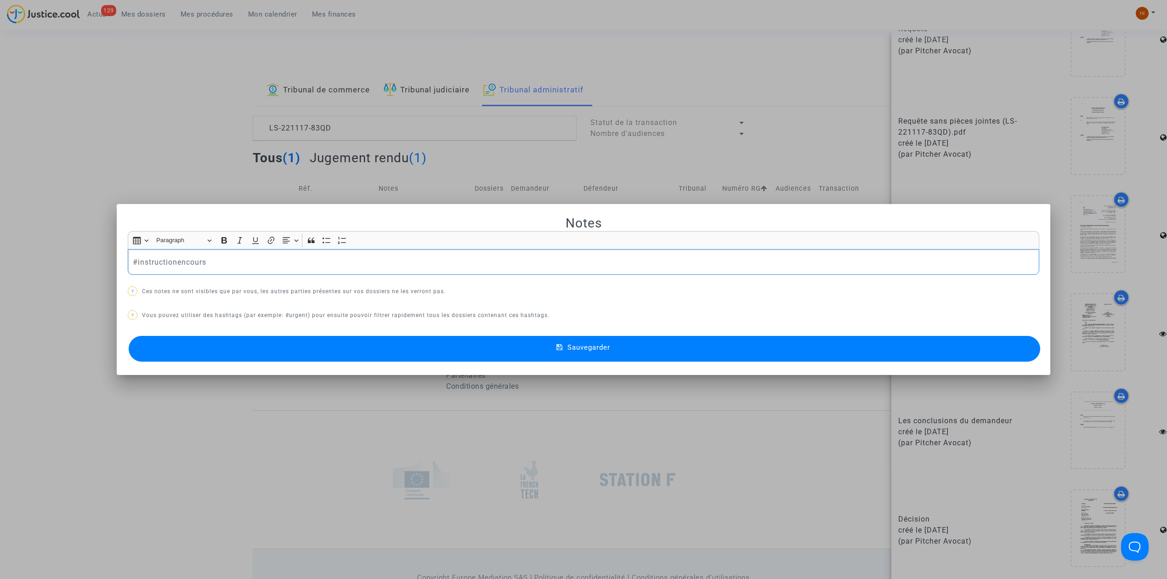
drag, startPoint x: 257, startPoint y: 269, endPoint x: 215, endPoint y: 267, distance: 42.3
click at [0, 274] on html "129 Actus Mes dossiers Mes procédures Mon calendrier Mes finances Mon profil Ch…" at bounding box center [583, 316] width 1167 height 632
click at [551, 349] on button "Sauvegarder" at bounding box center [585, 349] width 912 height 26
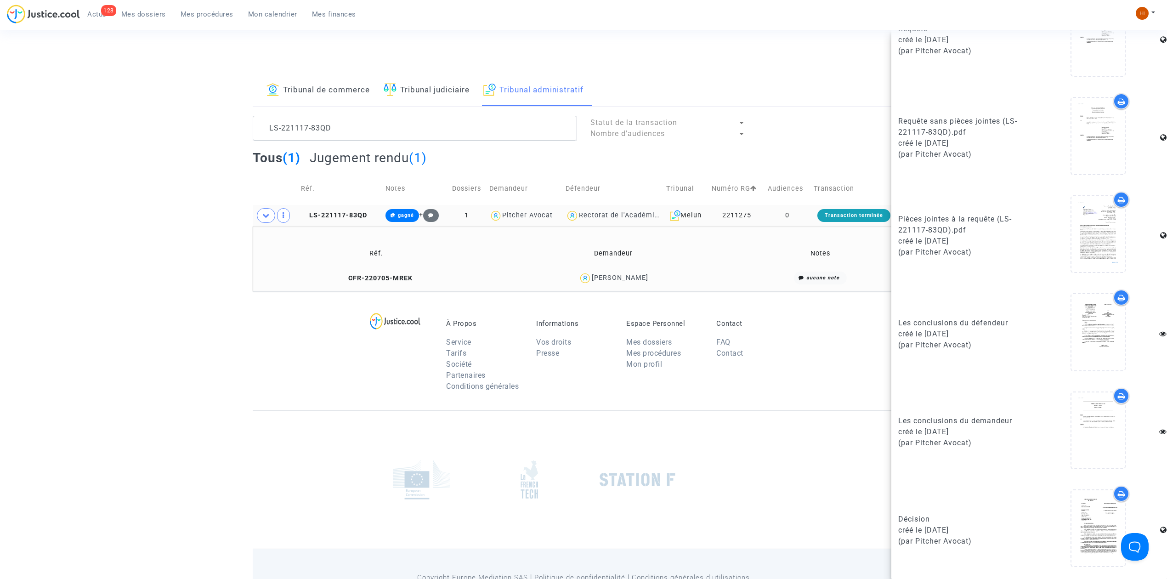
drag, startPoint x: 319, startPoint y: 102, endPoint x: 350, endPoint y: 142, distance: 51.8
click at [319, 102] on link "Tribunal de commerce" at bounding box center [318, 90] width 103 height 31
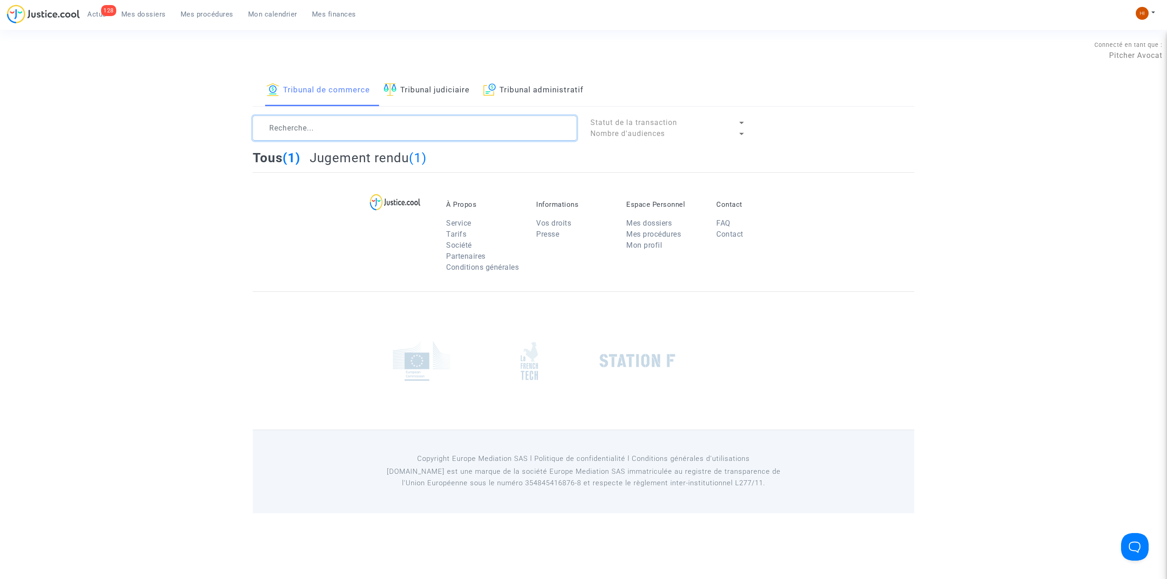
click at [355, 127] on textarea at bounding box center [415, 128] width 324 height 25
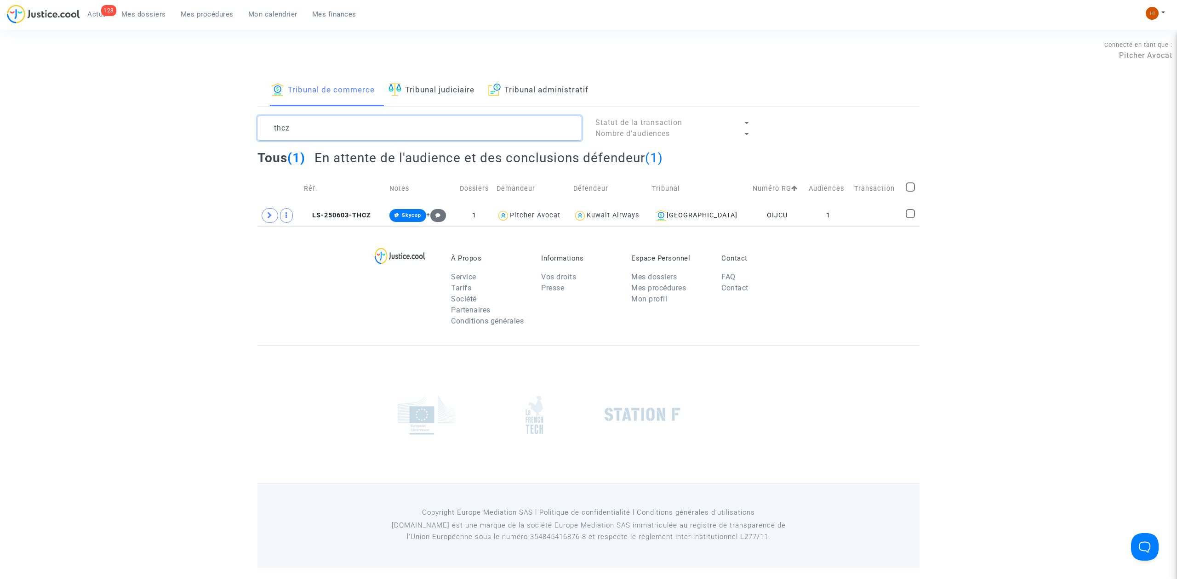
drag, startPoint x: 355, startPoint y: 127, endPoint x: 302, endPoint y: 122, distance: 53.1
click at [212, 113] on div "Tribunal de commerce Tribunal judiciaire Tribunal administratif thcz Statut de …" at bounding box center [588, 150] width 1177 height 151
type textarea "thcz"
click at [354, 208] on td "LS-250603-THCZ" at bounding box center [343, 215] width 85 height 21
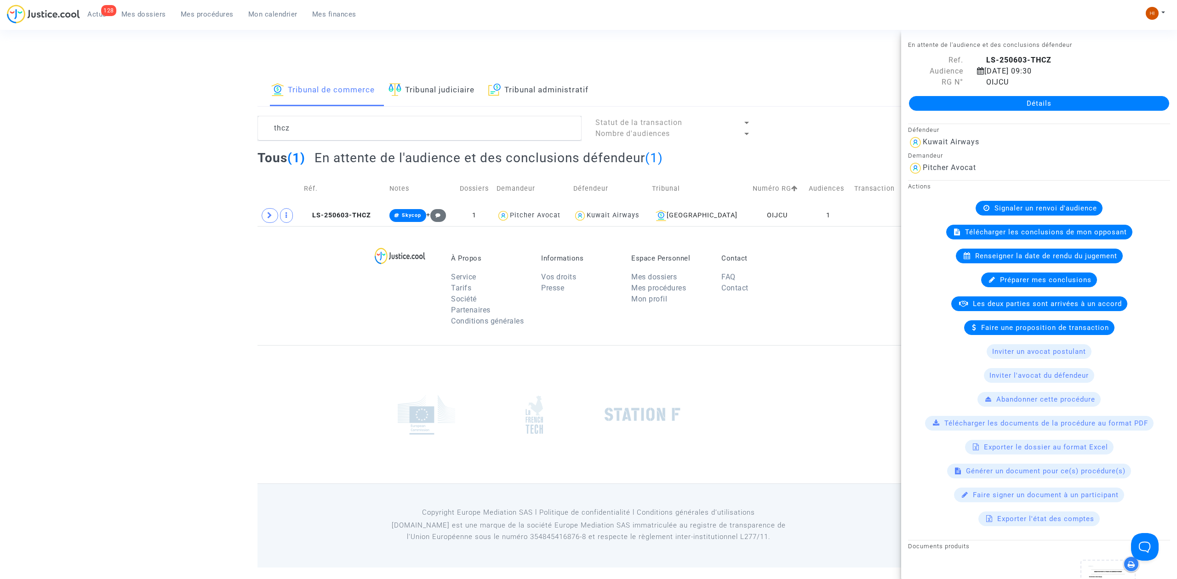
click at [1110, 102] on link "Détails" at bounding box center [1039, 103] width 260 height 15
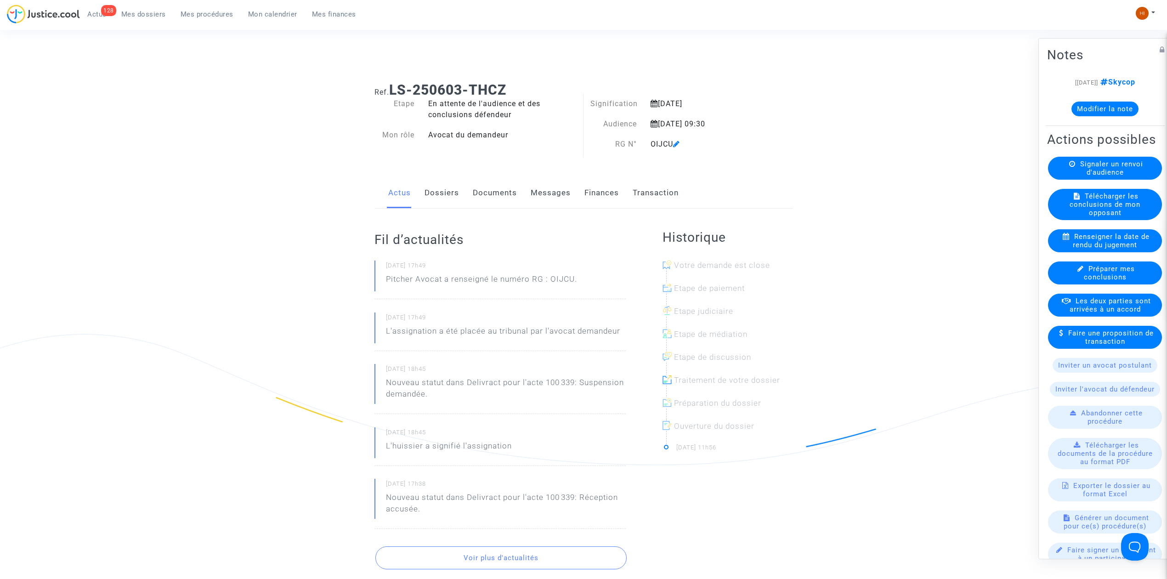
drag, startPoint x: 454, startPoint y: 186, endPoint x: 462, endPoint y: 187, distance: 8.3
click at [453, 187] on link "Dossiers" at bounding box center [442, 193] width 34 height 30
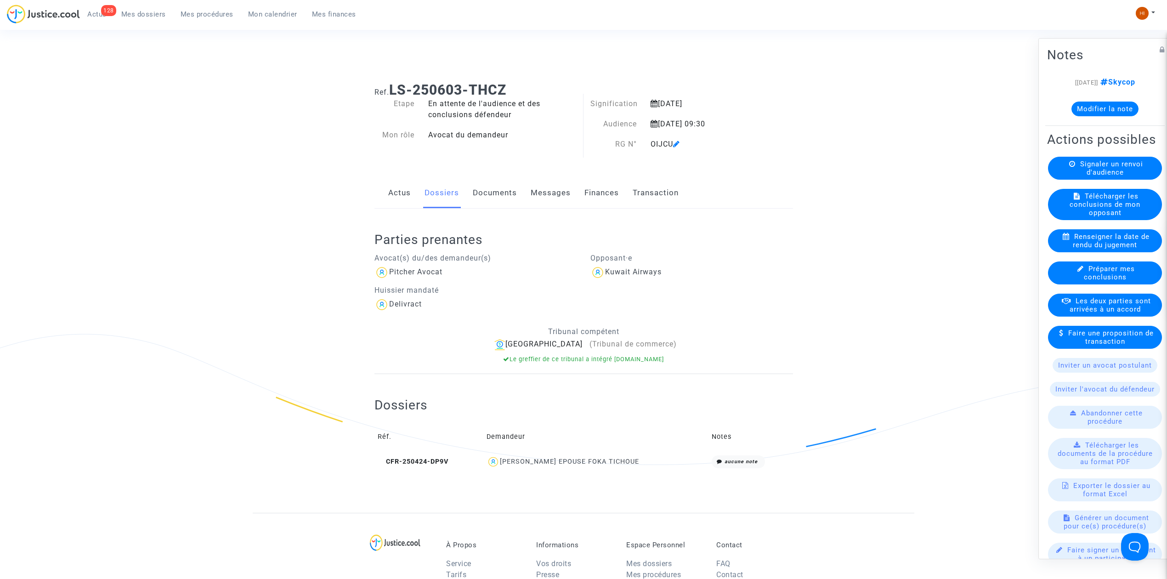
drag, startPoint x: 393, startPoint y: 92, endPoint x: 509, endPoint y: 88, distance: 116.8
click at [509, 88] on h1 "Ref. LS-250603-THCZ" at bounding box center [584, 90] width 419 height 17
copy b "LS-250603-THCZ"
click at [506, 181] on link "Documents" at bounding box center [495, 193] width 44 height 30
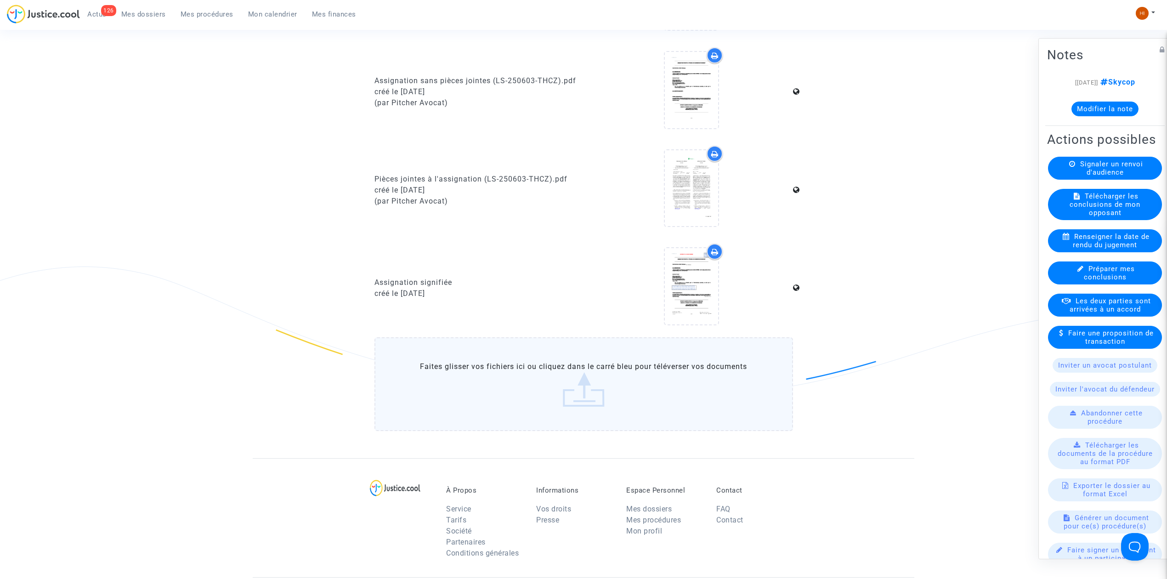
scroll to position [797, 0]
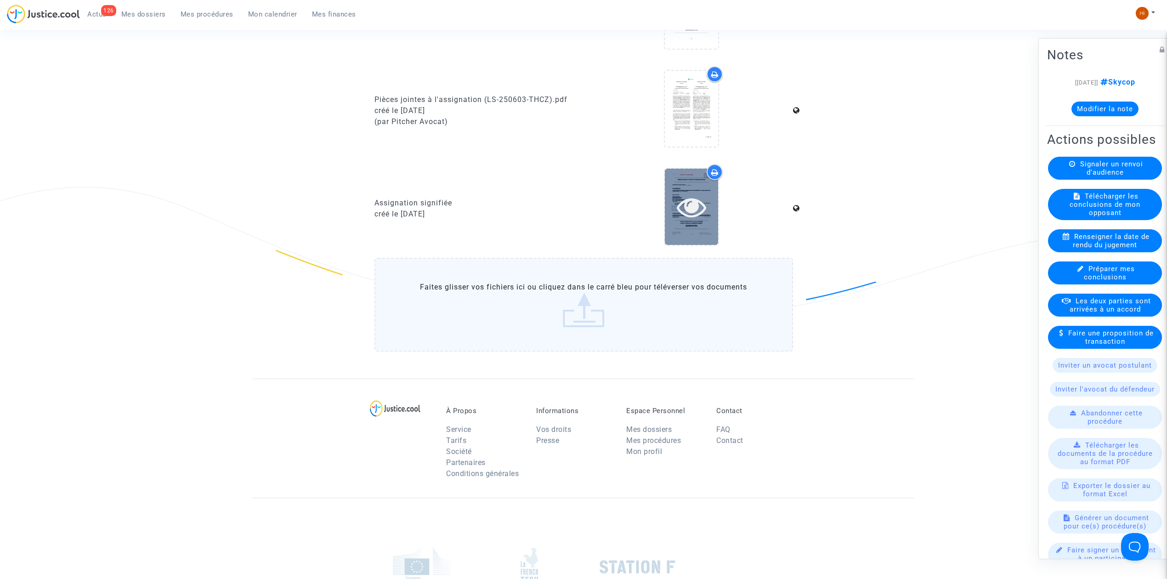
click at [711, 238] on div at bounding box center [691, 207] width 53 height 76
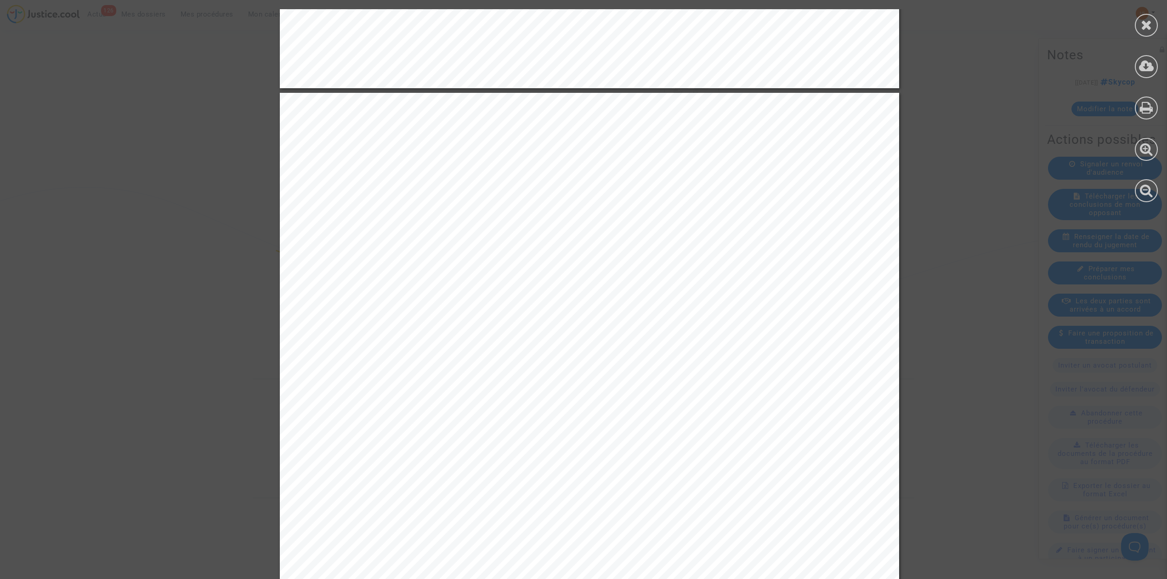
scroll to position [1041, 0]
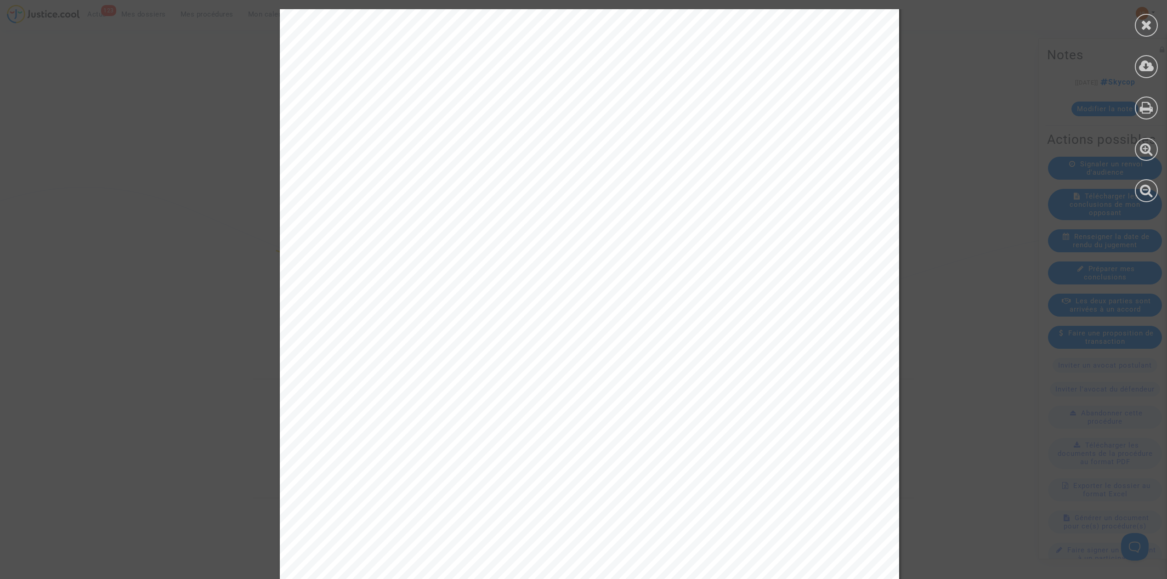
click at [1149, 22] on icon at bounding box center [1146, 25] width 11 height 14
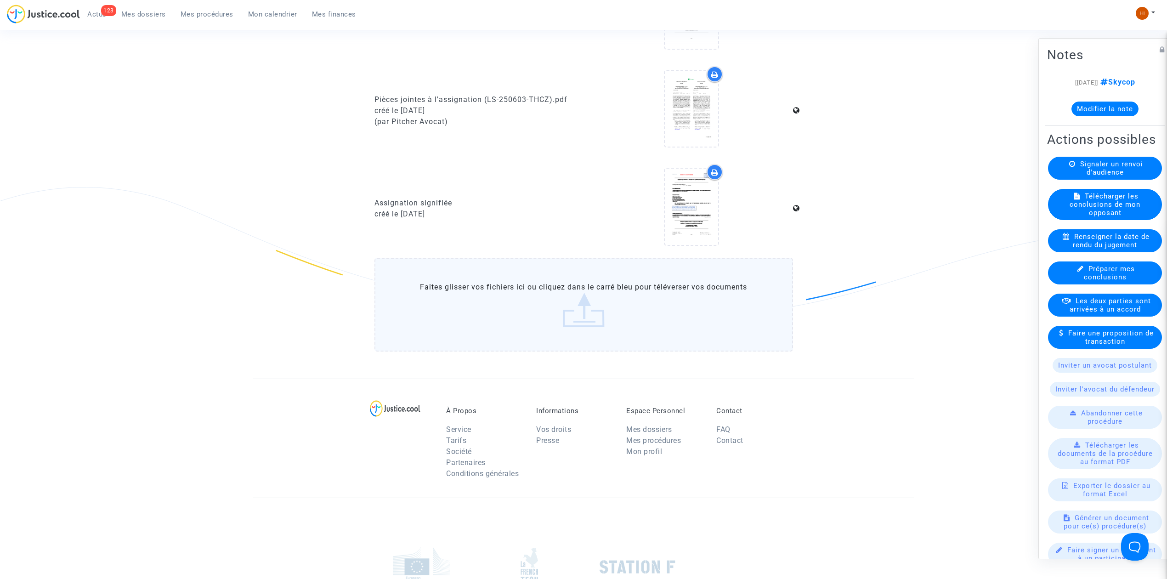
click at [130, 15] on span "Mes dossiers" at bounding box center [143, 14] width 45 height 8
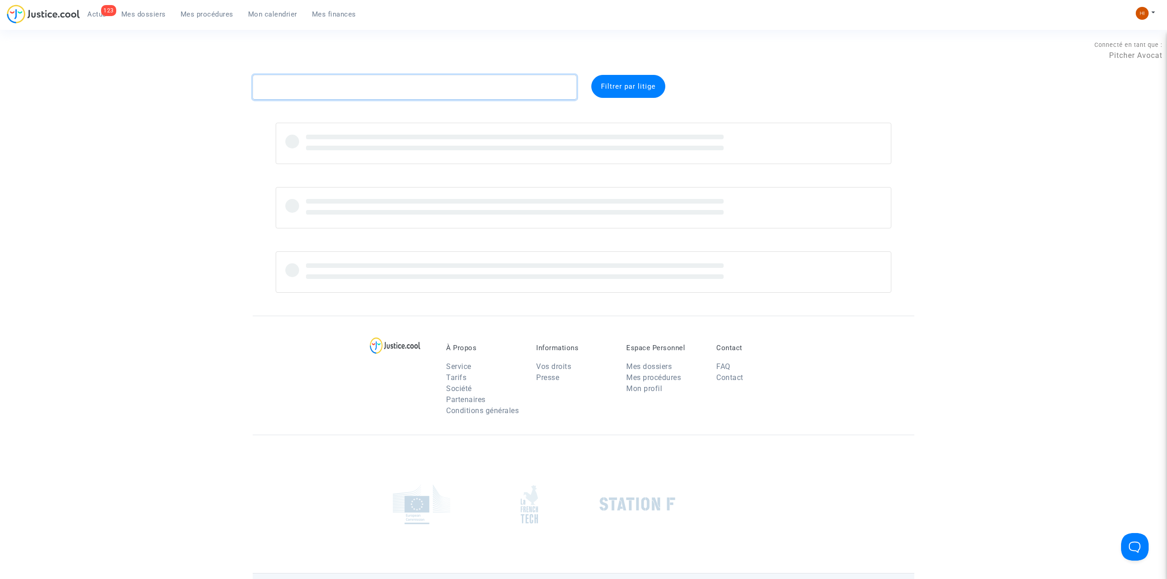
click at [299, 91] on textarea at bounding box center [415, 87] width 324 height 25
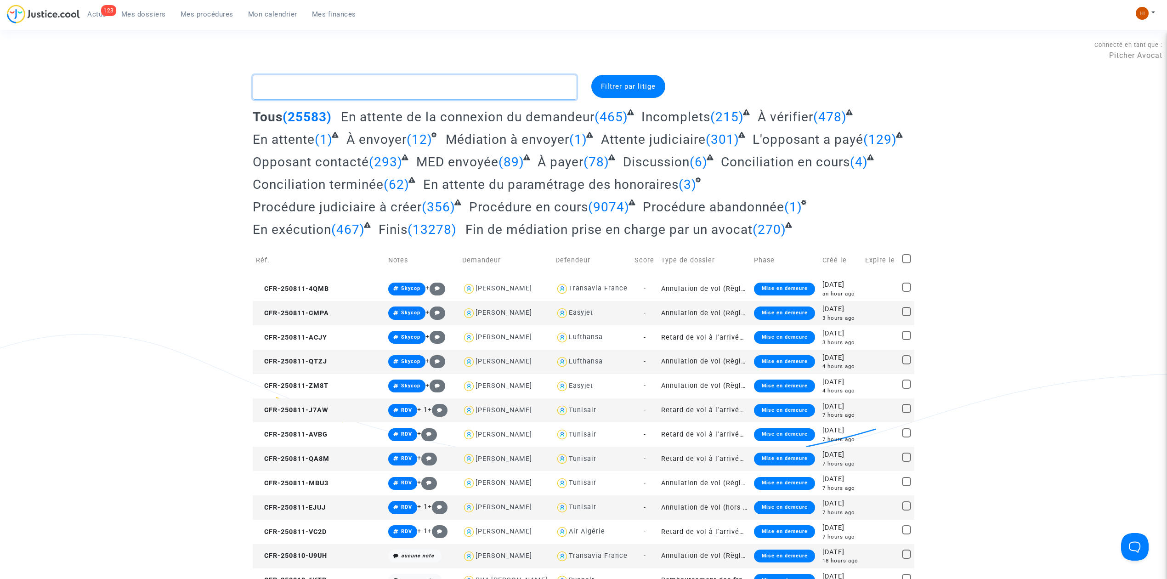
type textarea "g"
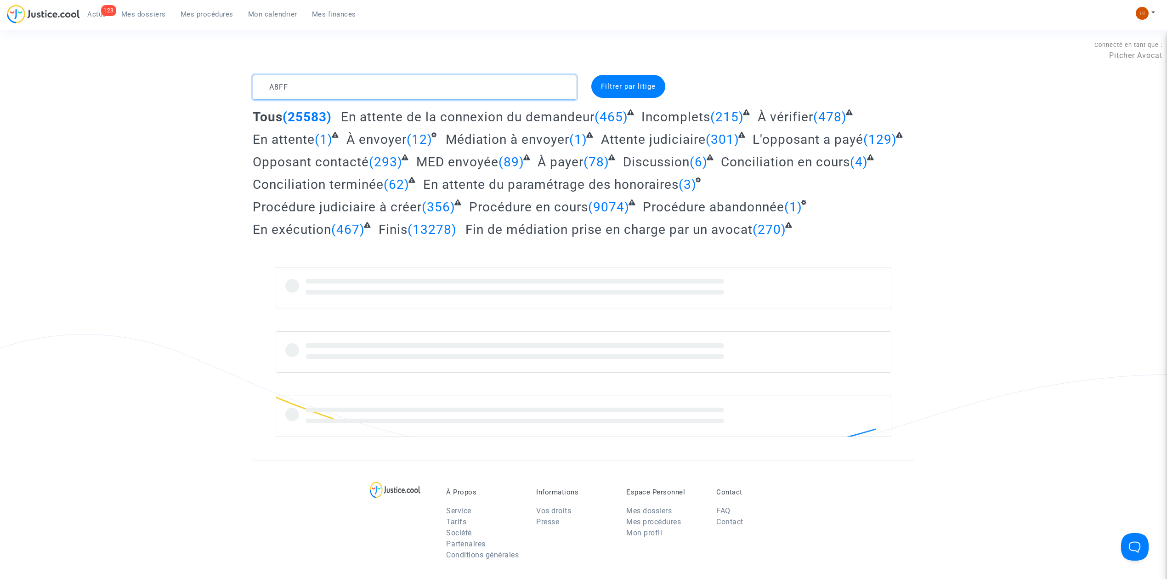
type textarea "A8FF"
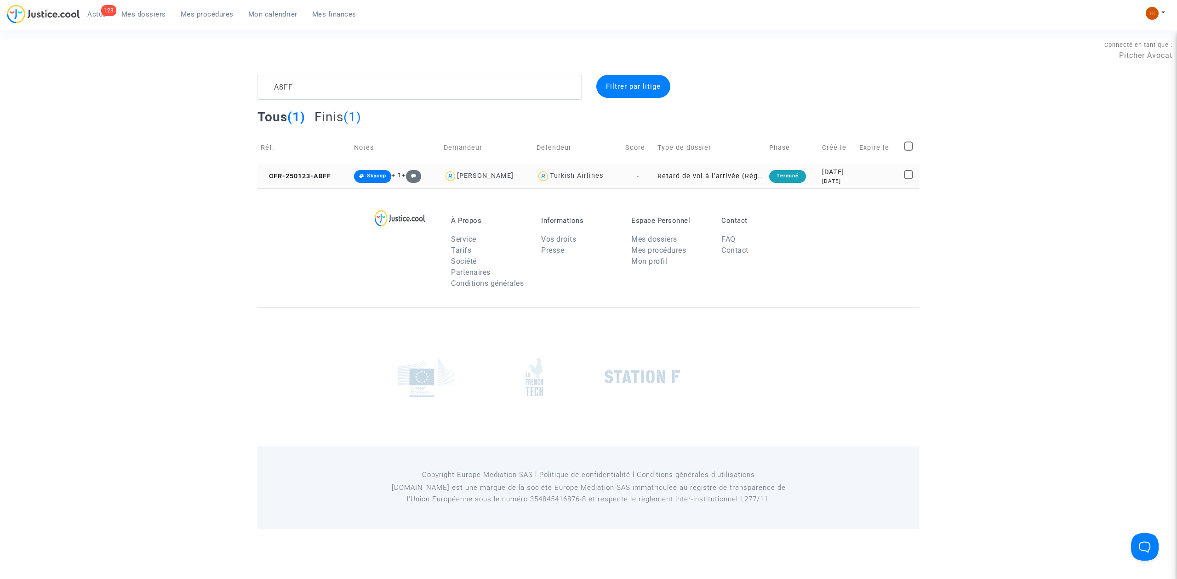
click at [314, 182] on td "CFR-250123-A8FF" at bounding box center [303, 176] width 93 height 24
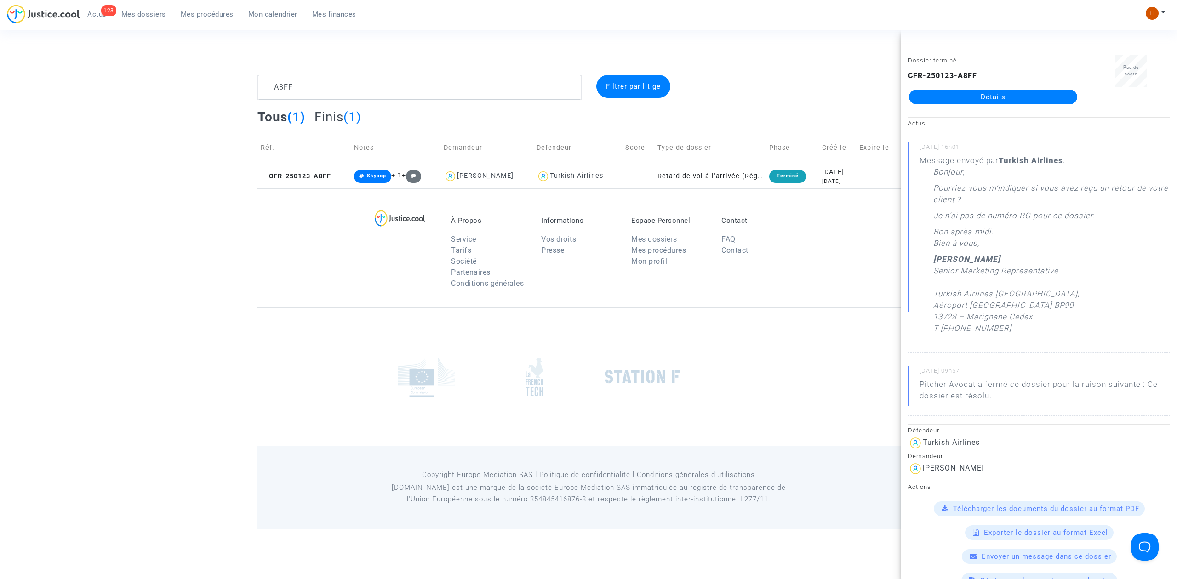
click at [1005, 99] on link "Détails" at bounding box center [993, 97] width 168 height 15
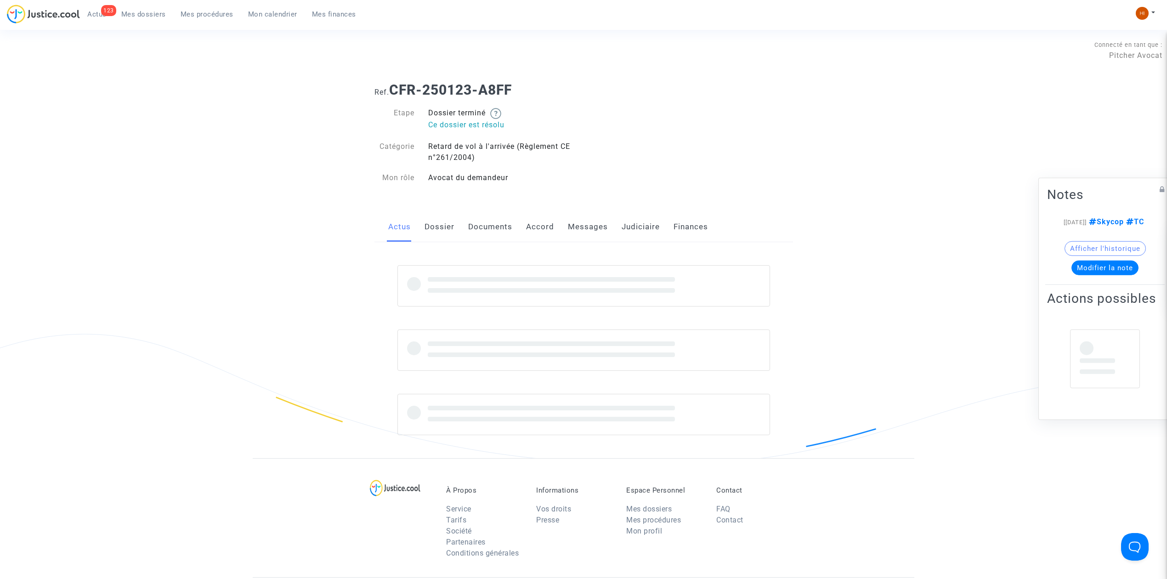
click at [654, 228] on link "Judiciaire" at bounding box center [641, 227] width 38 height 30
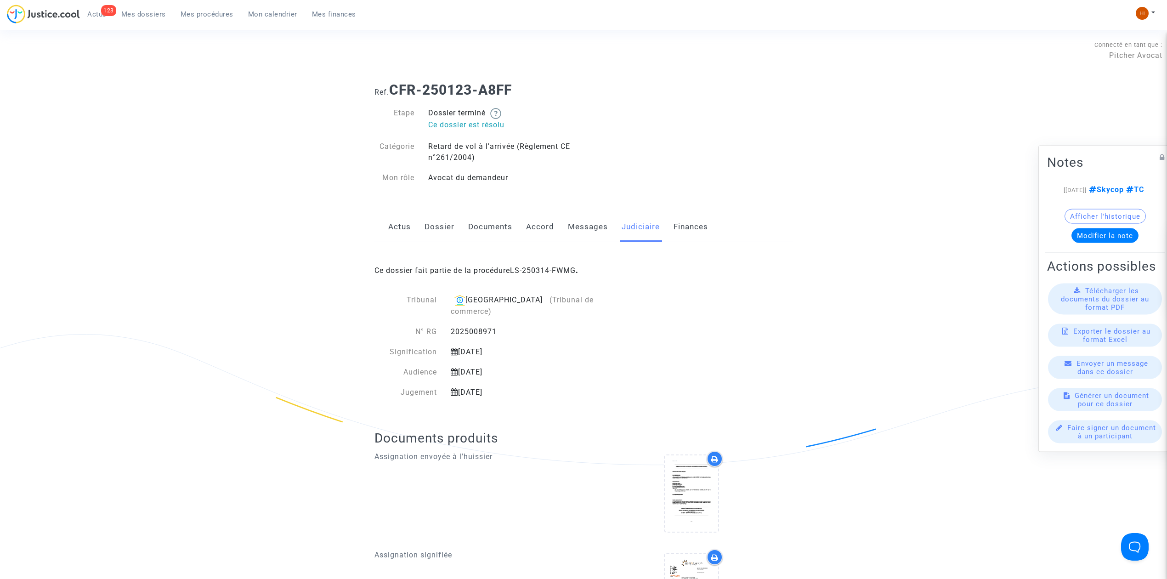
drag, startPoint x: 500, startPoint y: 335, endPoint x: 449, endPoint y: 332, distance: 51.1
click at [449, 332] on div "2025008971" at bounding box center [537, 331] width 186 height 11
copy div "2025008971"
click at [391, 233] on link "Actus" at bounding box center [399, 227] width 23 height 30
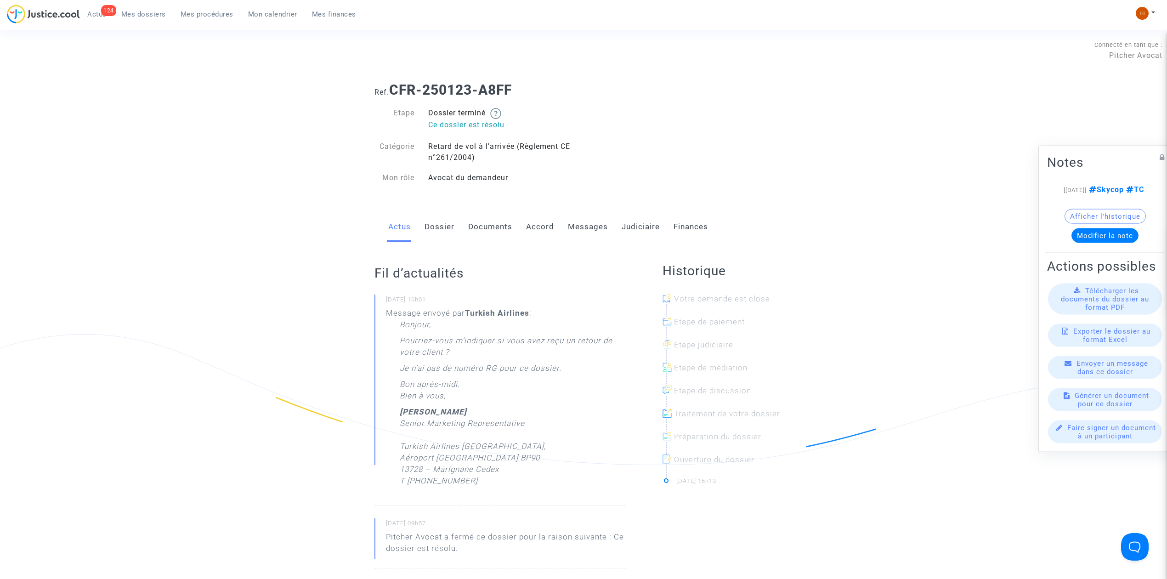
click at [589, 227] on link "Messages" at bounding box center [588, 227] width 40 height 30
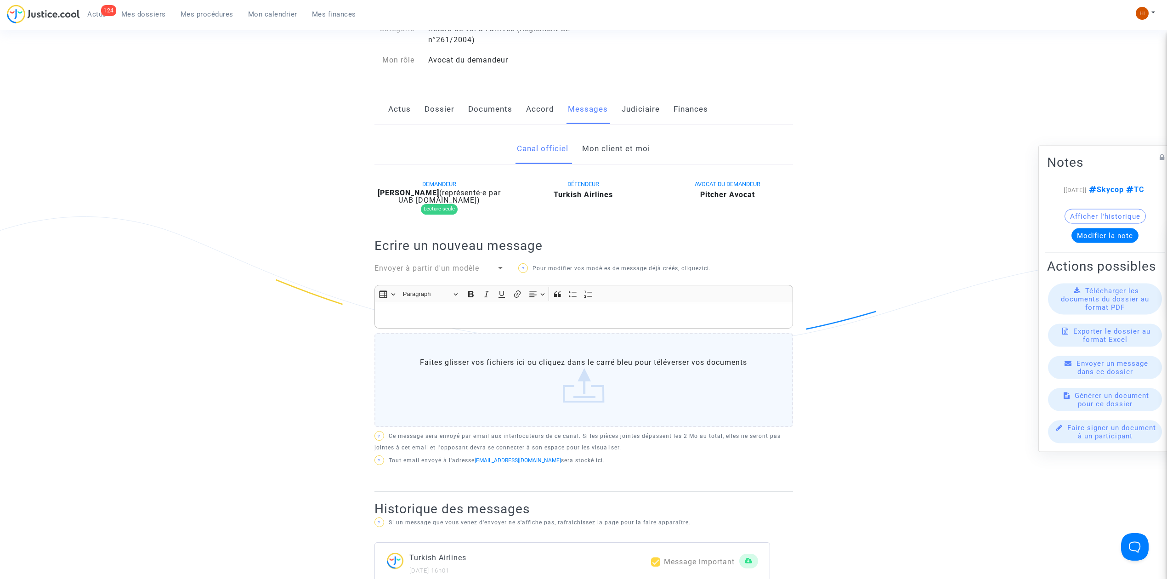
scroll to position [122, 0]
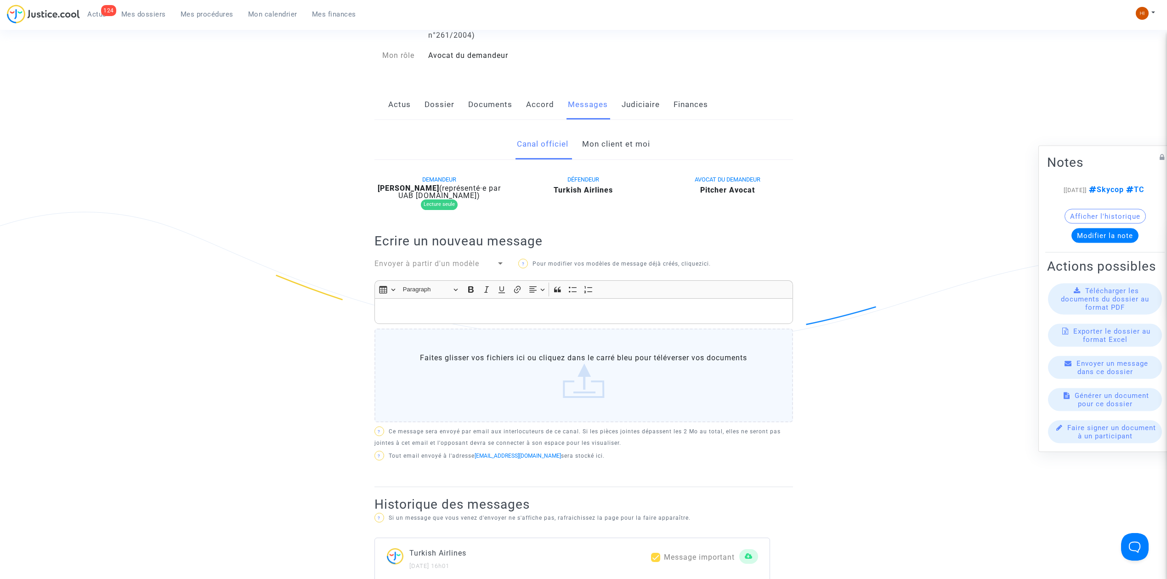
click at [629, 147] on link "Mon client et moi" at bounding box center [616, 144] width 68 height 30
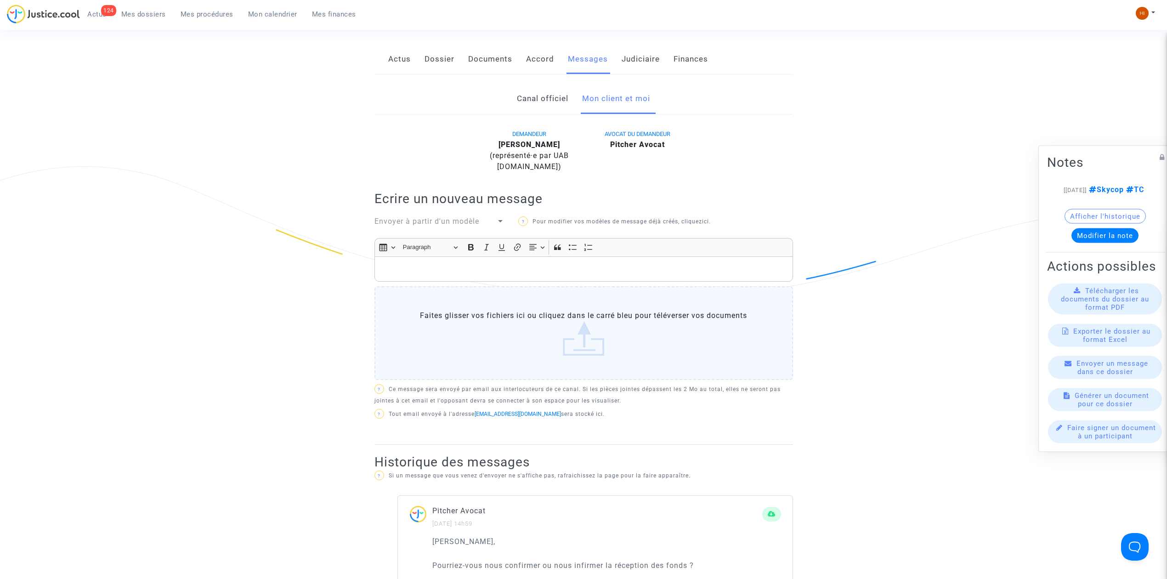
scroll to position [33, 0]
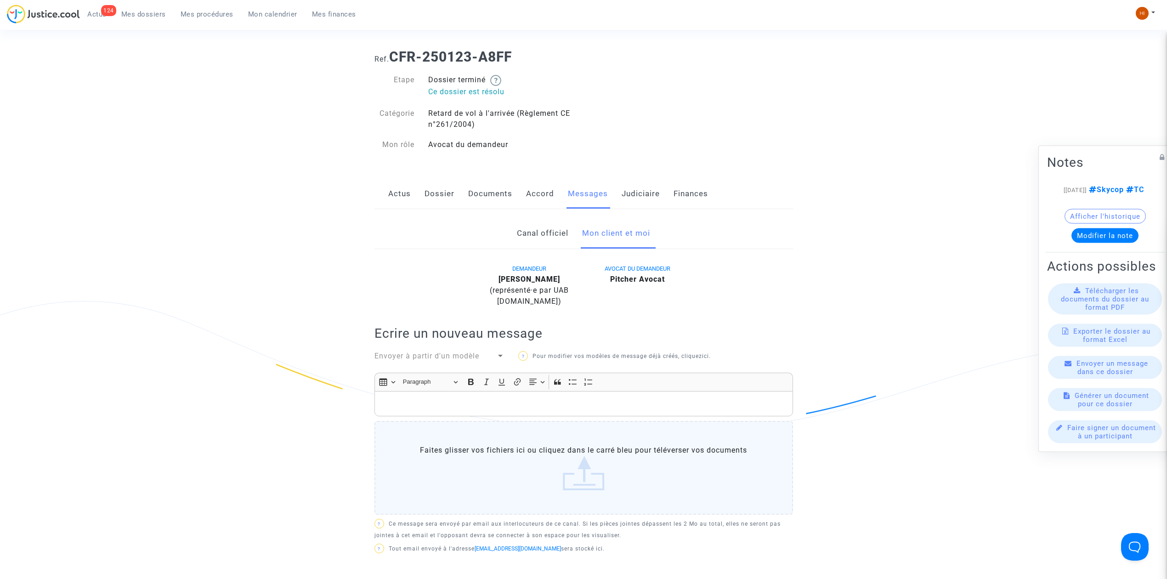
click at [436, 197] on link "Dossier" at bounding box center [440, 194] width 30 height 30
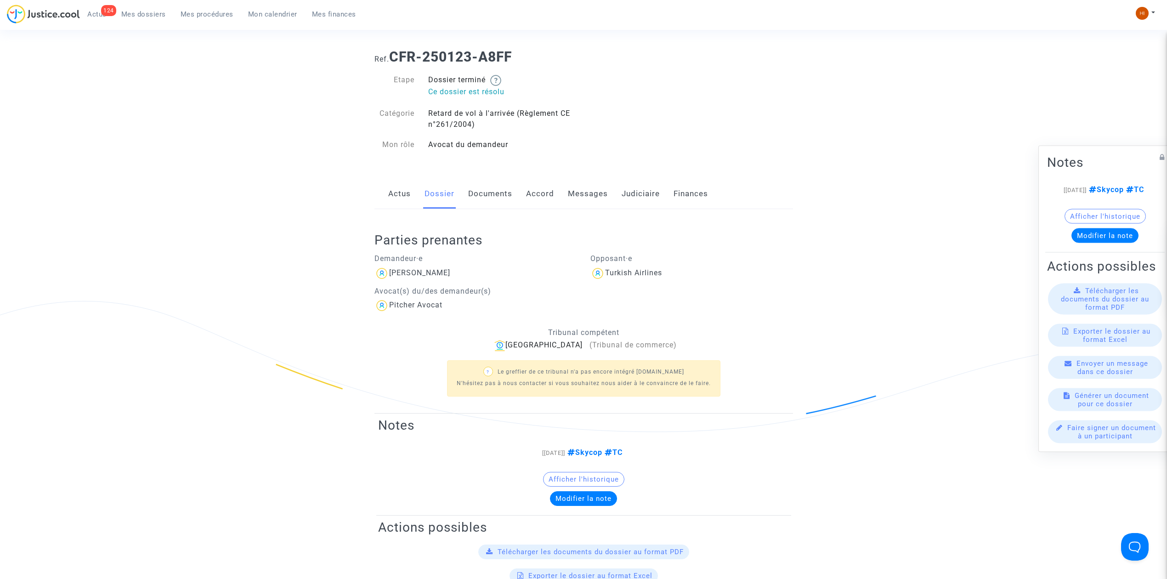
click at [641, 187] on link "Judiciaire" at bounding box center [641, 194] width 38 height 30
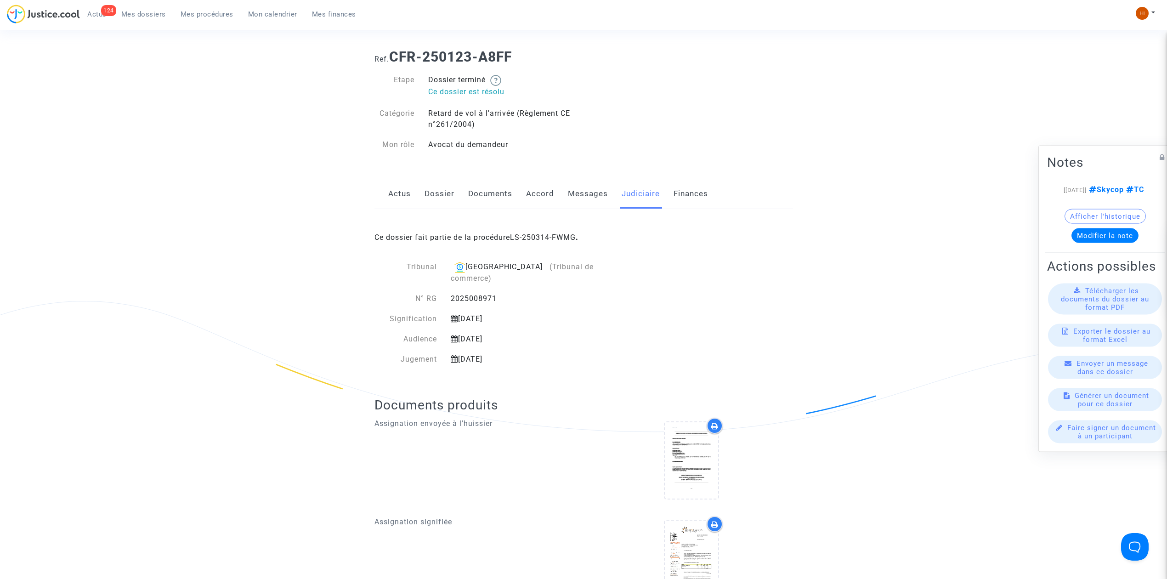
click at [556, 232] on div "Ce dossier fait partie de la procédure LS-250314-FWMG ." at bounding box center [584, 230] width 419 height 43
click at [558, 237] on link "LS-250314-FWMG" at bounding box center [543, 237] width 66 height 9
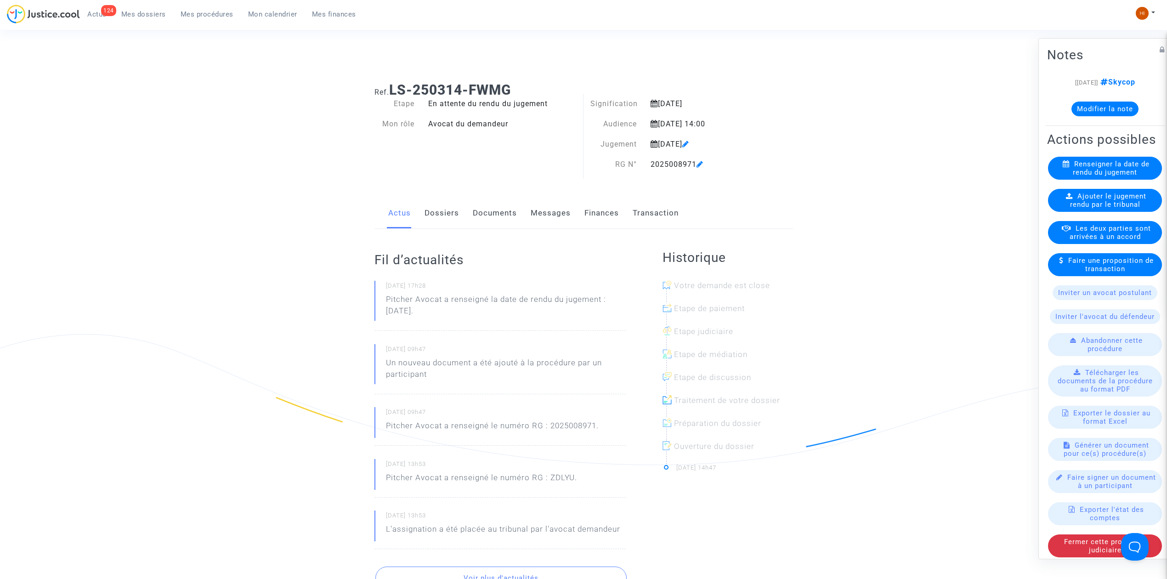
click at [453, 211] on link "Dossiers" at bounding box center [442, 213] width 34 height 30
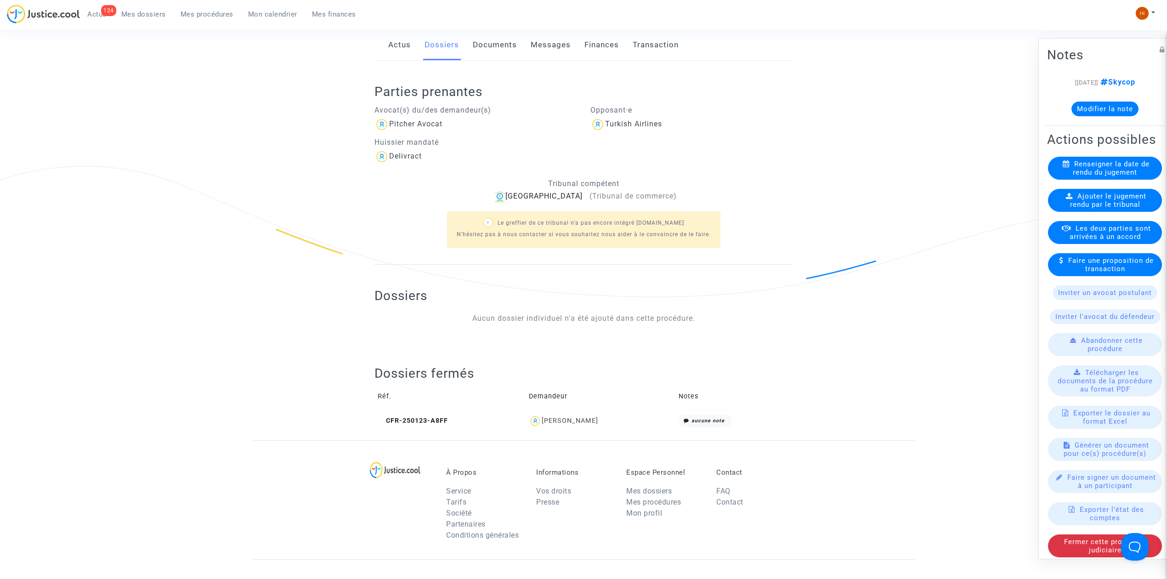
scroll to position [184, 0]
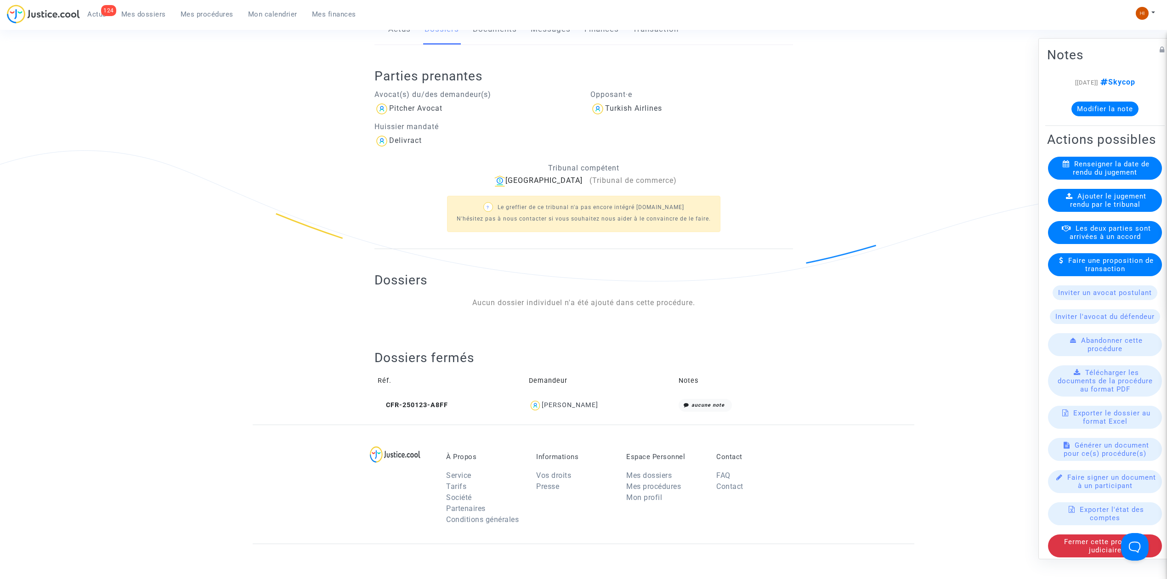
click at [435, 416] on div "Dossiers fermés Réf. Demandeur Notes CFR-250123-A8FF Thanh Nhan Nguyen aucune n…" at bounding box center [584, 376] width 419 height 98
click at [436, 405] on span "CFR-250123-A8FF" at bounding box center [413, 405] width 70 height 8
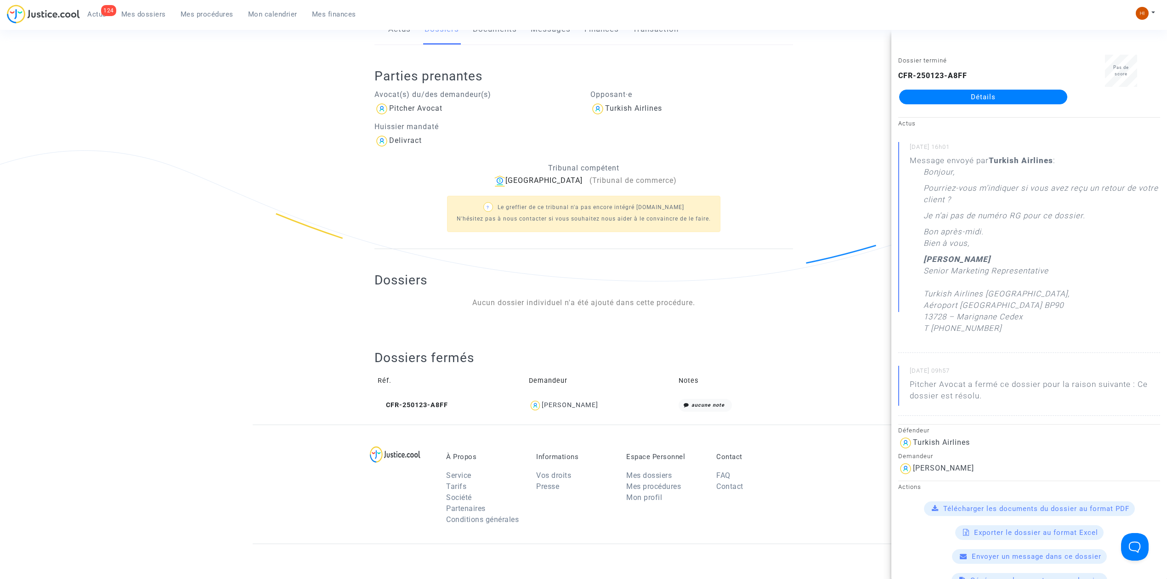
click at [961, 91] on link "Détails" at bounding box center [983, 97] width 168 height 15
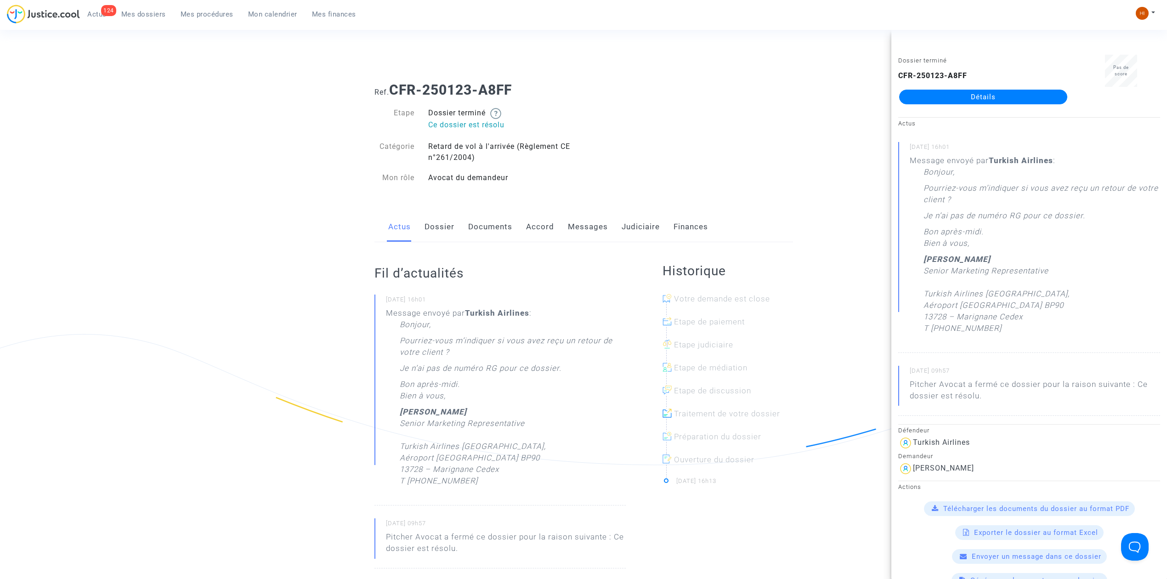
click at [363, 216] on ng-component "Ref. CFR-250123-A8FF Etape Dossier terminé Ce dossier est résolu Catégorie Reta…" at bounding box center [584, 541] width 662 height 932
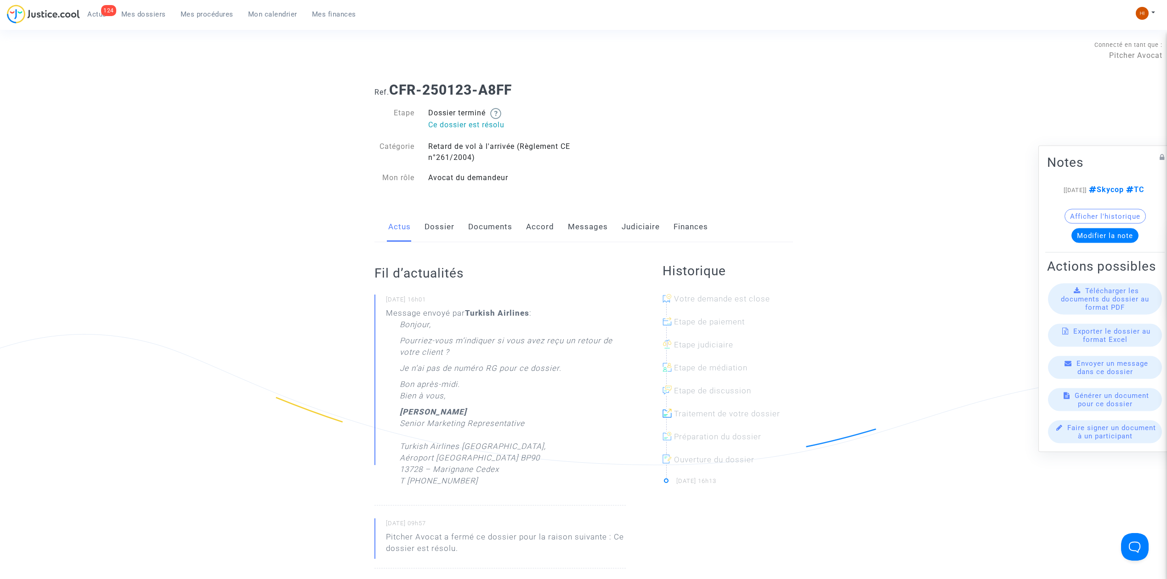
click at [440, 221] on link "Dossier" at bounding box center [440, 227] width 30 height 30
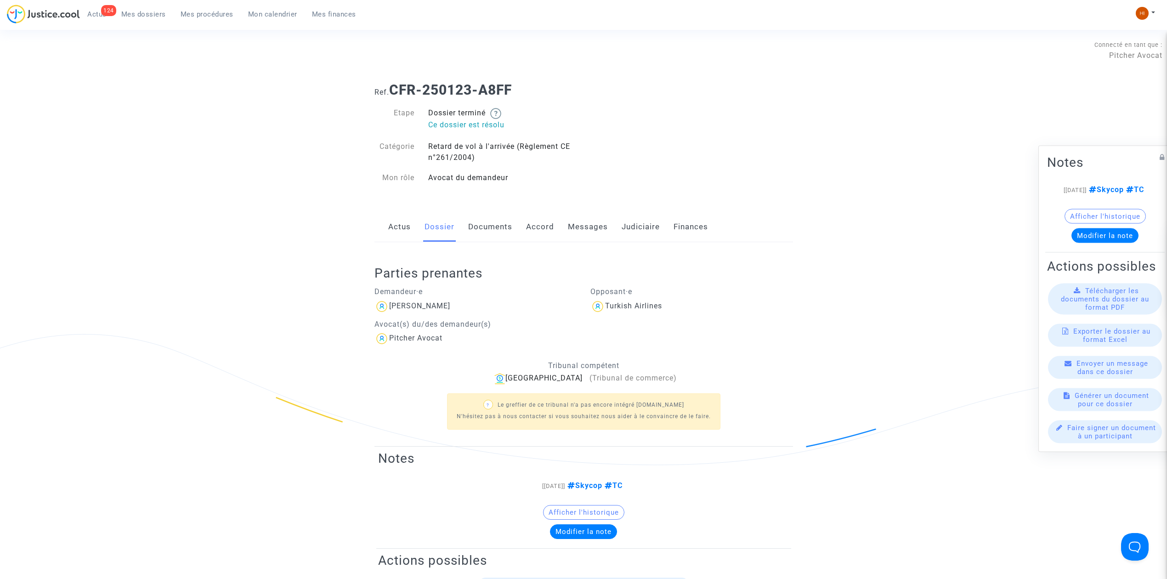
drag, startPoint x: 563, startPoint y: 84, endPoint x: 390, endPoint y: 91, distance: 173.9
click at [391, 91] on h1 "Ref. CFR-250123-A8FF" at bounding box center [584, 90] width 419 height 17
copy b "CFR-250123-A8FF"
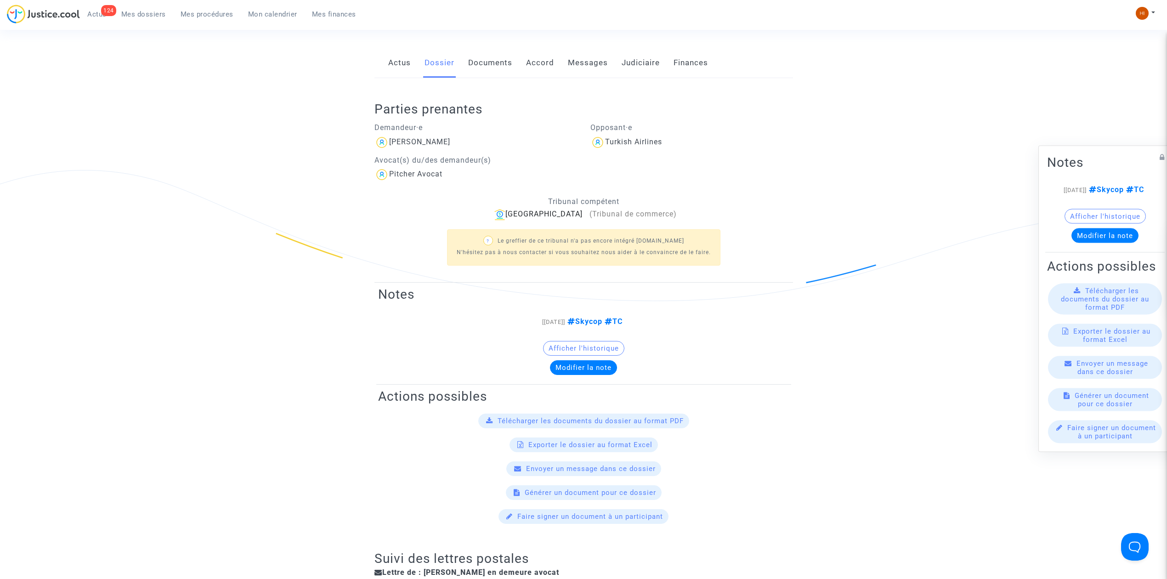
scroll to position [122, 0]
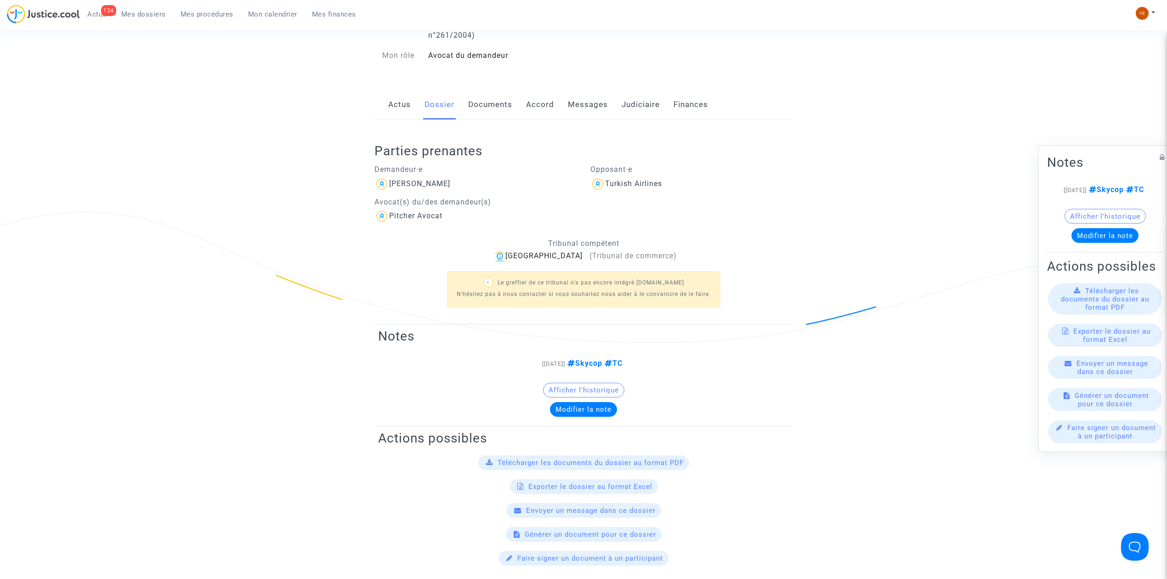
click at [643, 114] on link "Judiciaire" at bounding box center [641, 105] width 38 height 30
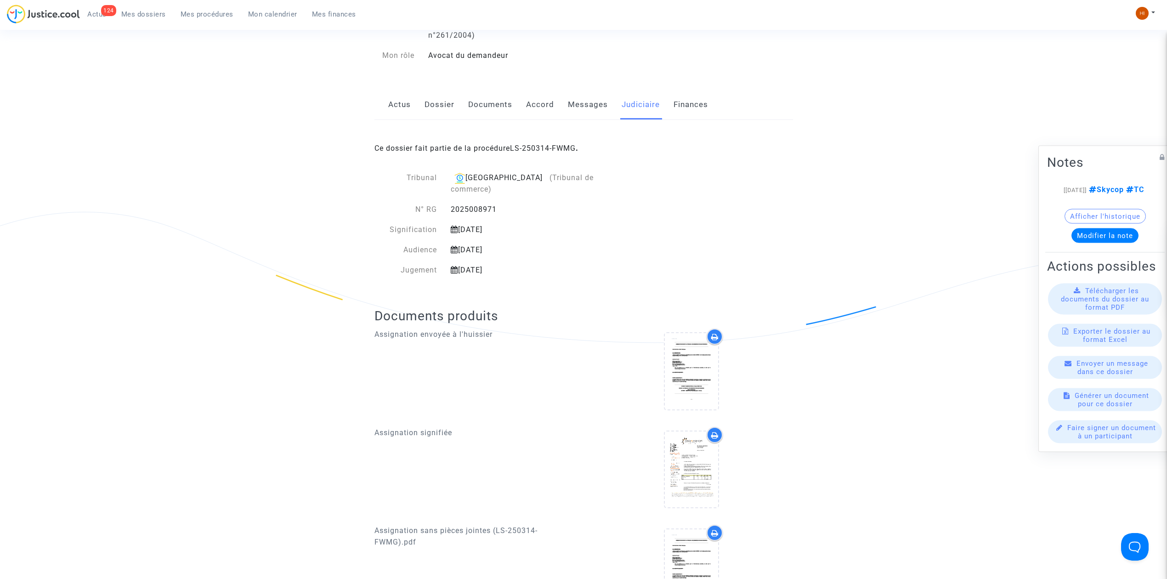
click at [447, 106] on link "Dossier" at bounding box center [440, 105] width 30 height 30
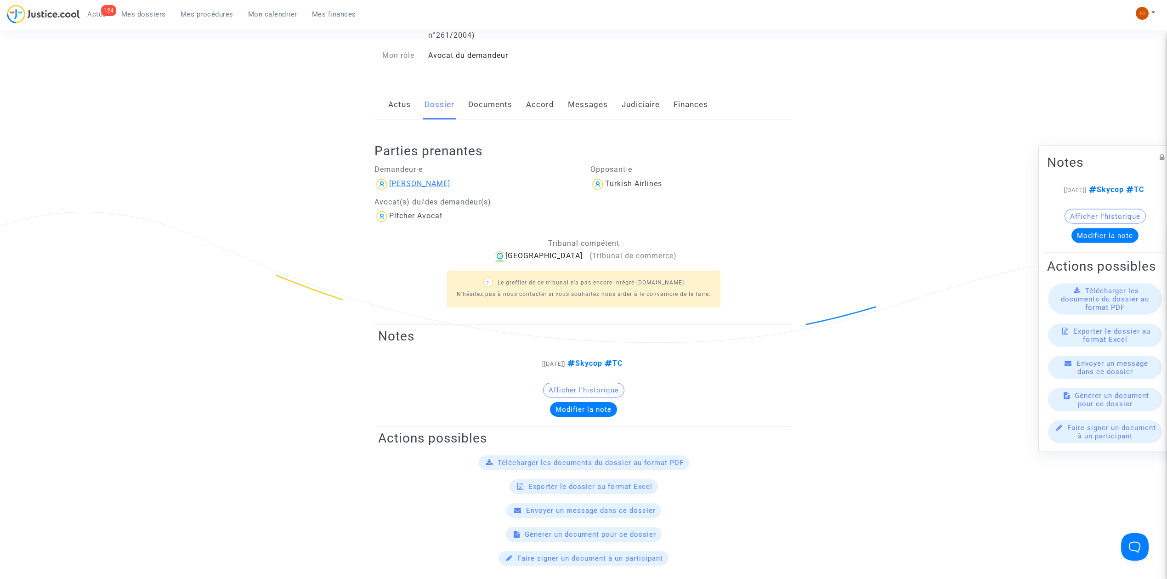
drag, startPoint x: 473, startPoint y: 178, endPoint x: 390, endPoint y: 181, distance: 83.2
click at [390, 181] on div "Thanh Nhan Nguyen" at bounding box center [476, 184] width 203 height 15
copy div "Thanh Nhan Nguyen"
click at [396, 103] on link "Actus" at bounding box center [399, 105] width 23 height 30
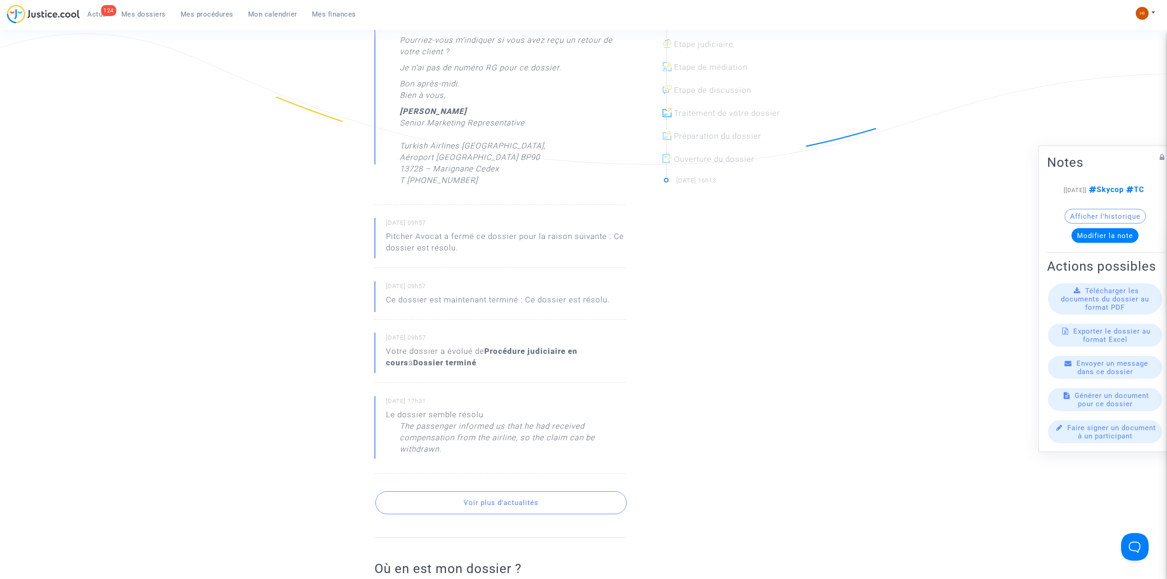
scroll to position [429, 0]
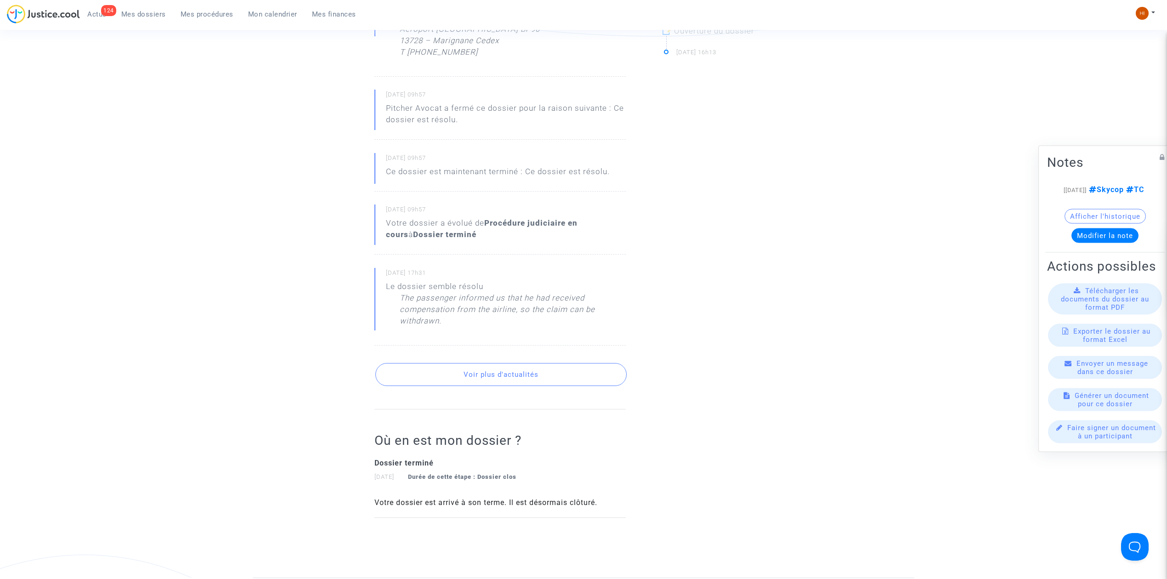
click at [463, 368] on button "Voir plus d'actualités" at bounding box center [501, 374] width 251 height 23
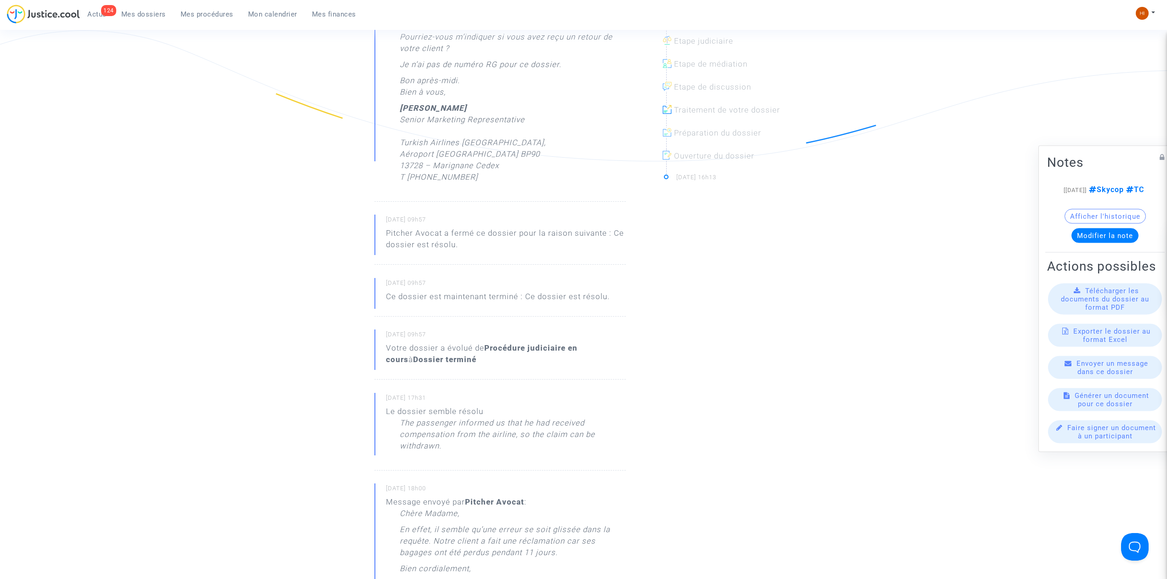
scroll to position [306, 0]
click at [436, 248] on div "Pitcher Avocat a fermé ce dossier pour la raison suivante : Ce dossier est réso…" at bounding box center [506, 236] width 240 height 23
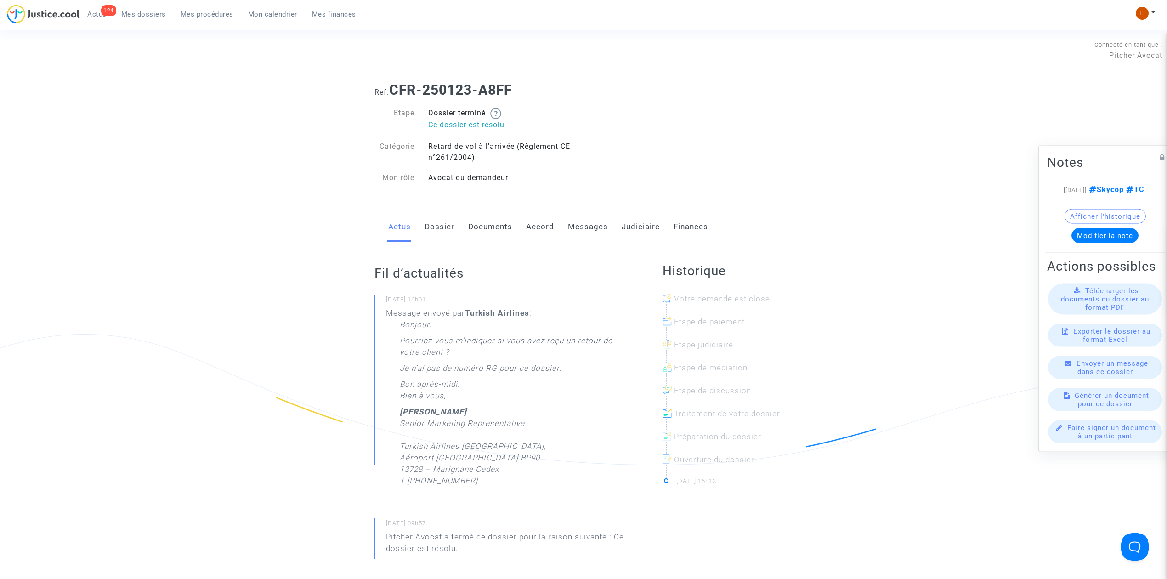
click at [429, 223] on link "Dossier" at bounding box center [440, 227] width 30 height 30
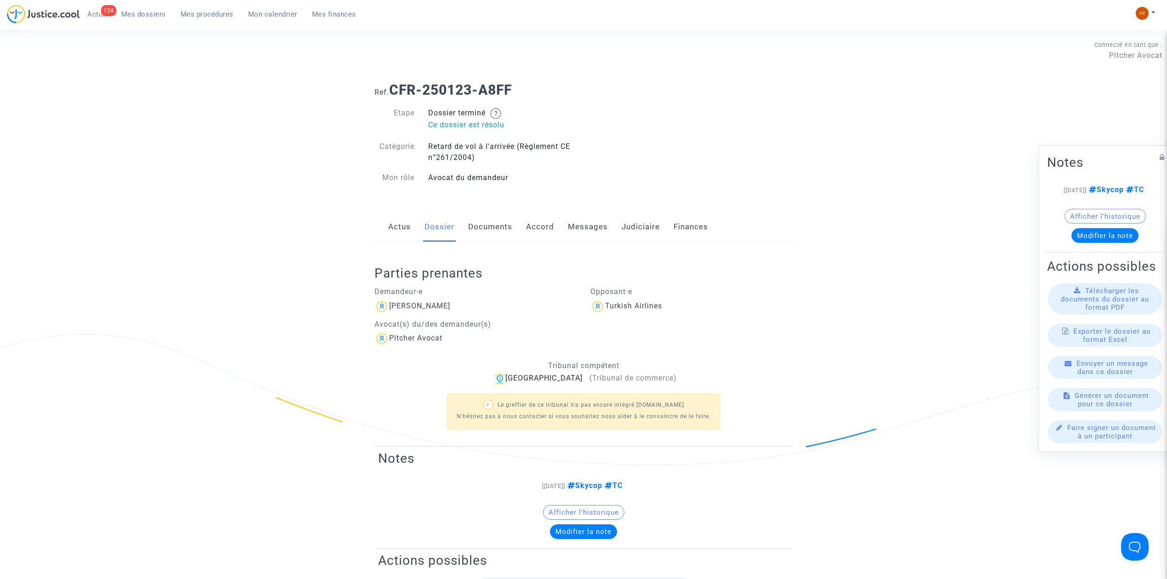
click at [643, 235] on link "Judiciaire" at bounding box center [641, 227] width 38 height 30
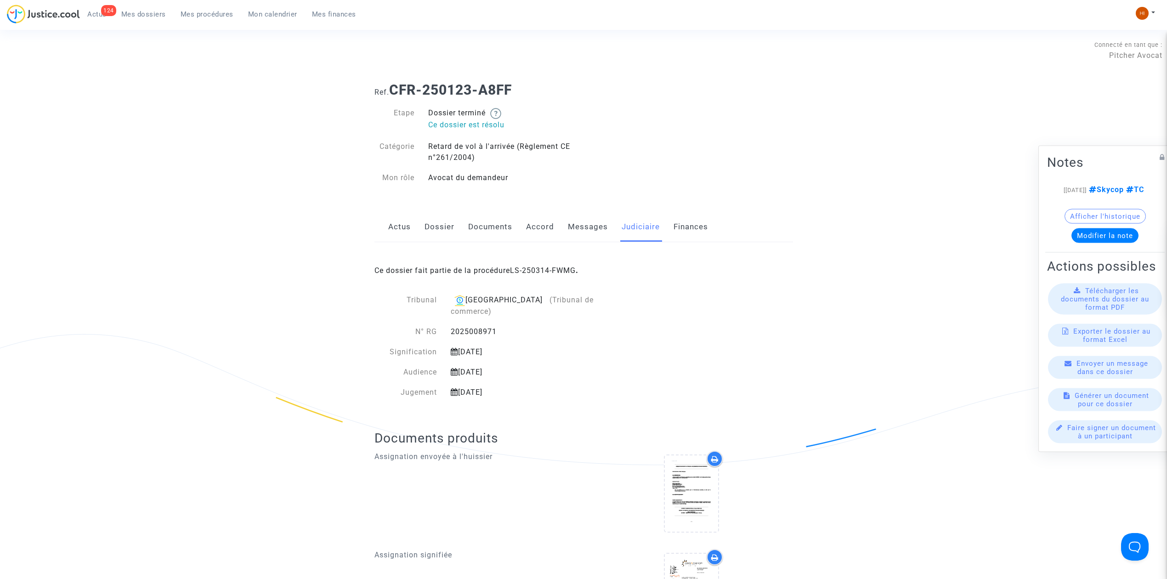
click at [403, 225] on link "Actus" at bounding box center [399, 227] width 23 height 30
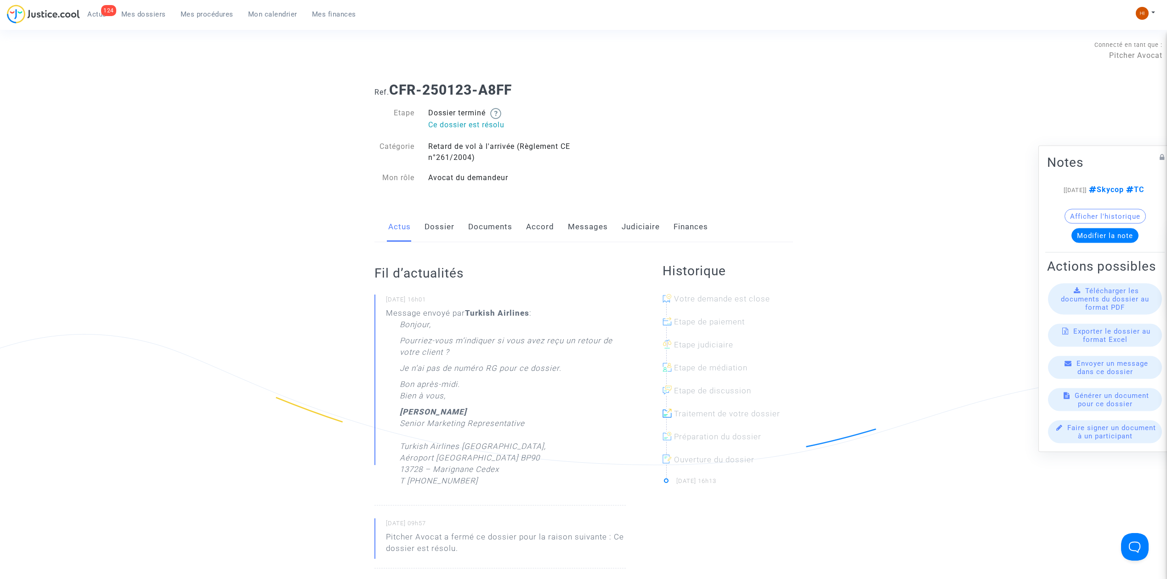
click at [1126, 216] on button "Afficher l'historique" at bounding box center [1105, 216] width 81 height 15
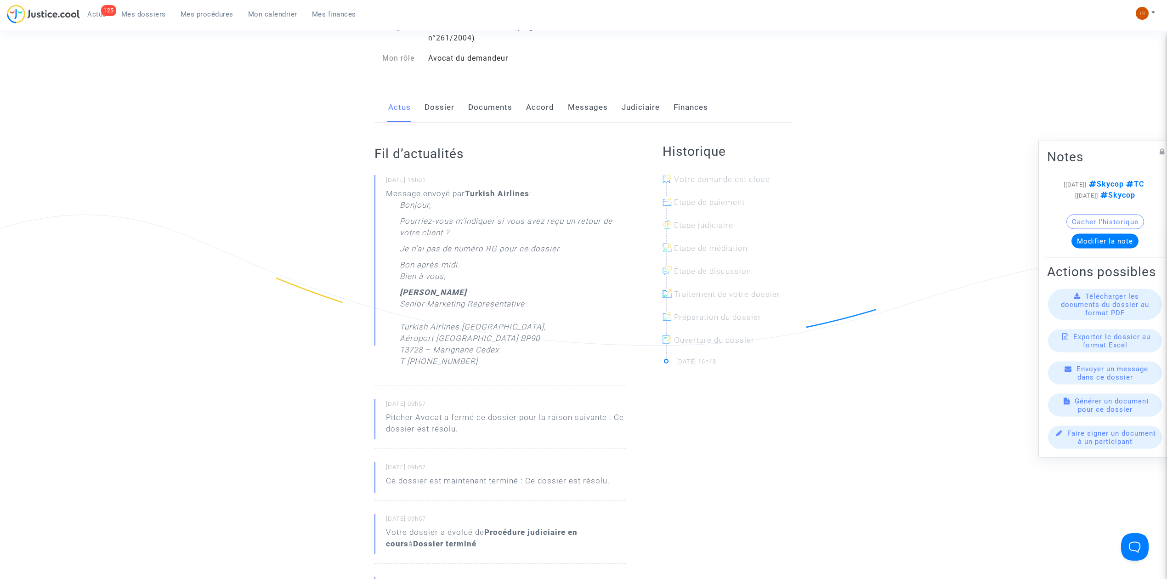
scroll to position [122, 0]
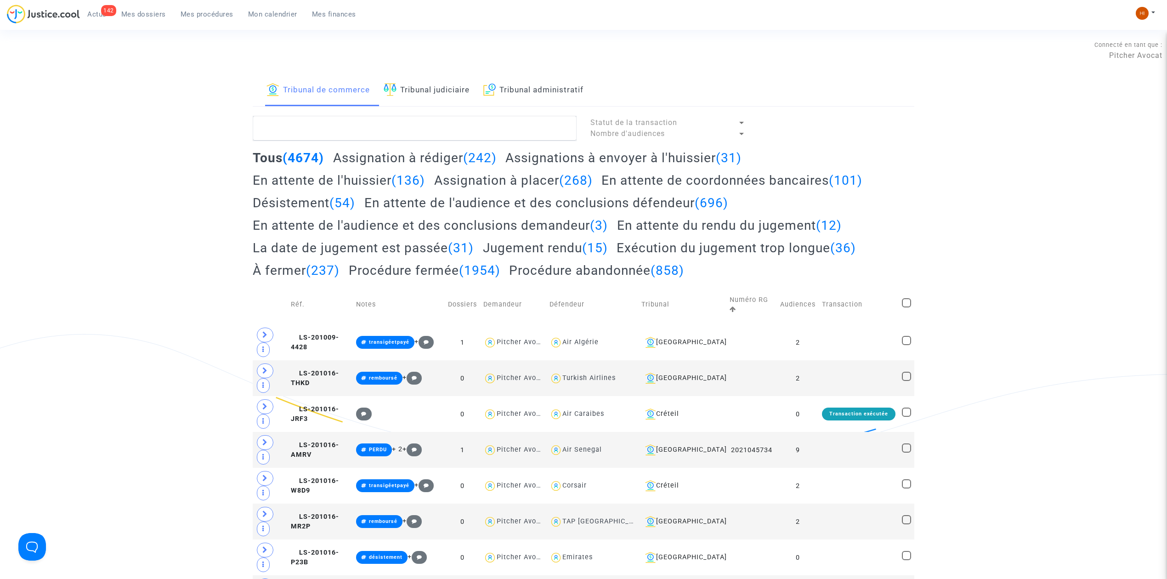
drag, startPoint x: 517, startPoint y: 91, endPoint x: 515, endPoint y: 102, distance: 10.7
click at [518, 91] on link "Tribunal administratif" at bounding box center [534, 90] width 100 height 31
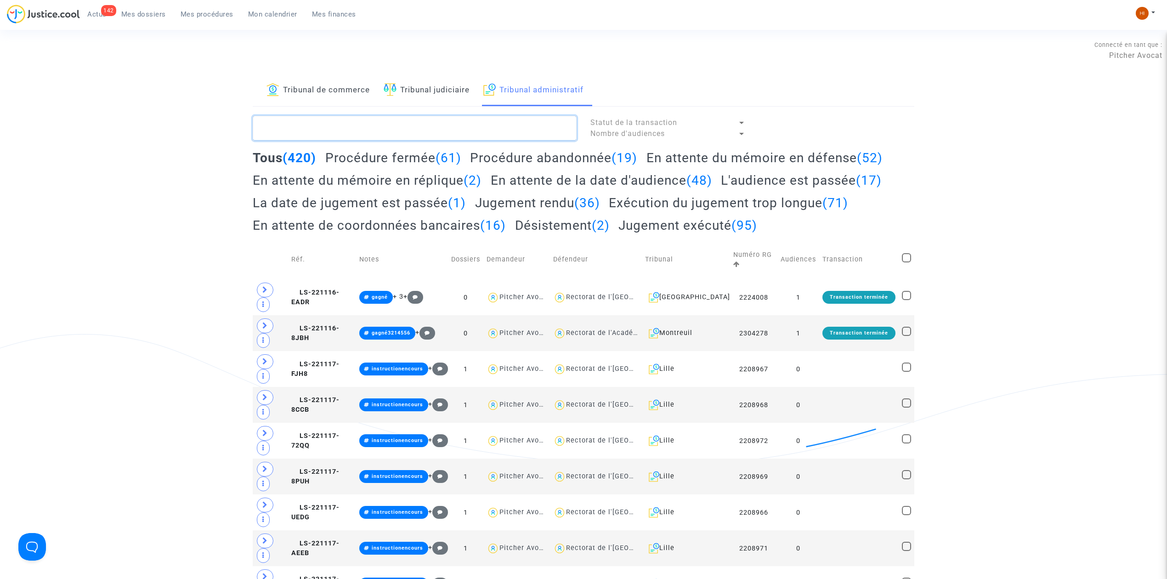
click at [512, 123] on textarea at bounding box center [415, 128] width 324 height 25
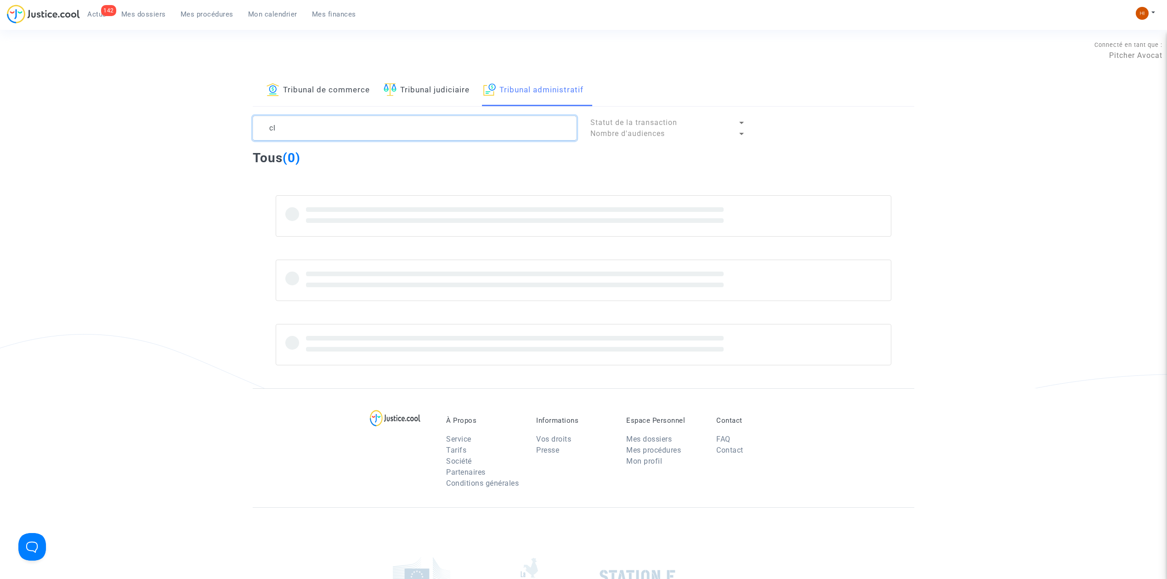
type textarea "c"
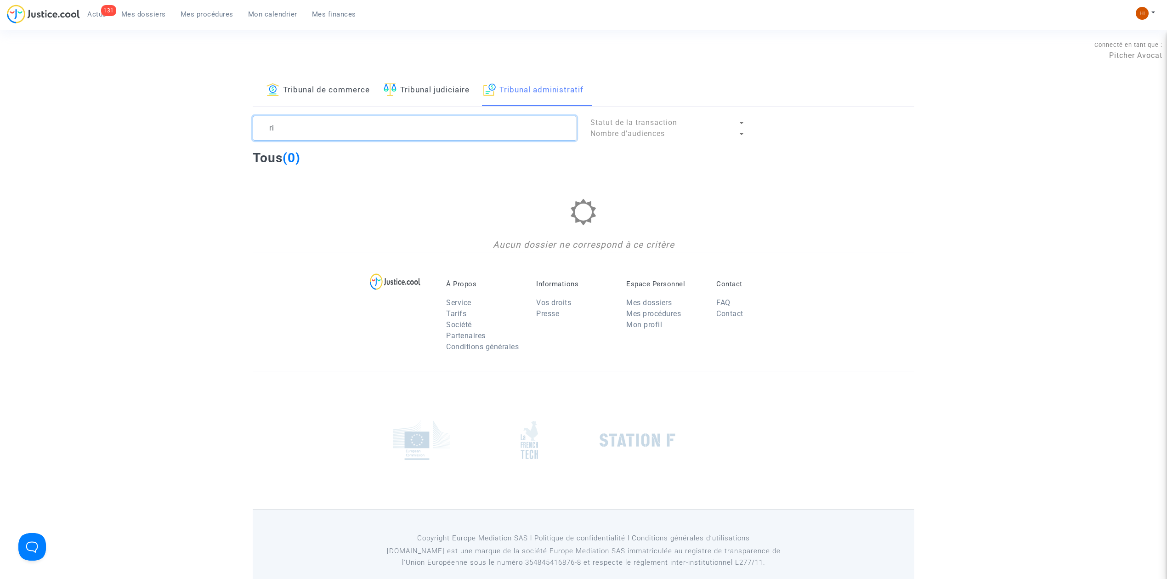
type textarea "r"
type textarea "ste"
type textarea "r"
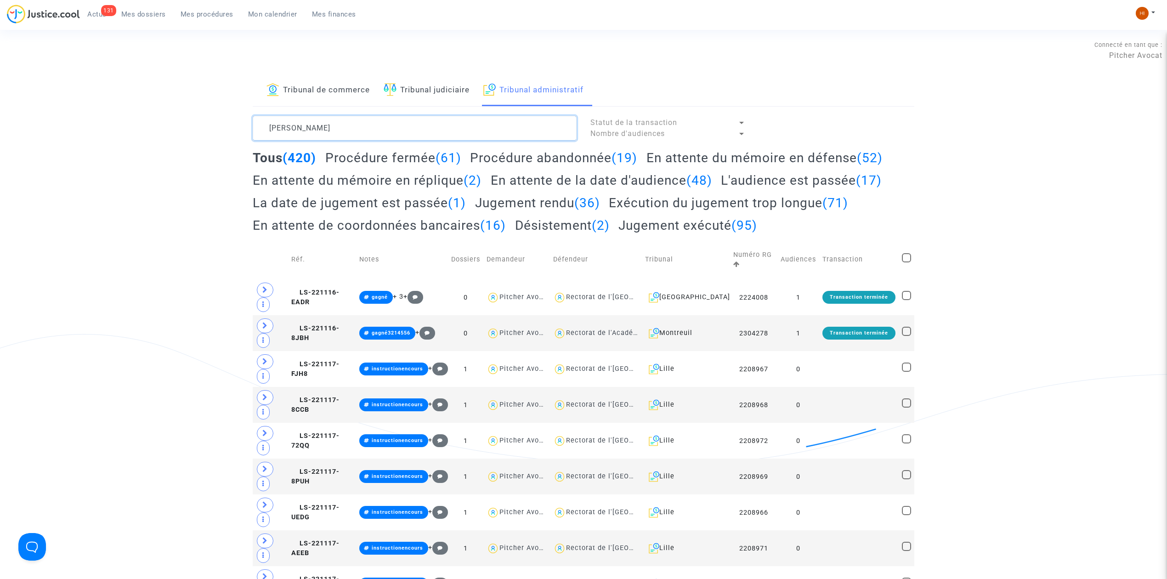
type textarea "[PERSON_NAME]"
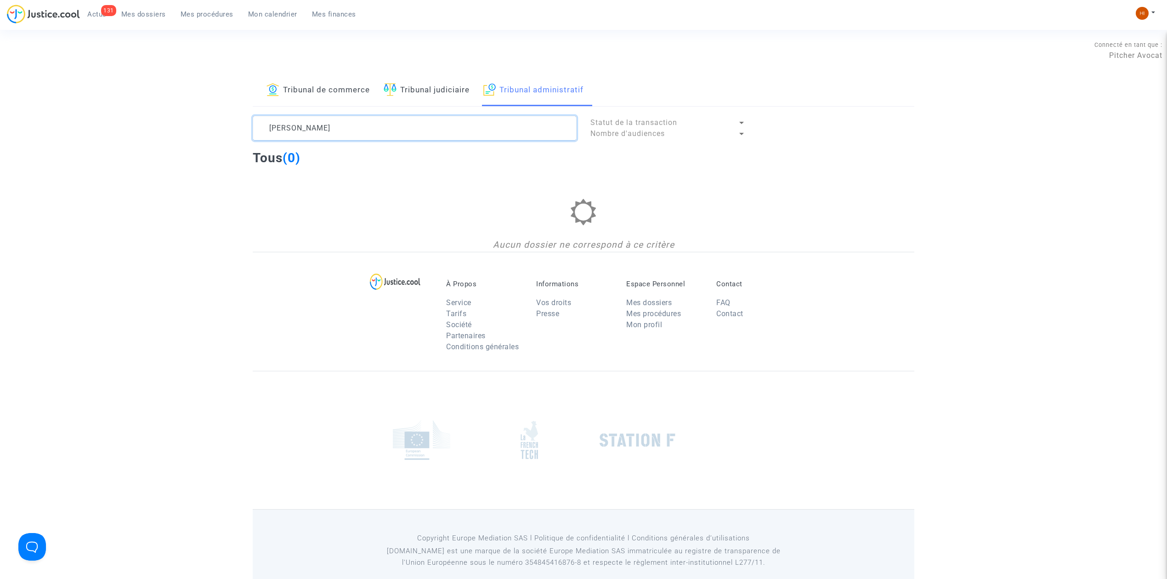
type textarea "[PERSON_NAME]"
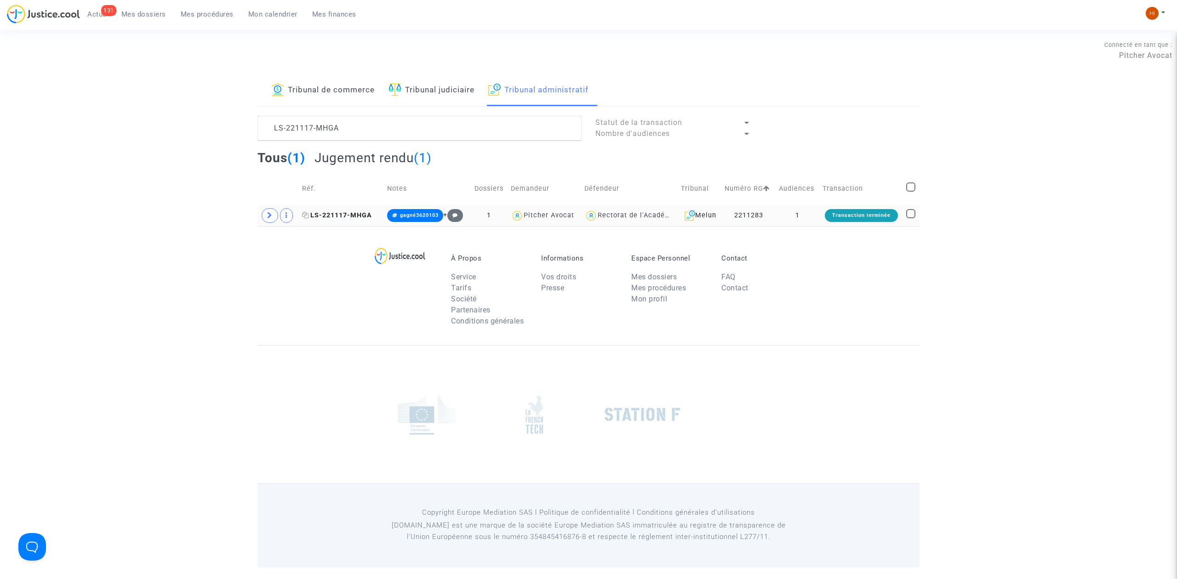
click at [328, 214] on span "LS-221117-MHGA" at bounding box center [337, 215] width 70 height 8
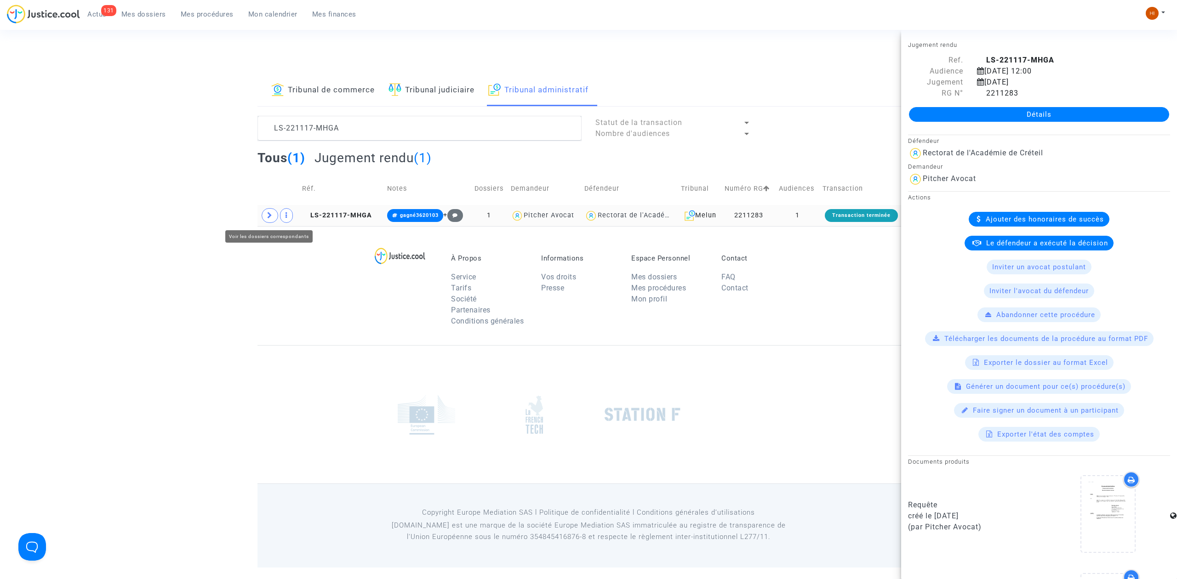
click at [270, 217] on icon at bounding box center [270, 215] width 6 height 7
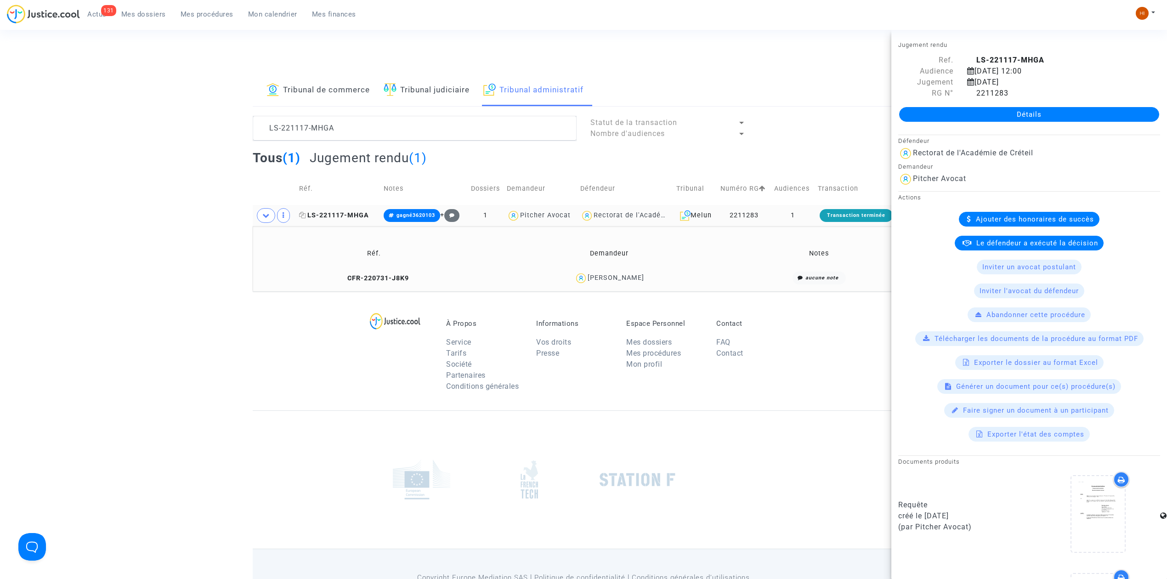
click at [302, 216] on icon at bounding box center [302, 215] width 7 height 6
drag, startPoint x: 444, startPoint y: 132, endPoint x: 211, endPoint y: 157, distance: 233.8
click at [211, 157] on div "Tribunal de commerce Tribunal judiciaire Tribunal administratif LS-221117-MHGA …" at bounding box center [583, 183] width 1167 height 216
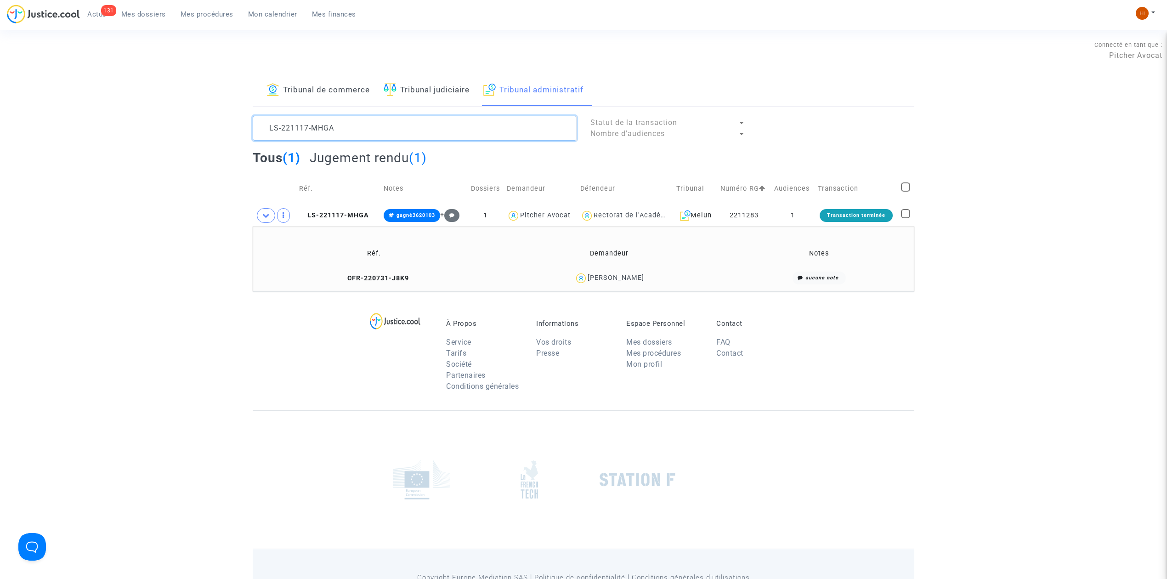
paste textarea "BXP4"
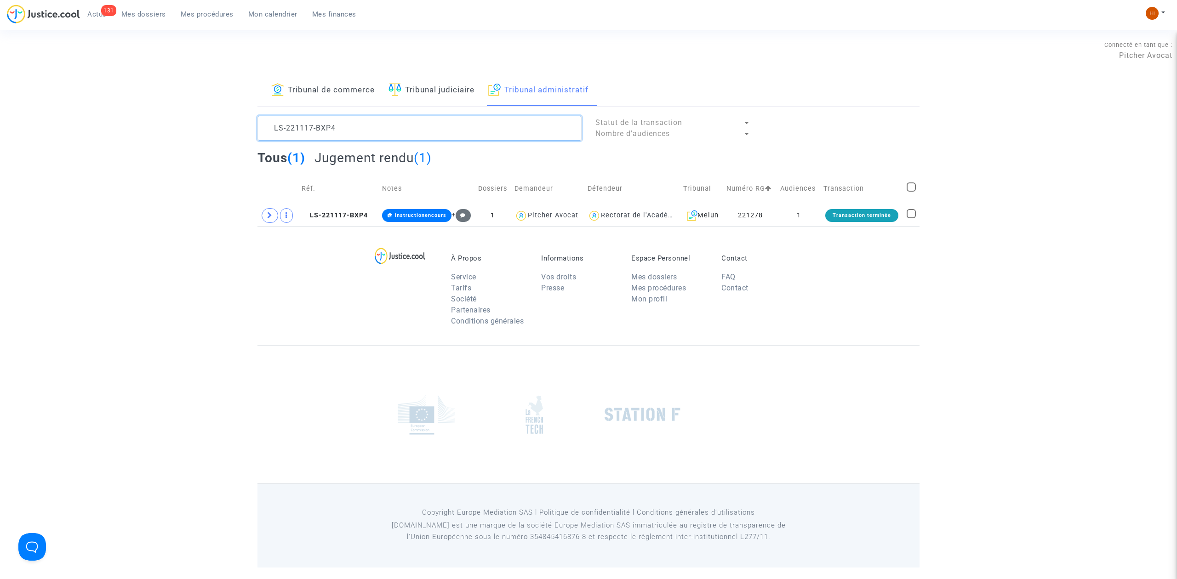
type textarea "LS-221117-BXP4"
click at [337, 215] on span "LS-221117-BXP4" at bounding box center [335, 215] width 66 height 8
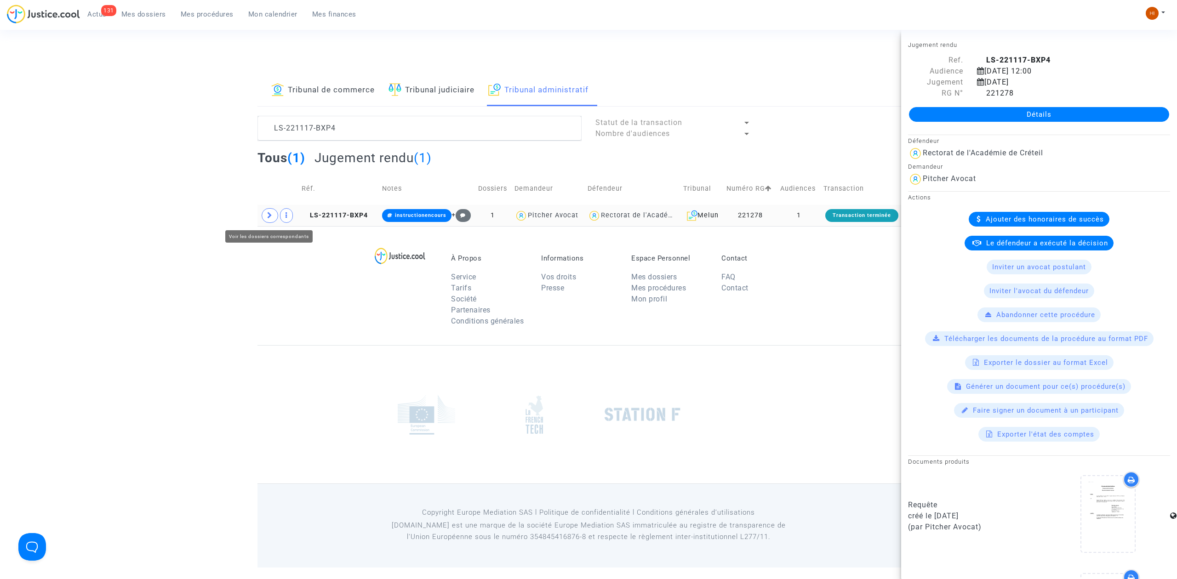
drag, startPoint x: 270, startPoint y: 216, endPoint x: 279, endPoint y: 225, distance: 12.4
click at [274, 221] on span at bounding box center [270, 215] width 17 height 15
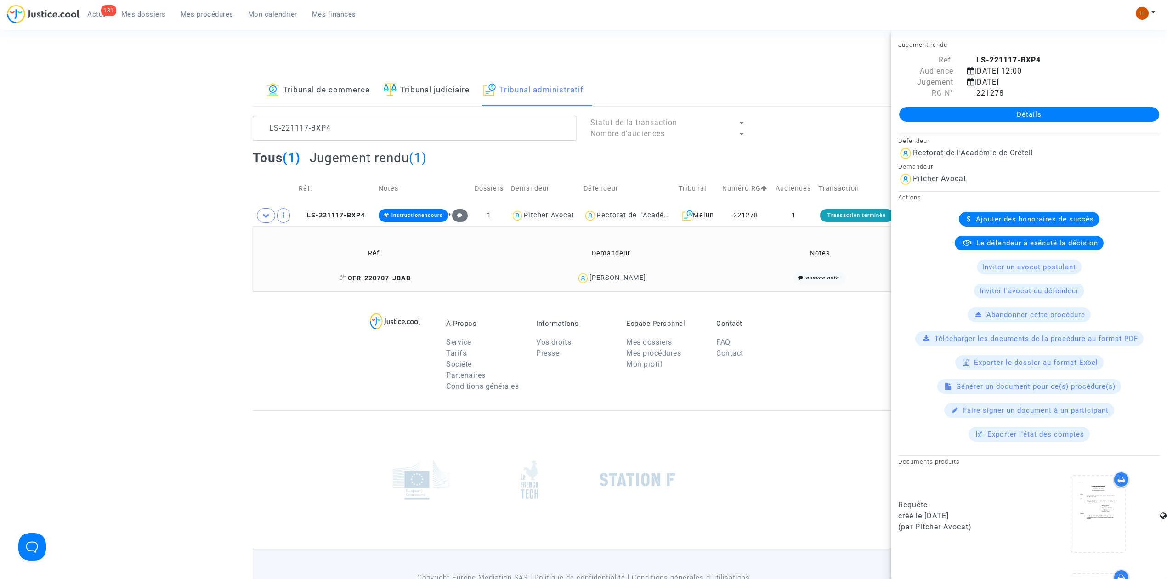
click at [341, 278] on icon at bounding box center [343, 278] width 7 height 6
click at [357, 213] on span "LS-221117-BXP4" at bounding box center [332, 215] width 66 height 8
click at [1056, 113] on link "Détails" at bounding box center [1029, 114] width 260 height 15
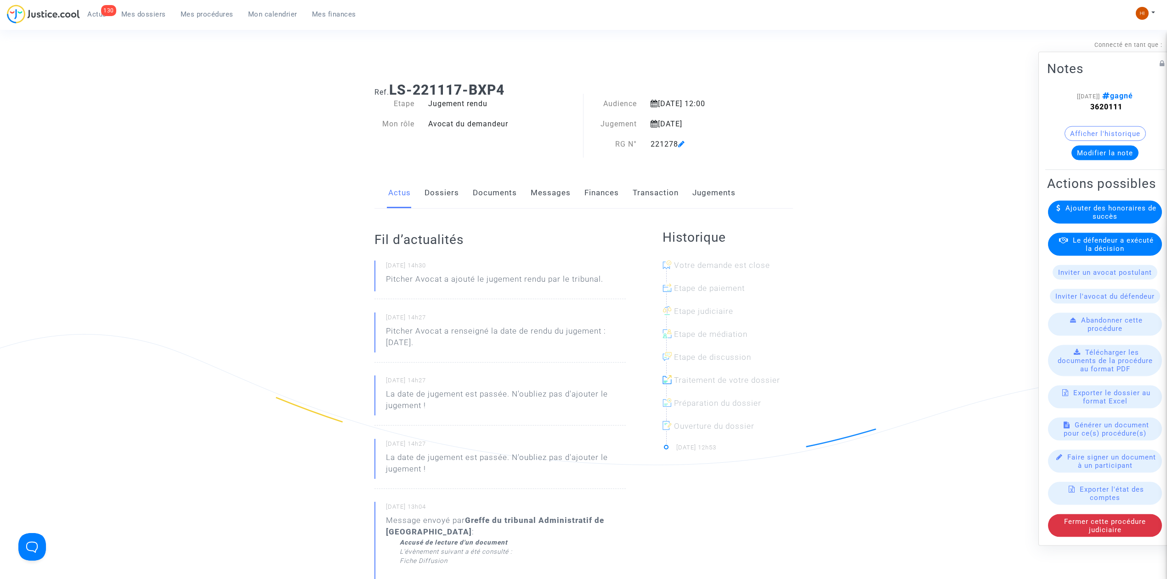
click at [704, 188] on link "Jugements" at bounding box center [714, 193] width 43 height 30
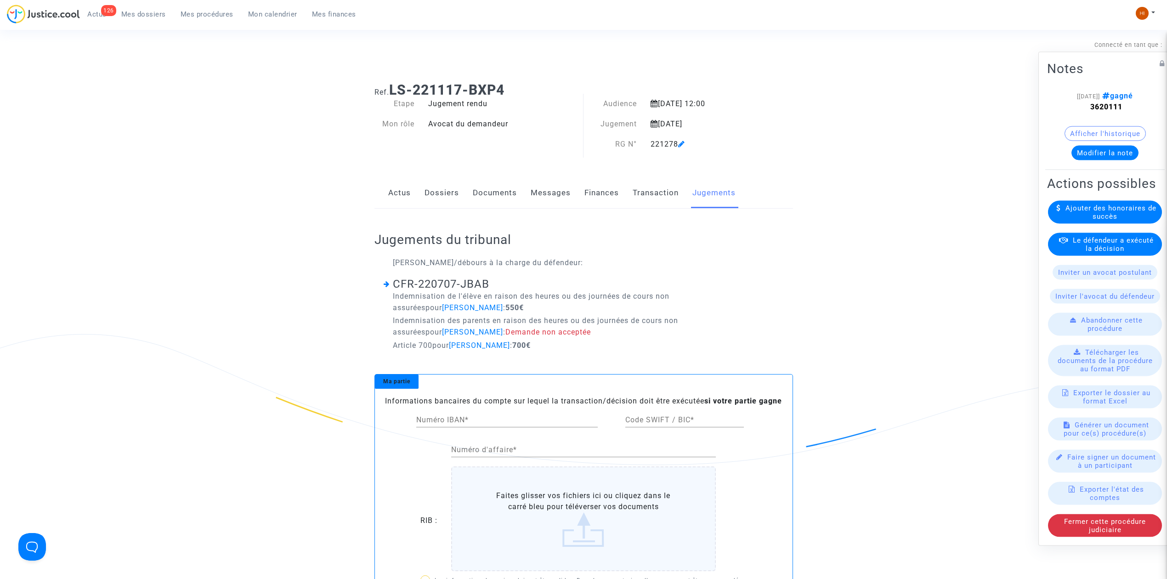
click at [142, 9] on link "Mes dossiers" at bounding box center [143, 14] width 59 height 14
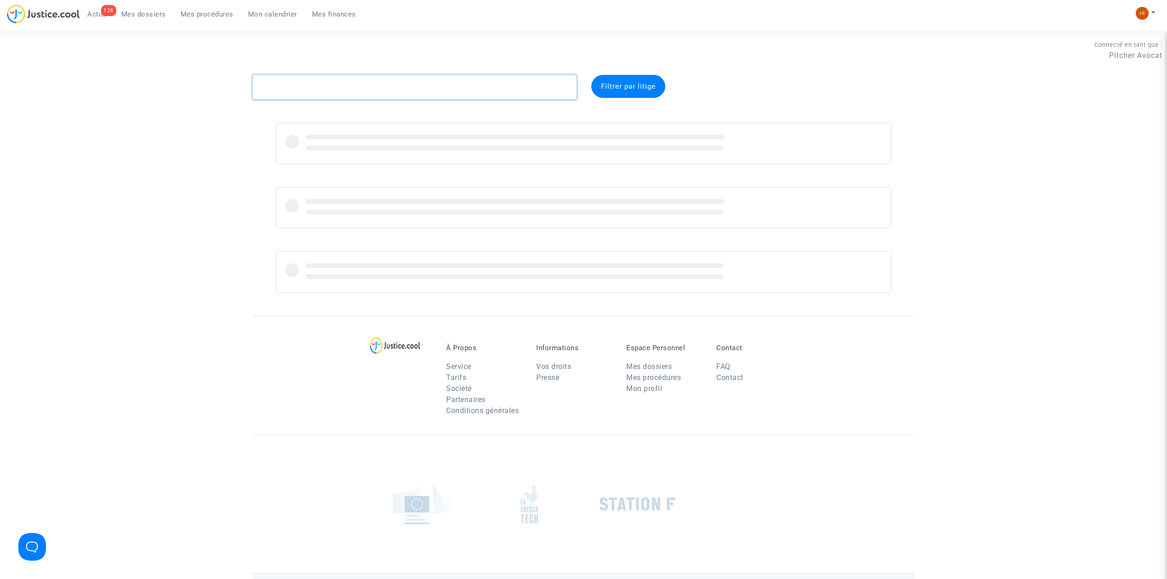
click at [302, 88] on textarea at bounding box center [415, 87] width 324 height 25
paste textarea "CFR-240724-E4W2"
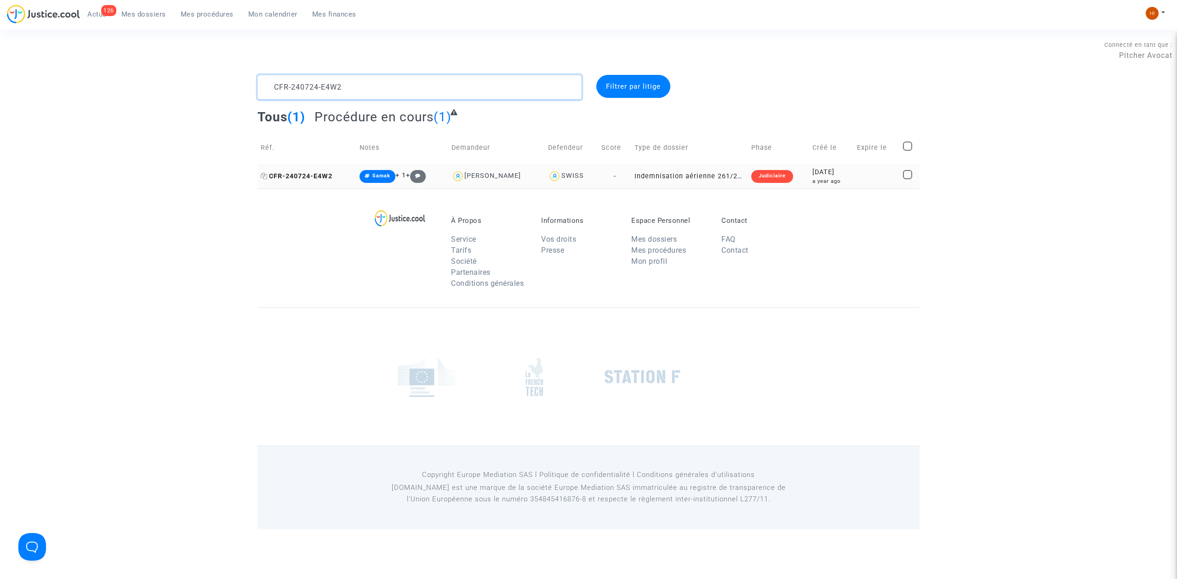
type textarea "CFR-240724-E4W2"
click at [316, 172] on span "CFR-240724-E4W2" at bounding box center [297, 176] width 72 height 8
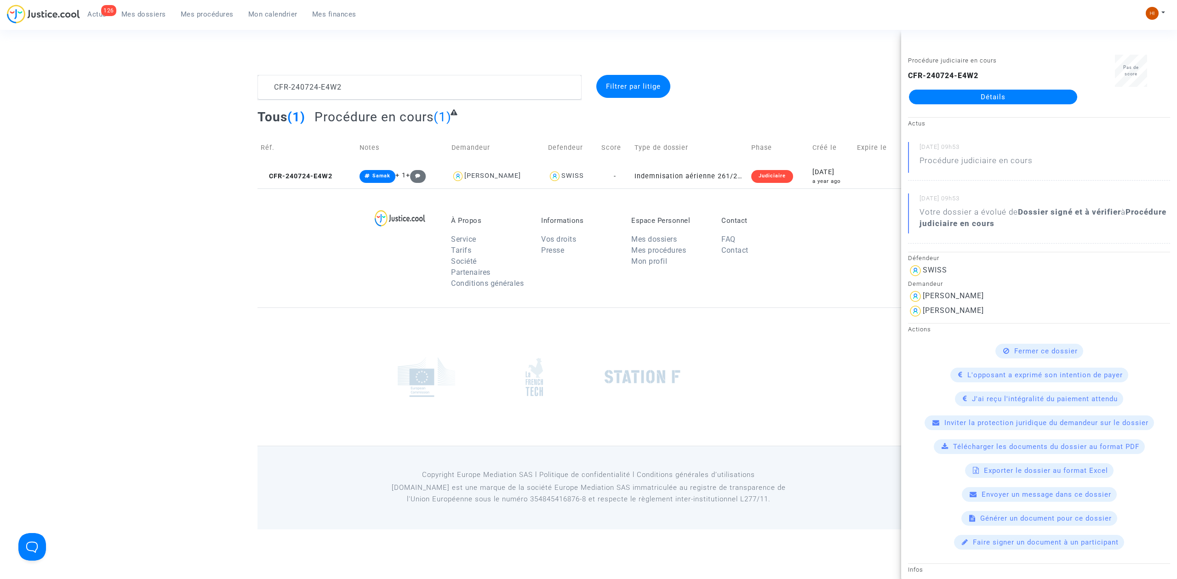
click at [997, 83] on div "CFR-240724-E4W2 Détails" at bounding box center [993, 87] width 170 height 34
click at [1001, 88] on div "CFR-240724-E4W2 Détails" at bounding box center [993, 87] width 170 height 34
click at [1002, 96] on link "Détails" at bounding box center [993, 97] width 168 height 15
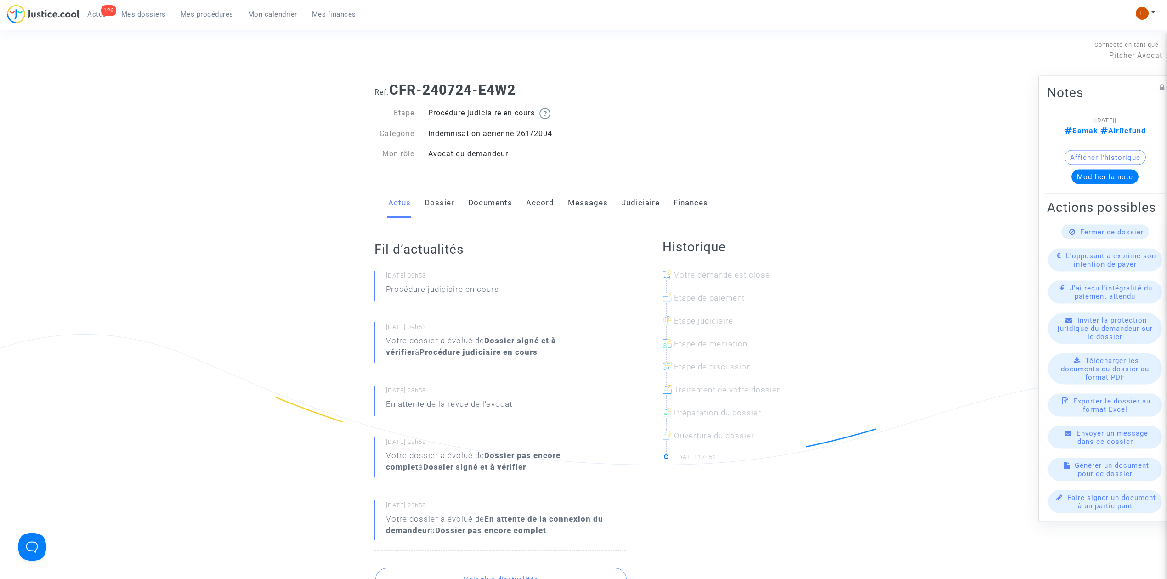
click at [656, 204] on link "Judiciaire" at bounding box center [641, 203] width 38 height 30
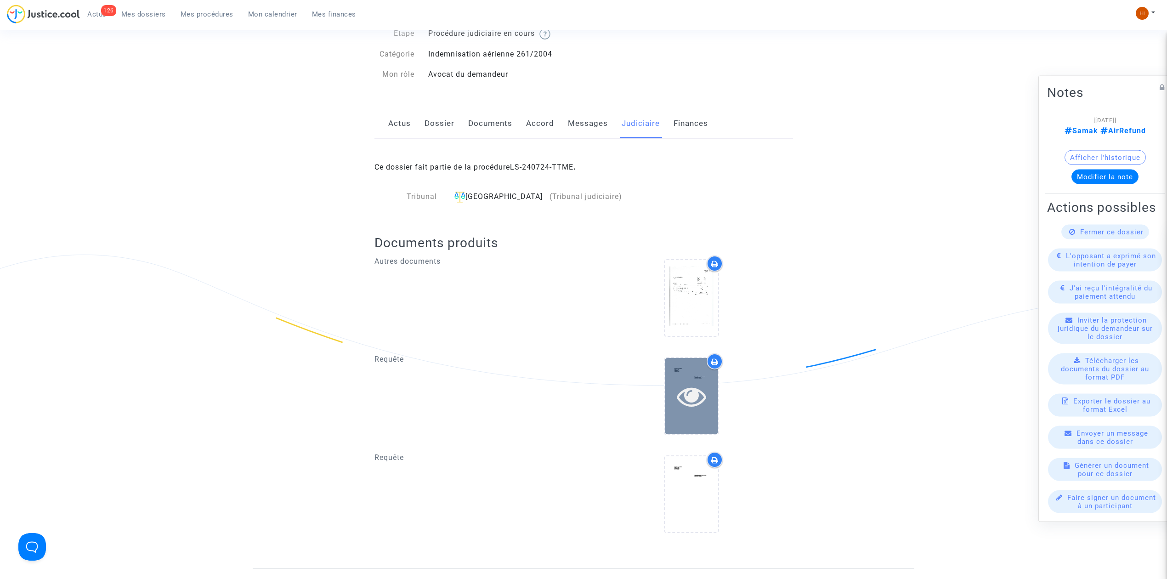
scroll to position [61, 0]
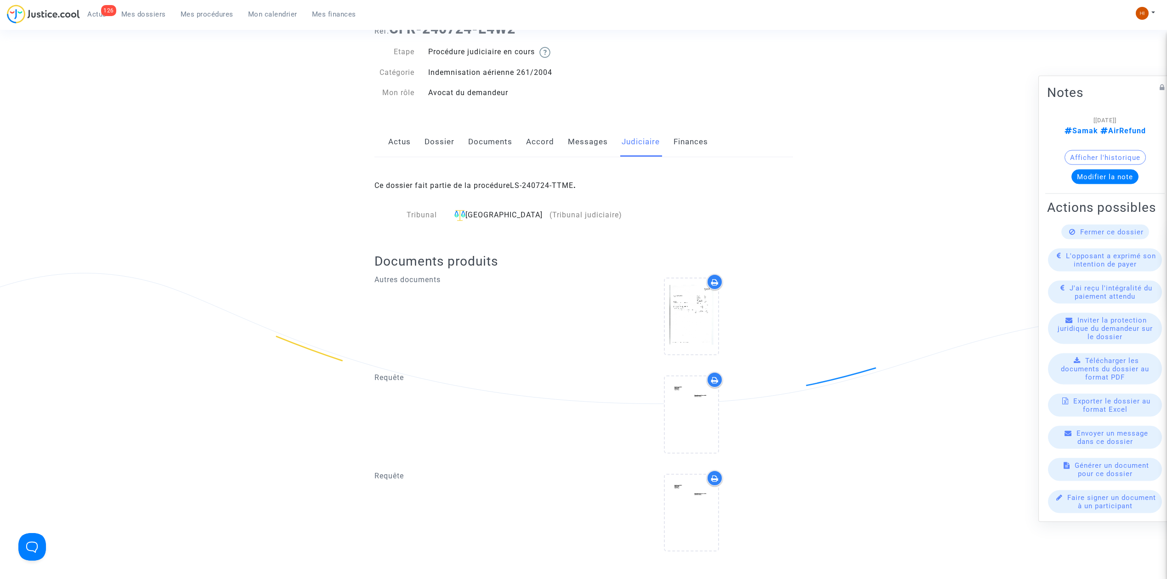
click at [436, 148] on link "Dossier" at bounding box center [440, 142] width 30 height 30
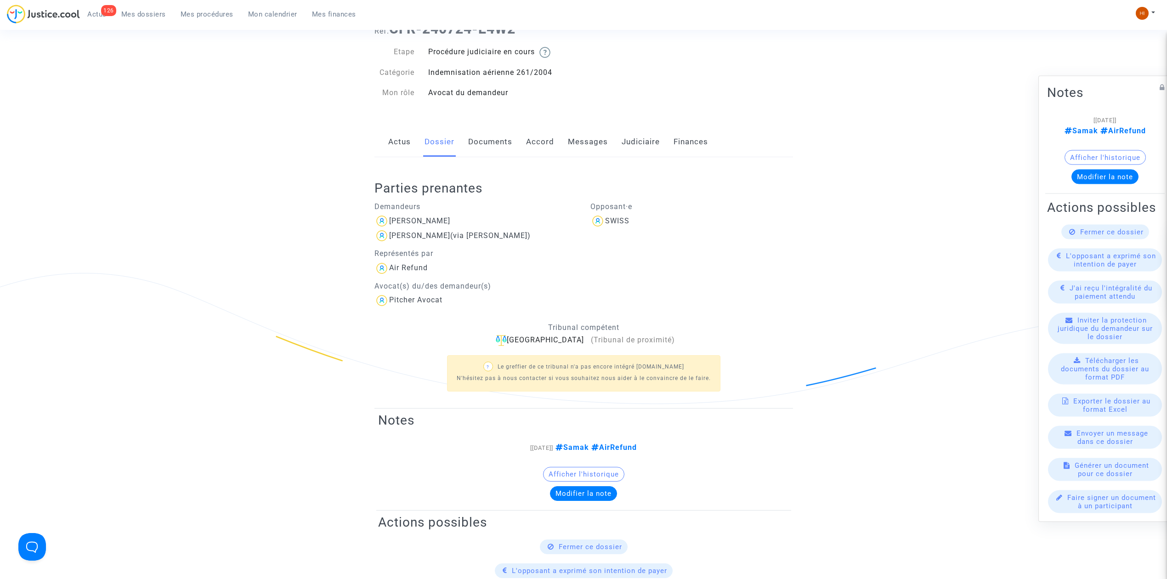
click at [561, 143] on div "Actus Dossier Documents Accord Messages Judiciaire Finances" at bounding box center [584, 142] width 419 height 31
click at [591, 146] on link "Messages" at bounding box center [588, 142] width 40 height 30
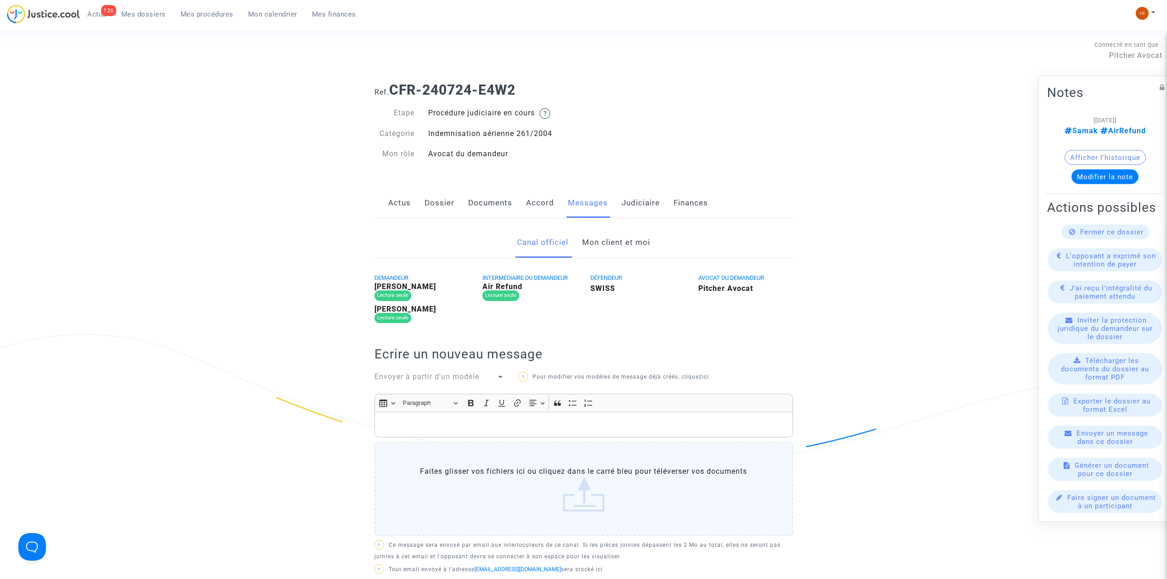
click at [394, 199] on link "Actus" at bounding box center [399, 203] width 23 height 30
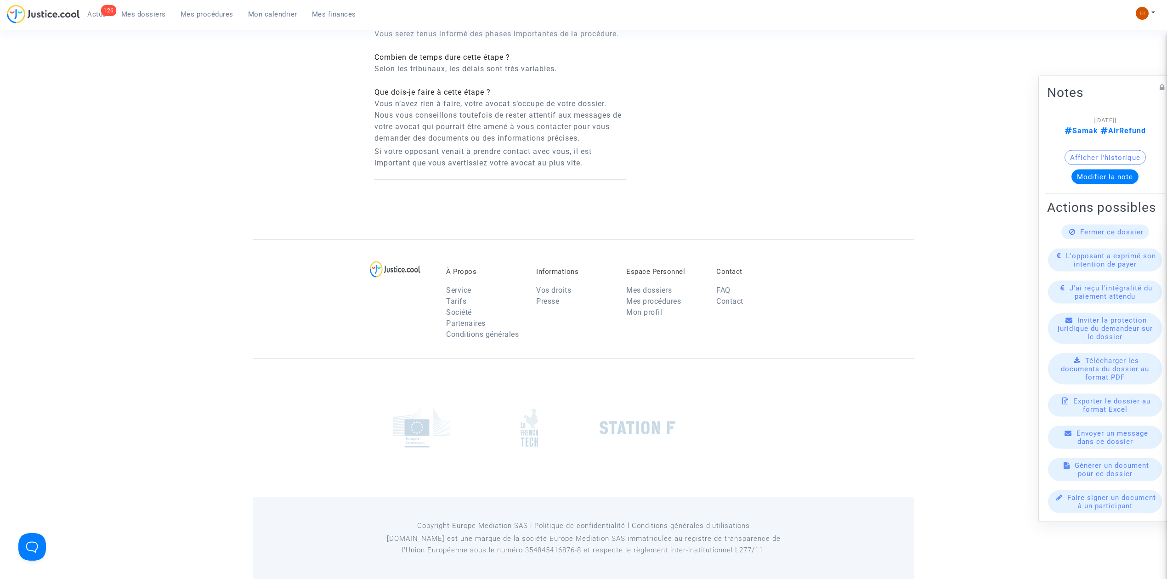
scroll to position [725, 0]
click at [200, 12] on span "Mes procédures" at bounding box center [207, 14] width 53 height 8
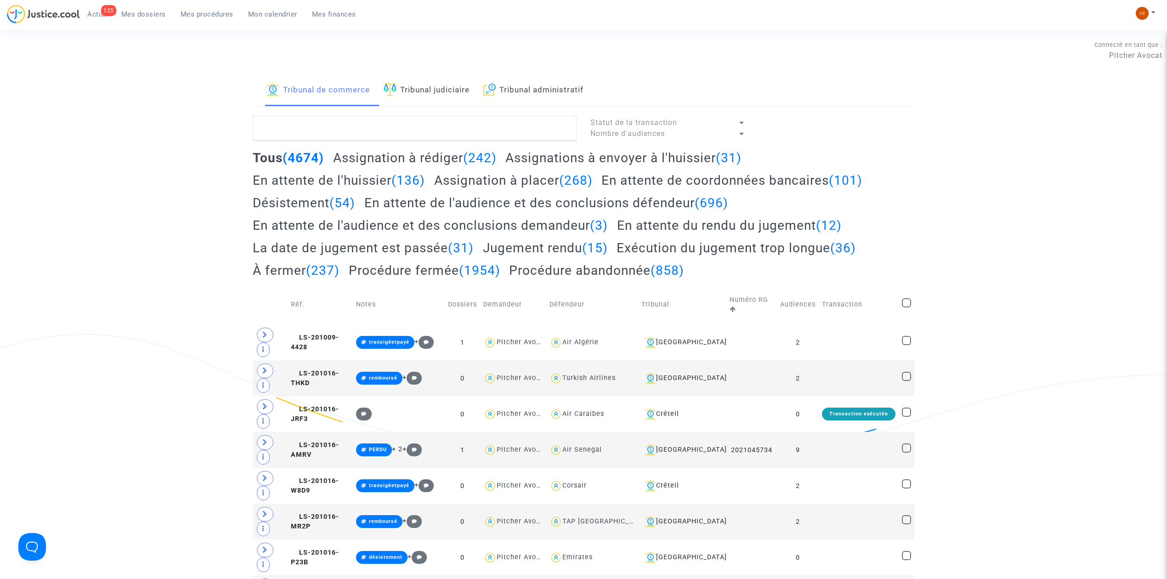
click at [142, 17] on span "Mes dossiers" at bounding box center [143, 14] width 45 height 8
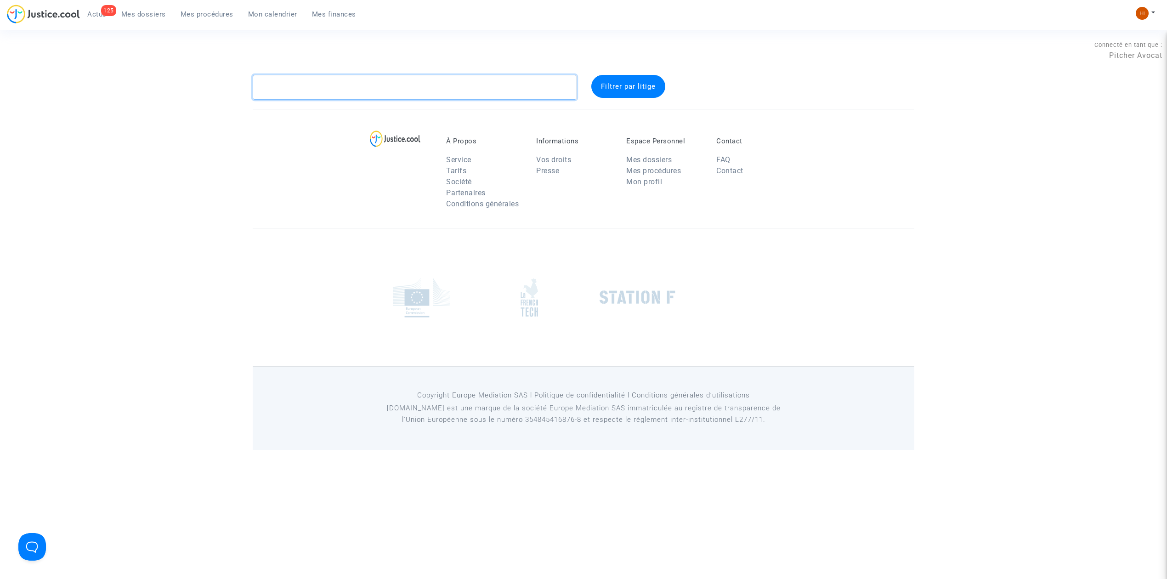
click at [345, 80] on textarea at bounding box center [415, 87] width 324 height 25
paste textarea "WWPP"
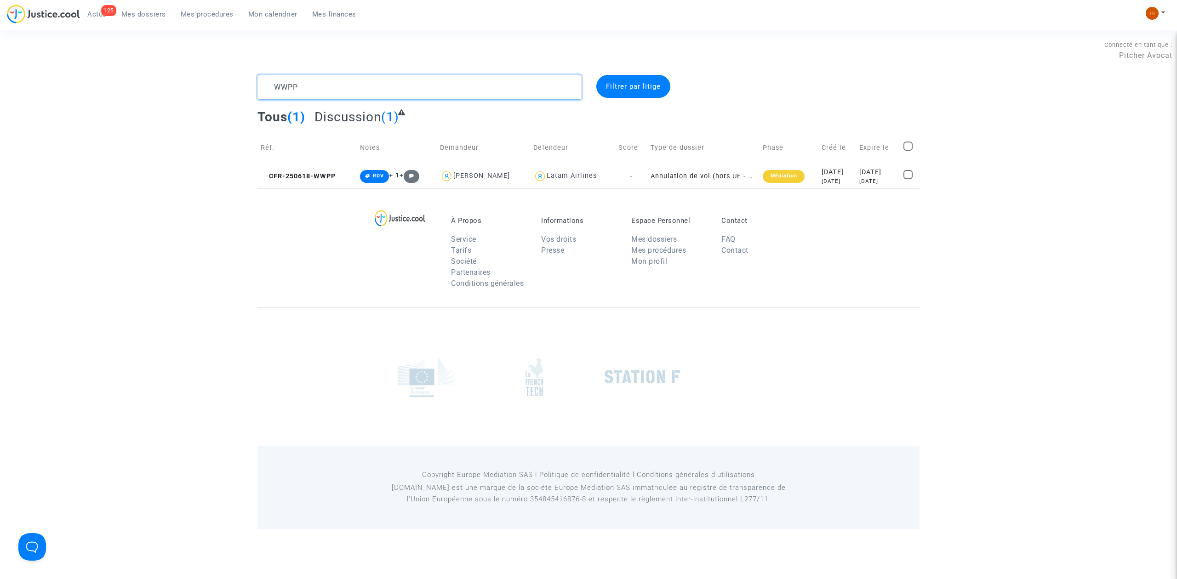
type textarea "WWPP"
drag, startPoint x: 353, startPoint y: 85, endPoint x: 115, endPoint y: 74, distance: 238.4
click at [115, 74] on section "Connecté en tant que : Pitcher Avocat WWPP Filtrer par litige Tous (1) Discussi…" at bounding box center [588, 264] width 1177 height 529
click at [201, 17] on span "Mes procédures" at bounding box center [207, 14] width 53 height 8
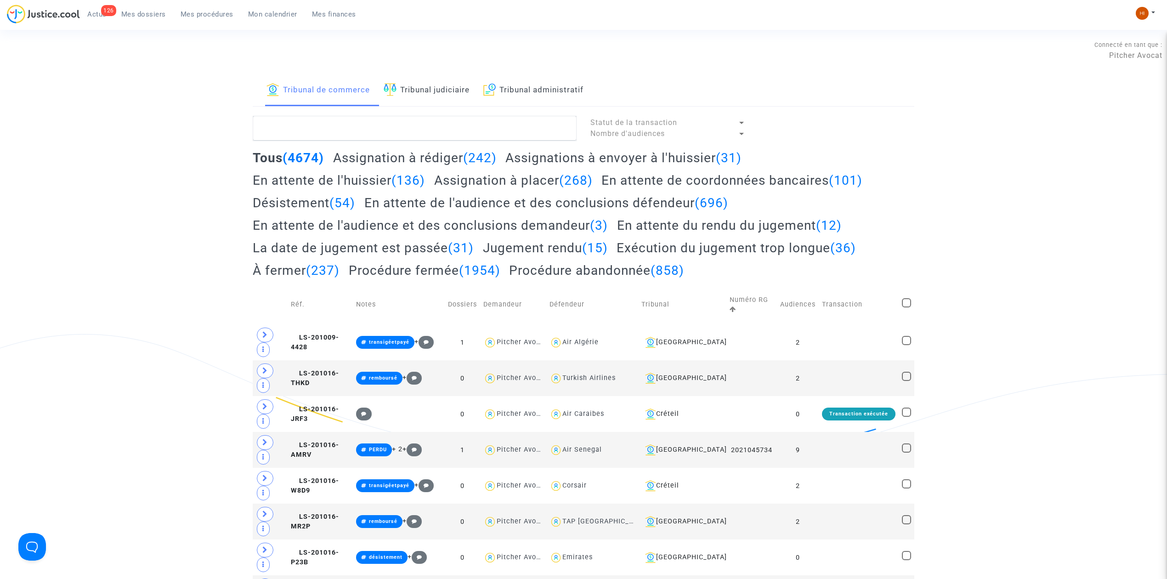
click at [407, 76] on link "Tribunal judiciaire" at bounding box center [427, 90] width 86 height 31
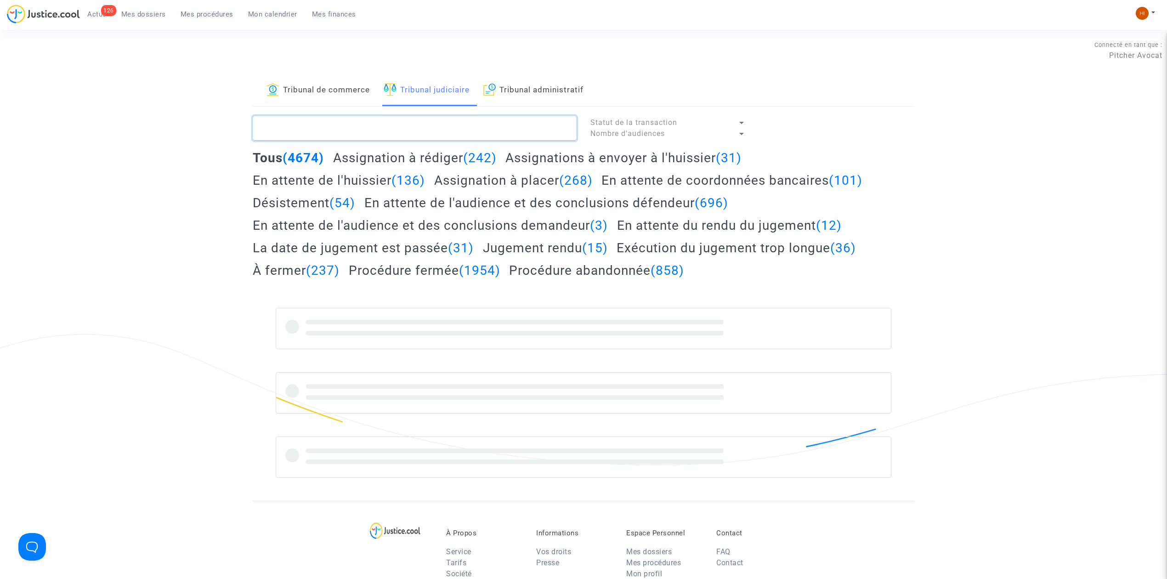
click at [434, 120] on textarea at bounding box center [415, 128] width 324 height 25
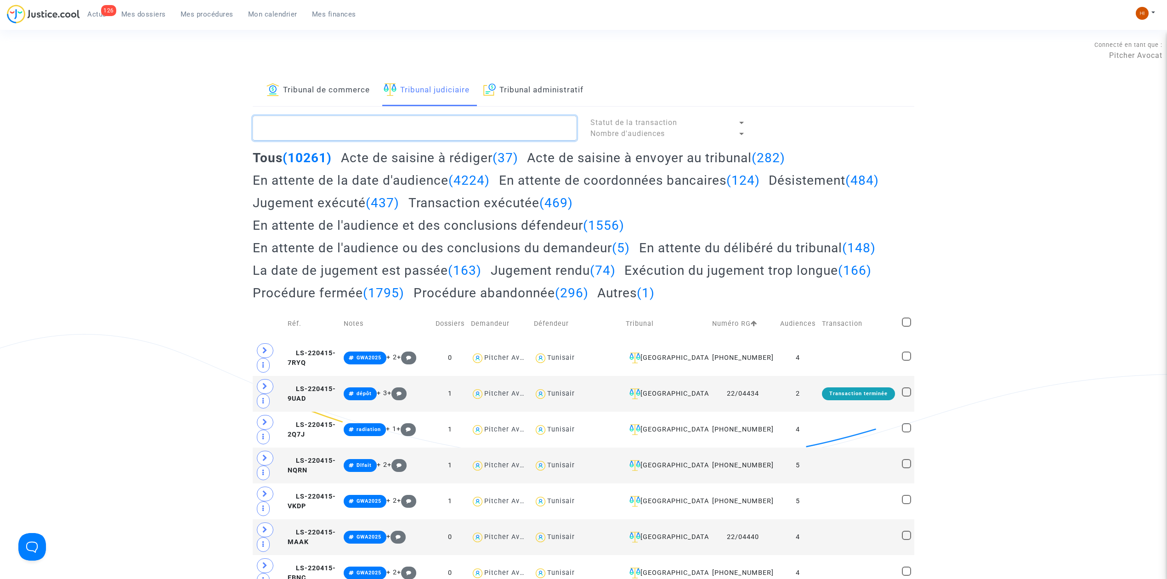
paste textarea "Pascal GUEGAN"
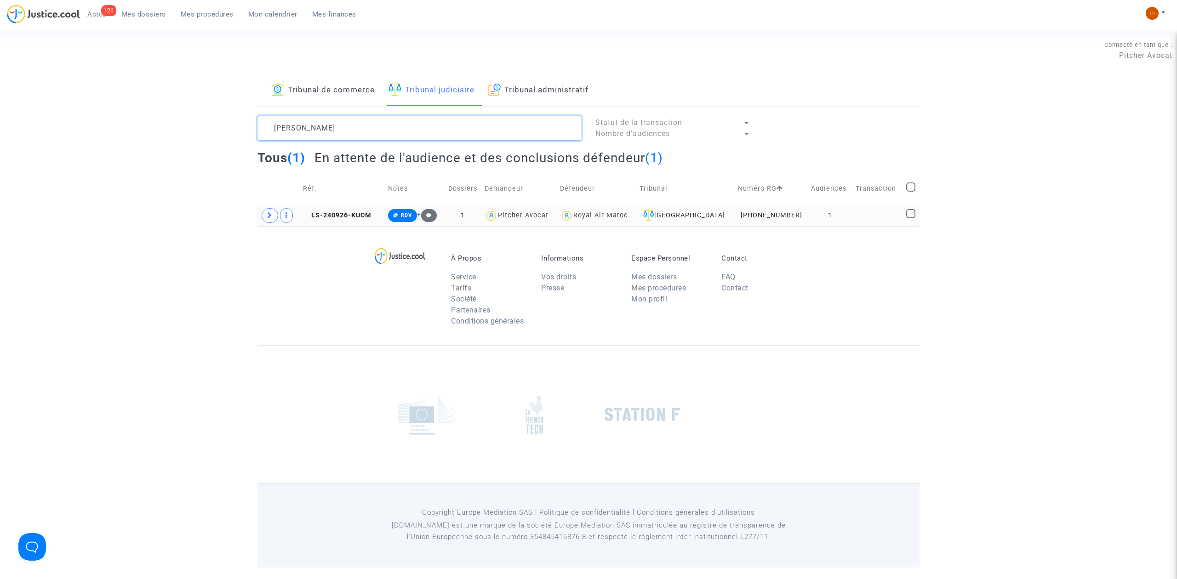
type textarea "Pascal GUEGAN"
click at [854, 210] on td at bounding box center [877, 215] width 50 height 21
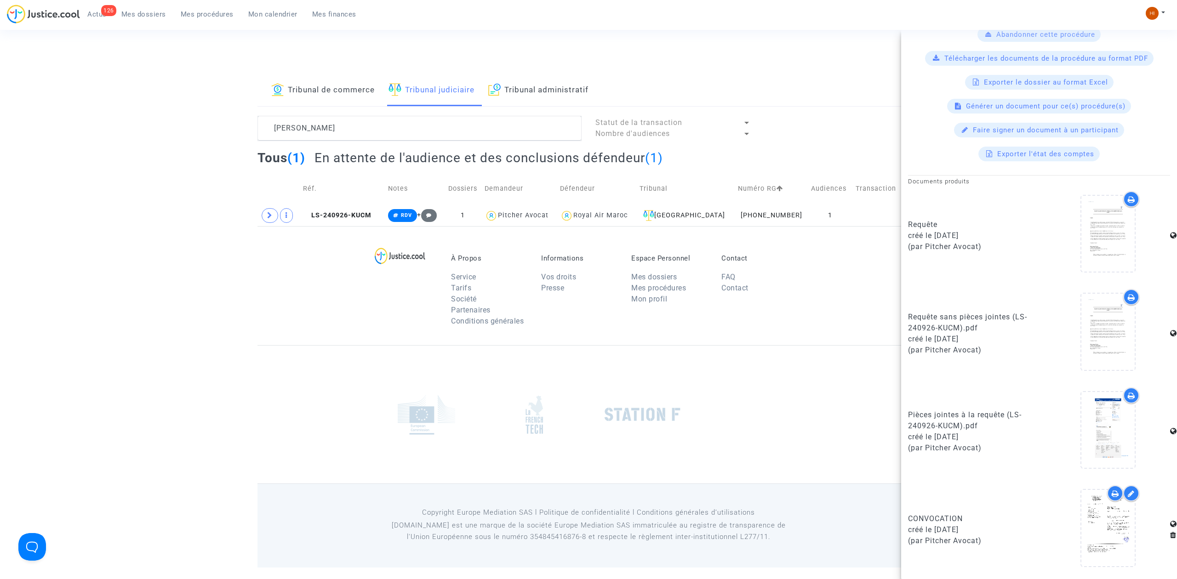
scroll to position [343, 0]
drag, startPoint x: 278, startPoint y: 215, endPoint x: 282, endPoint y: 219, distance: 5.5
click at [279, 215] on td at bounding box center [278, 215] width 42 height 21
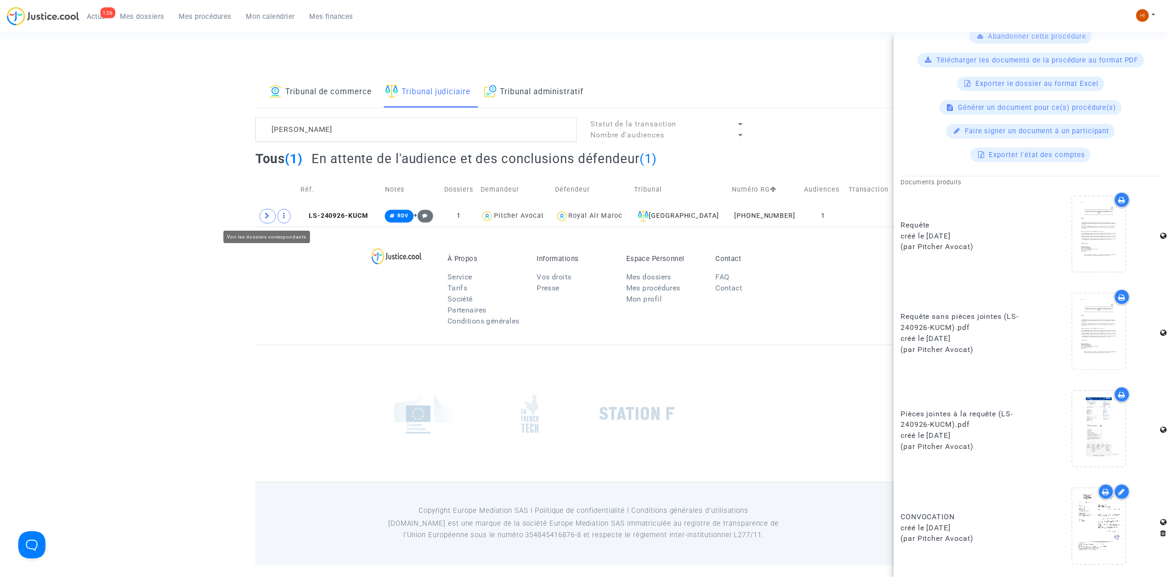
scroll to position [0, 0]
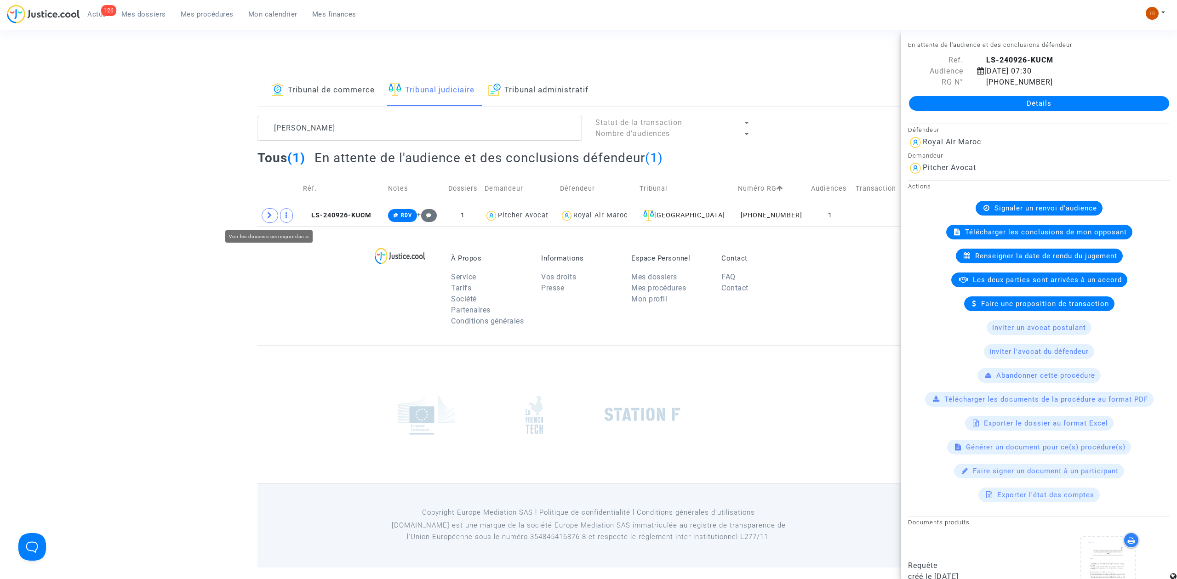
click at [271, 220] on span at bounding box center [270, 215] width 17 height 15
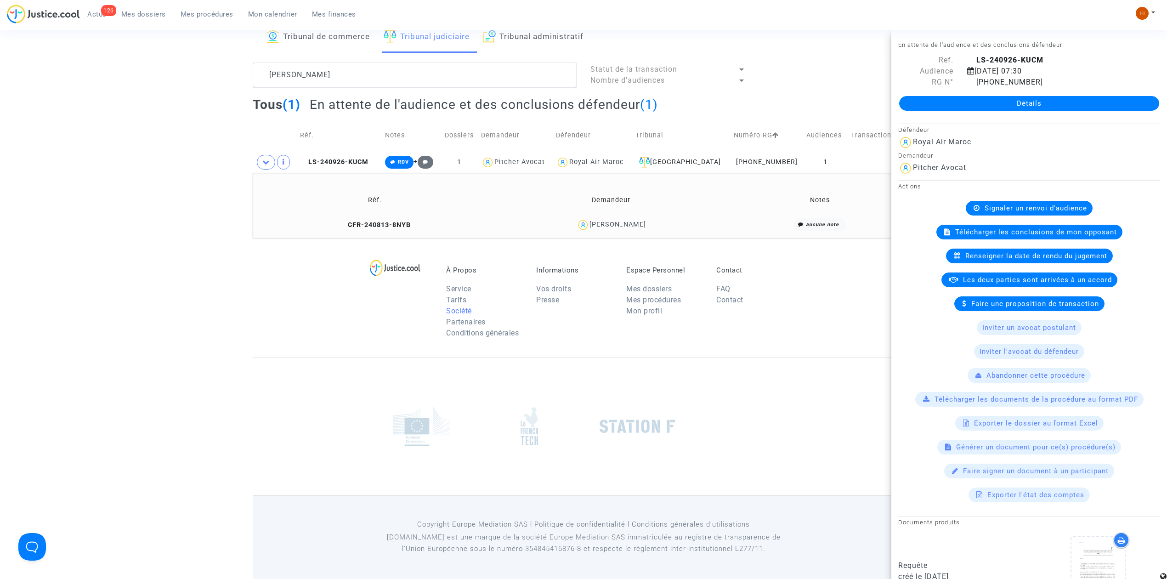
scroll to position [54, 0]
